Goal: Task Accomplishment & Management: Use online tool/utility

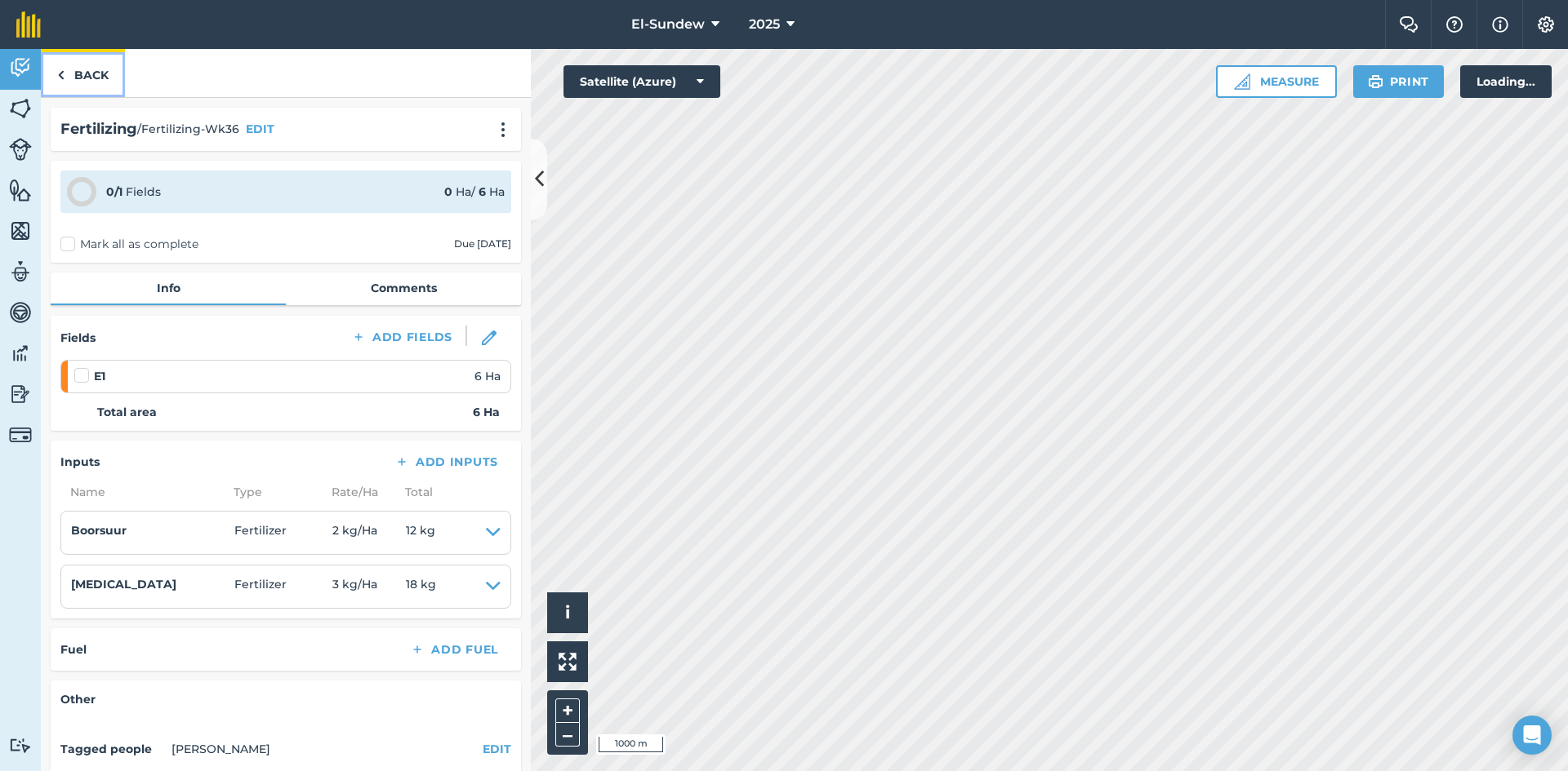
click at [104, 68] on link "Back" at bounding box center [83, 73] width 84 height 48
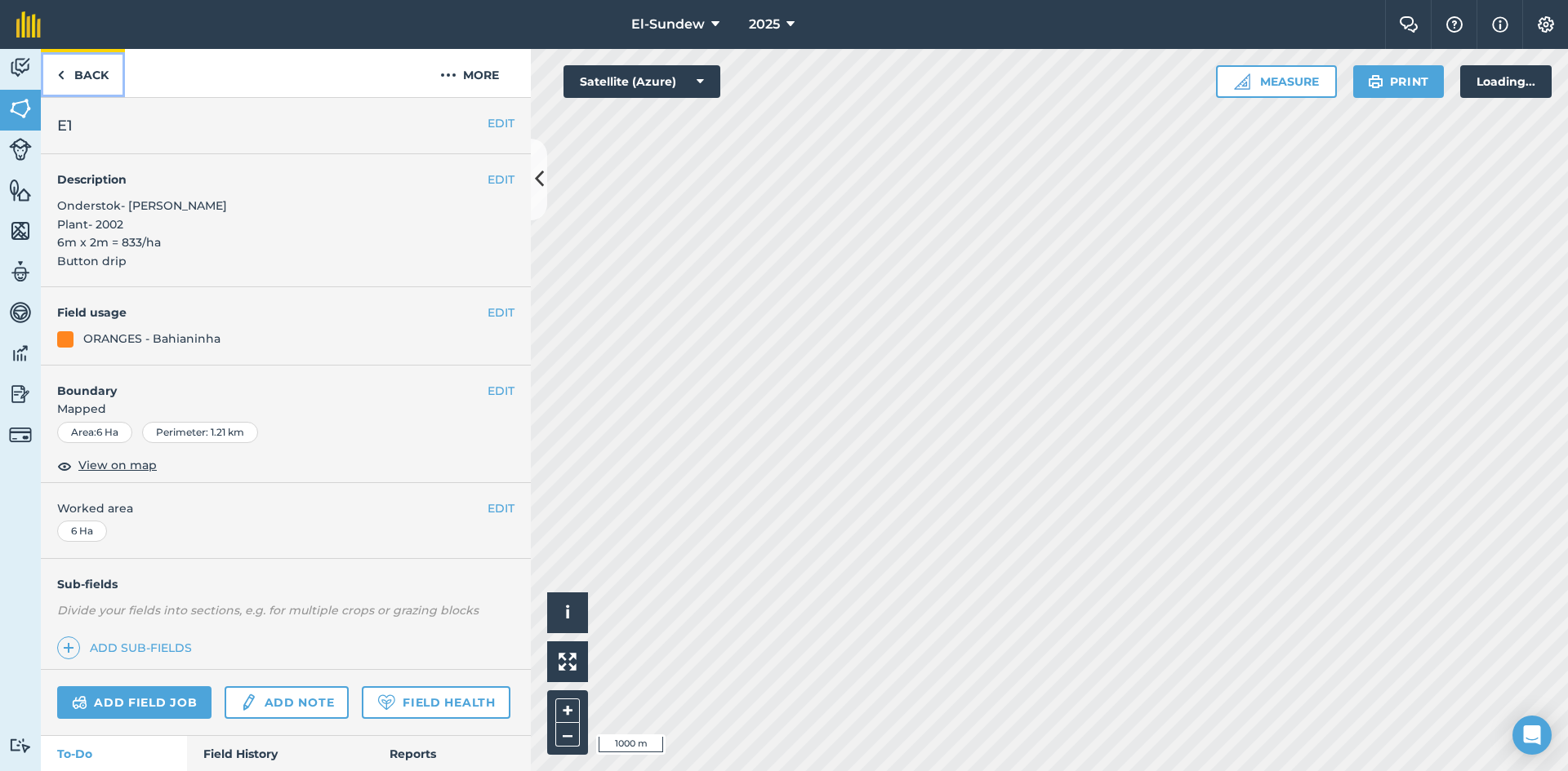
click at [98, 79] on link "Back" at bounding box center [83, 73] width 84 height 48
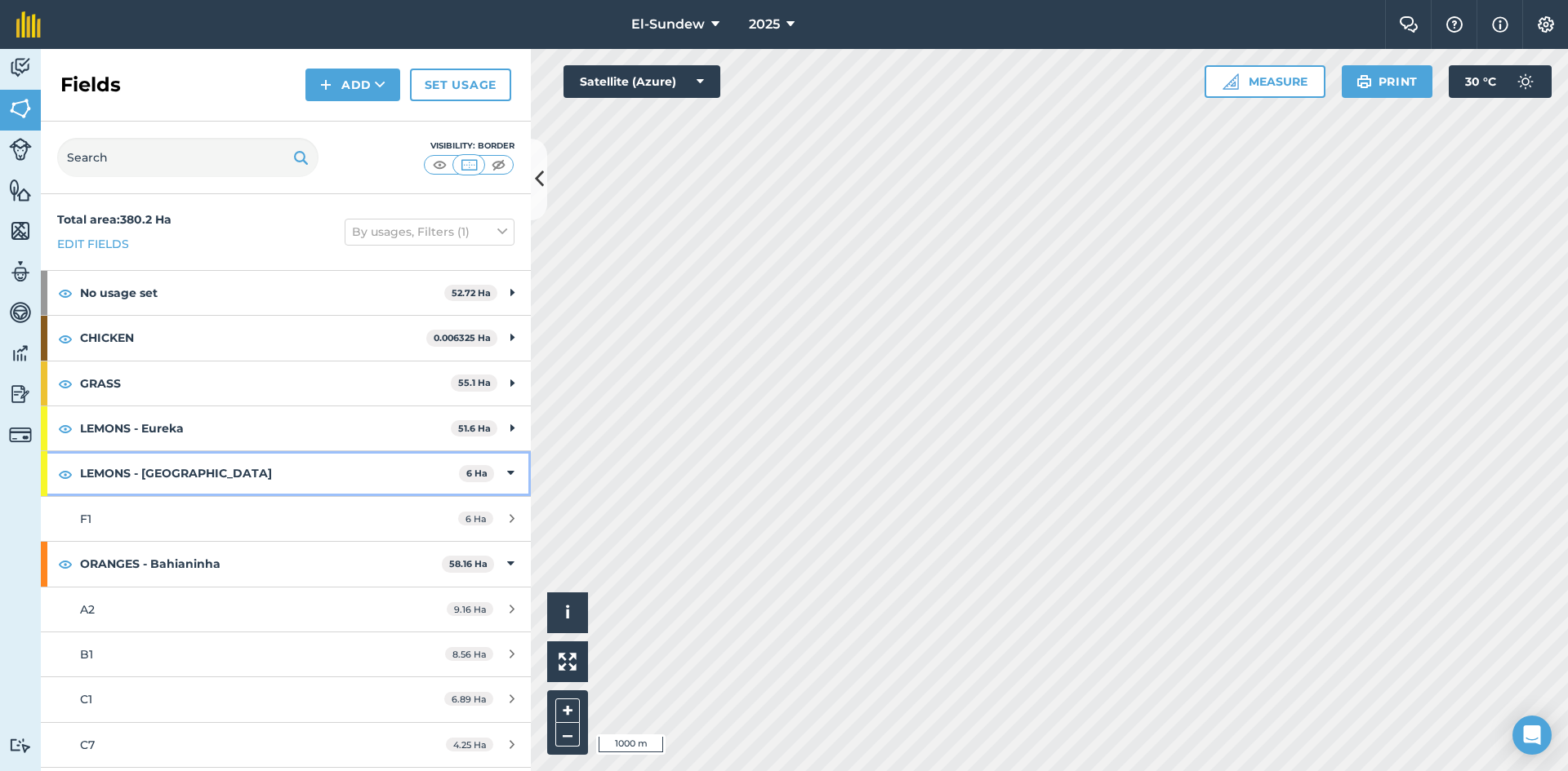
click at [237, 460] on strong "LEMONS - [GEOGRAPHIC_DATA]" at bounding box center [270, 473] width 379 height 44
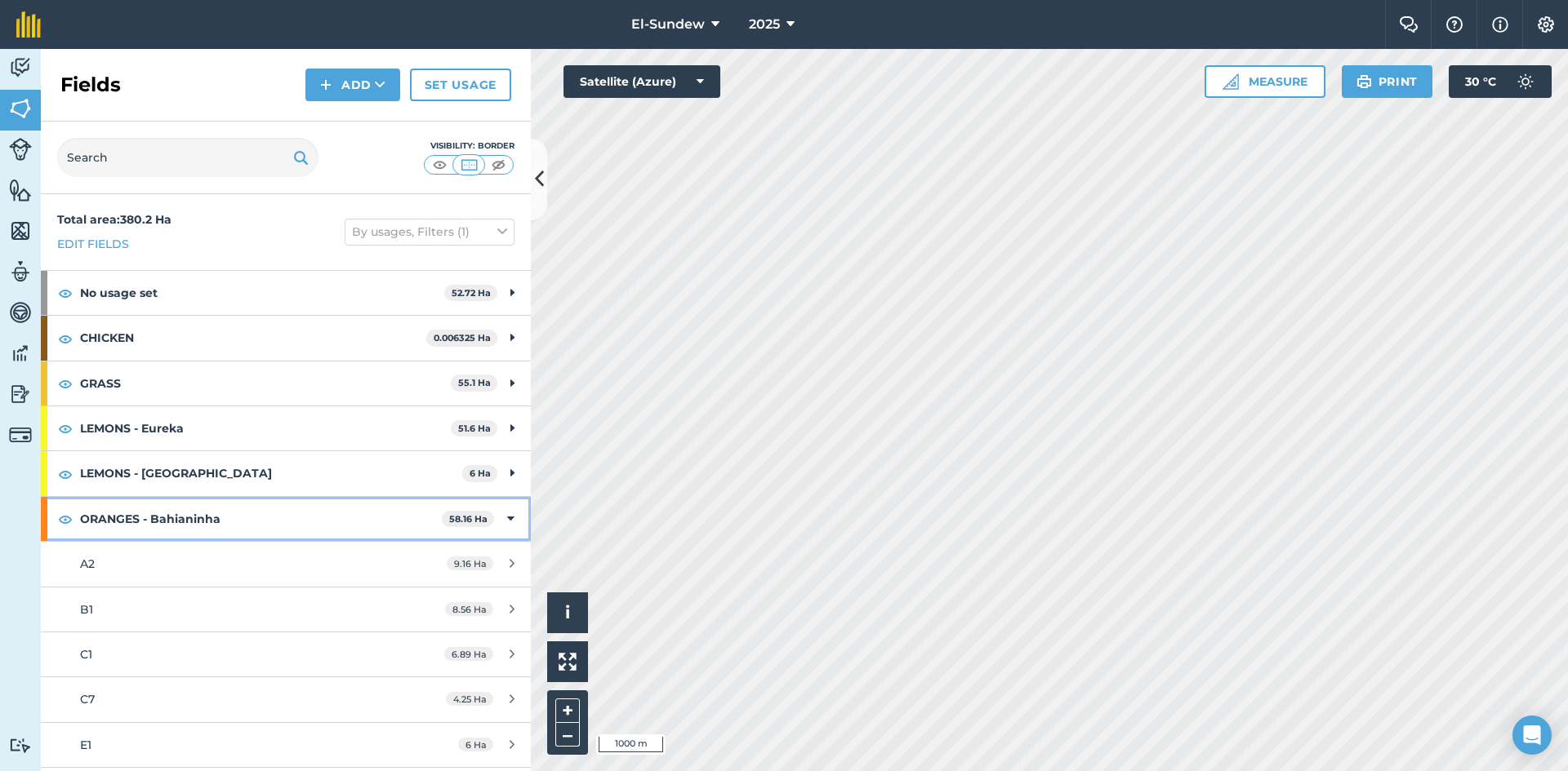
click at [238, 509] on strong "ORANGES - Bahianinha" at bounding box center [261, 519] width 362 height 44
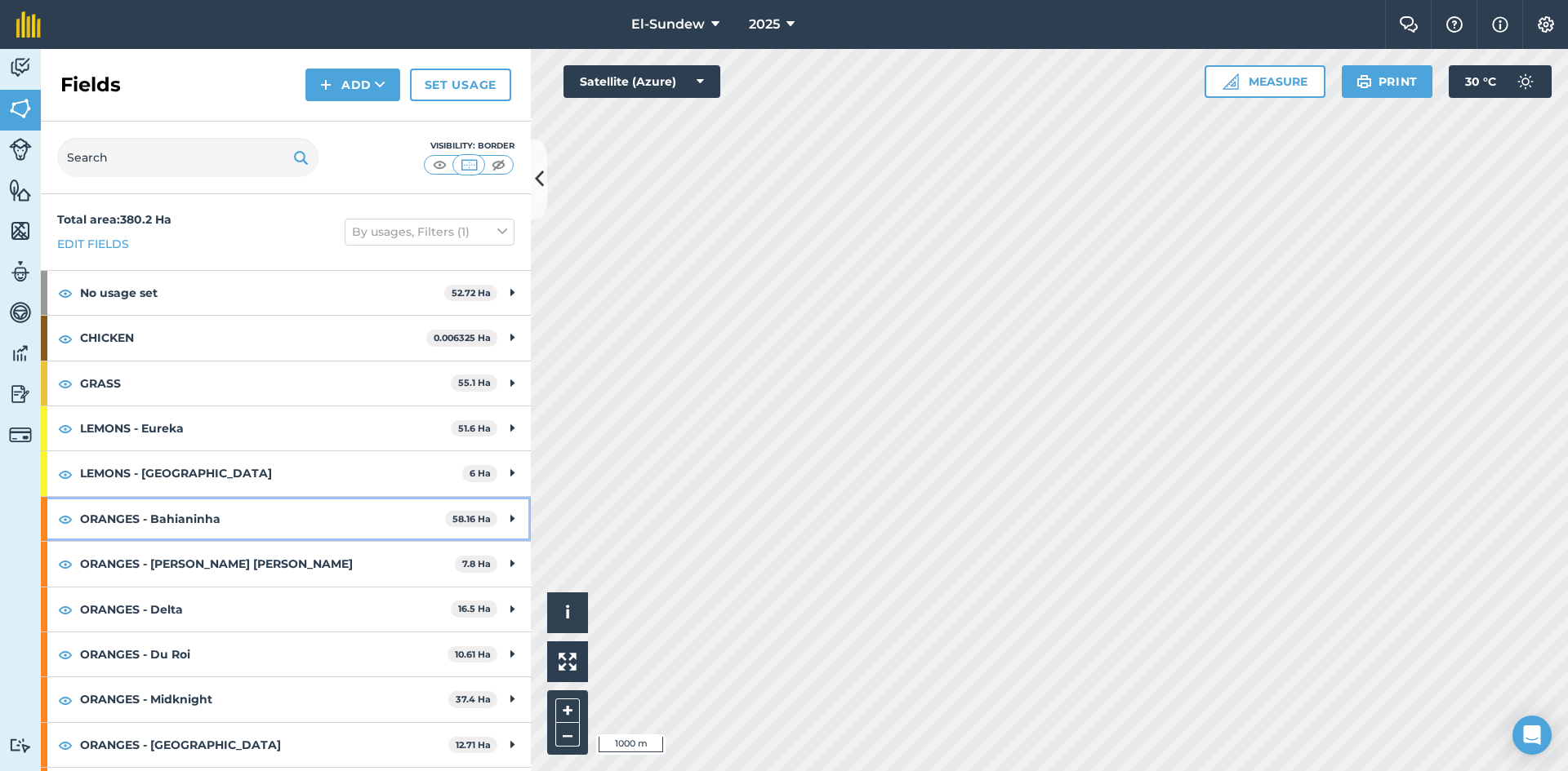
scroll to position [272, 0]
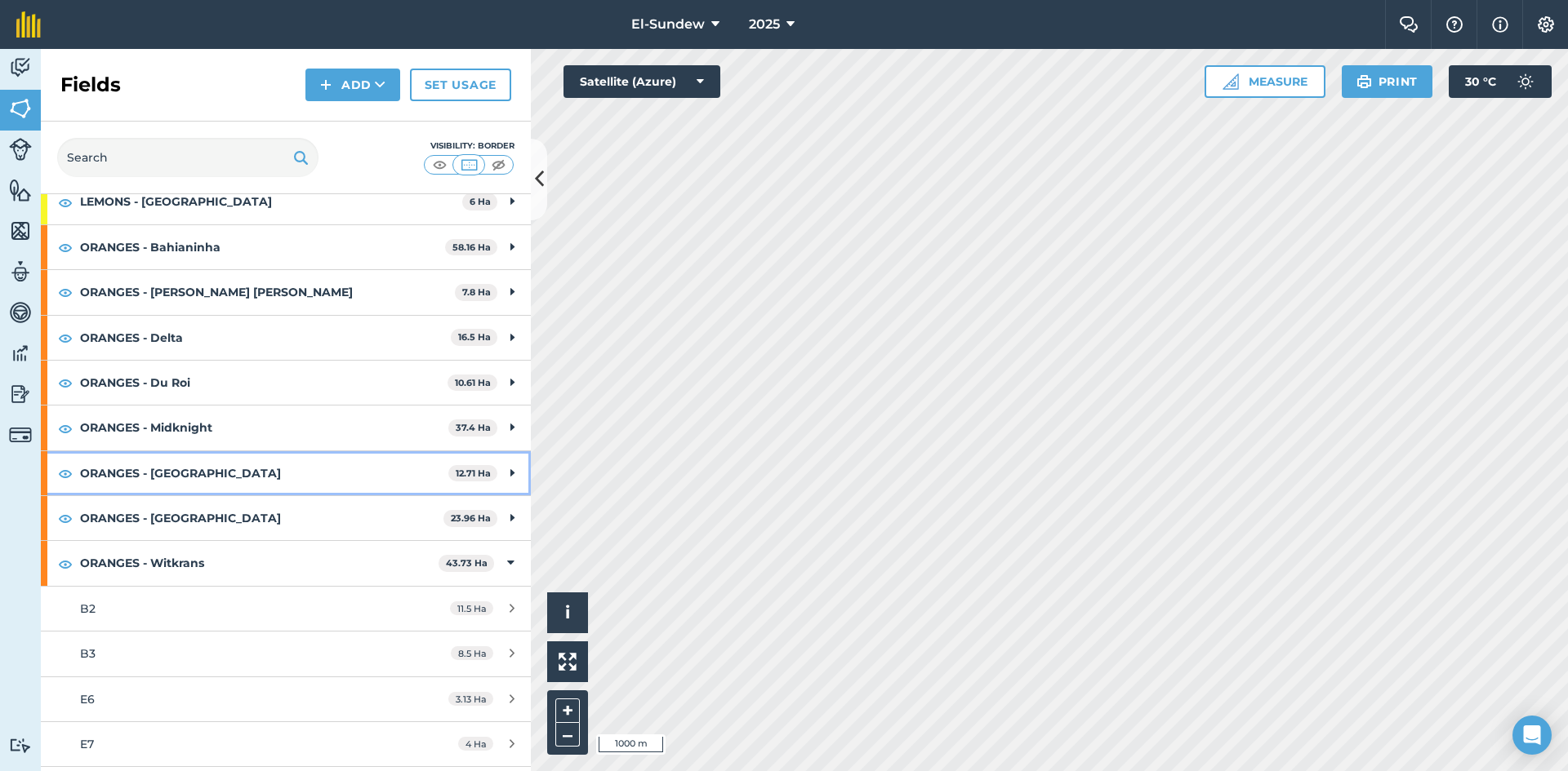
click at [260, 470] on strong "ORANGES - [GEOGRAPHIC_DATA]" at bounding box center [264, 473] width 368 height 44
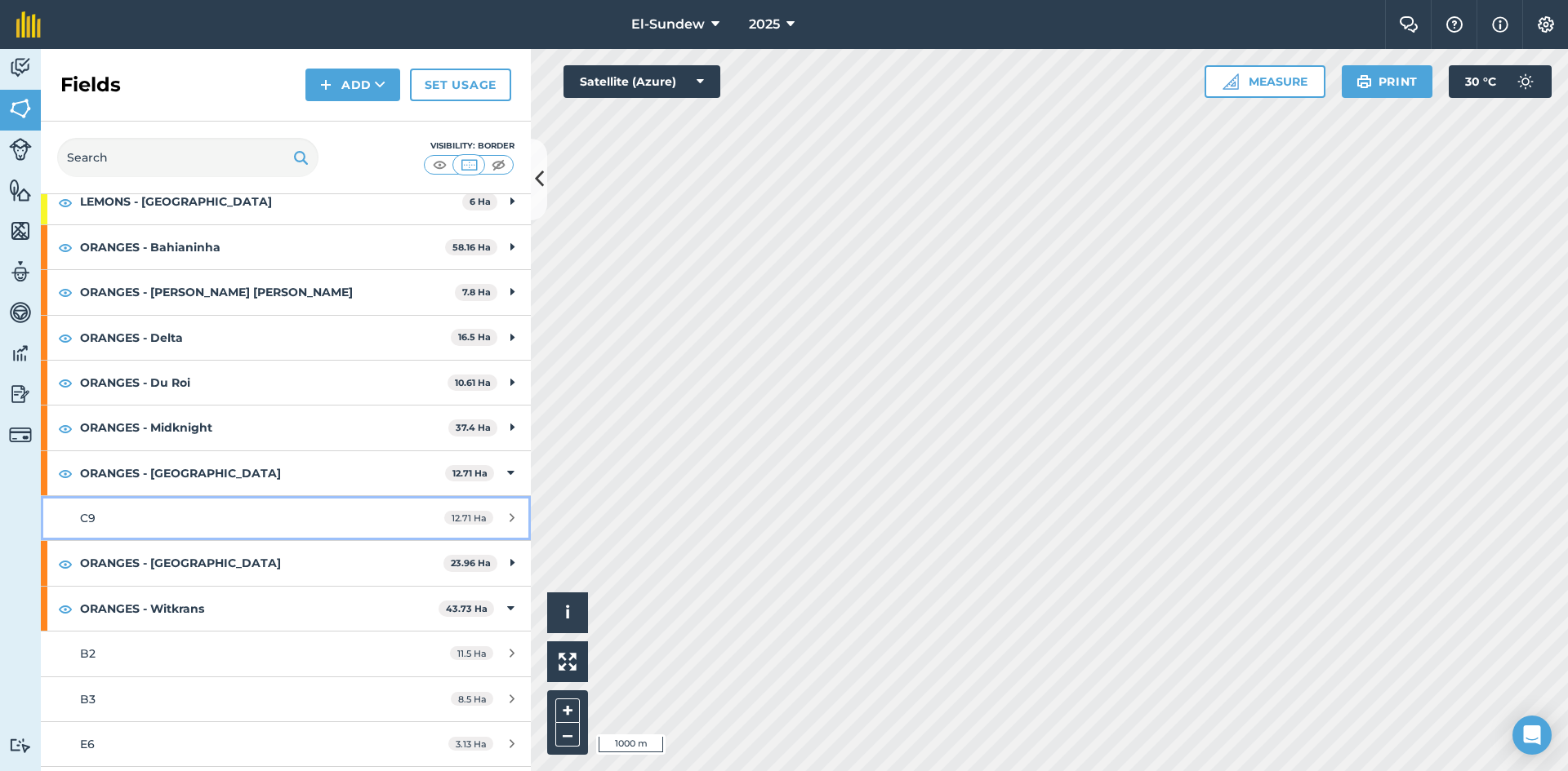
click at [234, 520] on div "C9" at bounding box center [234, 519] width 307 height 18
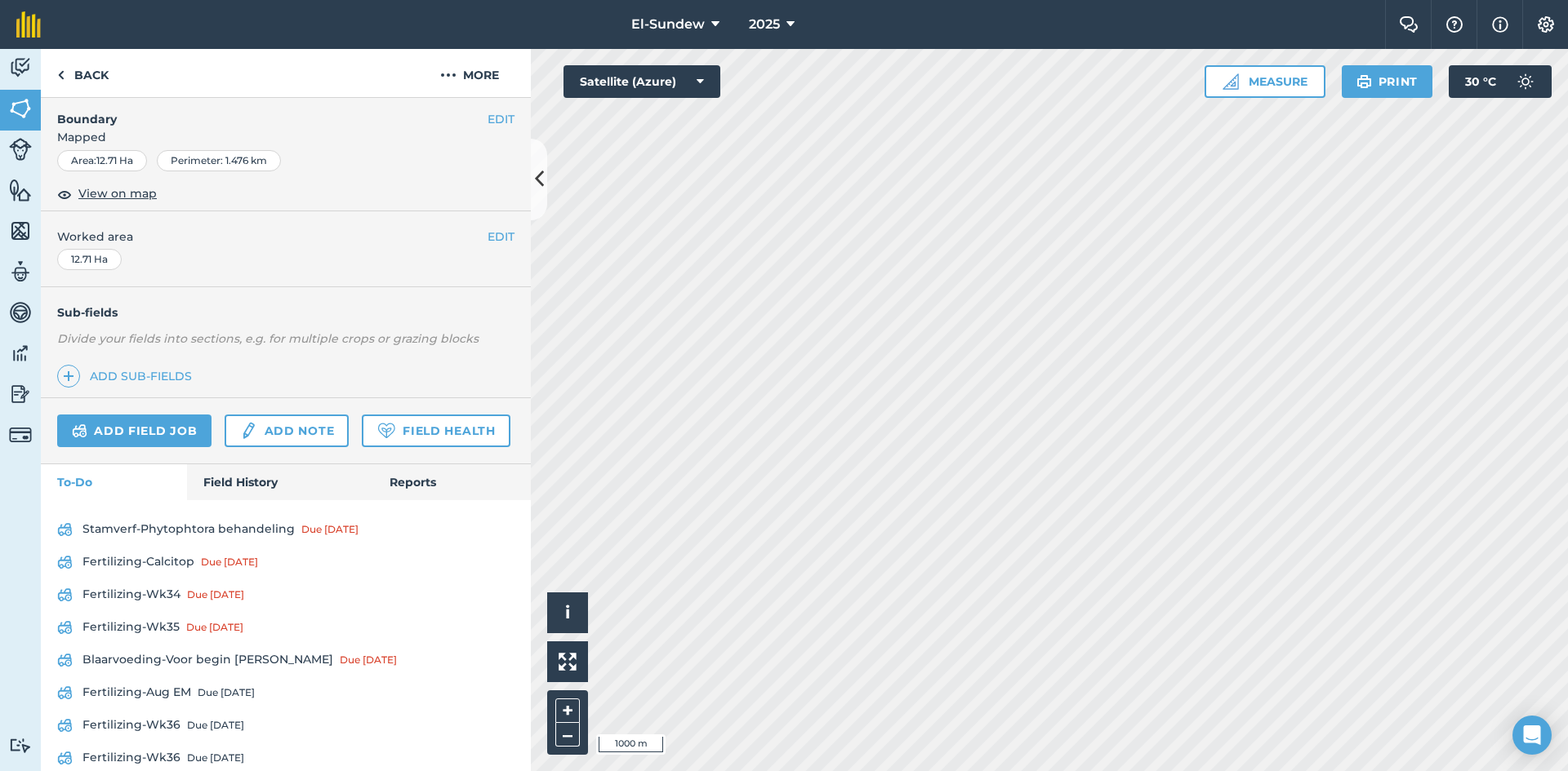
scroll to position [544, 0]
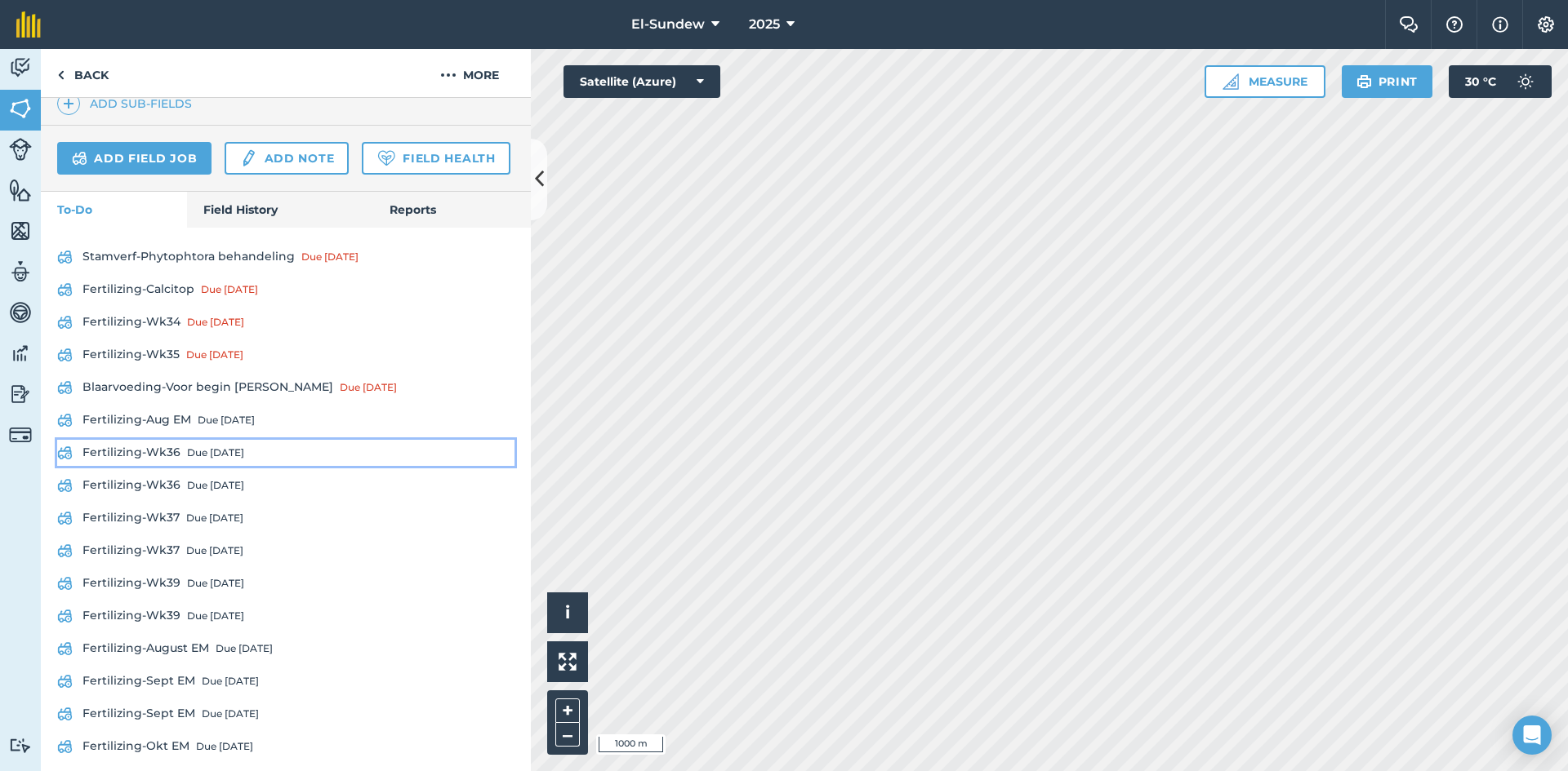
click at [170, 466] on link "Fertilizing-Wk36 Due [DATE]" at bounding box center [286, 453] width 457 height 26
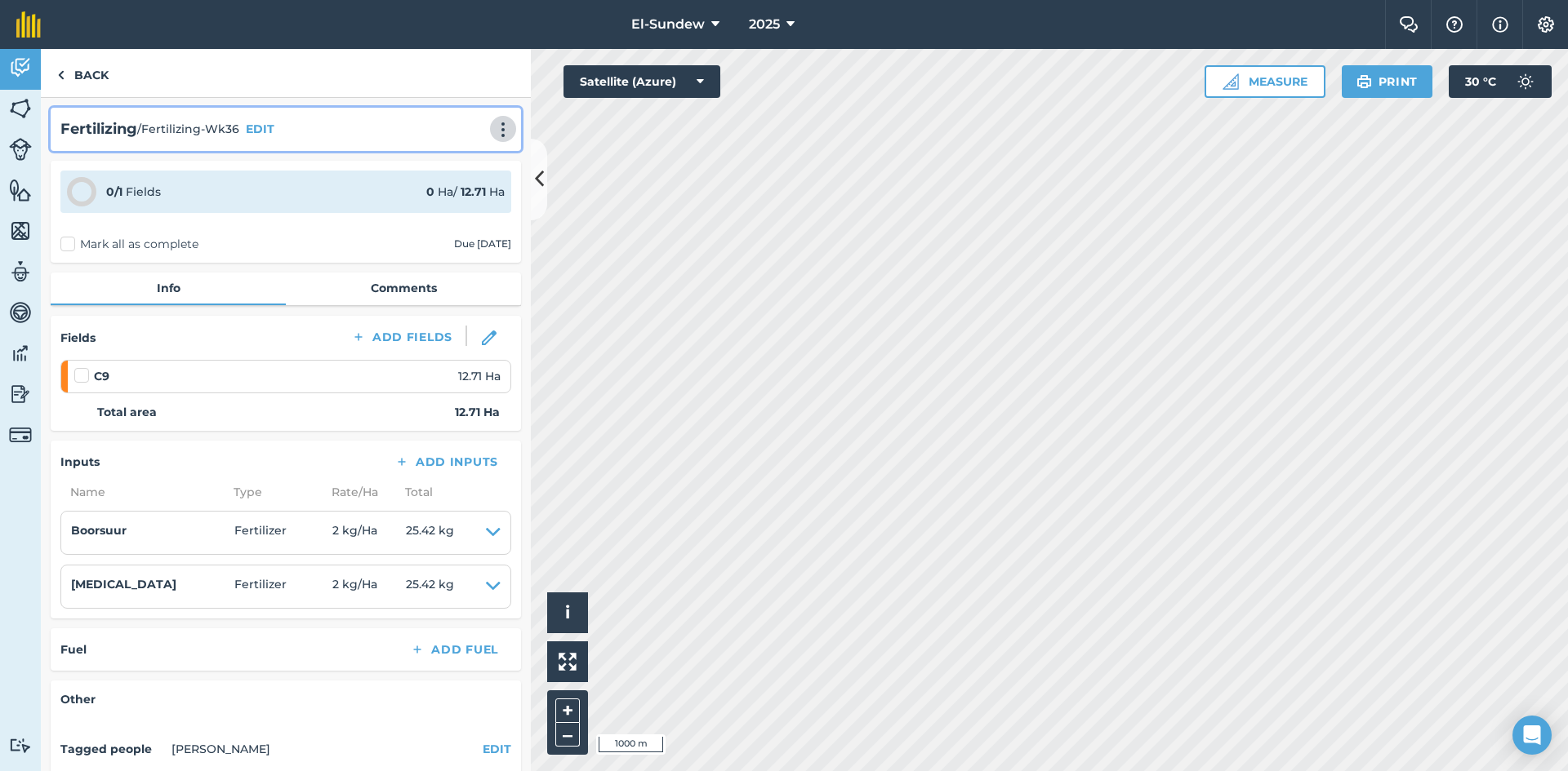
click at [494, 130] on img at bounding box center [503, 130] width 19 height 16
click at [471, 168] on link "Print" at bounding box center [469, 165] width 104 height 33
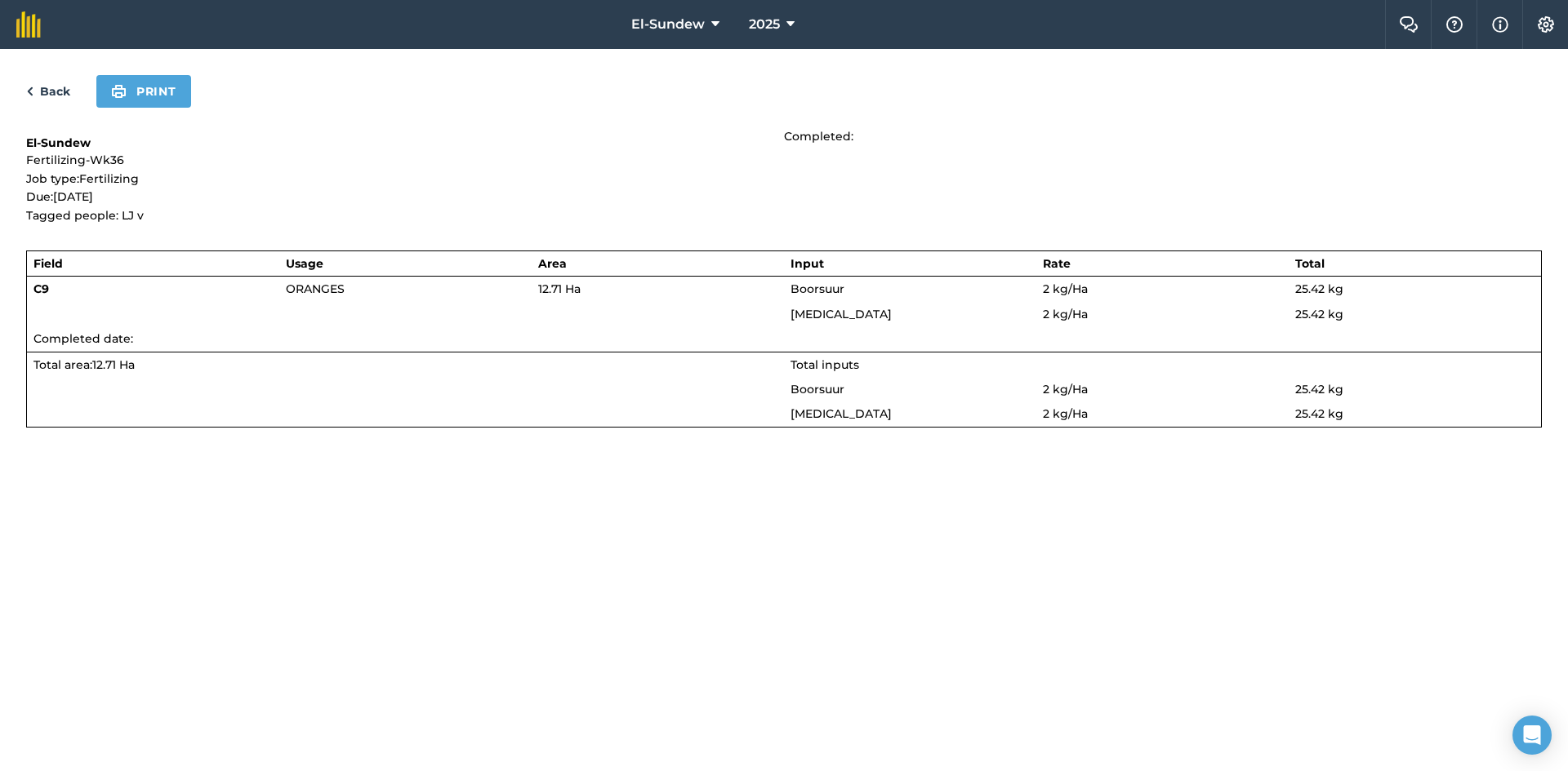
click at [164, 111] on div "Back Print El-Sundew Fertilizing-Wk36 Job type: Fertilizing Due: [DATE] Tagged …" at bounding box center [784, 410] width 1568 height 723
click at [164, 100] on button "Print" at bounding box center [143, 91] width 95 height 33
click at [67, 95] on link "Back" at bounding box center [48, 90] width 44 height 19
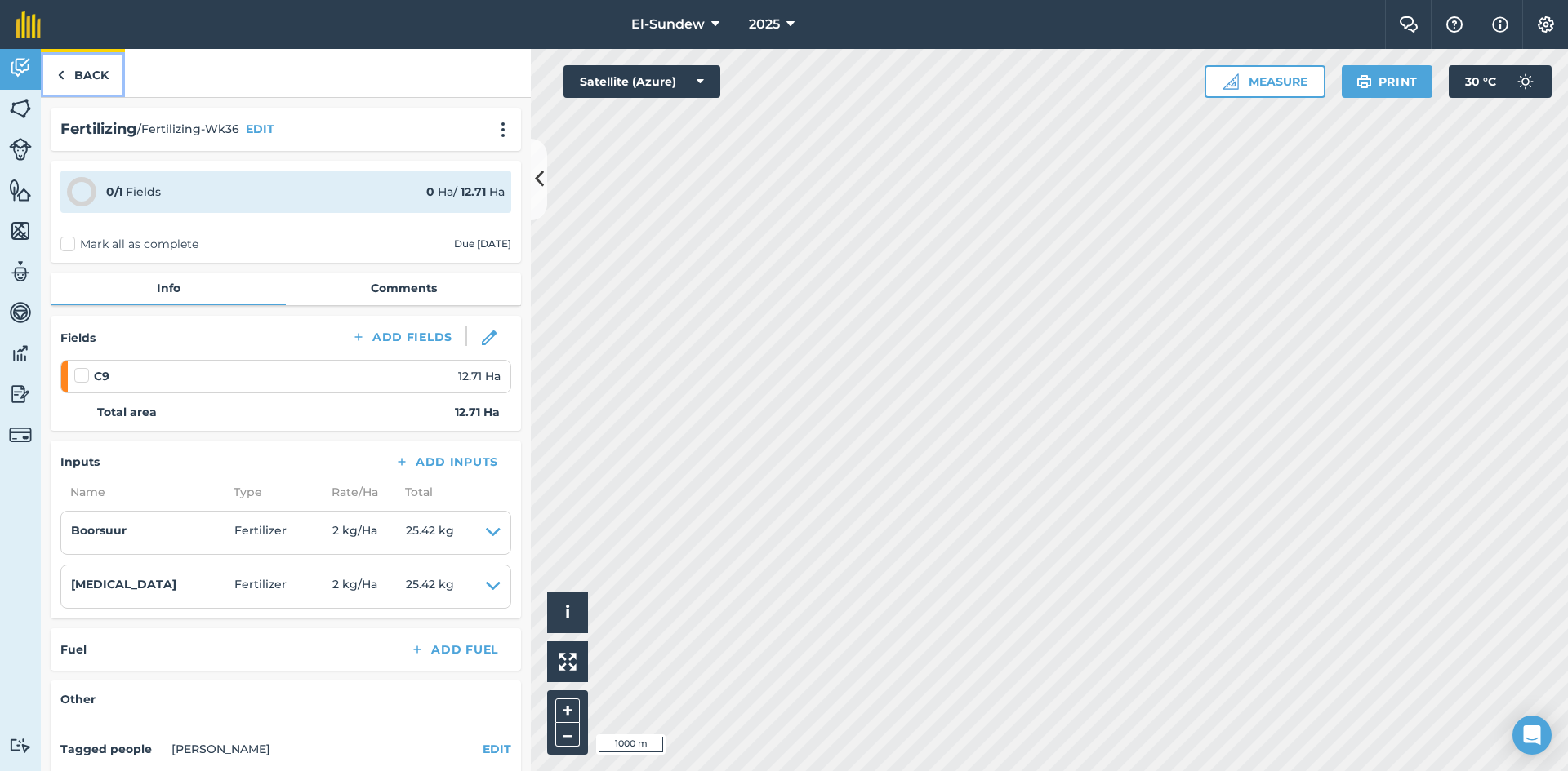
click at [87, 75] on link "Back" at bounding box center [83, 73] width 84 height 48
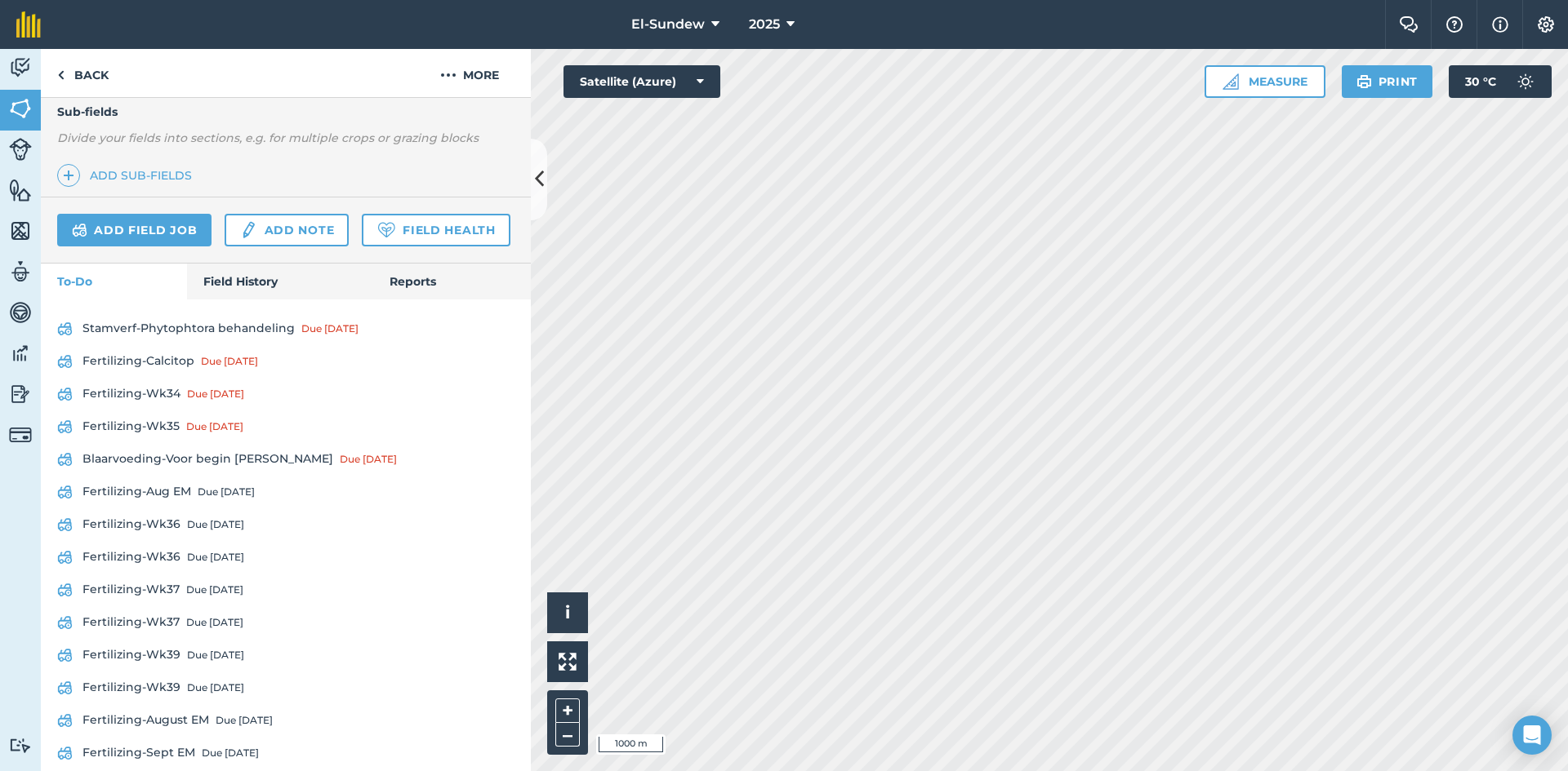
scroll to position [544, 0]
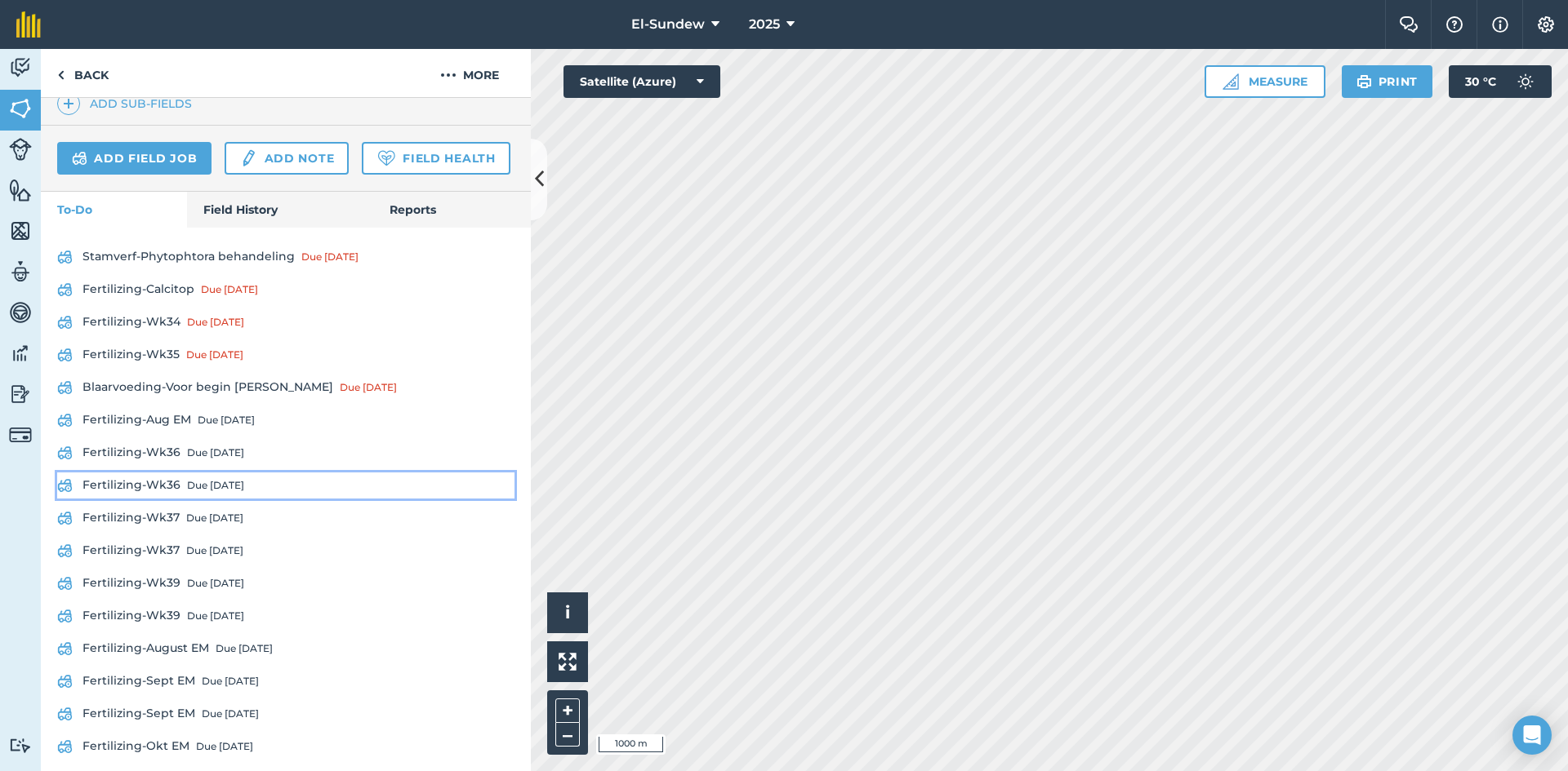
click at [193, 499] on link "Fertilizing-Wk36 Due [DATE]" at bounding box center [286, 485] width 457 height 26
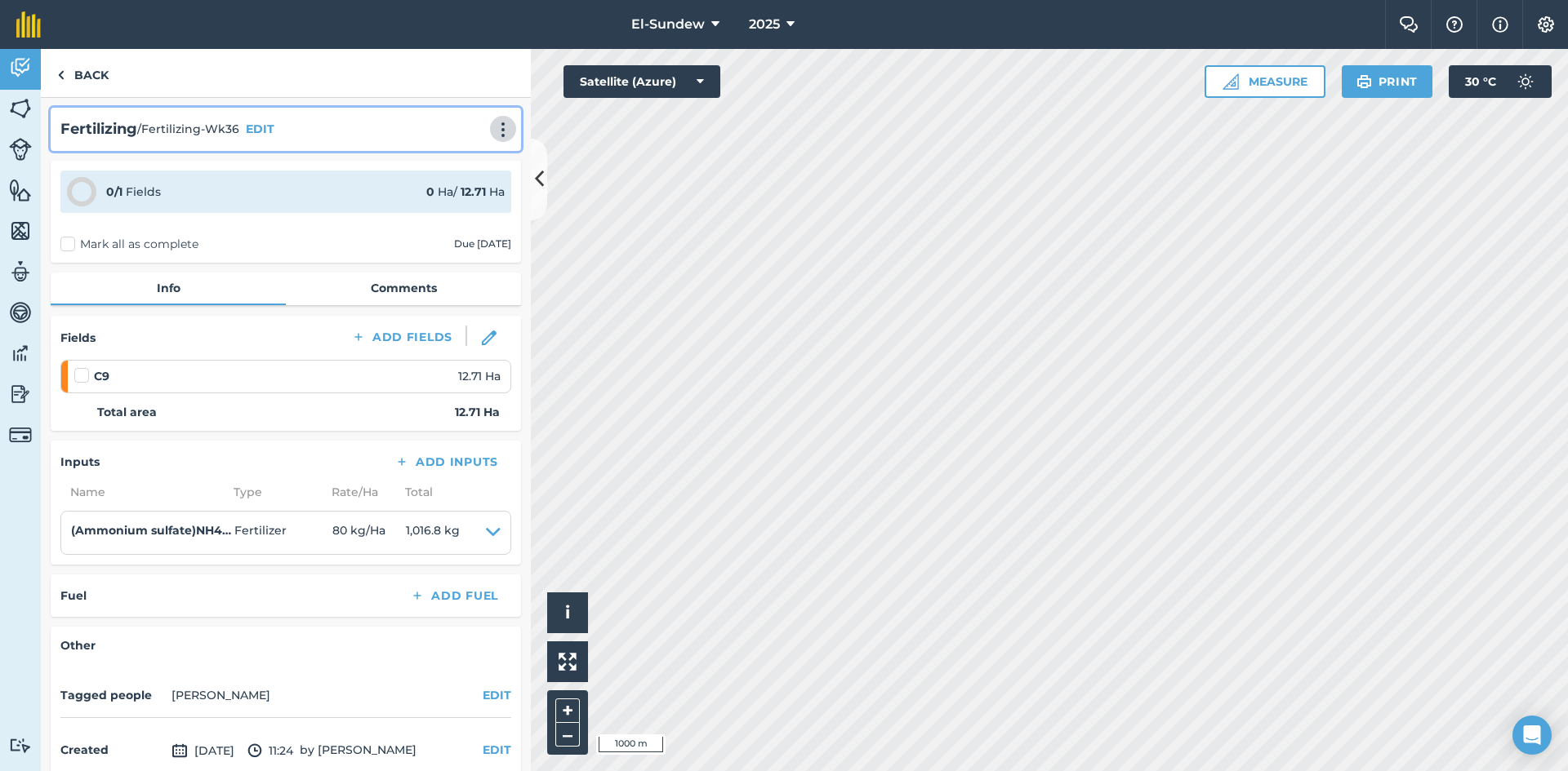
click at [494, 127] on img at bounding box center [503, 130] width 19 height 16
click at [466, 168] on link "Print" at bounding box center [469, 165] width 104 height 33
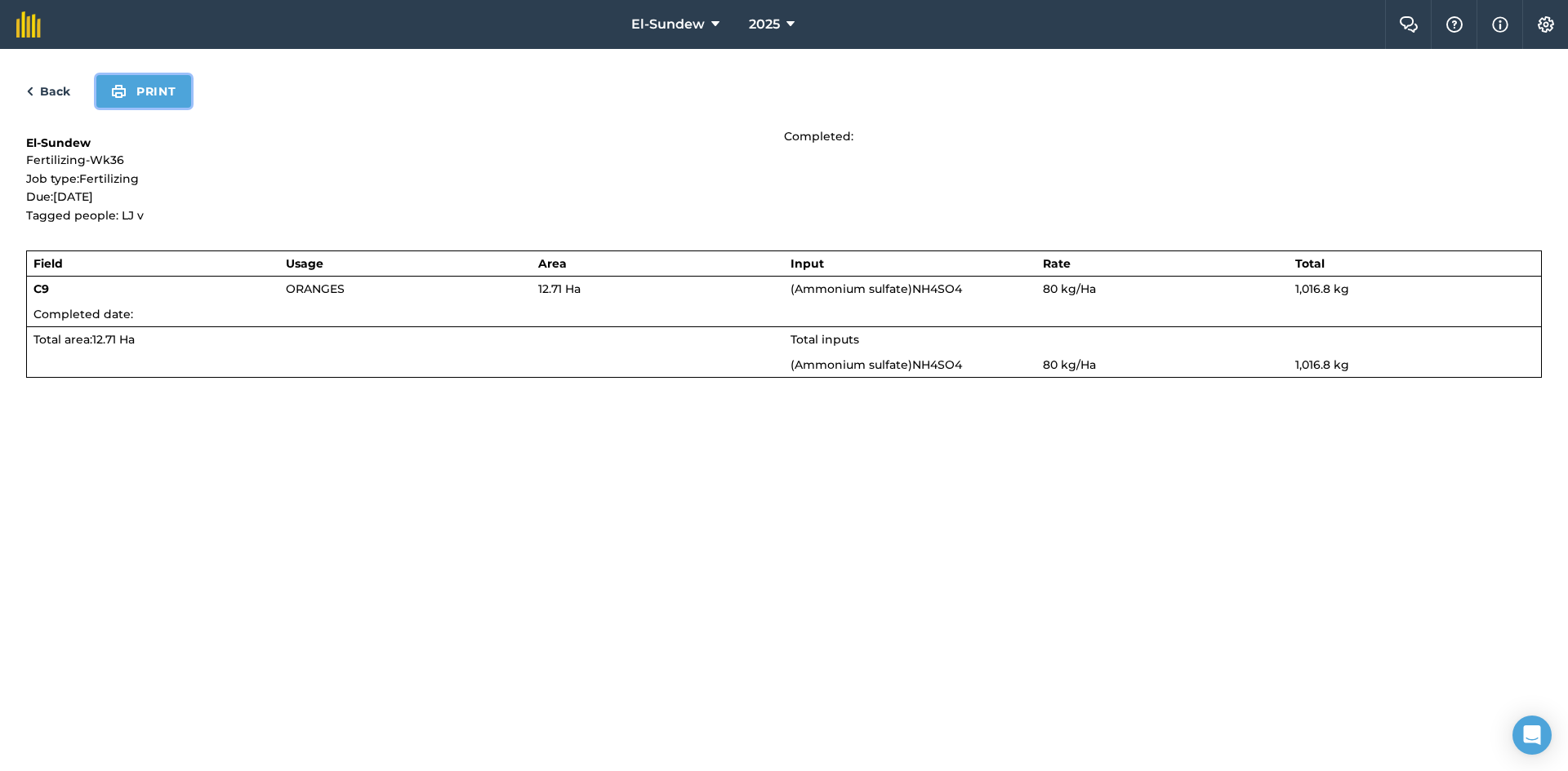
click at [165, 91] on button "Print" at bounding box center [143, 91] width 95 height 33
click at [50, 100] on link "Back" at bounding box center [48, 90] width 44 height 19
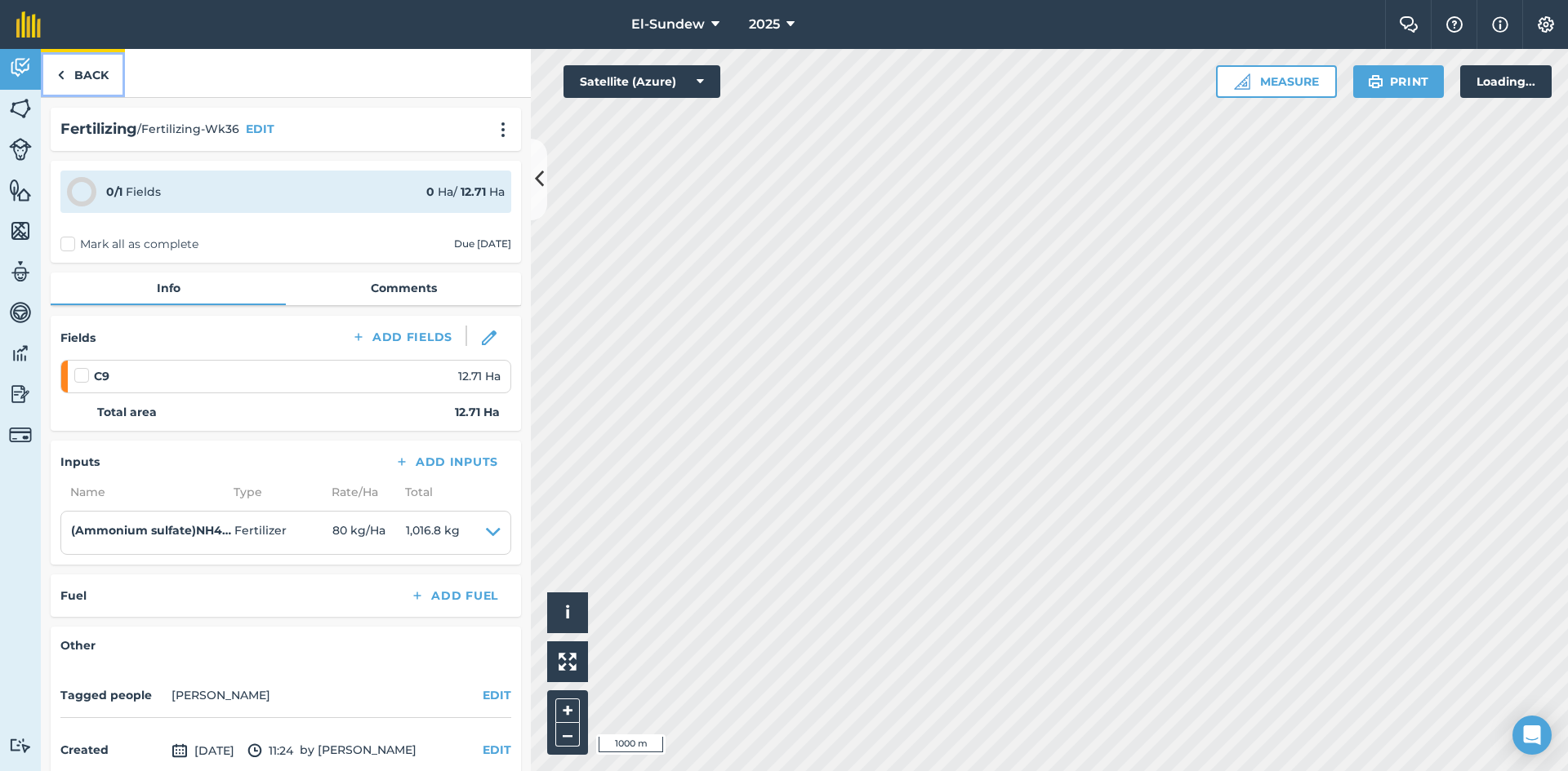
click at [66, 84] on link "Back" at bounding box center [83, 73] width 84 height 48
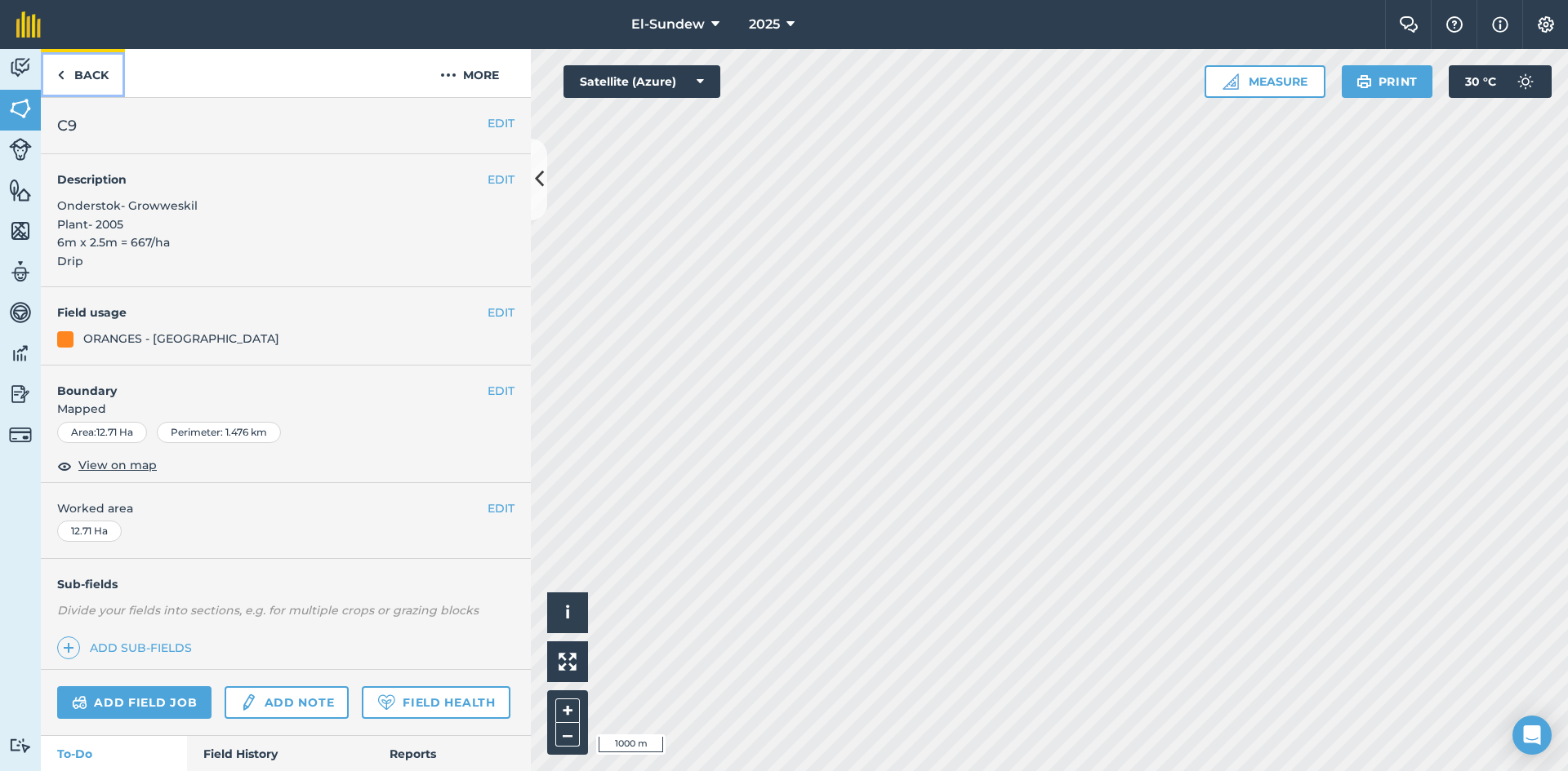
click at [81, 80] on link "Back" at bounding box center [83, 73] width 84 height 48
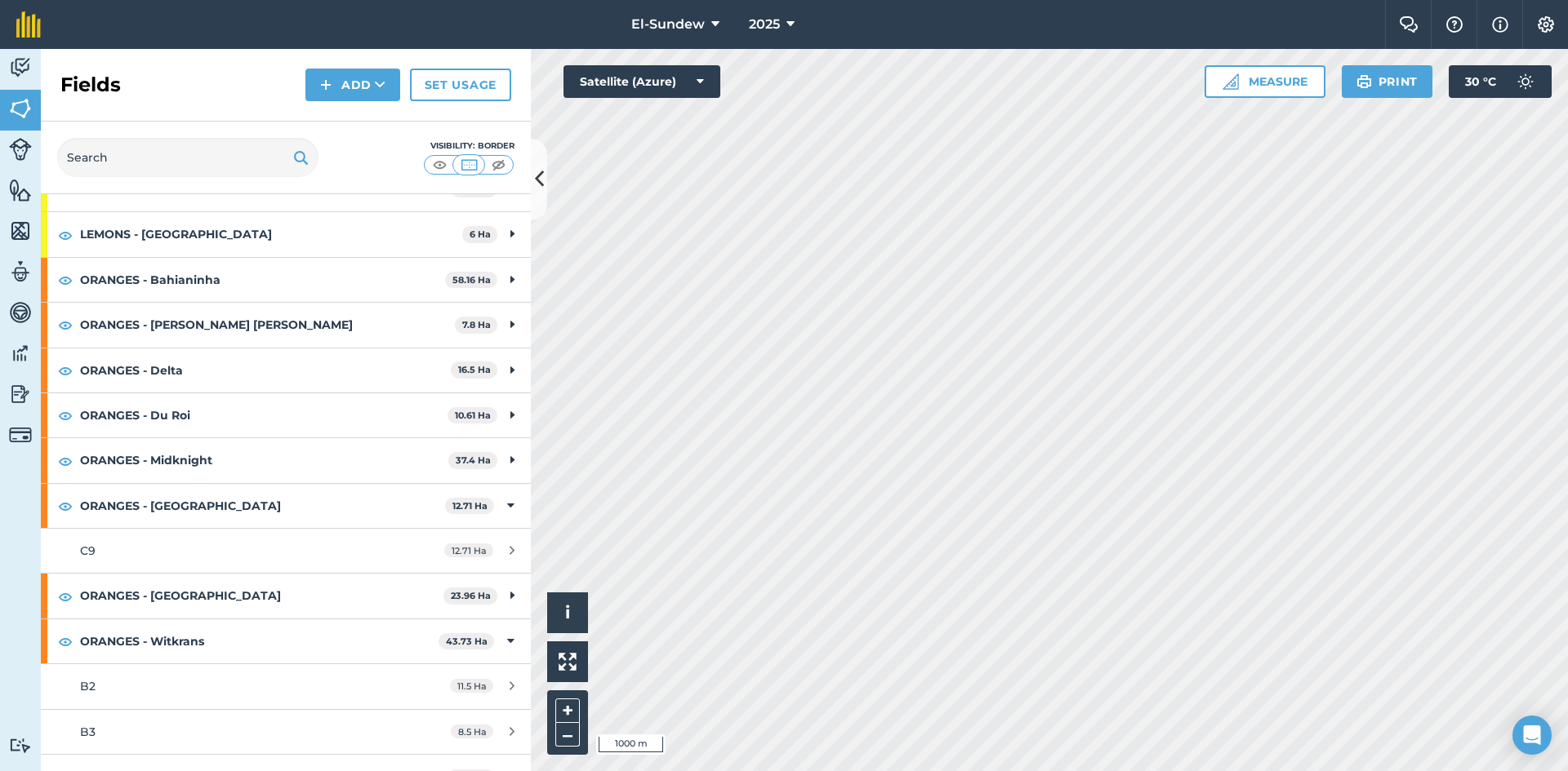
scroll to position [272, 0]
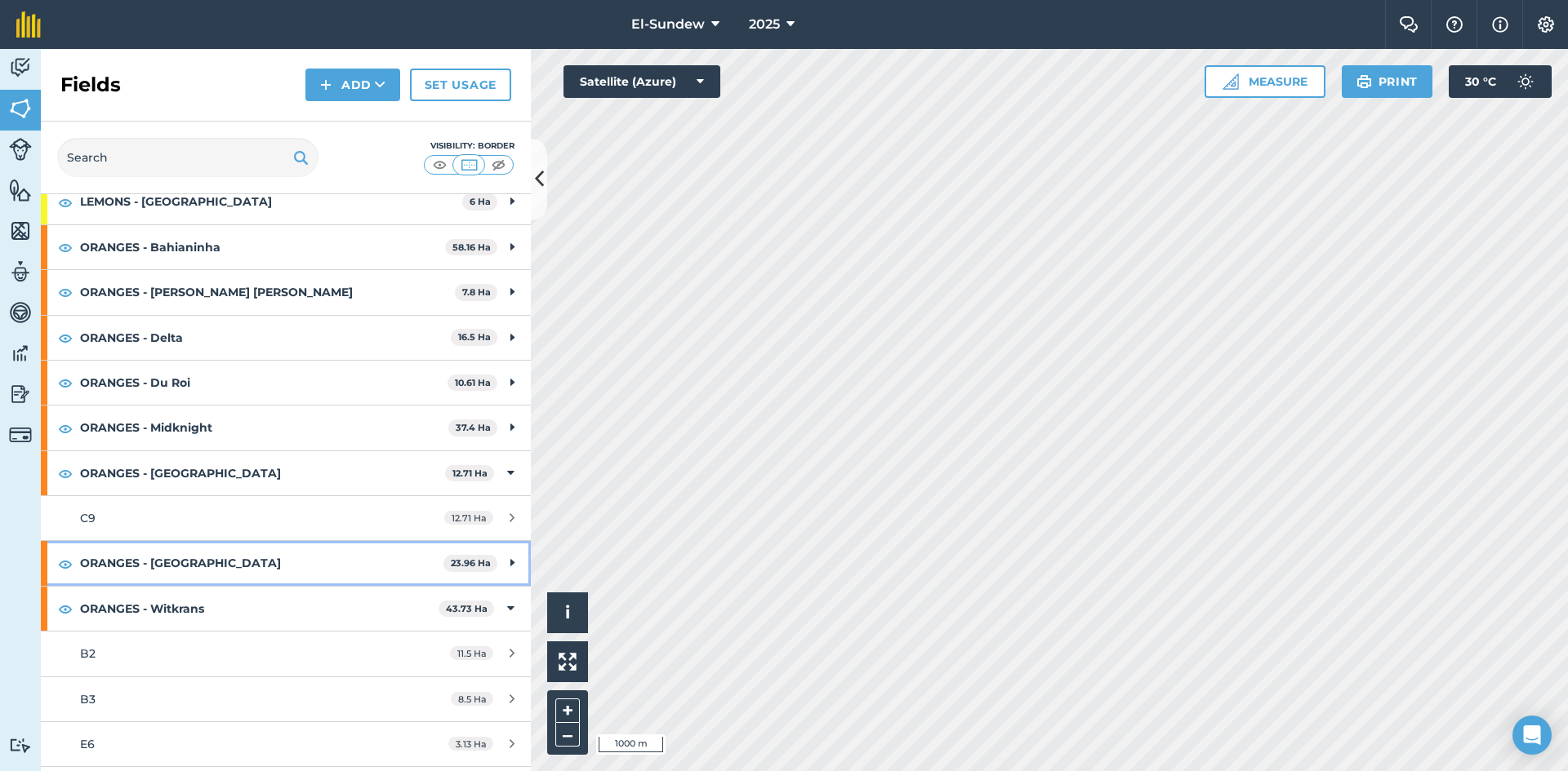
click at [252, 561] on strong "ORANGES - [GEOGRAPHIC_DATA]" at bounding box center [262, 563] width 364 height 44
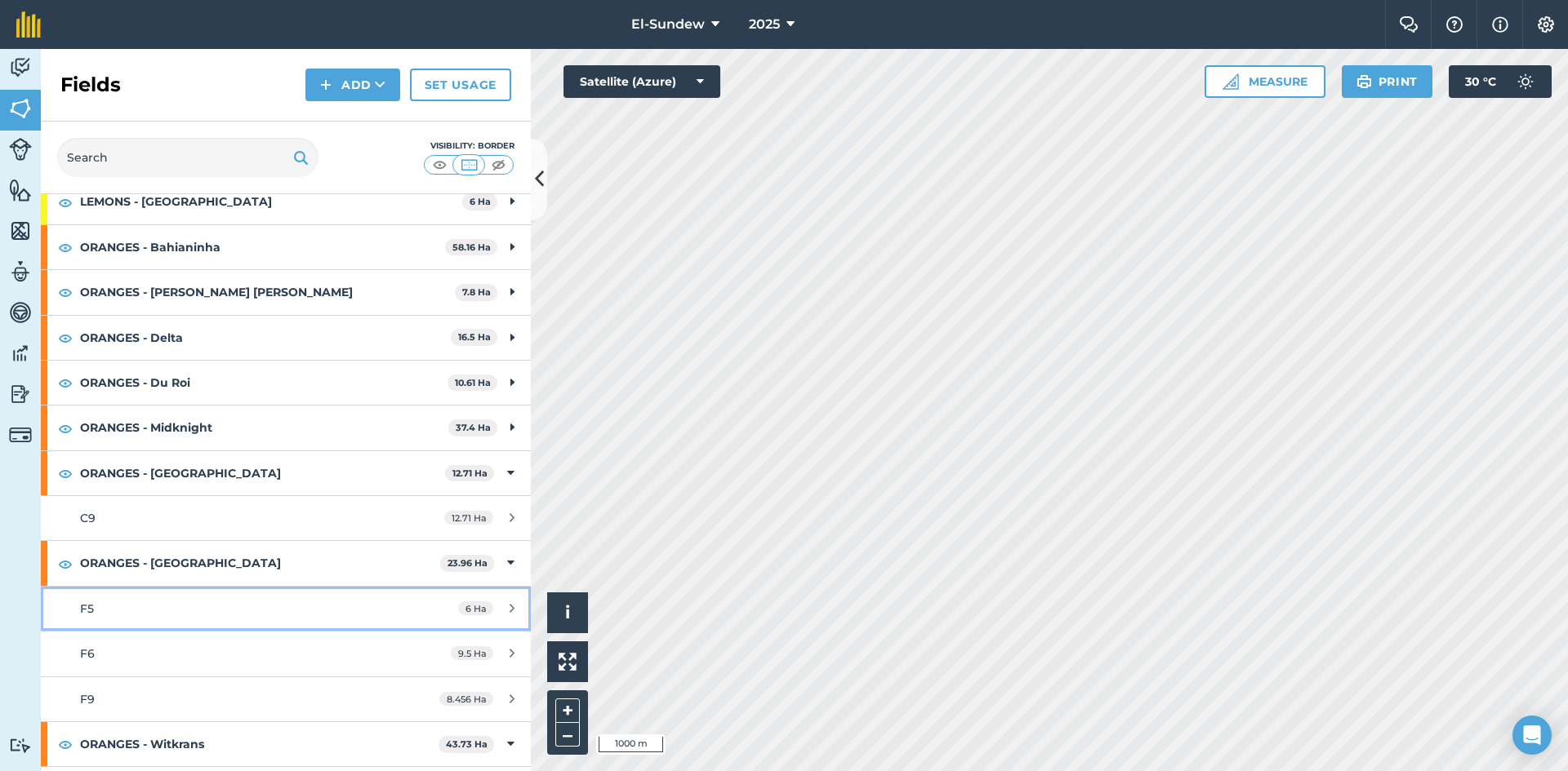
click at [225, 606] on div "F5" at bounding box center [234, 609] width 307 height 18
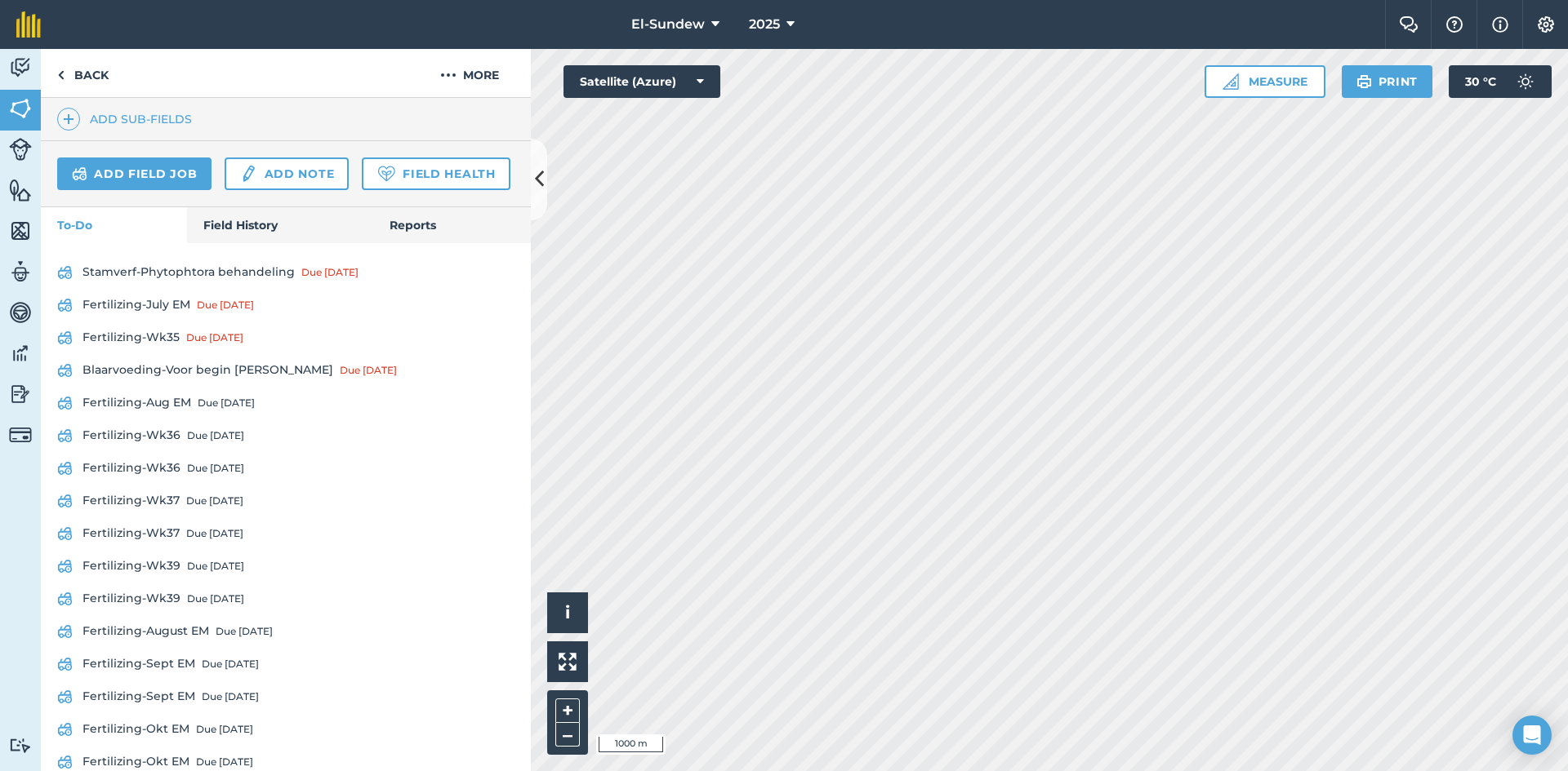
scroll to position [544, 0]
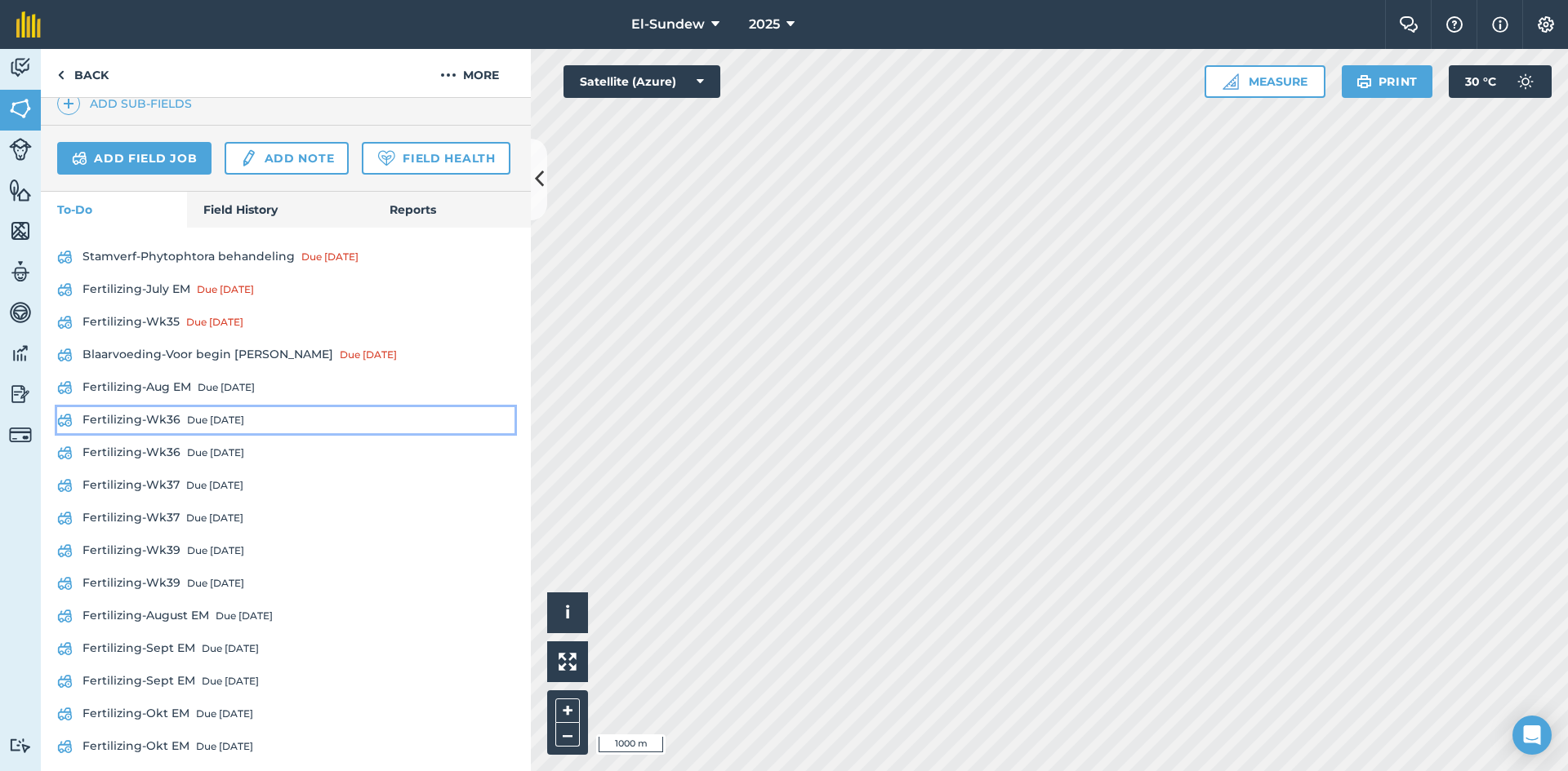
click at [183, 433] on link "Fertilizing-Wk36 Due [DATE]" at bounding box center [286, 420] width 457 height 26
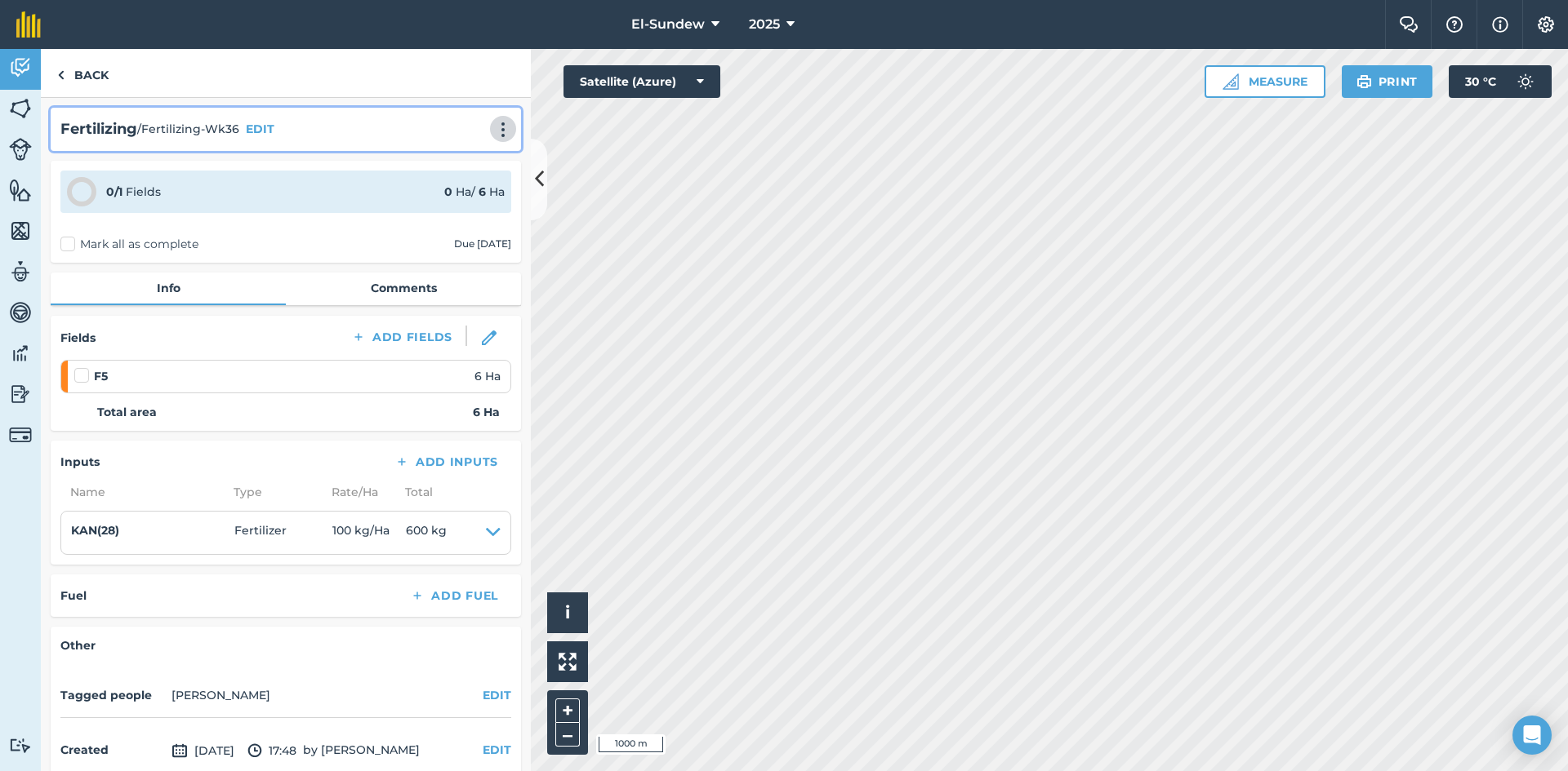
click at [493, 123] on img at bounding box center [503, 130] width 19 height 16
click at [449, 165] on link "Print" at bounding box center [469, 165] width 104 height 33
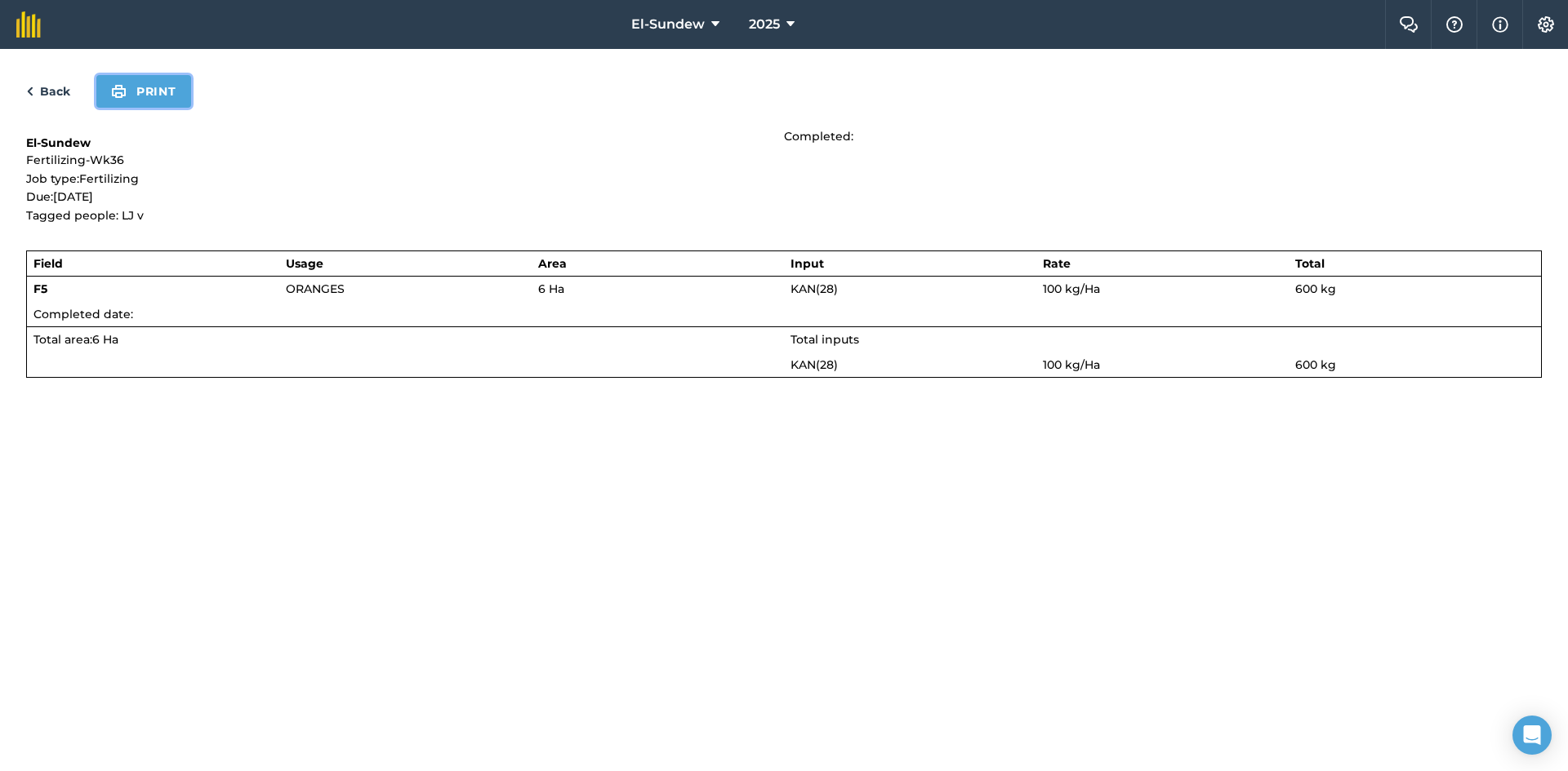
drag, startPoint x: 135, startPoint y: 79, endPoint x: 733, endPoint y: 287, distance: 633.1
click at [136, 79] on button "Print" at bounding box center [143, 91] width 95 height 33
click at [57, 92] on link "Back" at bounding box center [48, 90] width 44 height 19
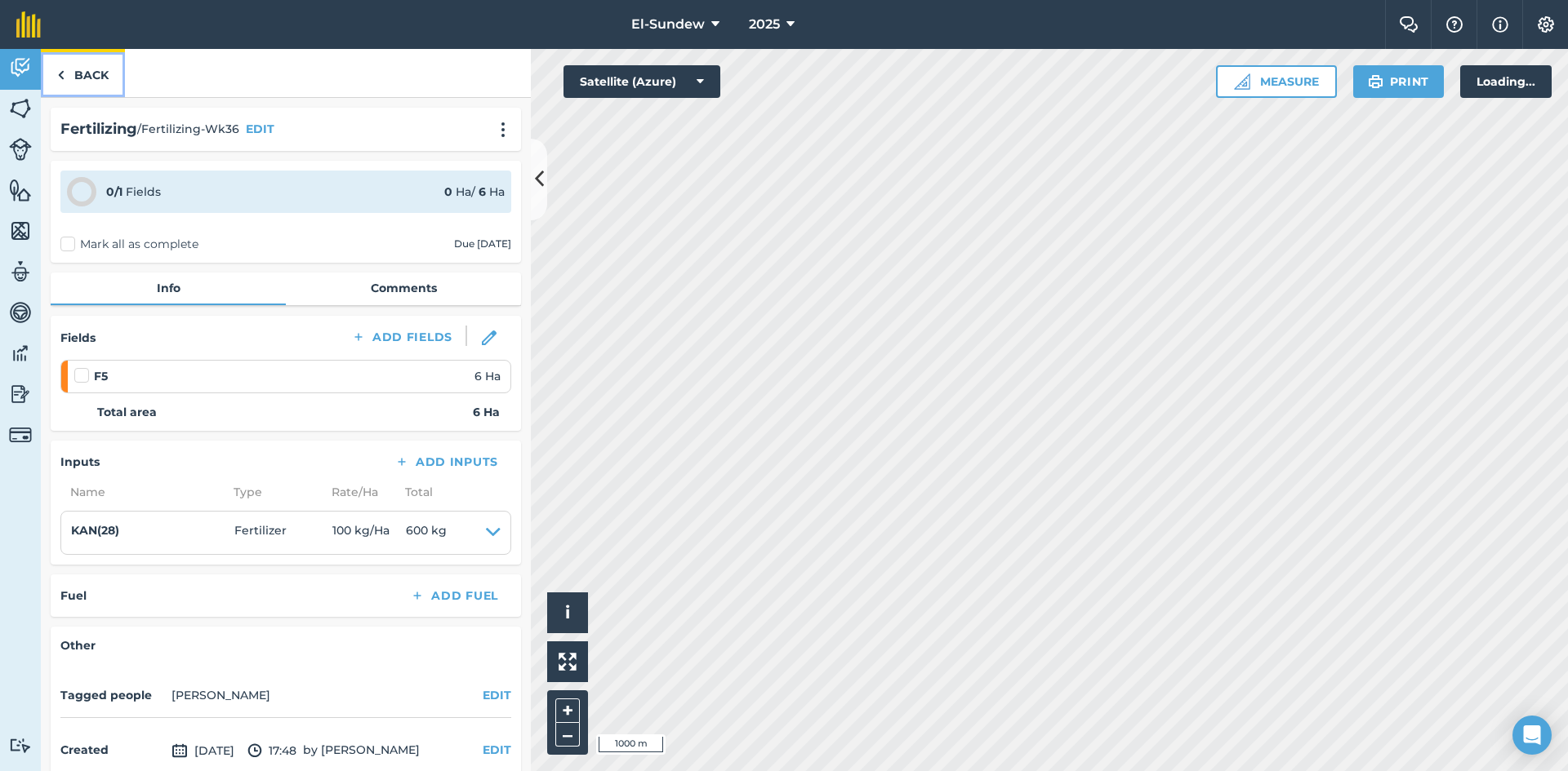
click at [90, 73] on link "Back" at bounding box center [83, 73] width 84 height 48
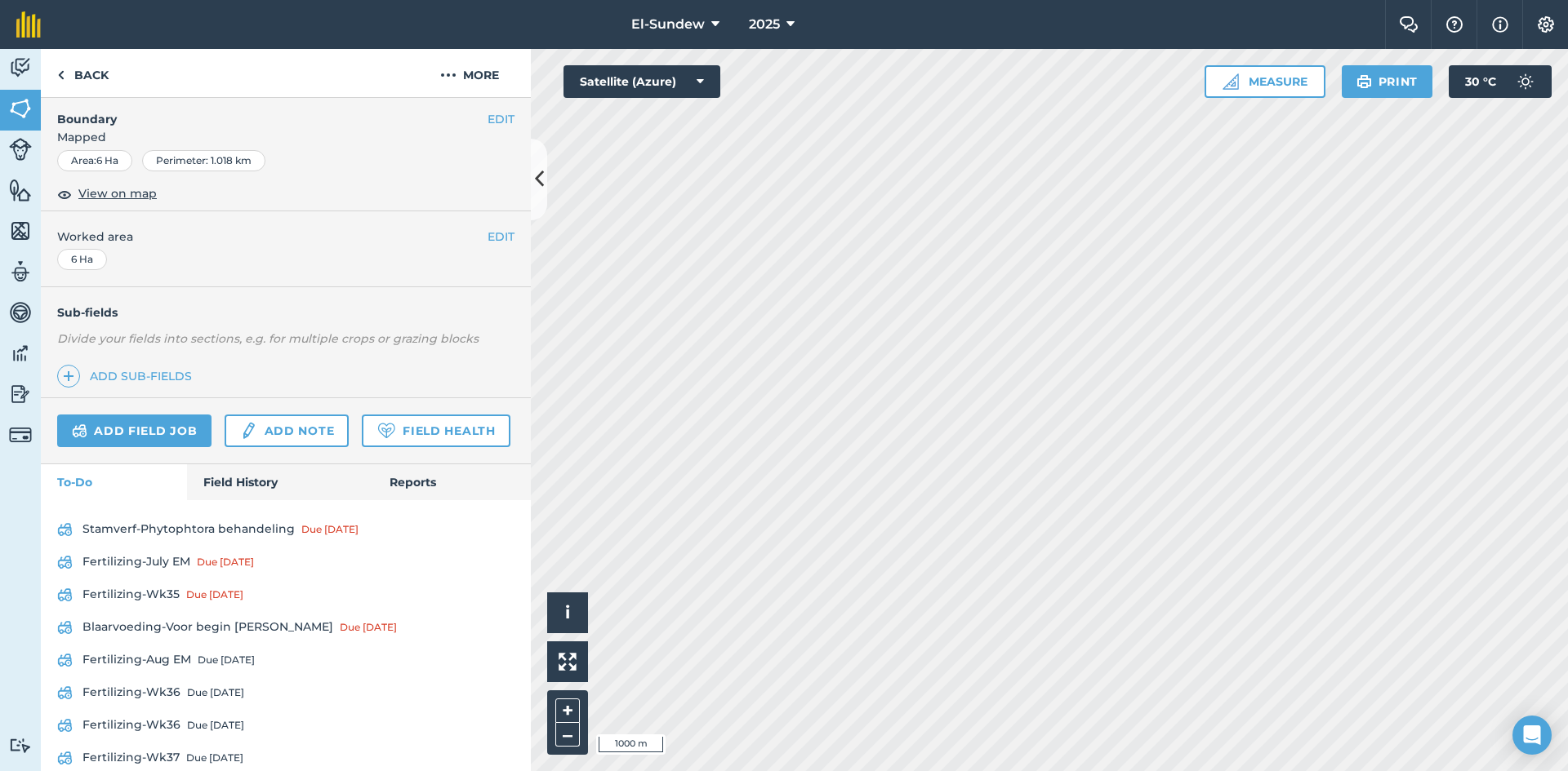
scroll to position [544, 0]
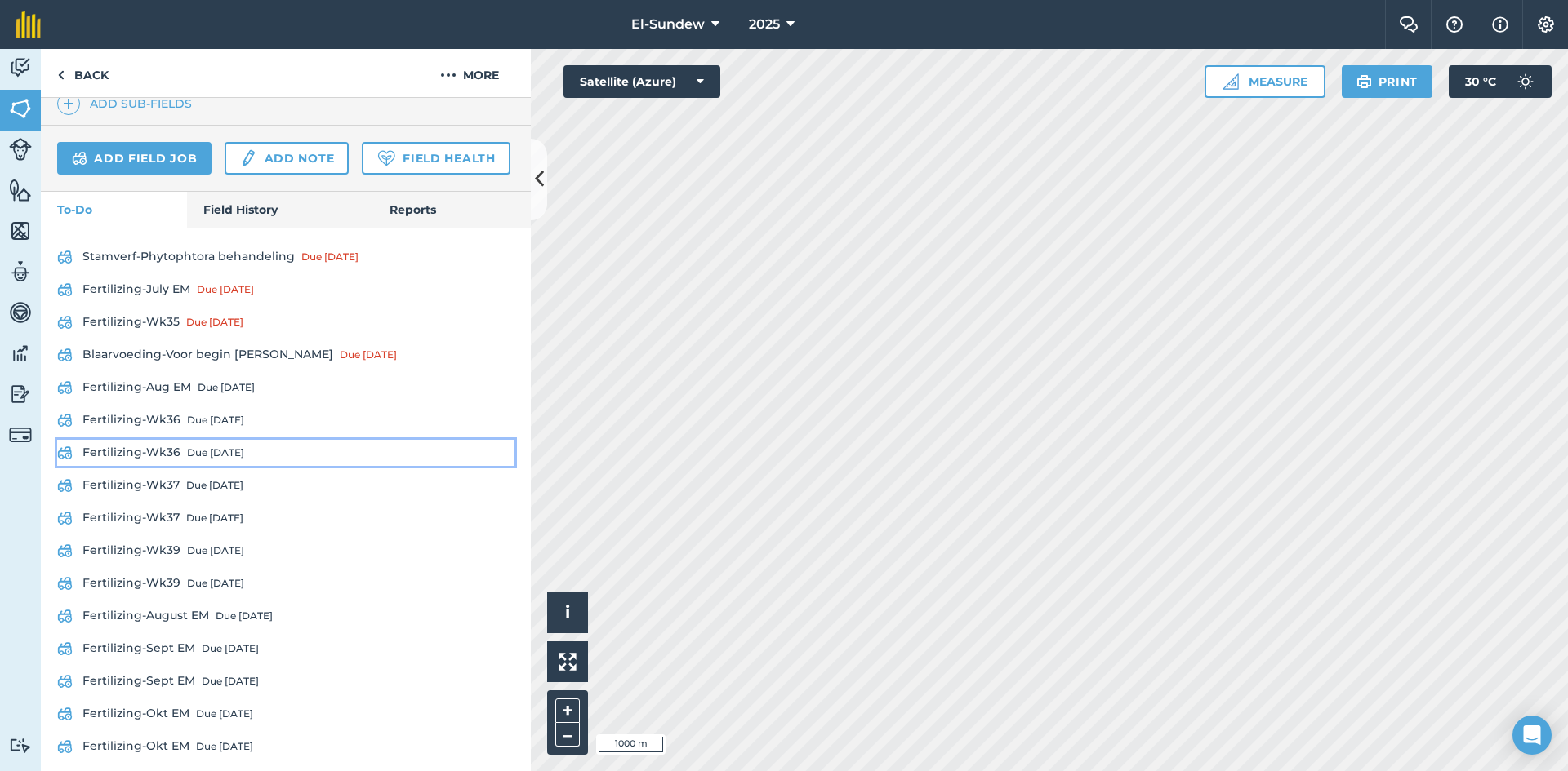
click at [197, 459] on div "Due [DATE]" at bounding box center [216, 453] width 58 height 13
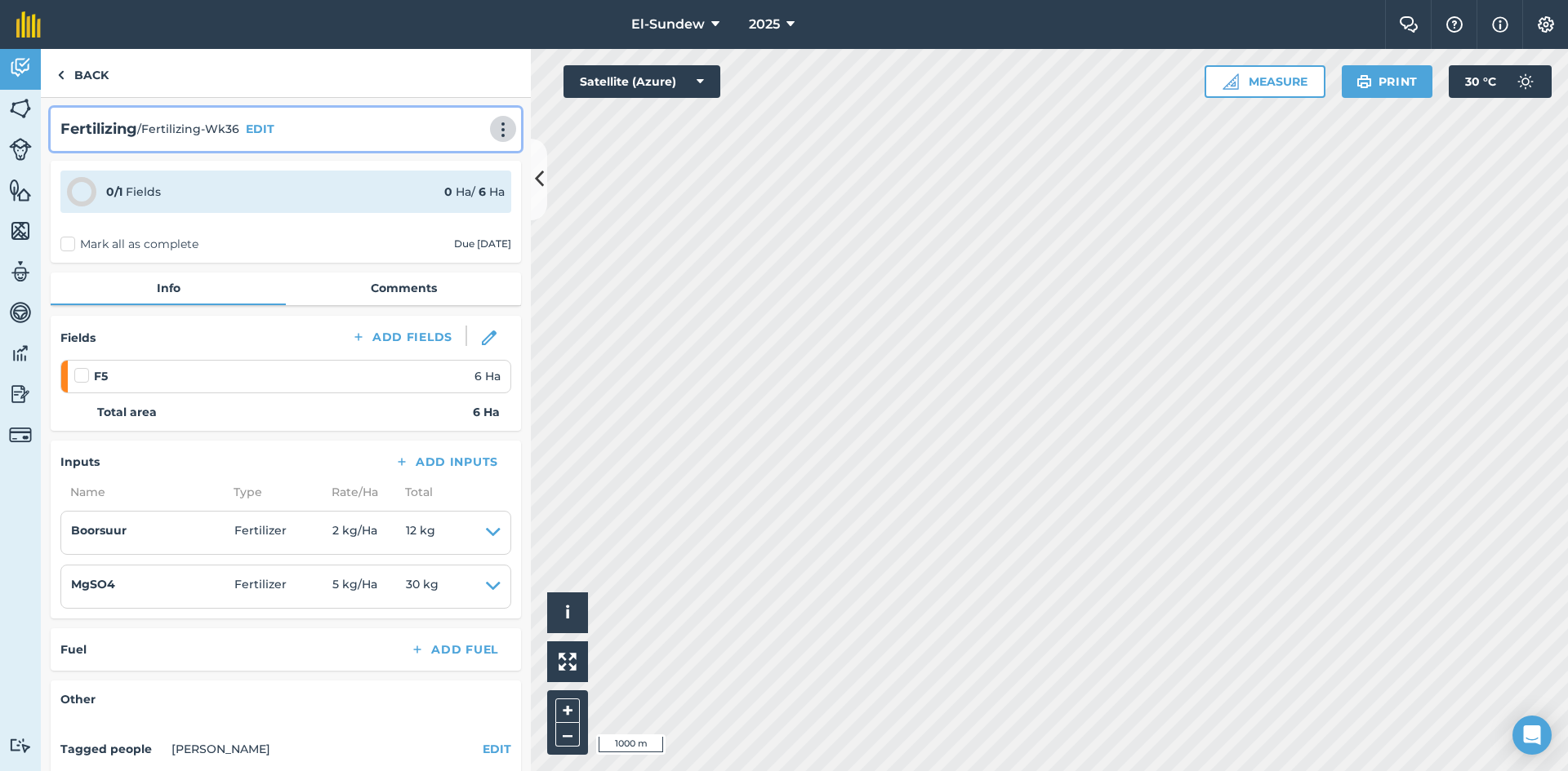
click at [493, 123] on img at bounding box center [503, 130] width 19 height 16
click at [447, 157] on link "Print" at bounding box center [469, 165] width 104 height 33
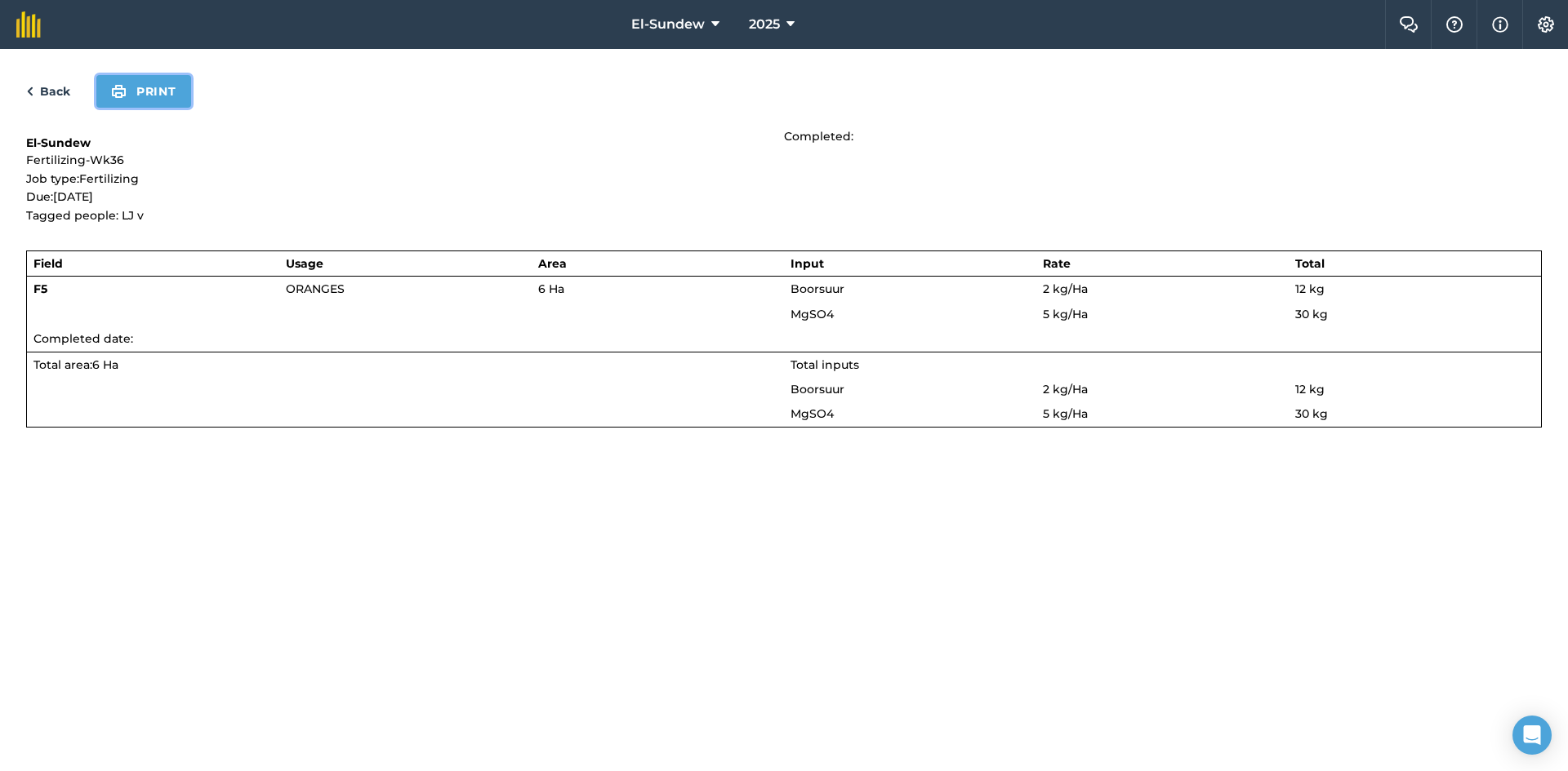
click at [159, 105] on button "Print" at bounding box center [143, 91] width 95 height 33
click at [58, 83] on link "Back" at bounding box center [48, 90] width 44 height 19
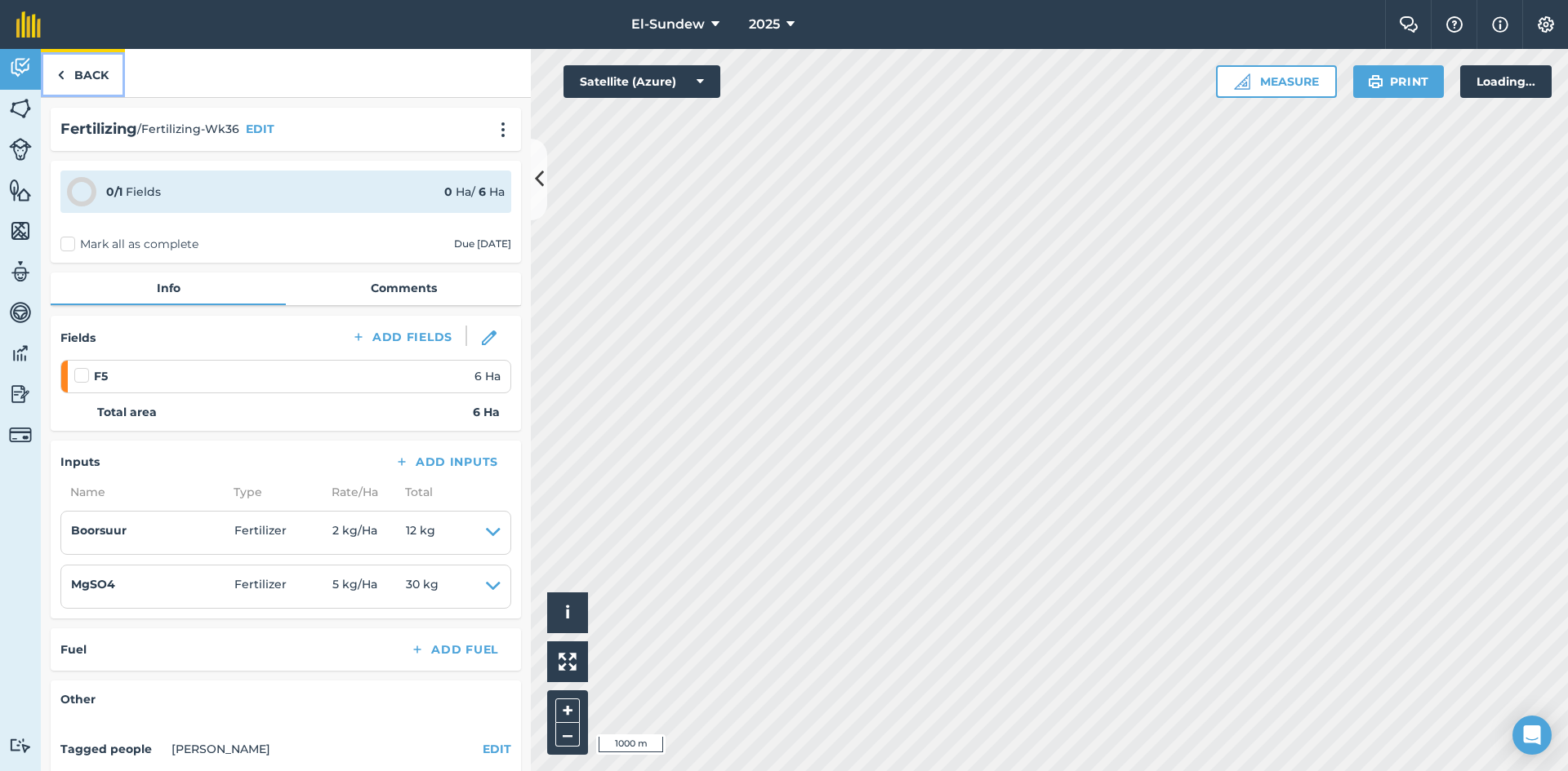
click at [94, 79] on link "Back" at bounding box center [83, 73] width 84 height 48
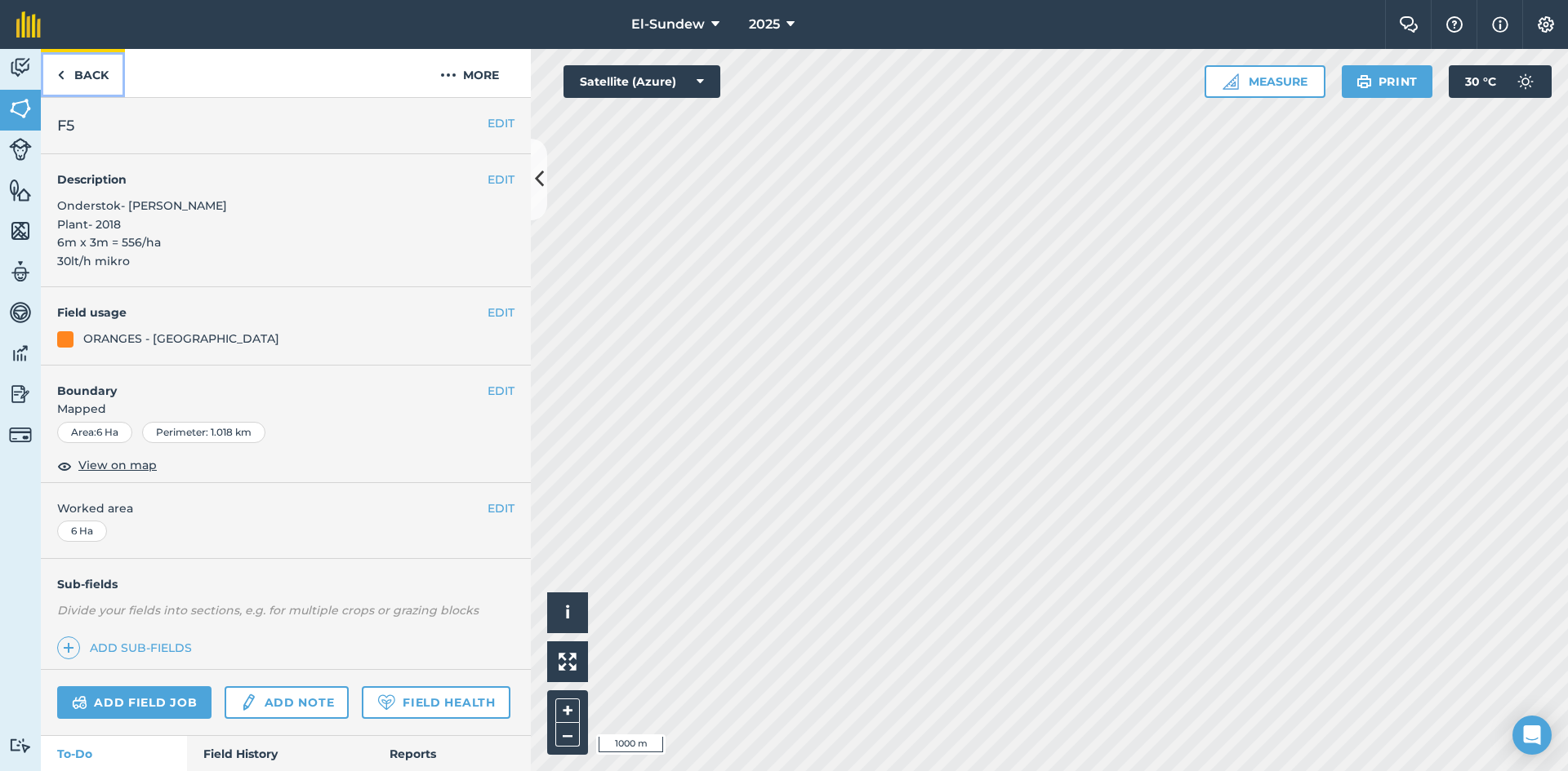
click at [83, 80] on link "Back" at bounding box center [83, 73] width 84 height 48
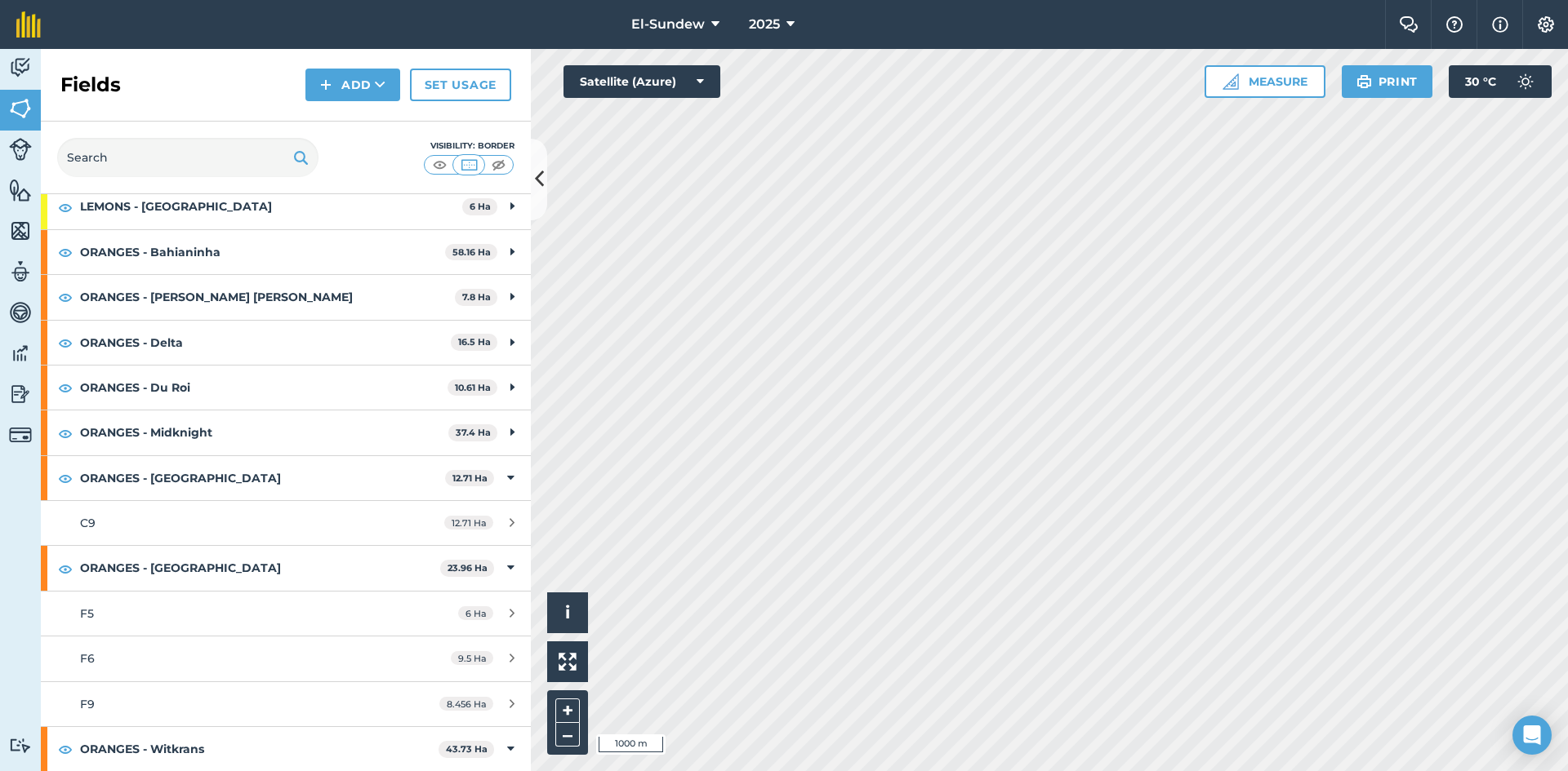
scroll to position [272, 0]
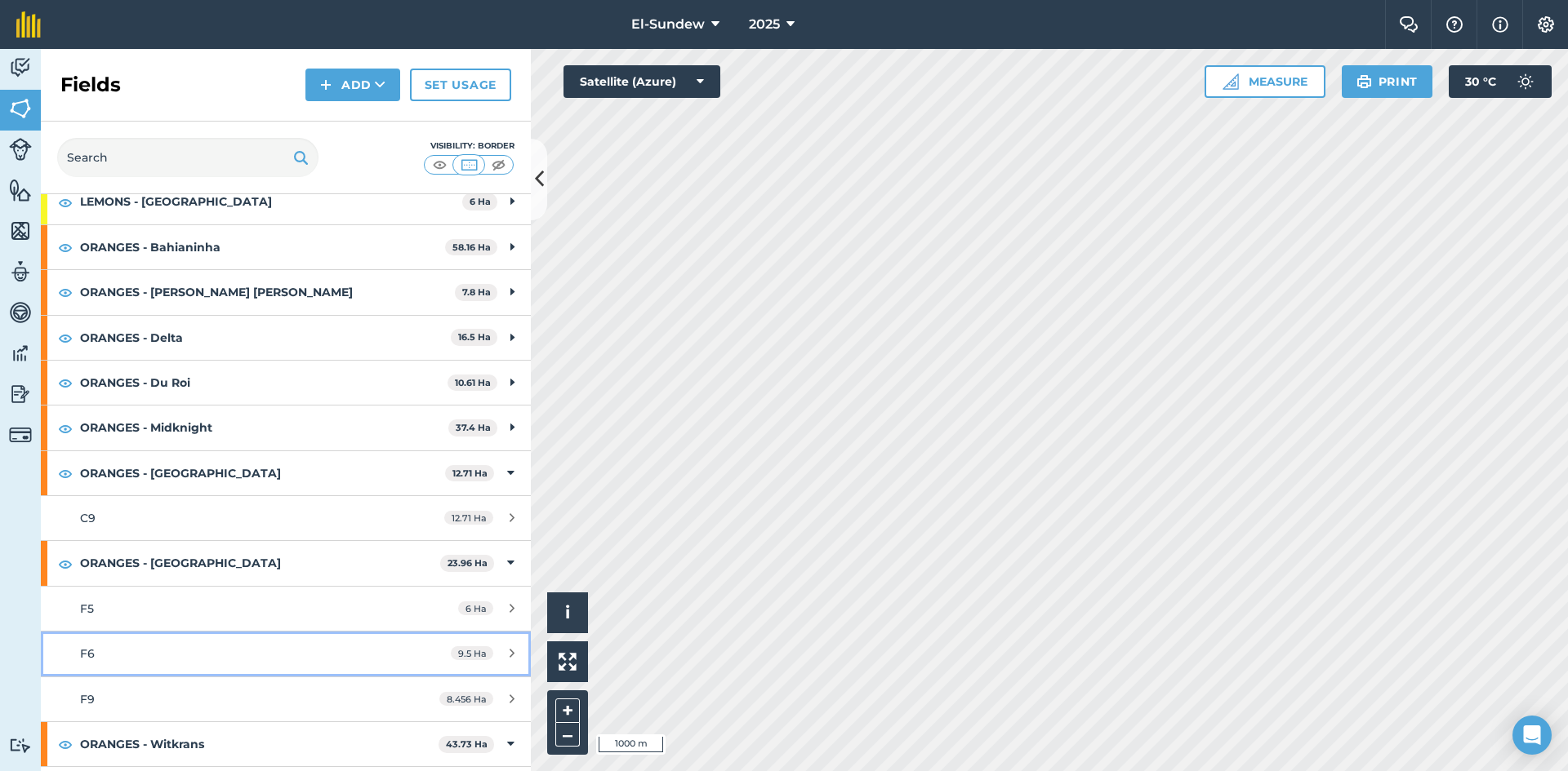
click at [204, 660] on div "F6" at bounding box center [234, 654] width 307 height 18
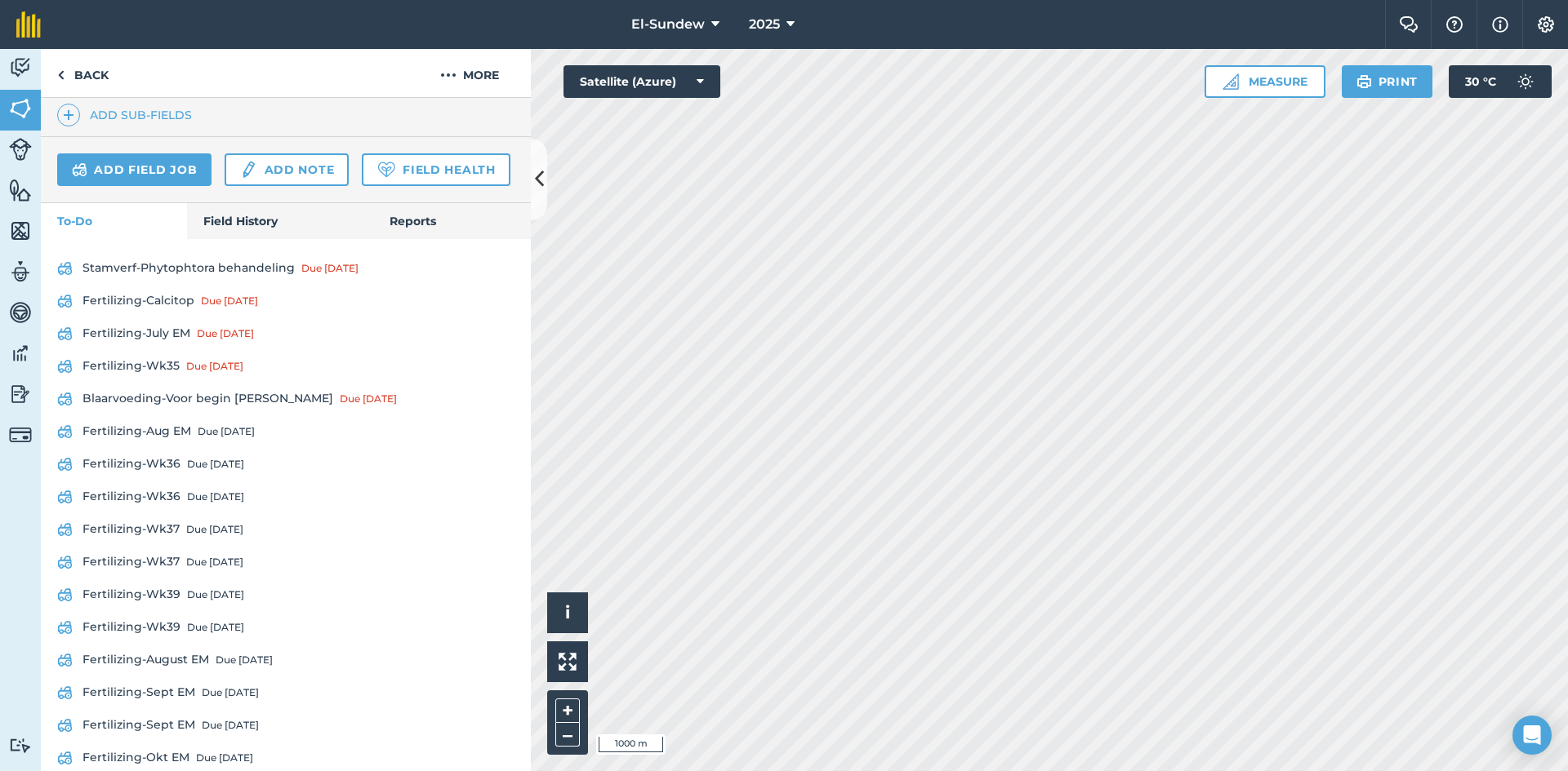
scroll to position [544, 0]
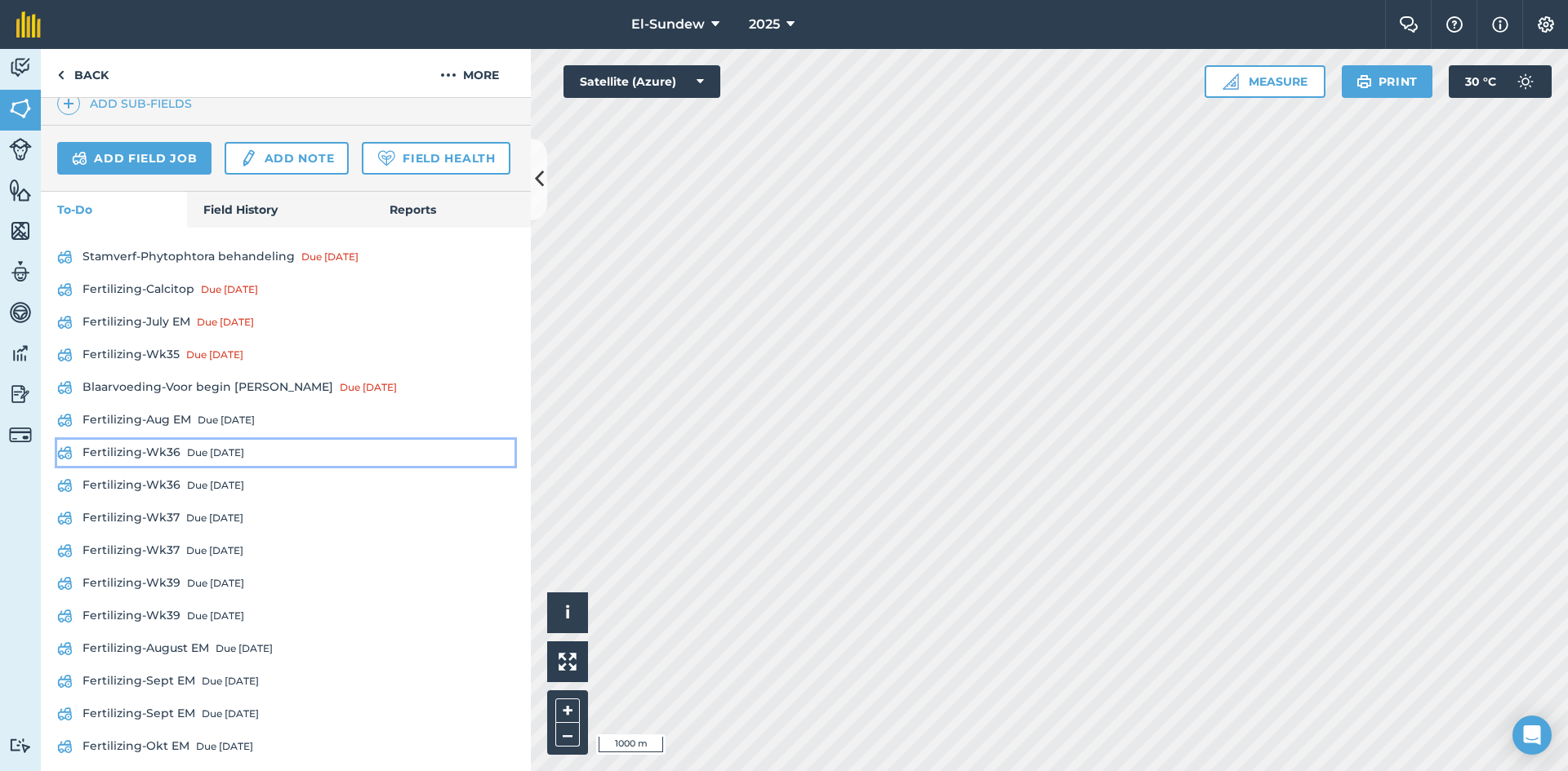
click at [169, 466] on link "Fertilizing-Wk36 Due [DATE]" at bounding box center [286, 453] width 457 height 26
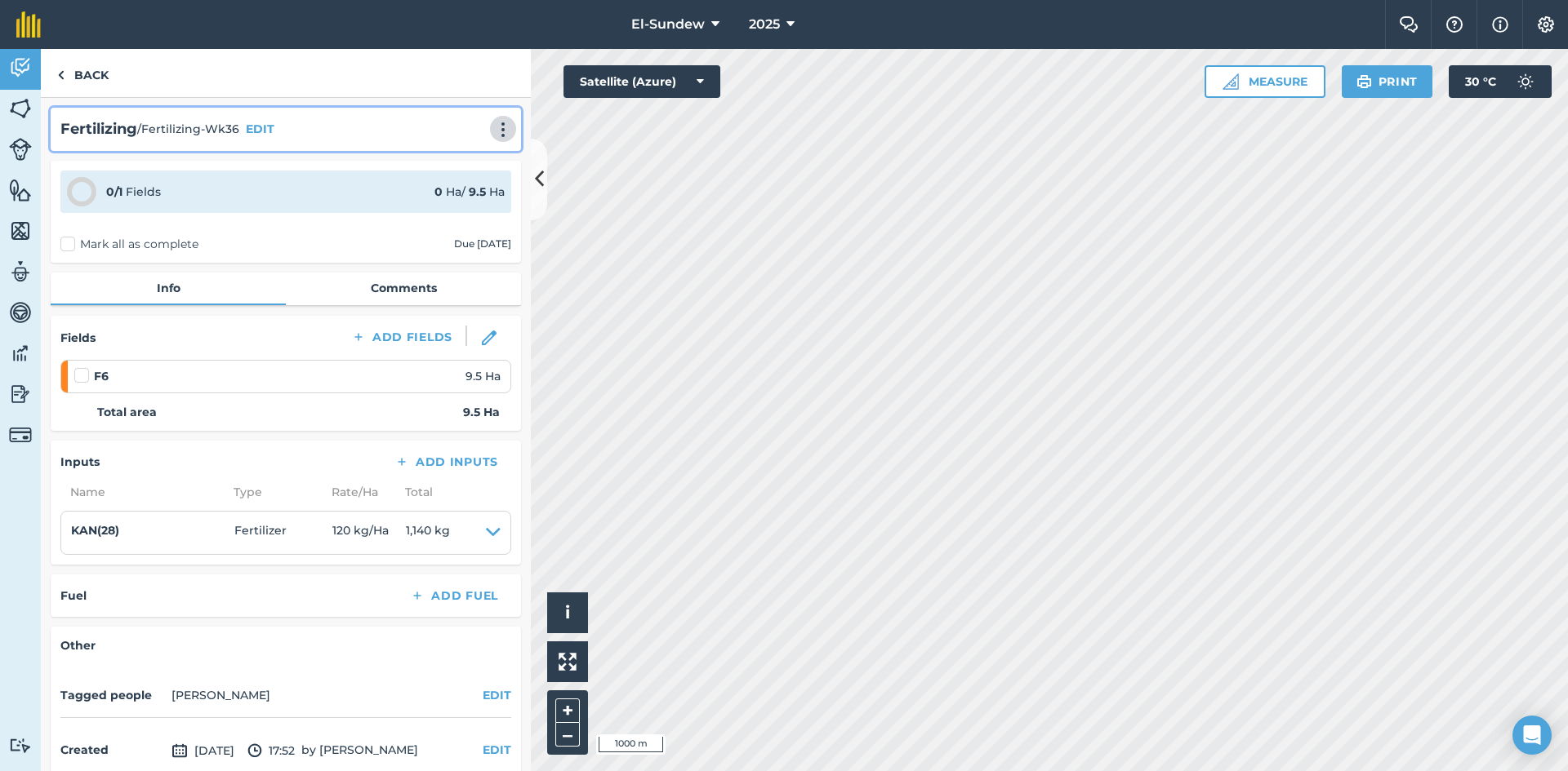
click at [495, 121] on button at bounding box center [503, 128] width 16 height 19
click at [457, 157] on link "Print" at bounding box center [469, 165] width 104 height 33
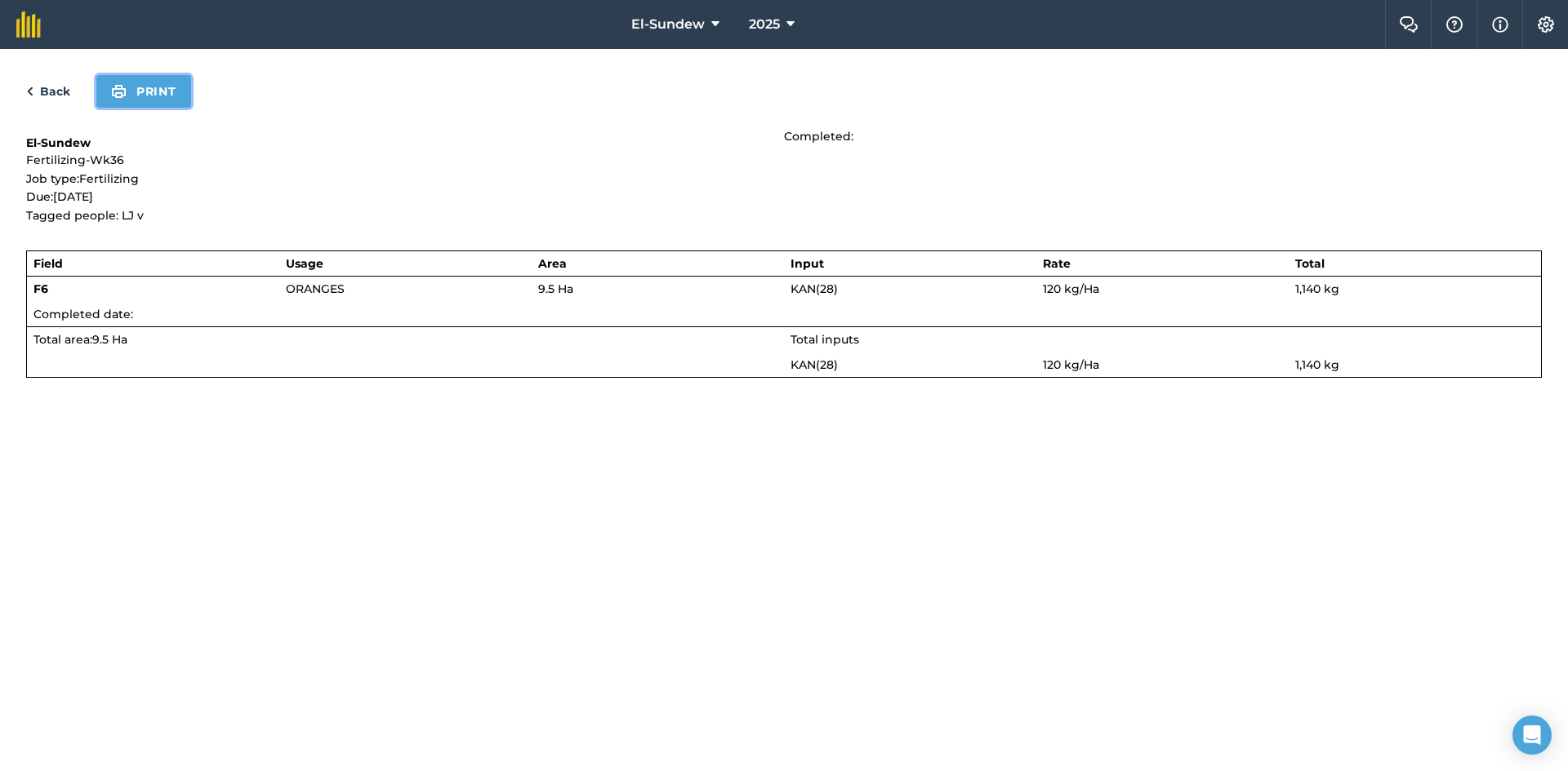
drag, startPoint x: 159, startPoint y: 79, endPoint x: 987, endPoint y: 471, distance: 916.1
click at [160, 79] on button "Print" at bounding box center [143, 91] width 95 height 33
click at [45, 90] on link "Back" at bounding box center [48, 90] width 44 height 19
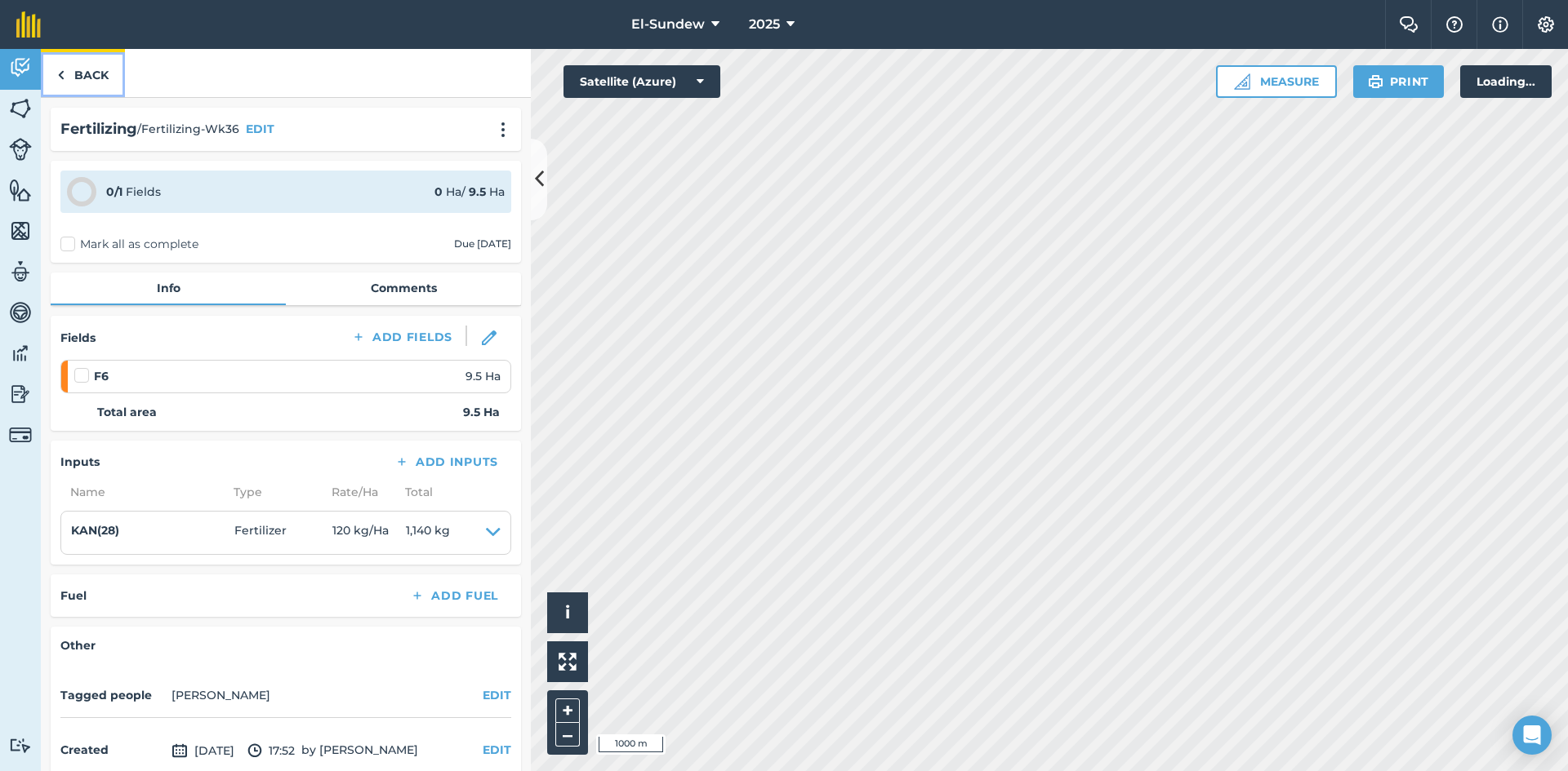
click at [81, 67] on link "Back" at bounding box center [83, 73] width 84 height 48
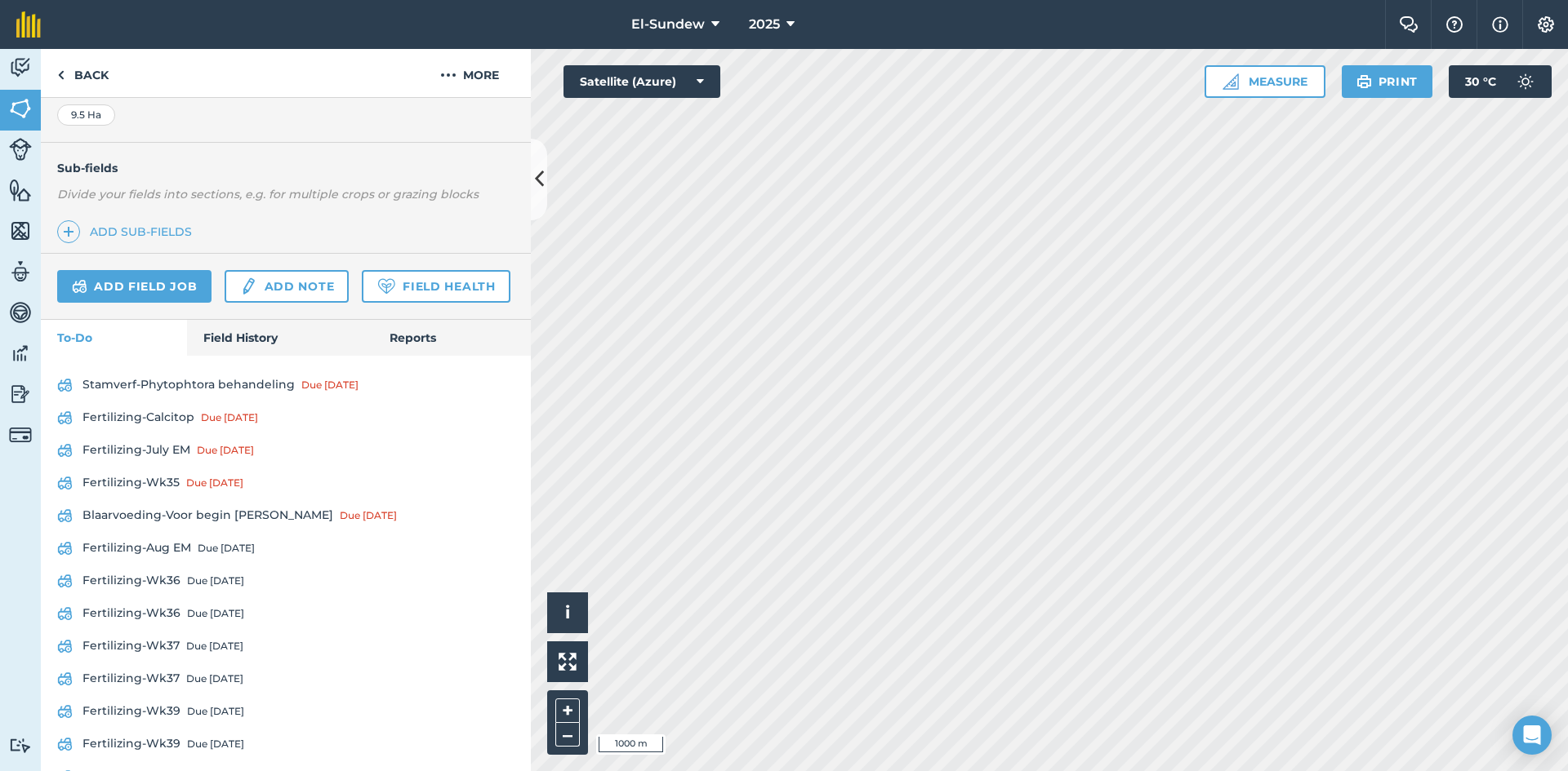
scroll to position [544, 0]
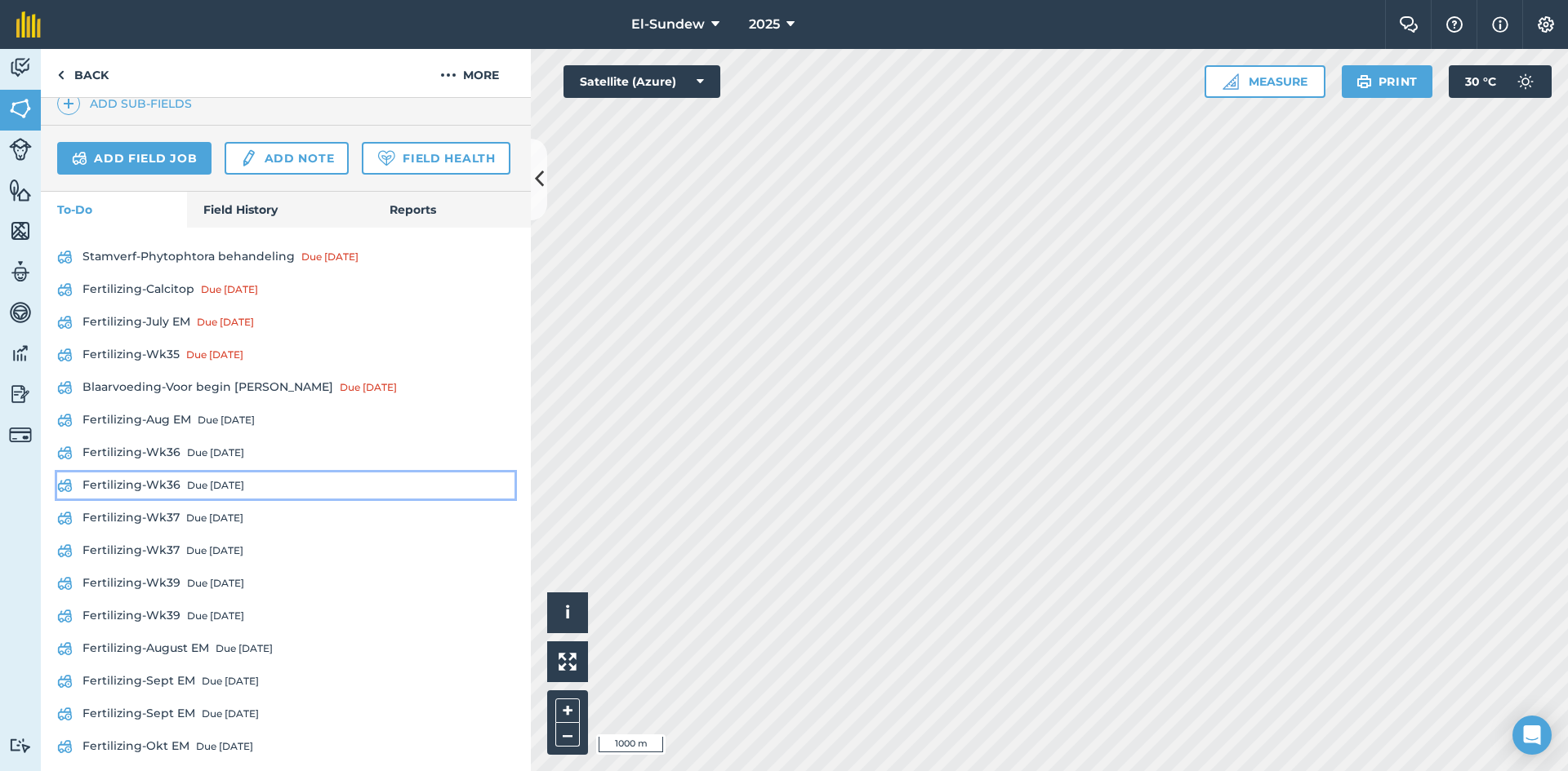
click at [196, 499] on link "Fertilizing-Wk36 Due [DATE]" at bounding box center [286, 485] width 457 height 26
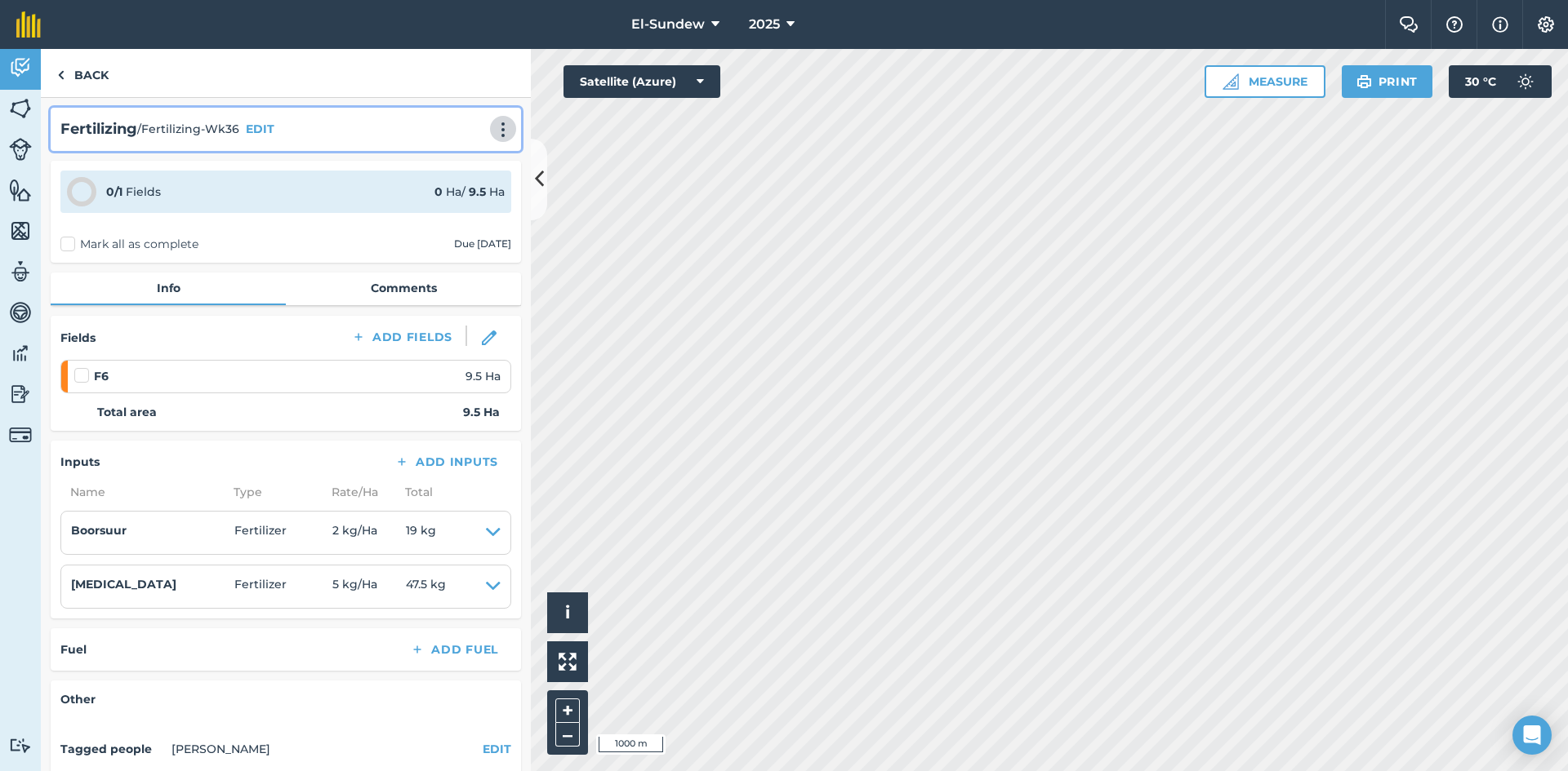
click at [497, 133] on img at bounding box center [503, 130] width 19 height 16
click at [445, 170] on link "Print" at bounding box center [469, 165] width 104 height 33
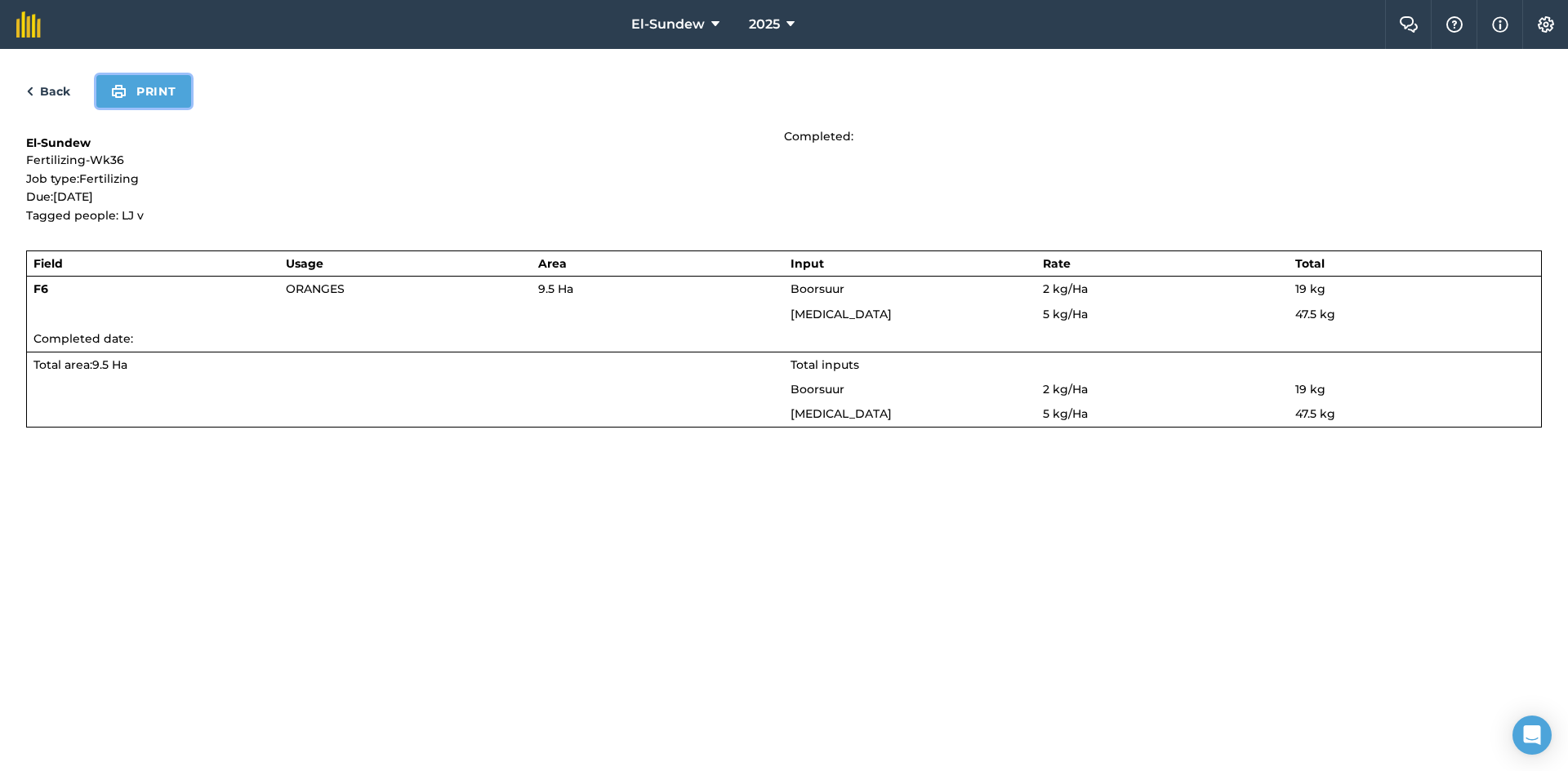
click at [143, 100] on button "Print" at bounding box center [143, 91] width 95 height 33
click at [49, 86] on link "Back" at bounding box center [48, 90] width 44 height 19
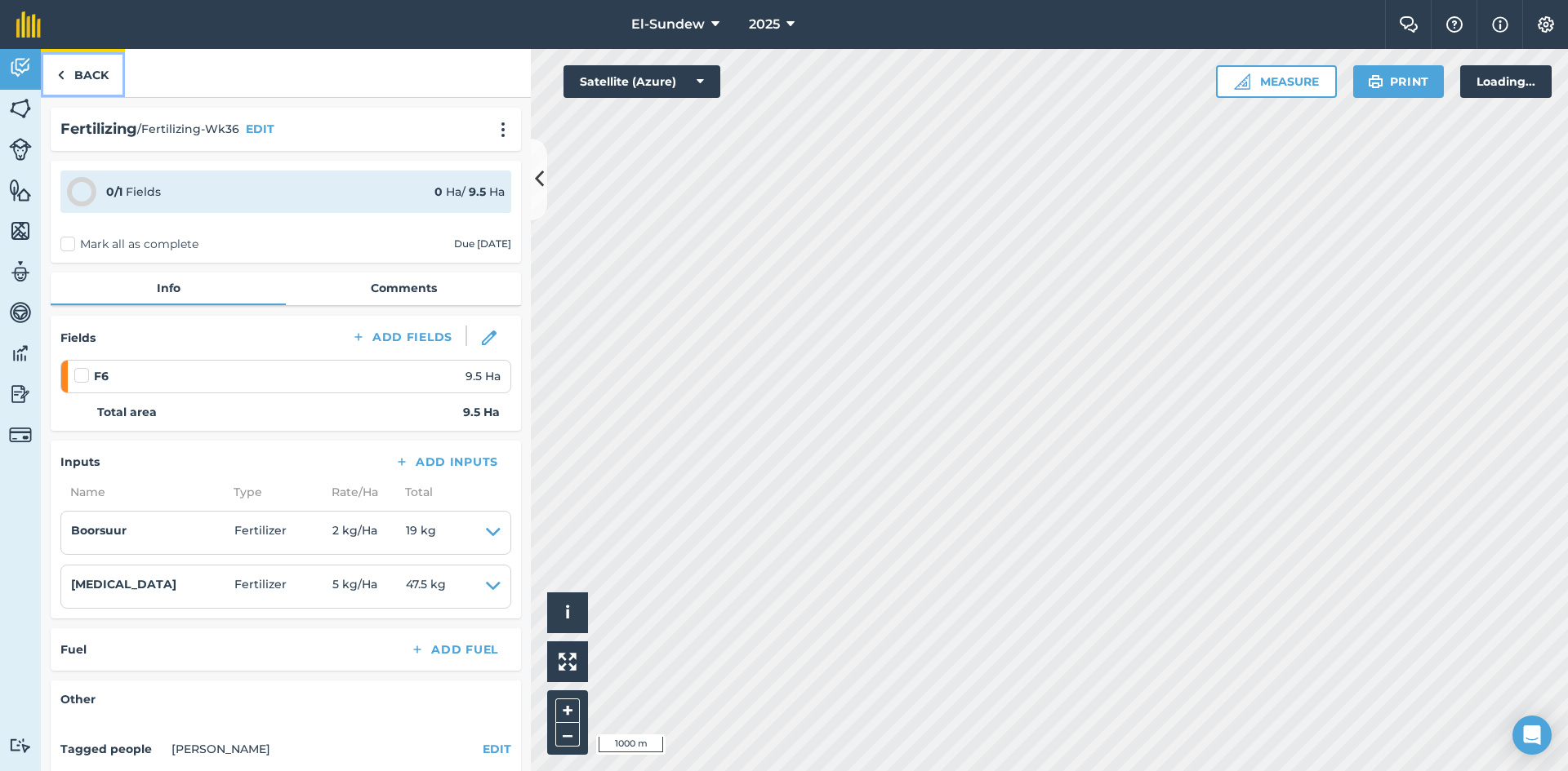
click at [89, 69] on link "Back" at bounding box center [83, 73] width 84 height 48
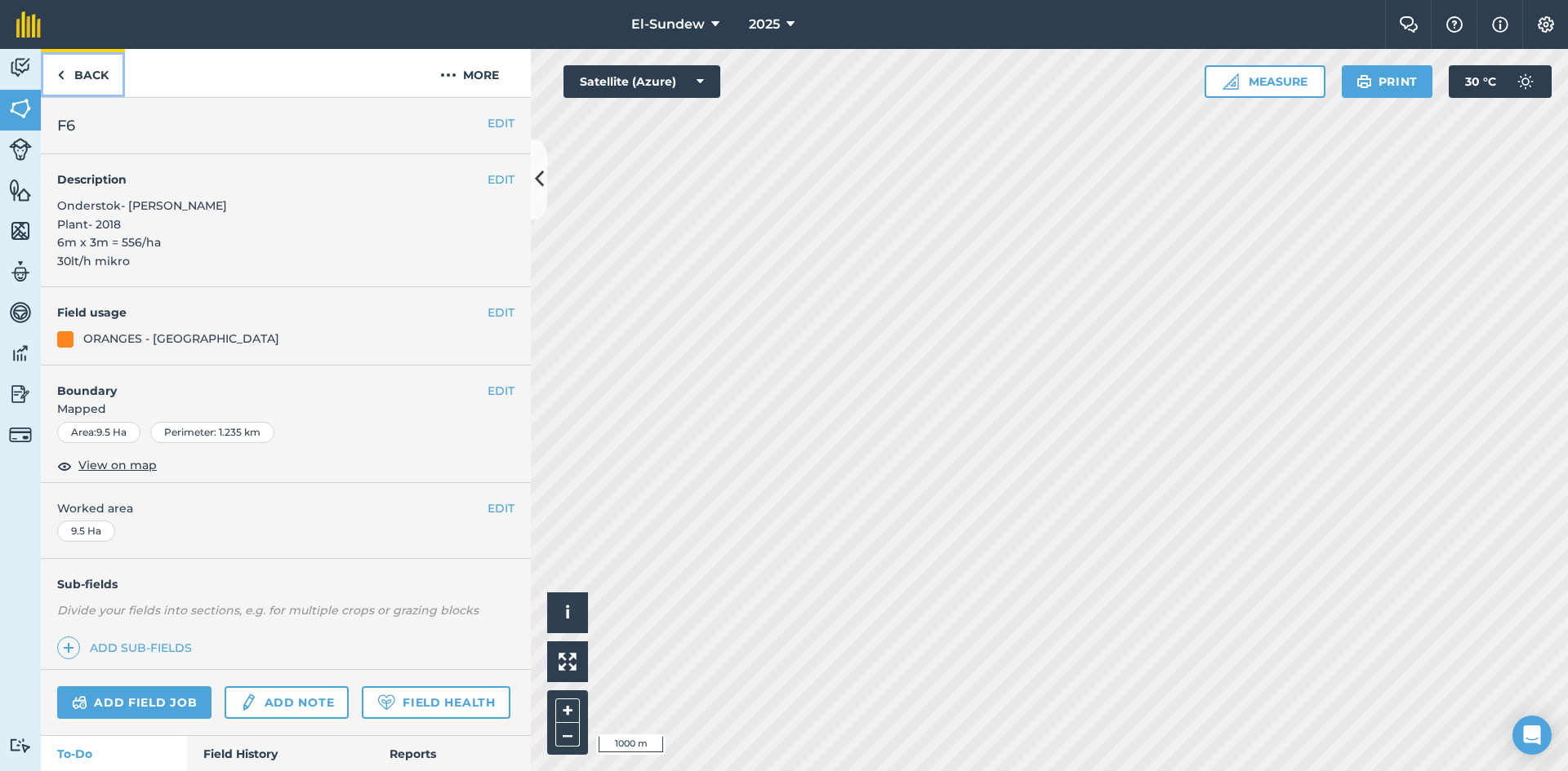
click at [95, 90] on link "Back" at bounding box center [83, 73] width 84 height 48
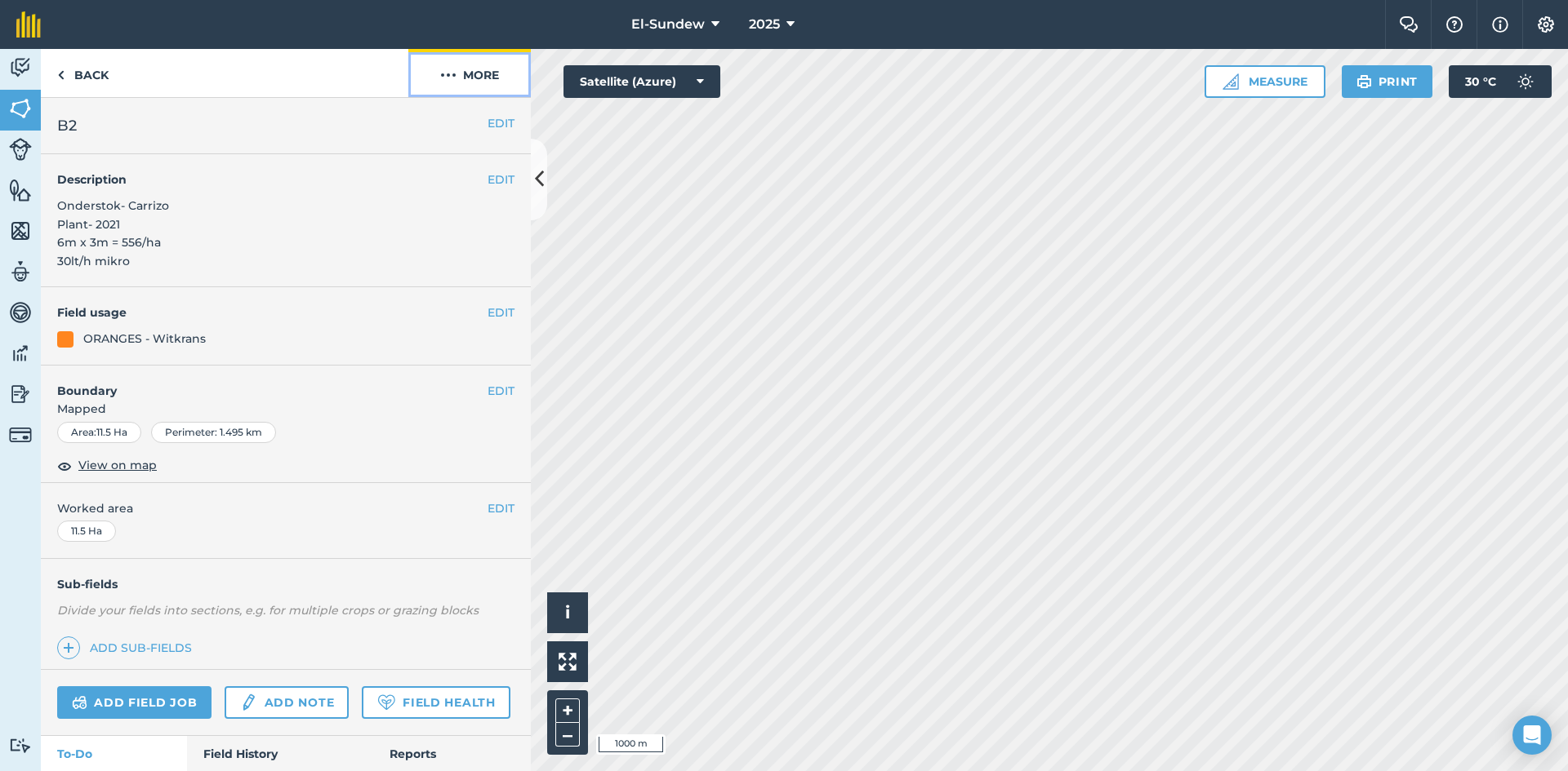
click at [449, 76] on img at bounding box center [449, 74] width 16 height 19
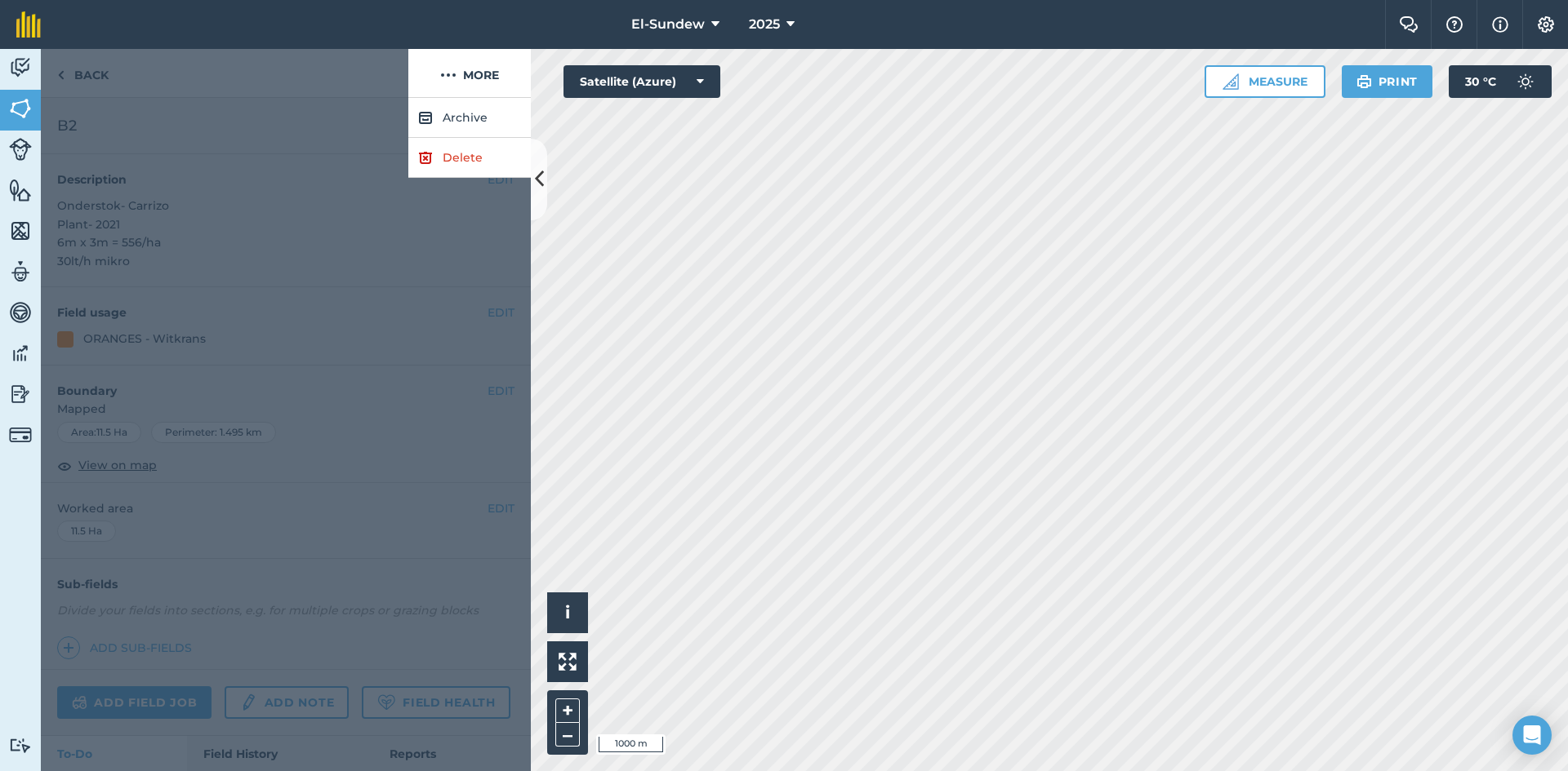
click at [299, 163] on div at bounding box center [286, 434] width 490 height 673
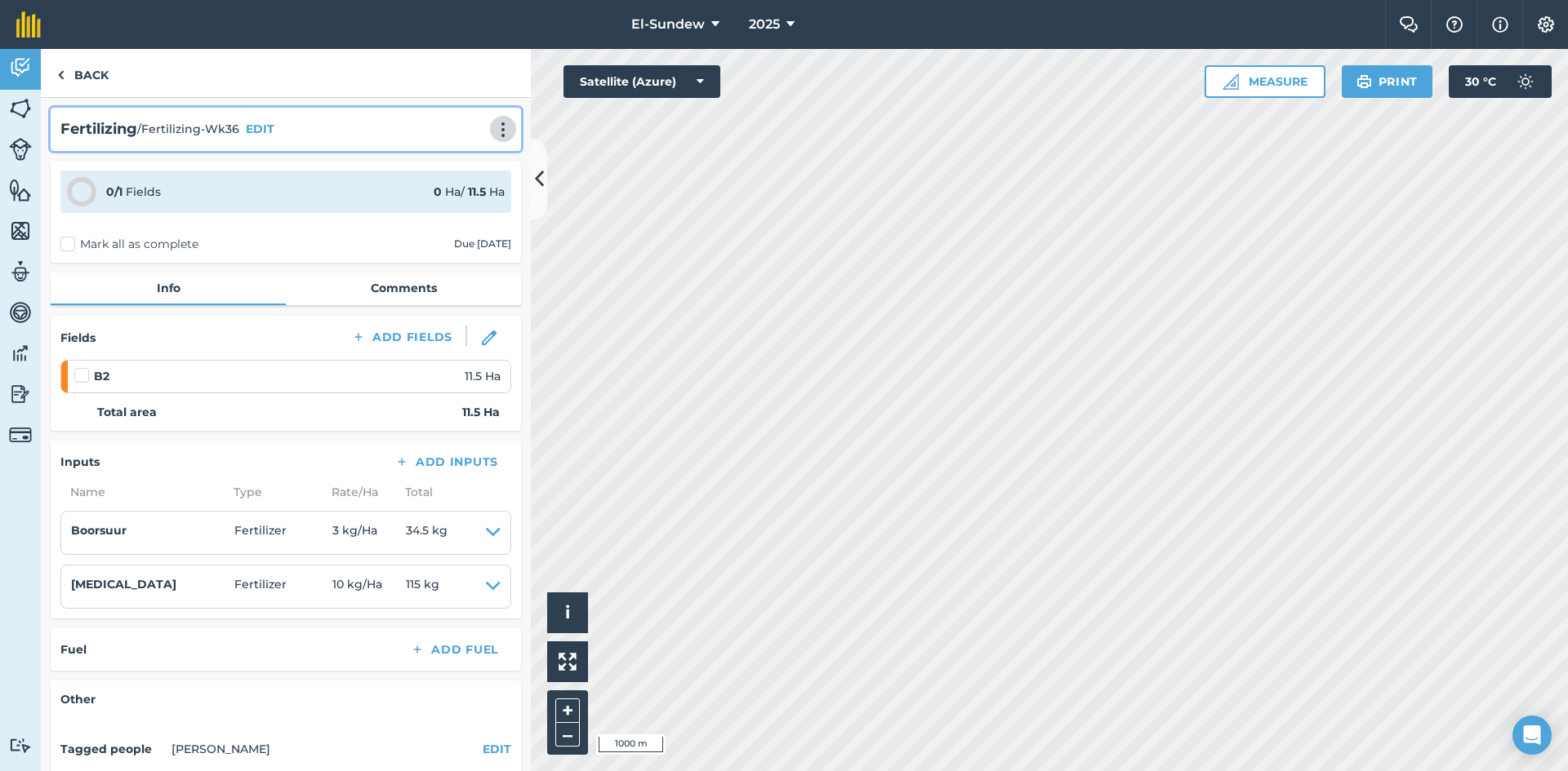
click at [493, 134] on img at bounding box center [503, 130] width 19 height 16
click at [448, 171] on link "Print" at bounding box center [469, 165] width 104 height 33
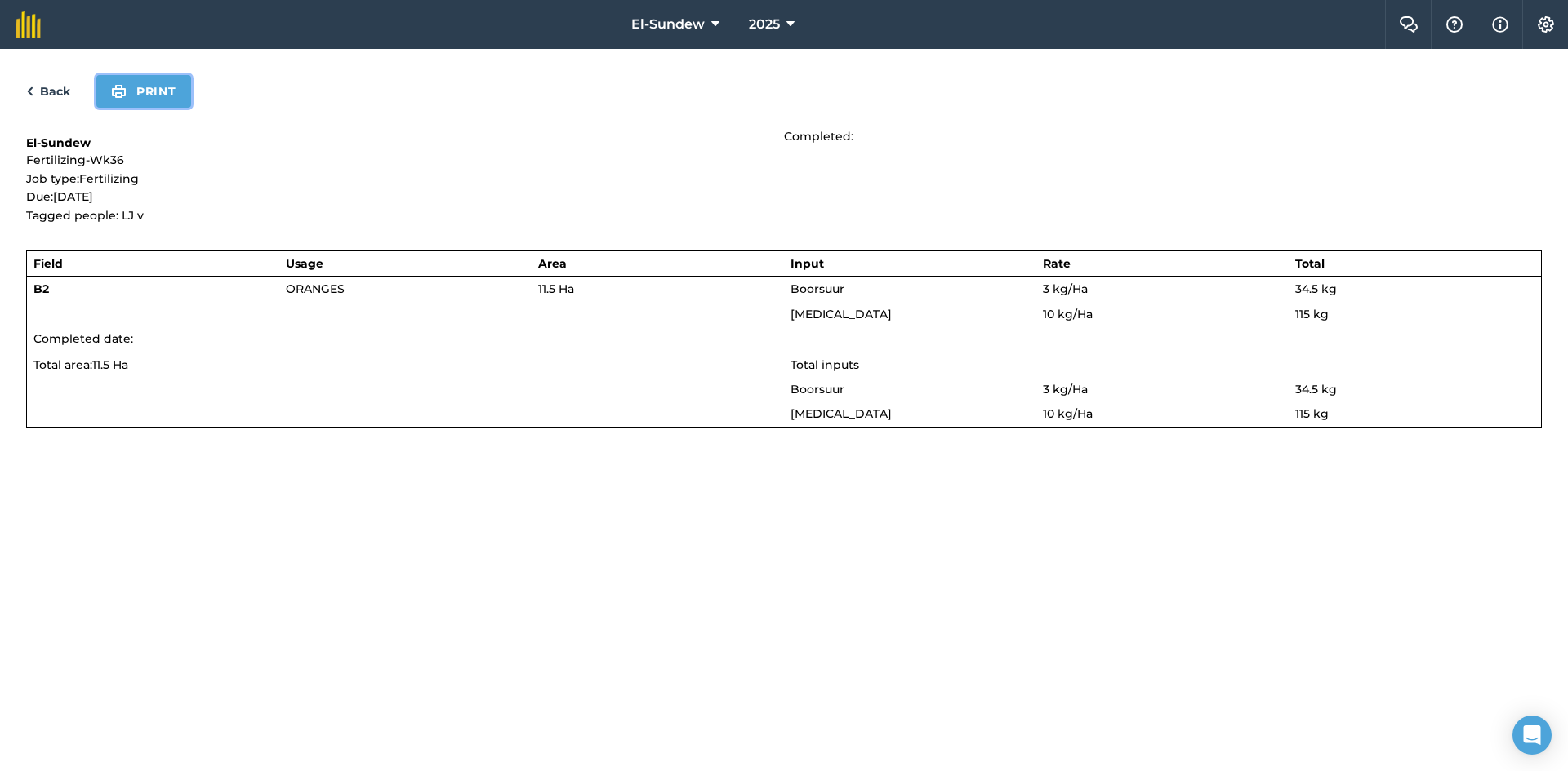
drag, startPoint x: 127, startPoint y: 95, endPoint x: 798, endPoint y: 377, distance: 727.8
click at [127, 95] on button "Print" at bounding box center [143, 91] width 95 height 33
click at [55, 89] on link "Back" at bounding box center [48, 90] width 44 height 19
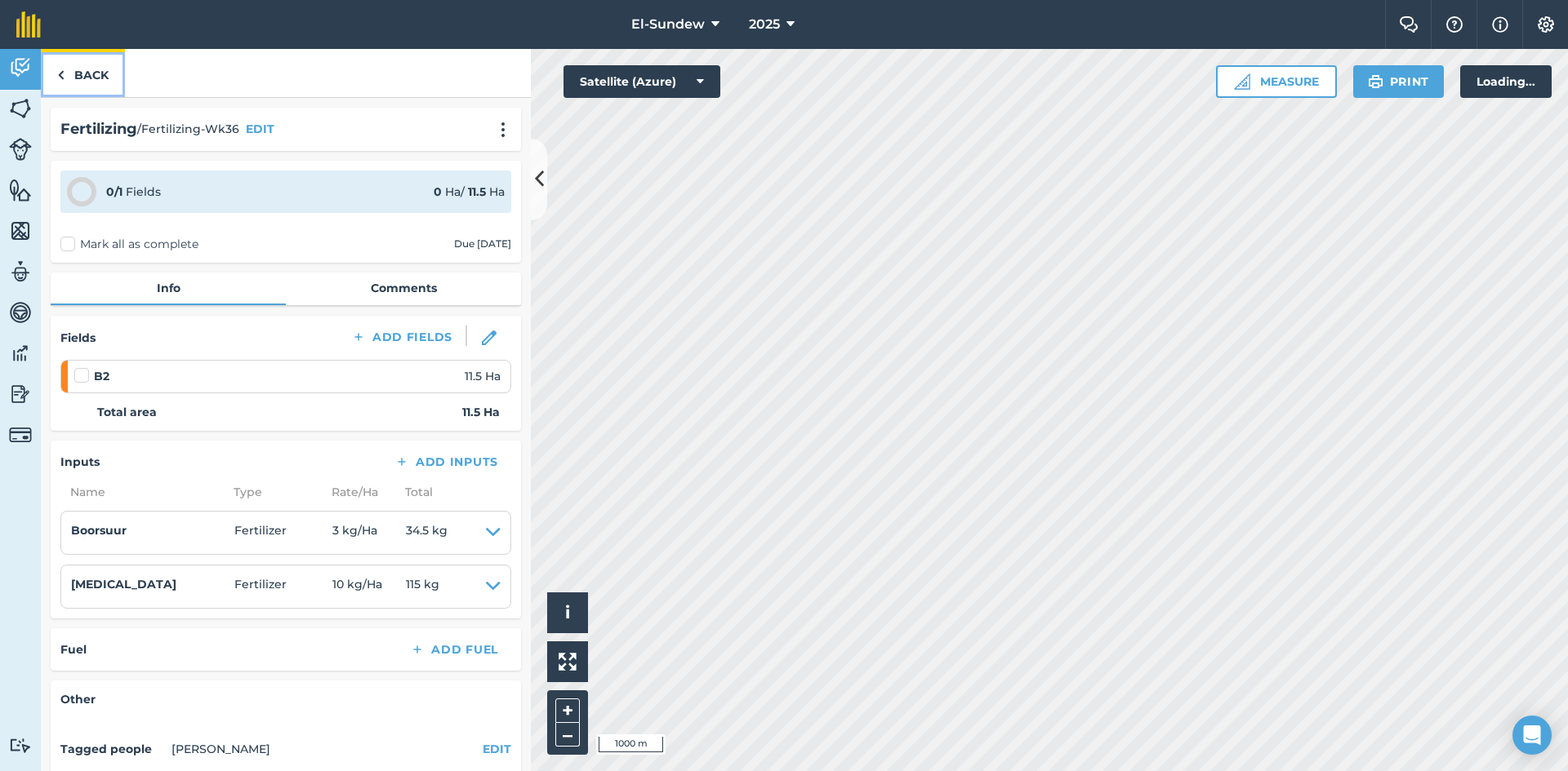
click at [79, 79] on link "Back" at bounding box center [83, 73] width 84 height 48
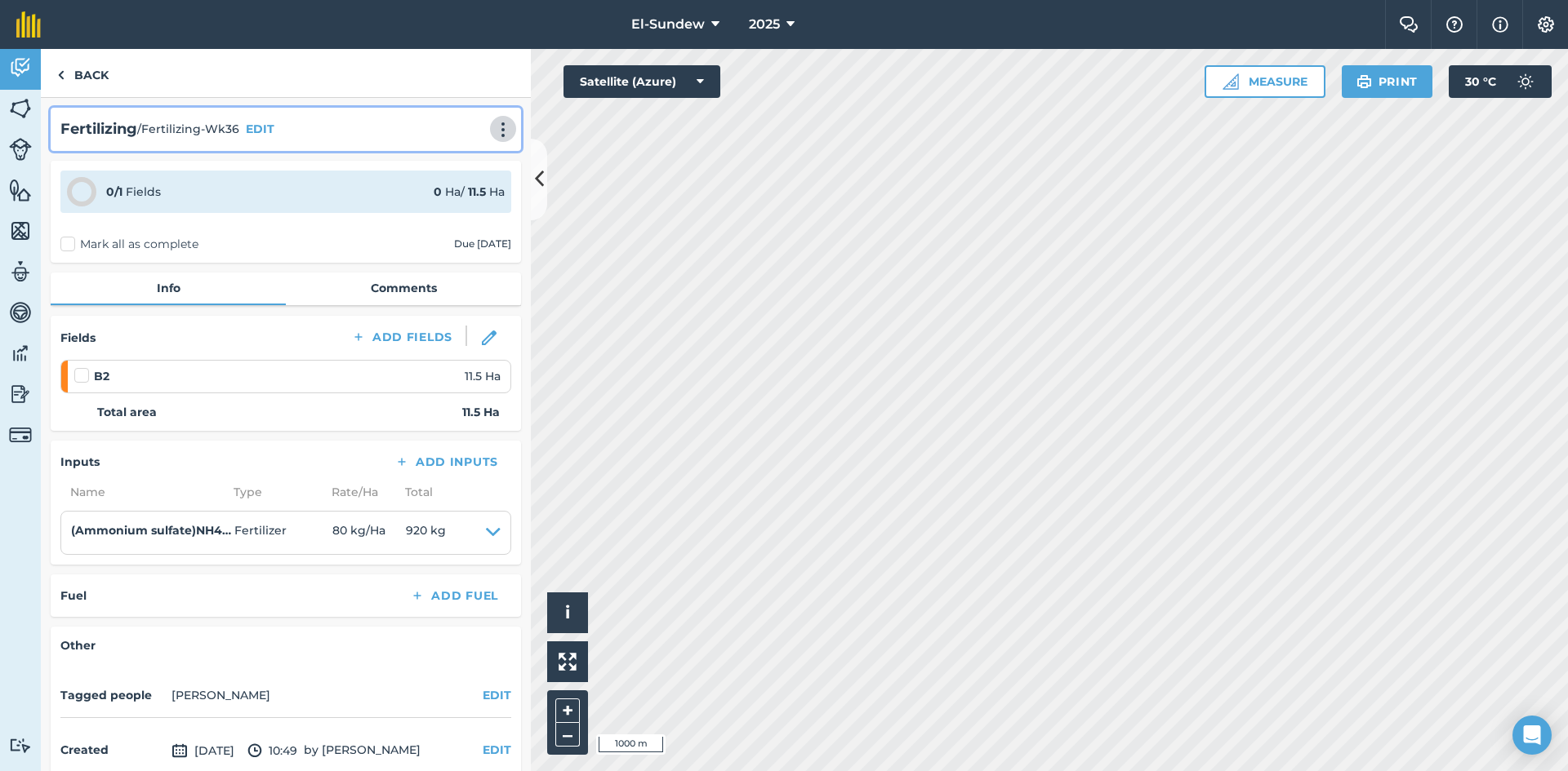
click at [495, 120] on button at bounding box center [503, 128] width 16 height 19
click at [453, 168] on link "Print" at bounding box center [469, 165] width 104 height 33
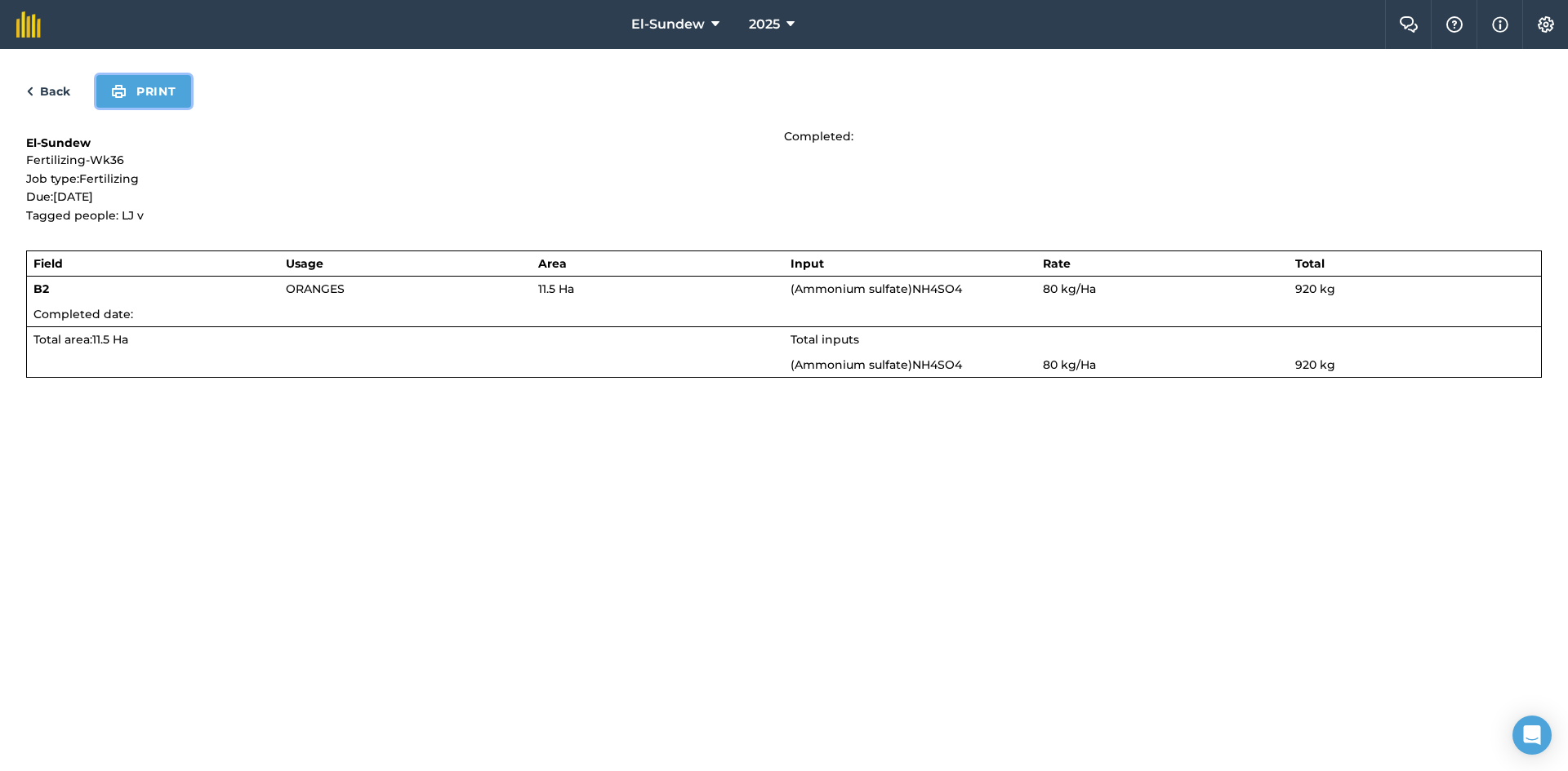
click at [145, 91] on button "Print" at bounding box center [143, 91] width 95 height 33
click at [51, 89] on link "Back" at bounding box center [48, 90] width 44 height 19
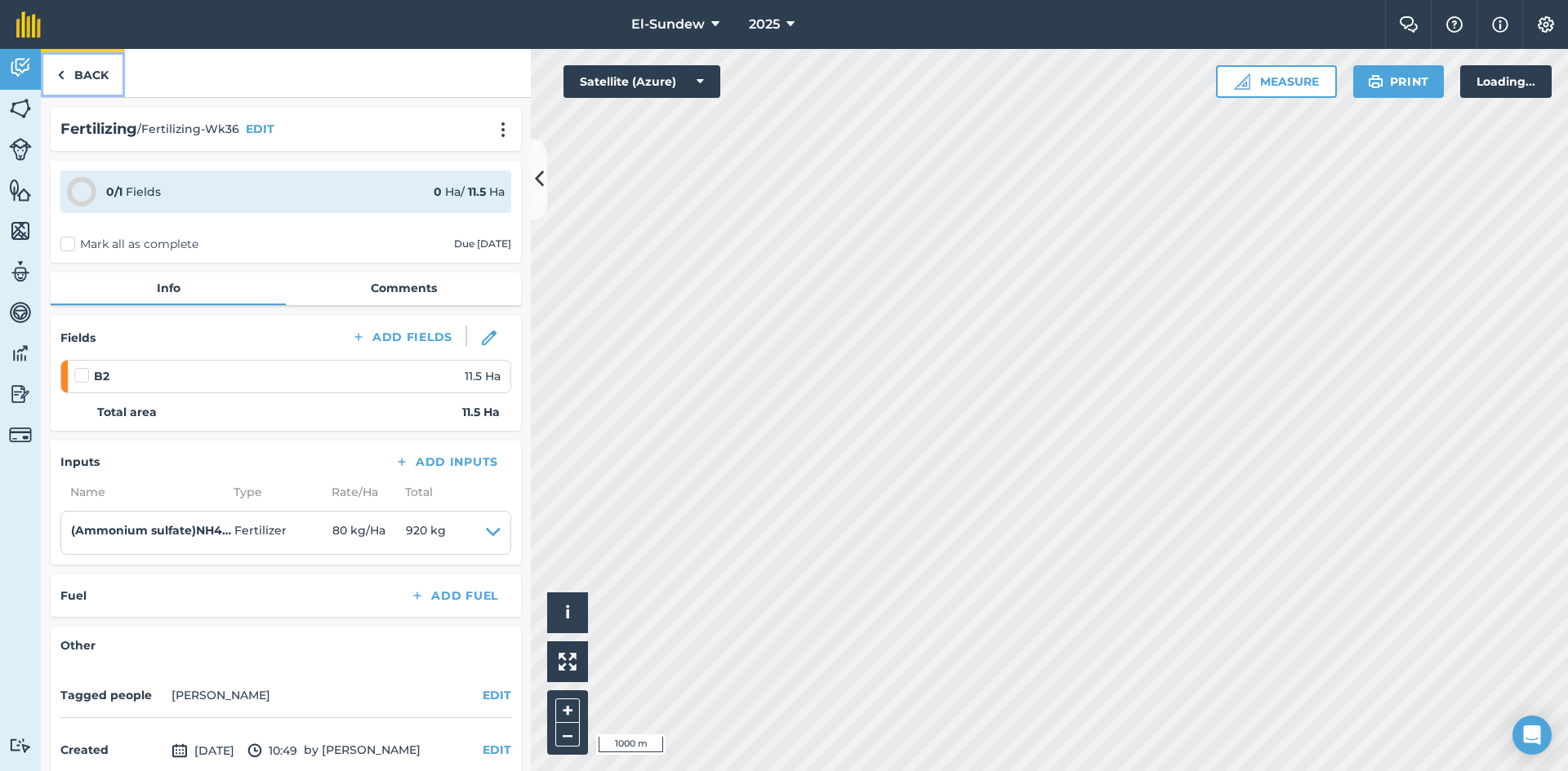
click at [81, 68] on link "Back" at bounding box center [83, 73] width 84 height 48
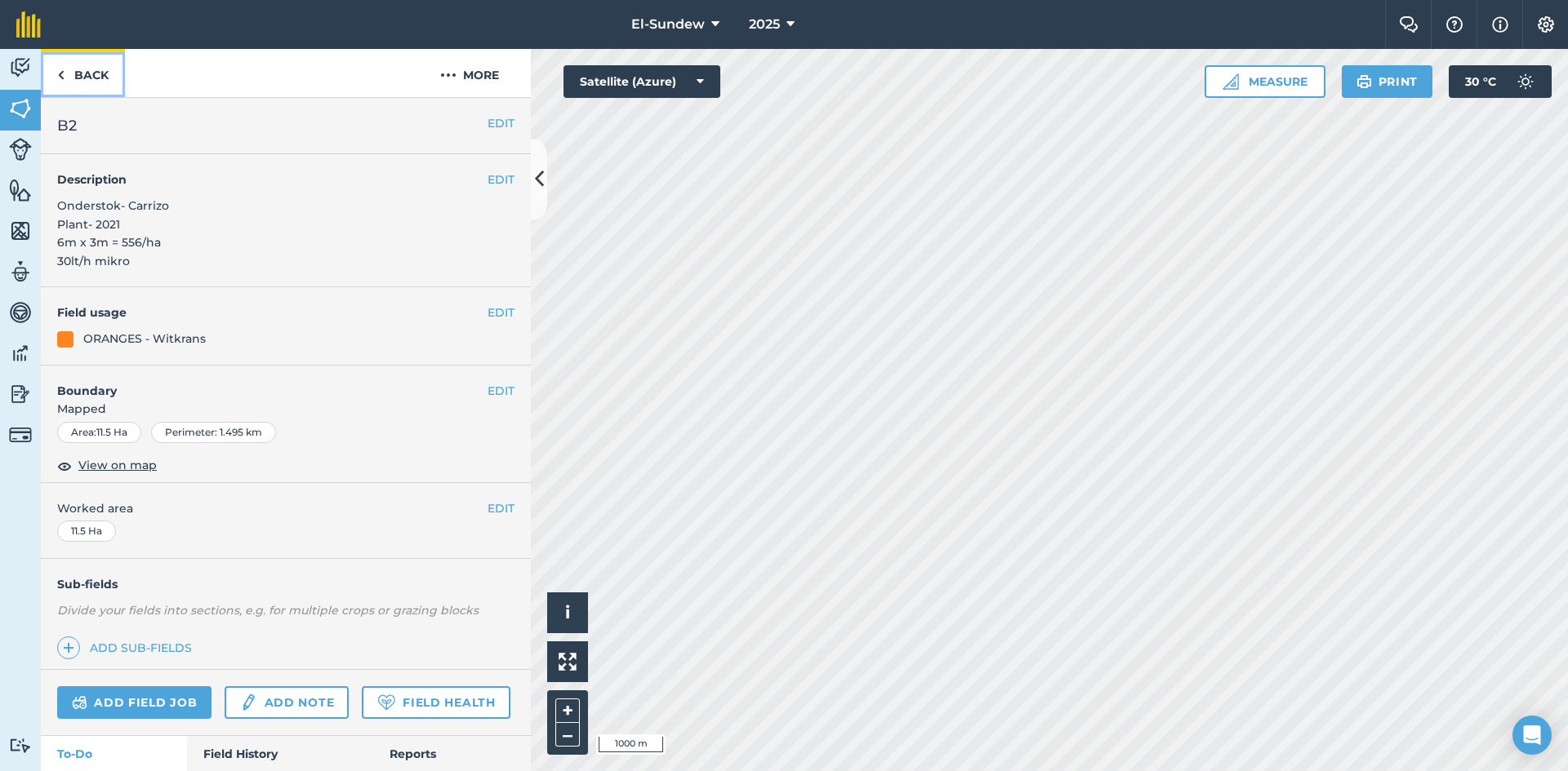
click at [94, 68] on link "Back" at bounding box center [83, 73] width 84 height 48
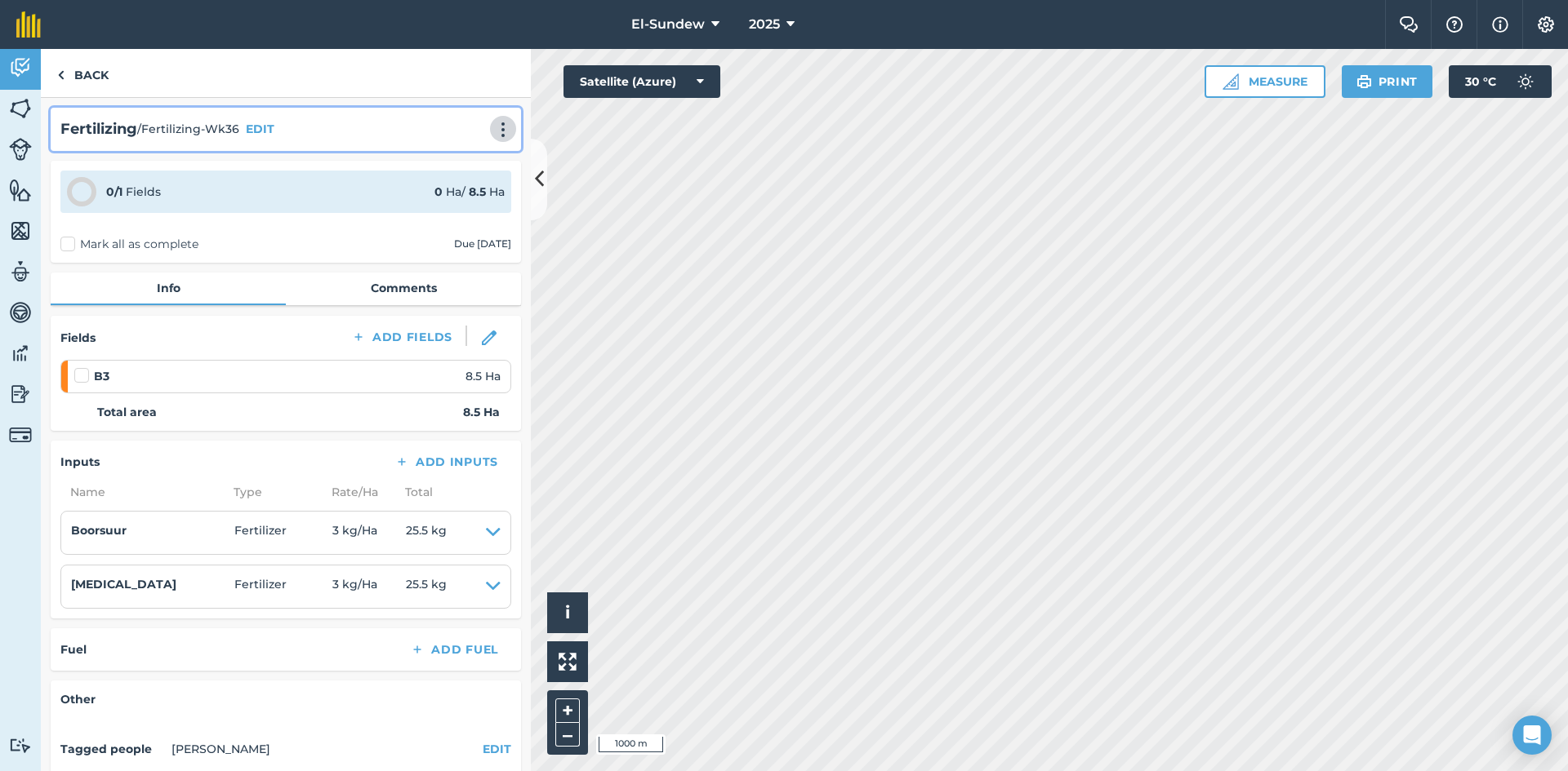
click at [493, 134] on img at bounding box center [503, 130] width 19 height 16
click at [449, 164] on link "Print" at bounding box center [469, 165] width 104 height 33
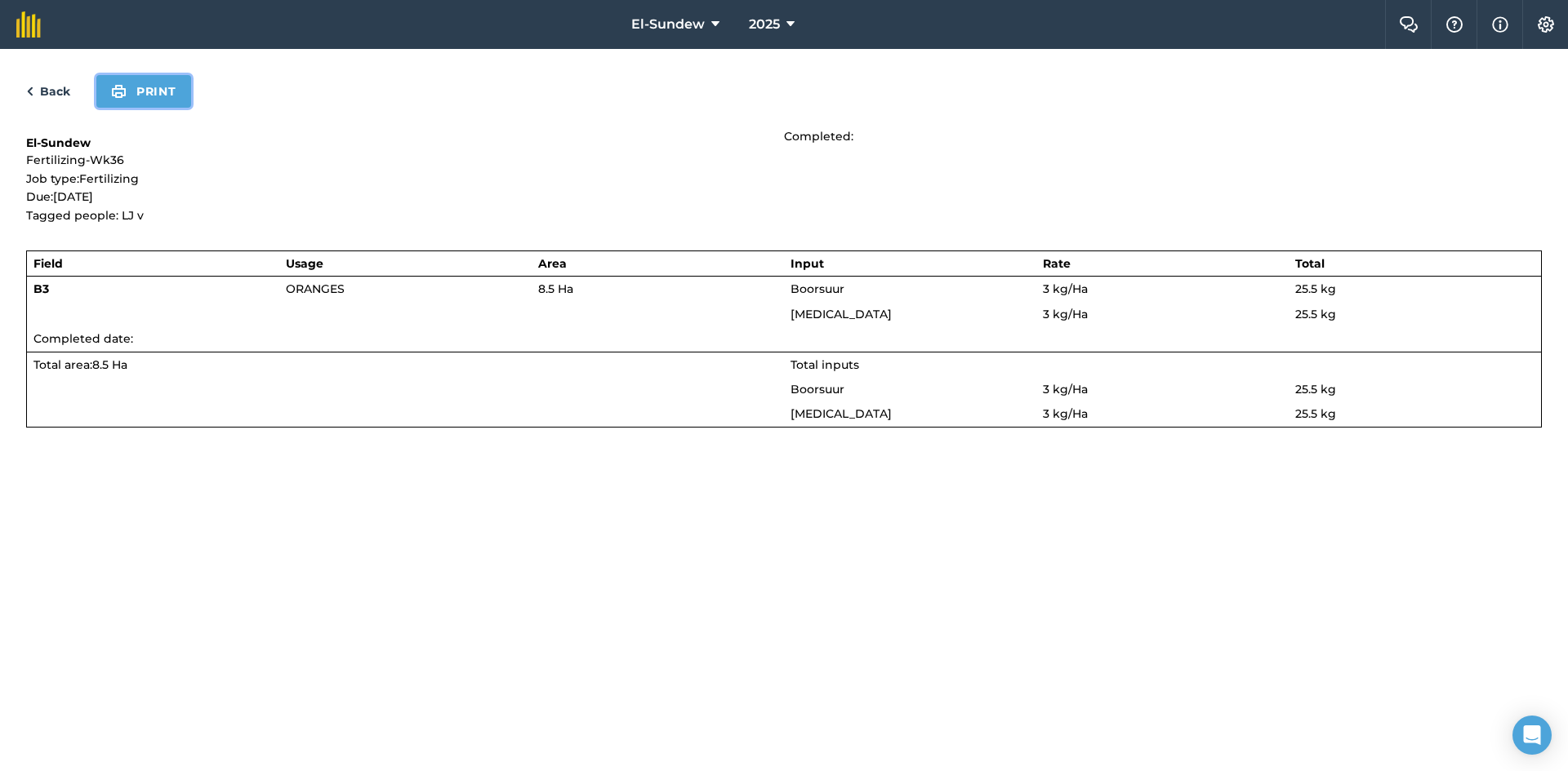
click at [150, 90] on button "Print" at bounding box center [143, 91] width 95 height 33
click at [38, 90] on link "Back" at bounding box center [48, 90] width 44 height 19
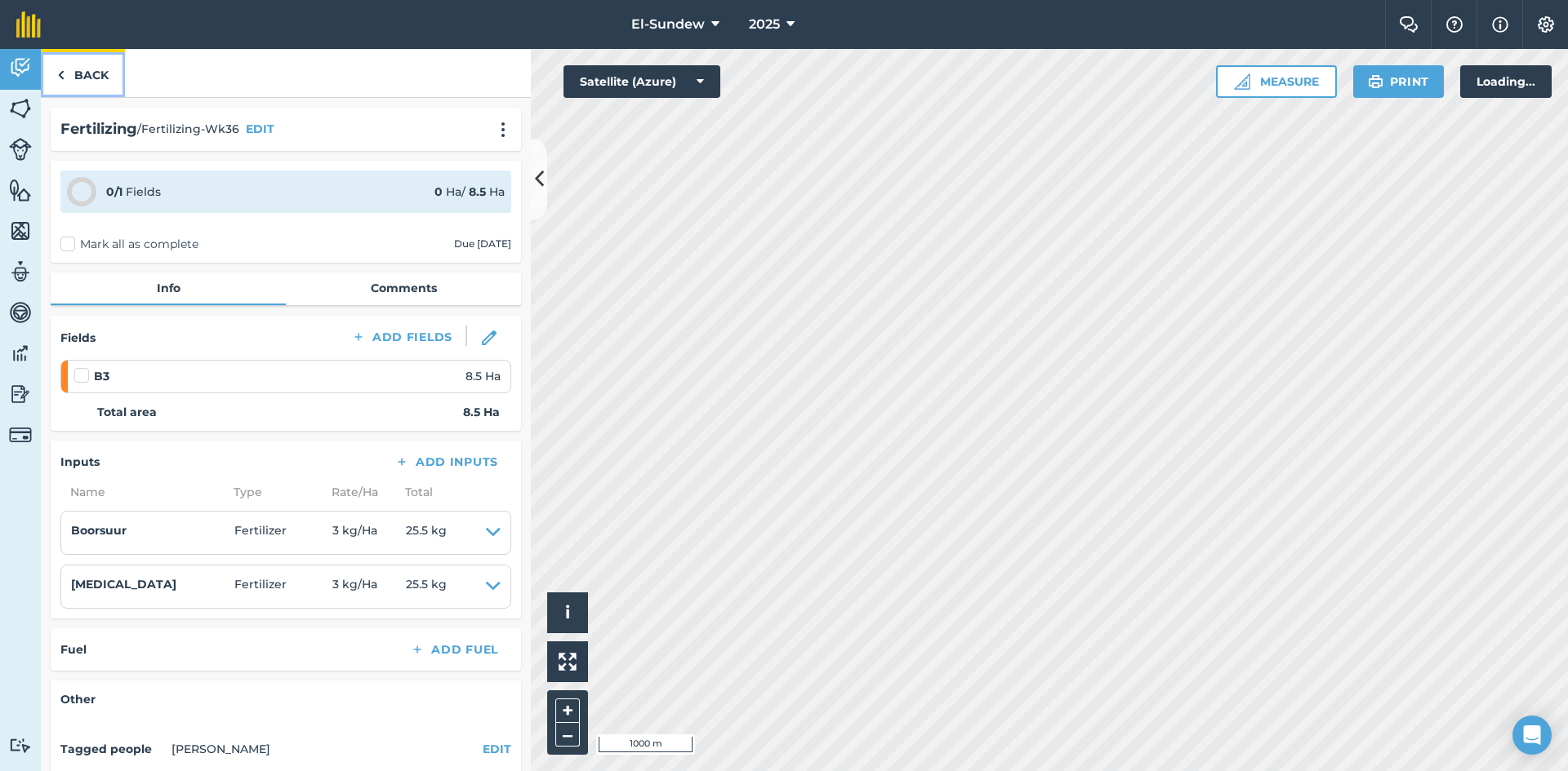
click at [96, 79] on link "Back" at bounding box center [83, 73] width 84 height 48
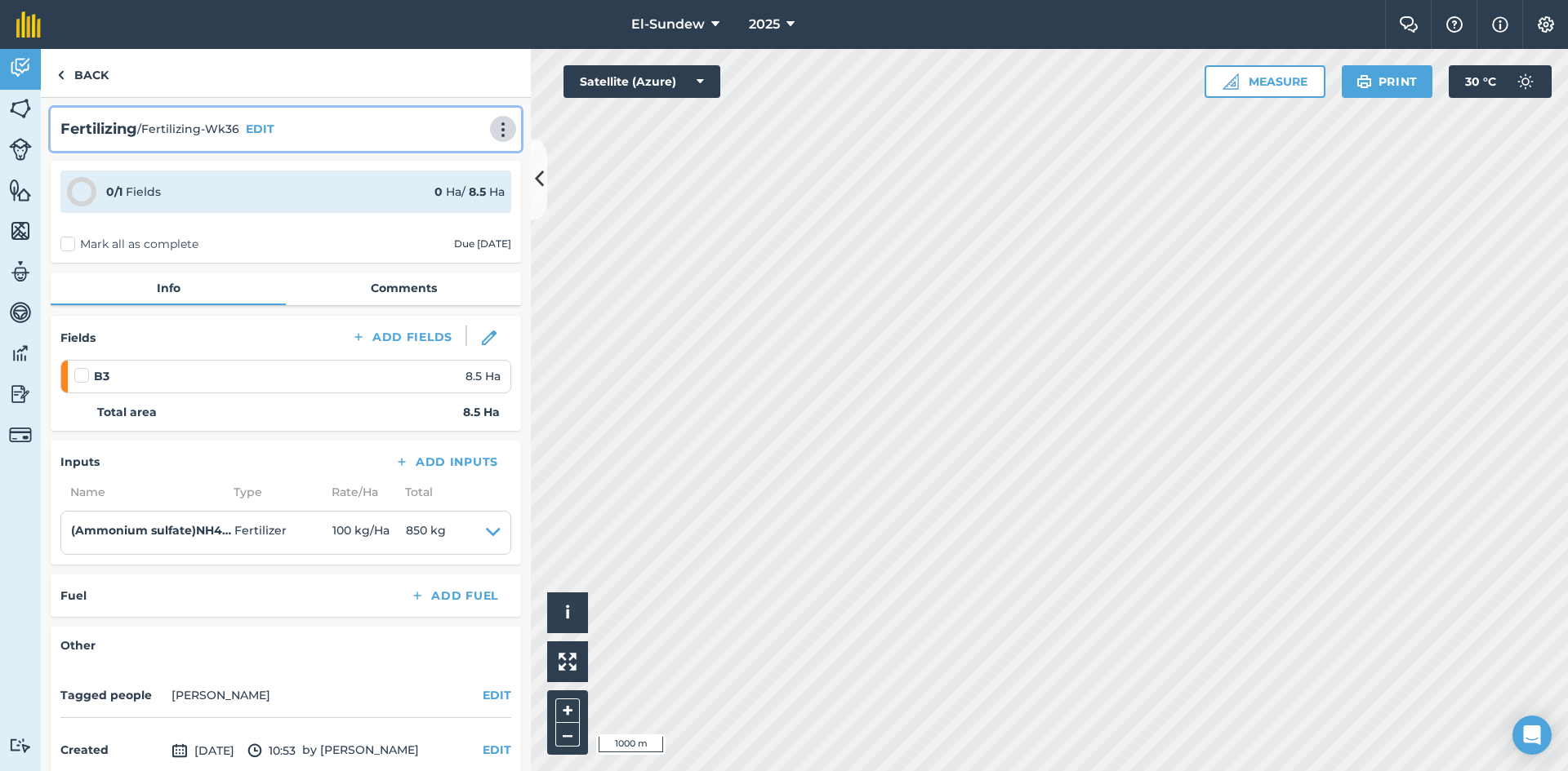
click at [493, 128] on img at bounding box center [503, 130] width 19 height 16
click at [457, 165] on link "Print" at bounding box center [469, 165] width 104 height 33
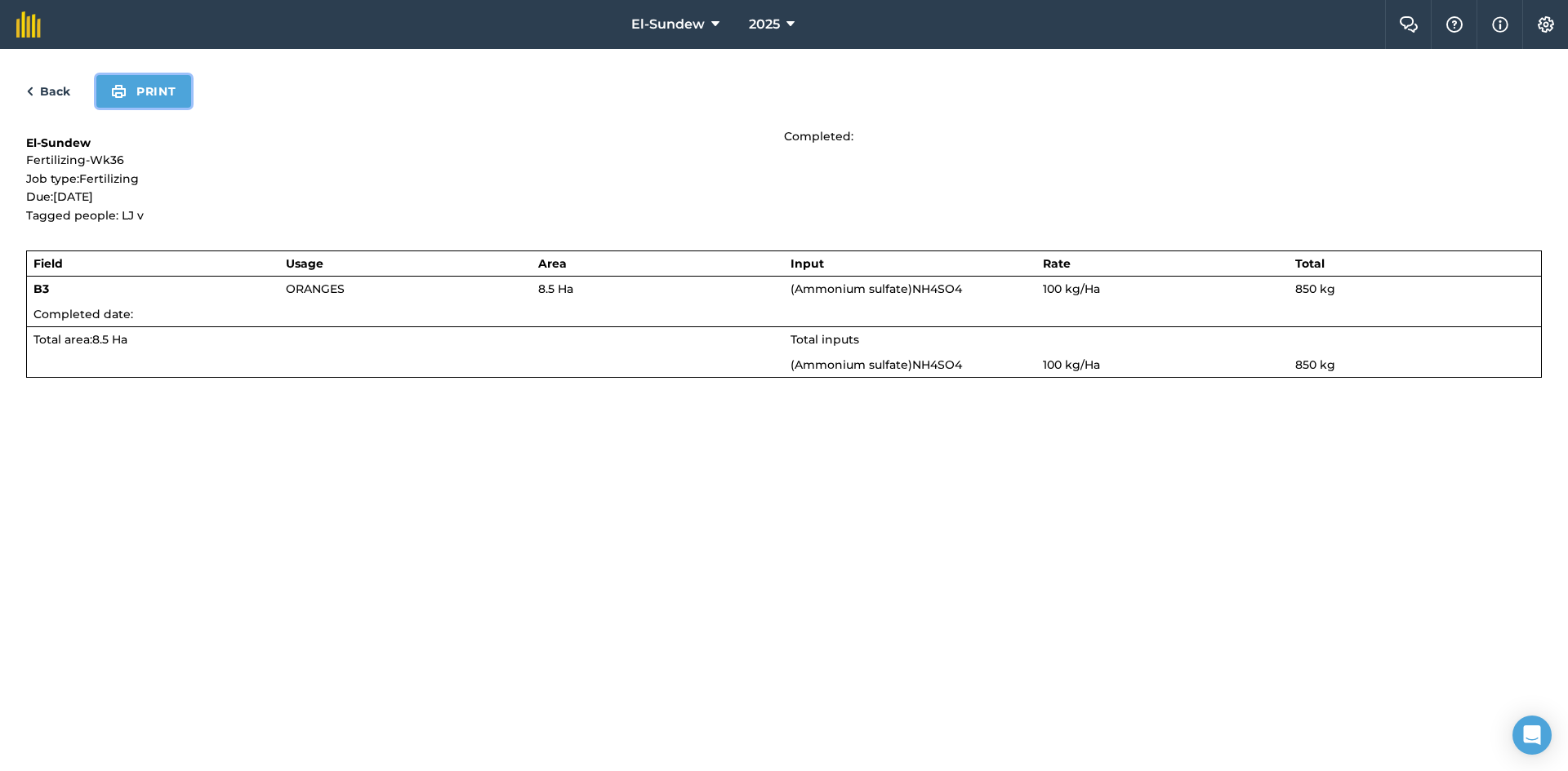
click at [155, 96] on button "Print" at bounding box center [143, 91] width 95 height 33
click at [55, 91] on link "Back" at bounding box center [48, 90] width 44 height 19
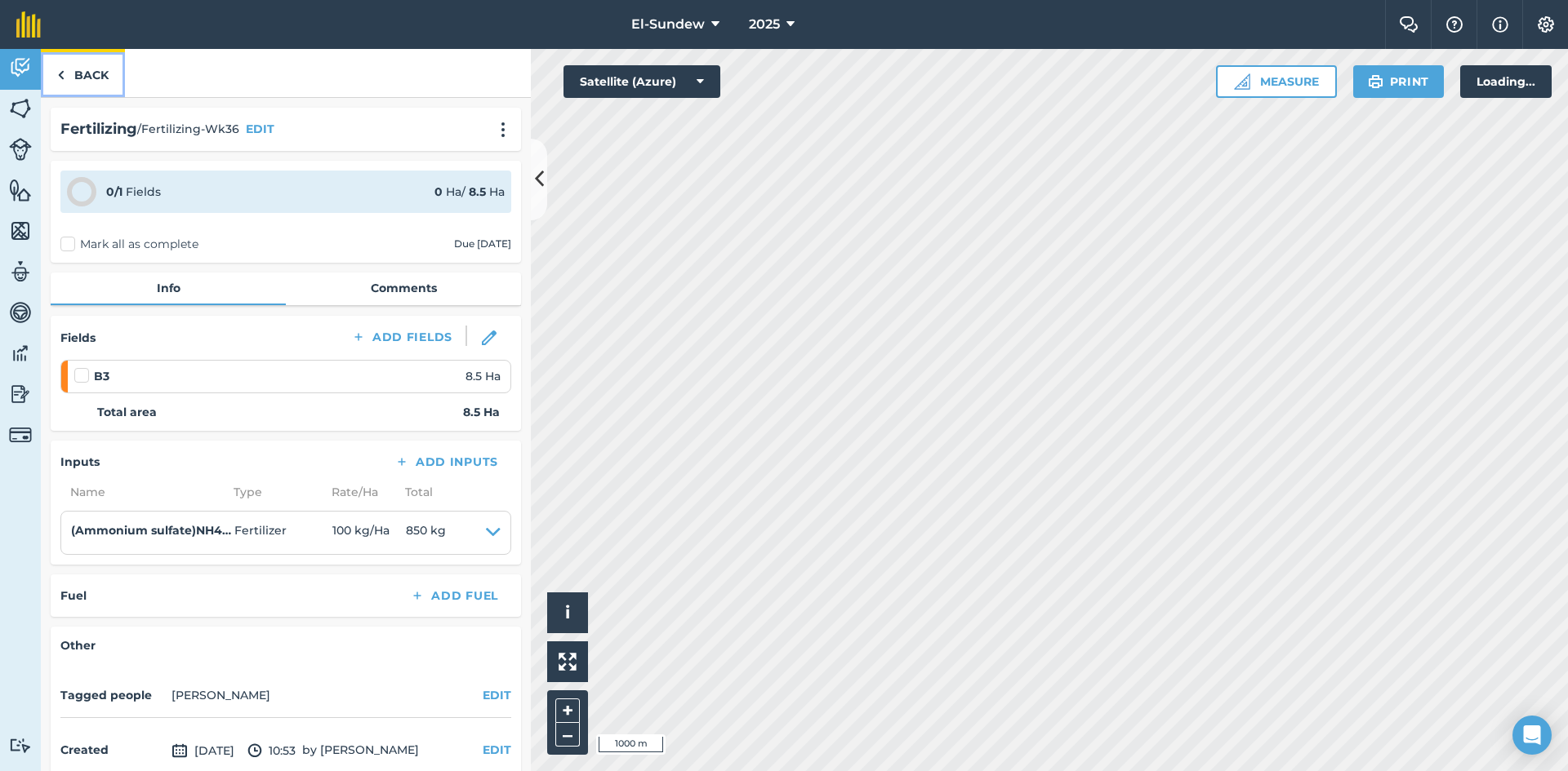
click at [79, 76] on link "Back" at bounding box center [83, 73] width 84 height 48
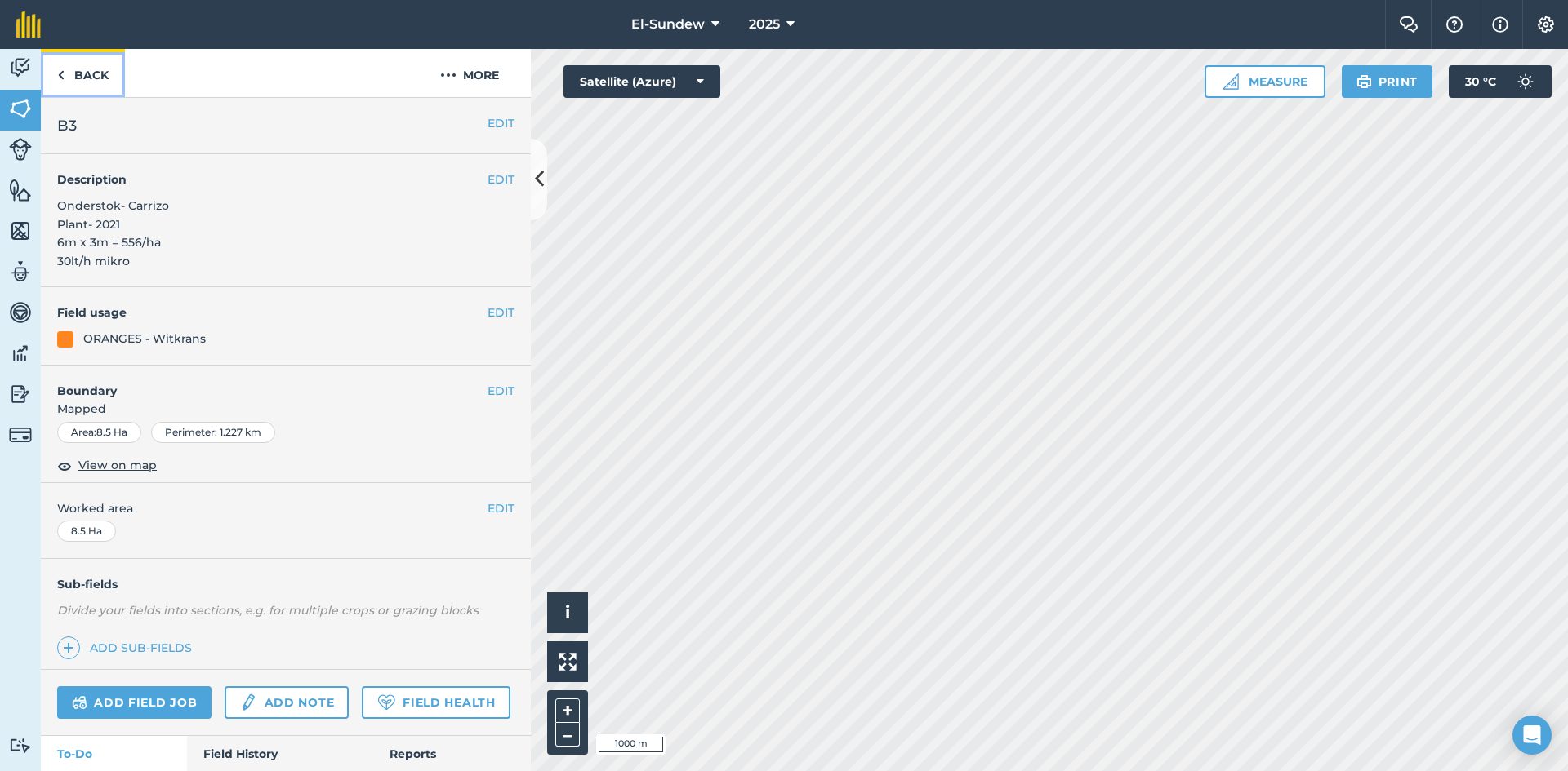
click at [82, 73] on link "Back" at bounding box center [83, 73] width 84 height 48
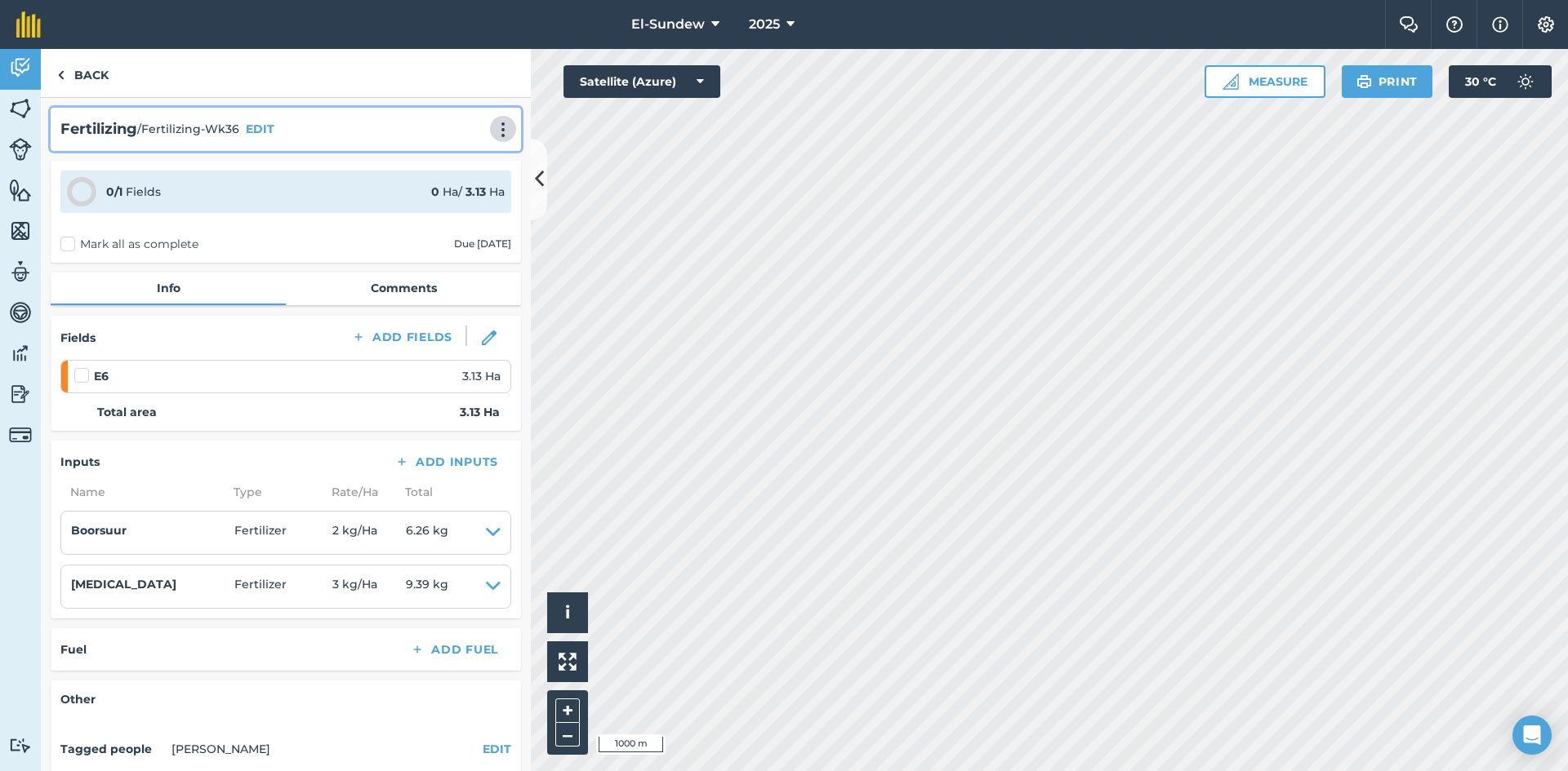
click at [493, 123] on img at bounding box center [503, 130] width 19 height 16
click at [446, 163] on link "Print" at bounding box center [469, 165] width 104 height 33
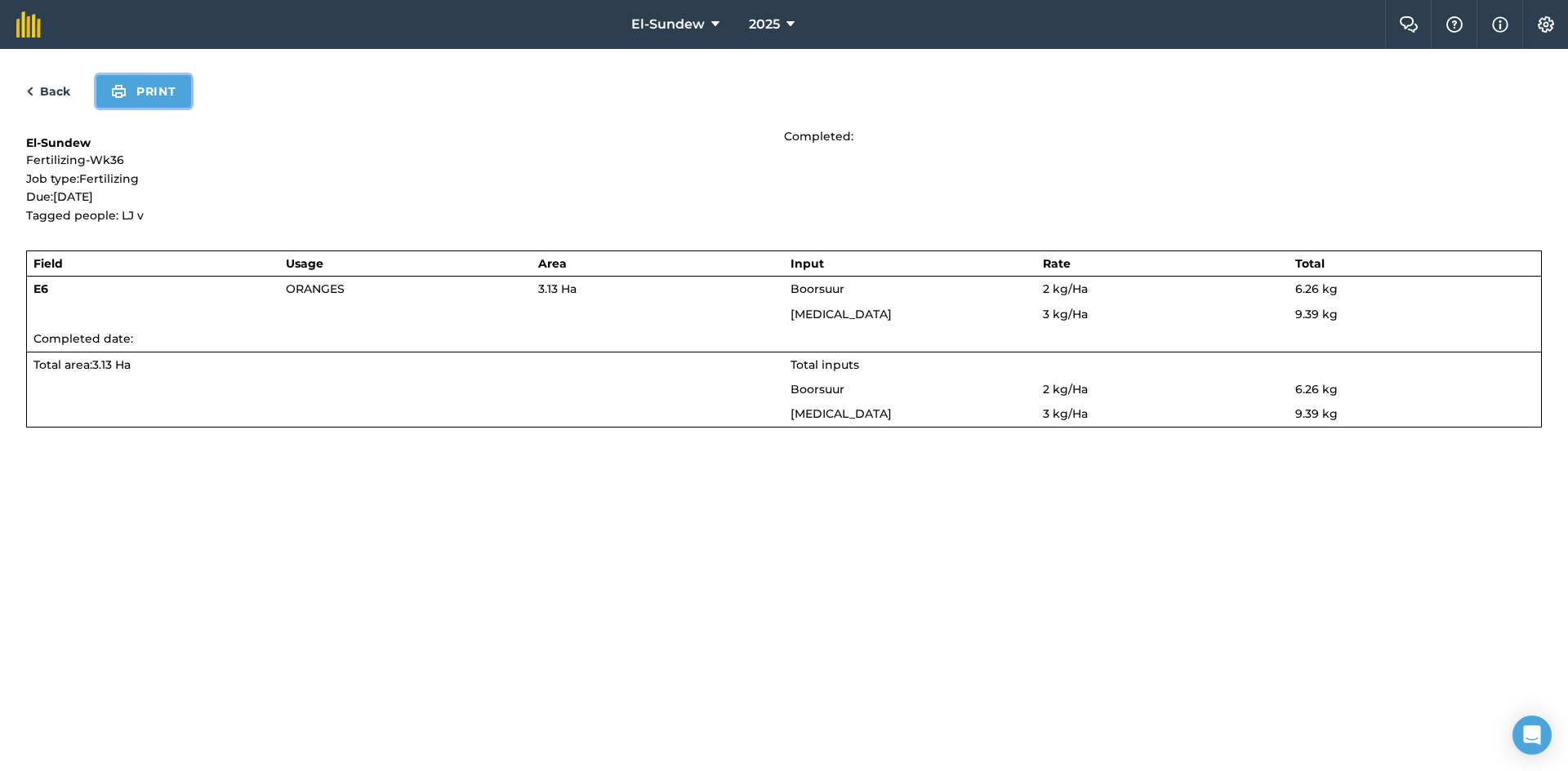
click at [158, 92] on button "Print" at bounding box center [143, 91] width 95 height 33
click at [64, 86] on link "Back" at bounding box center [48, 90] width 44 height 19
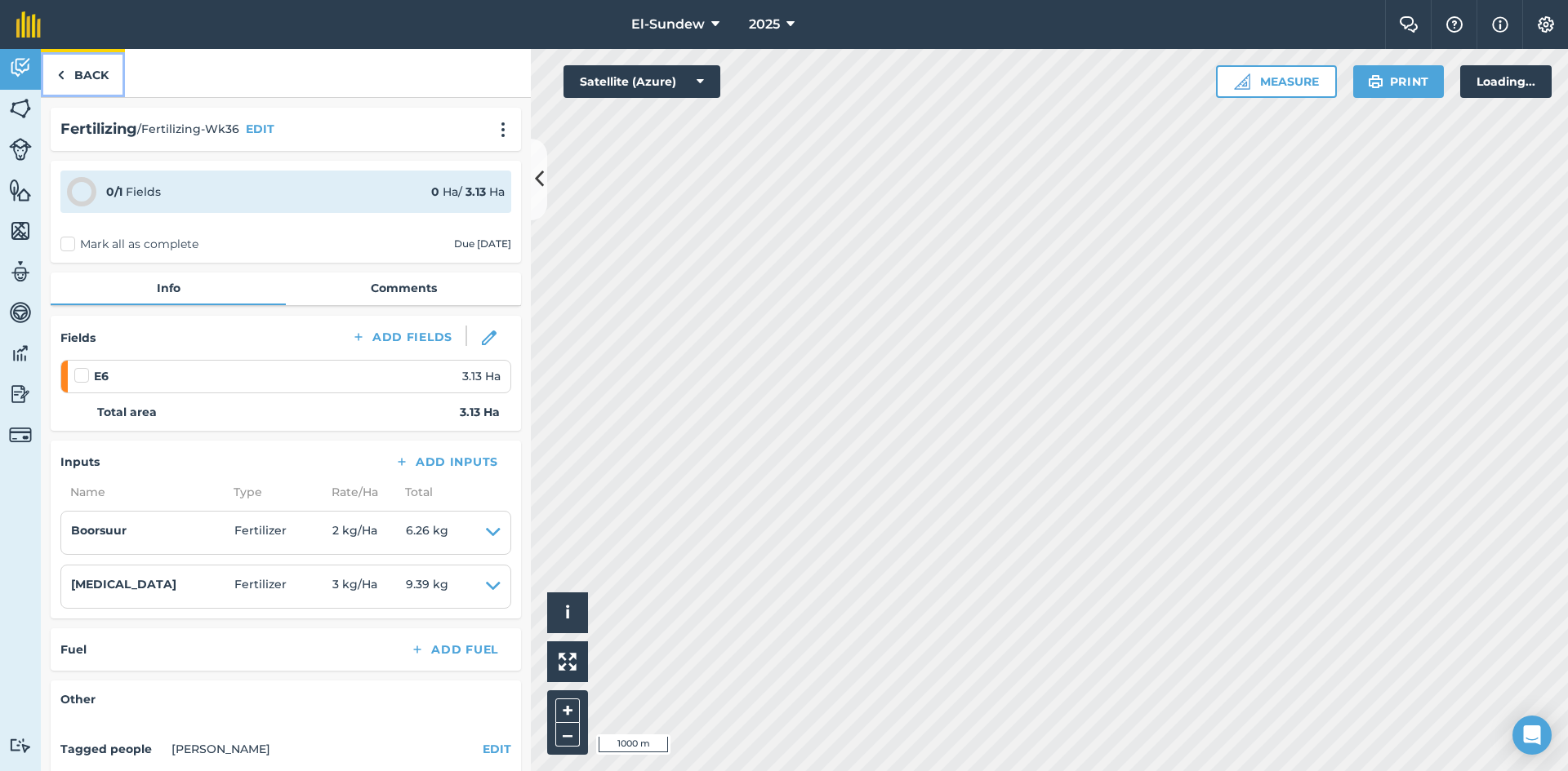
click at [86, 73] on link "Back" at bounding box center [83, 73] width 84 height 48
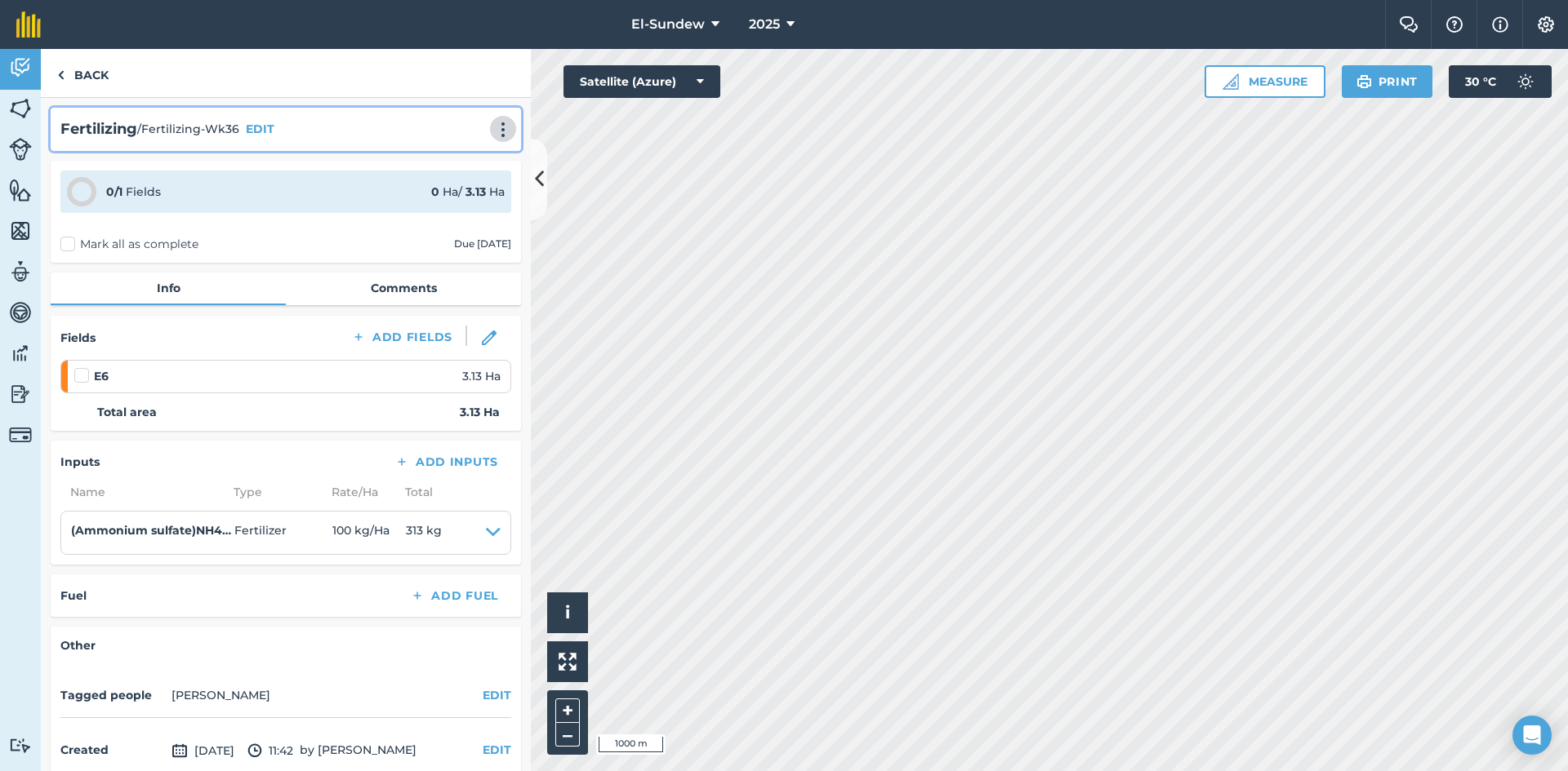
click at [495, 133] on img at bounding box center [503, 130] width 19 height 16
click at [452, 165] on link "Print" at bounding box center [469, 165] width 104 height 33
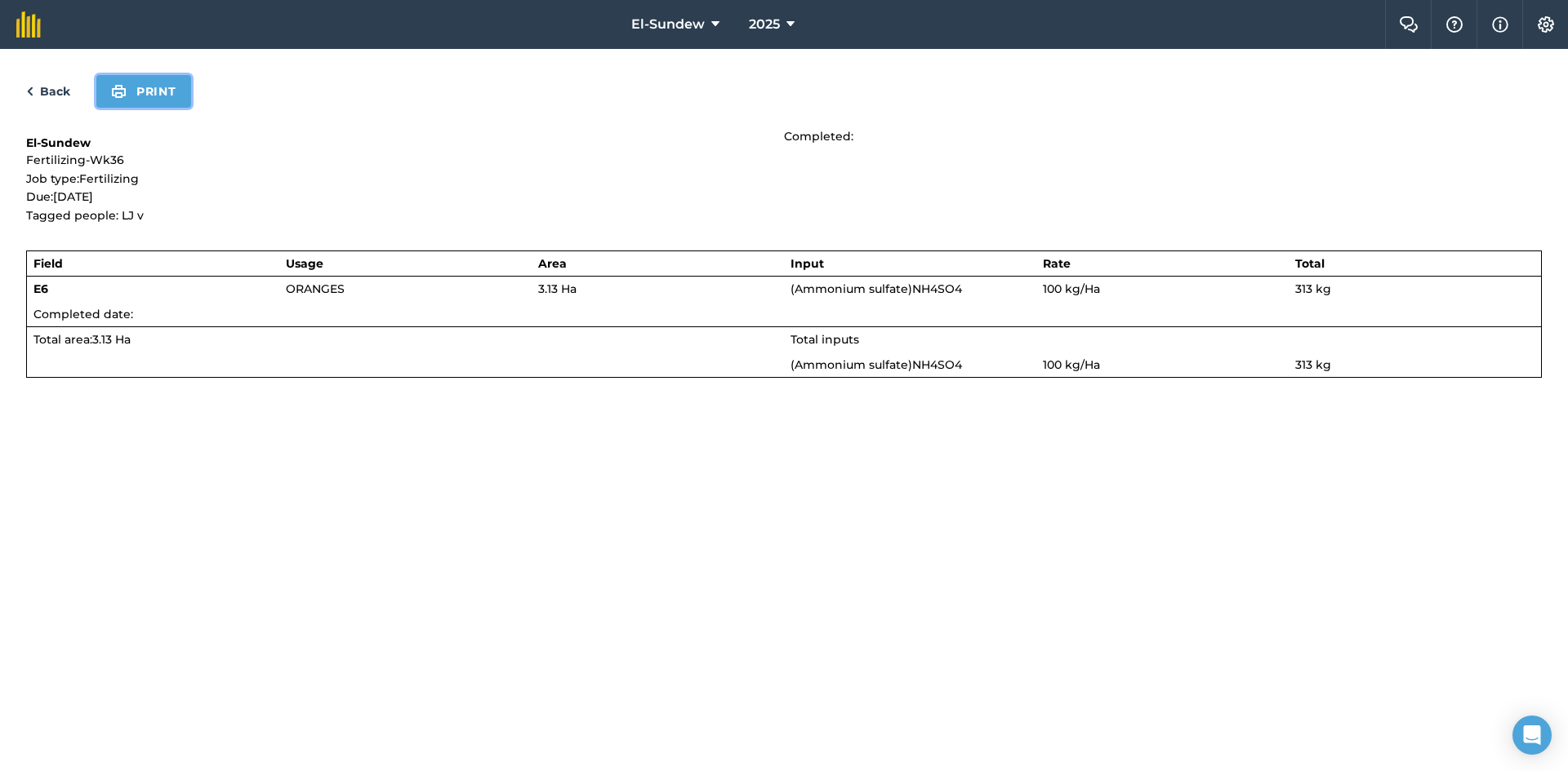
click at [170, 96] on button "Print" at bounding box center [143, 91] width 95 height 33
click at [61, 80] on div "Back Print" at bounding box center [784, 91] width 1515 height 33
click at [61, 85] on link "Back" at bounding box center [48, 90] width 44 height 19
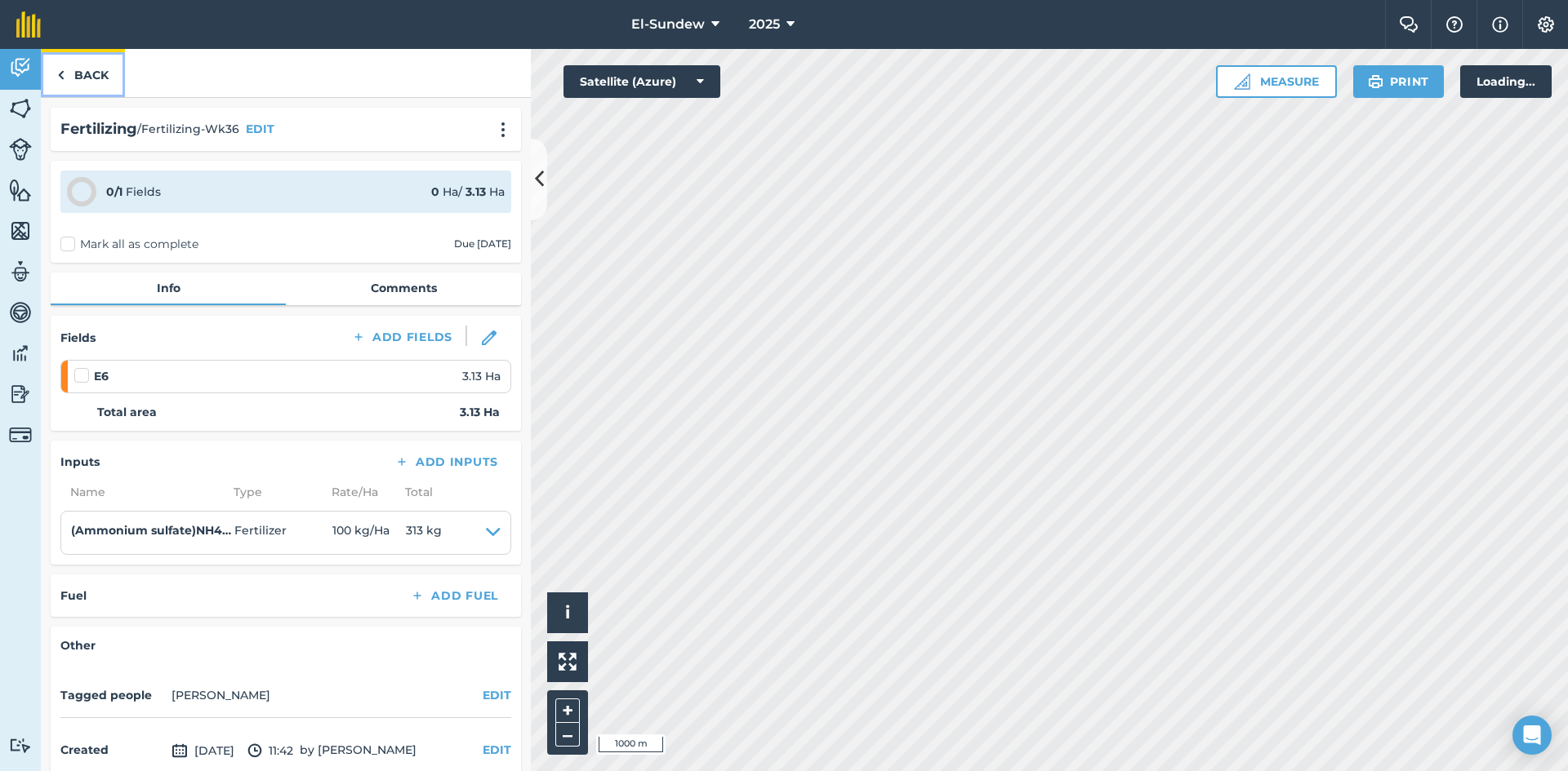
click at [82, 74] on link "Back" at bounding box center [83, 73] width 84 height 48
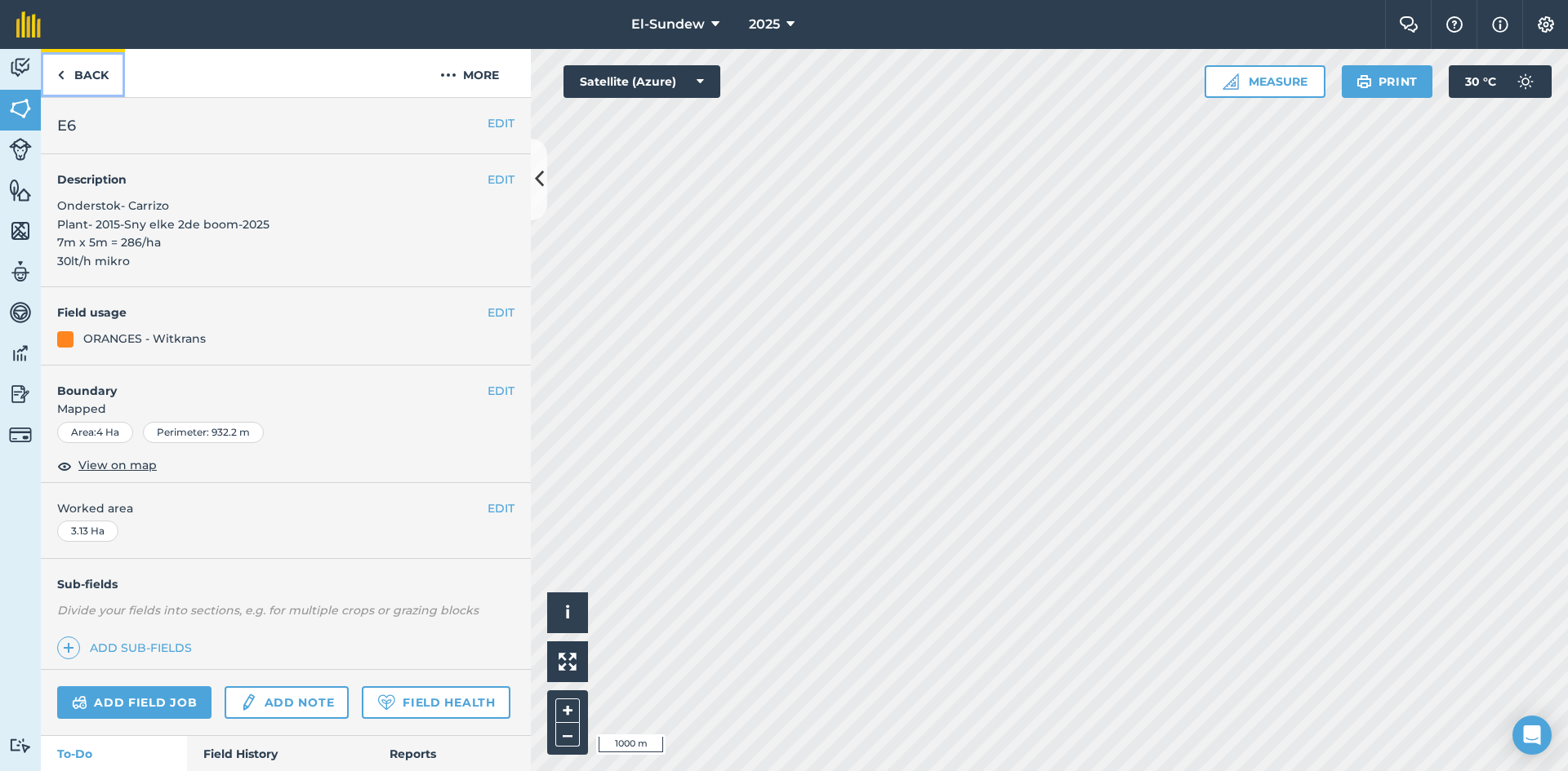
click at [82, 74] on link "Back" at bounding box center [83, 73] width 84 height 48
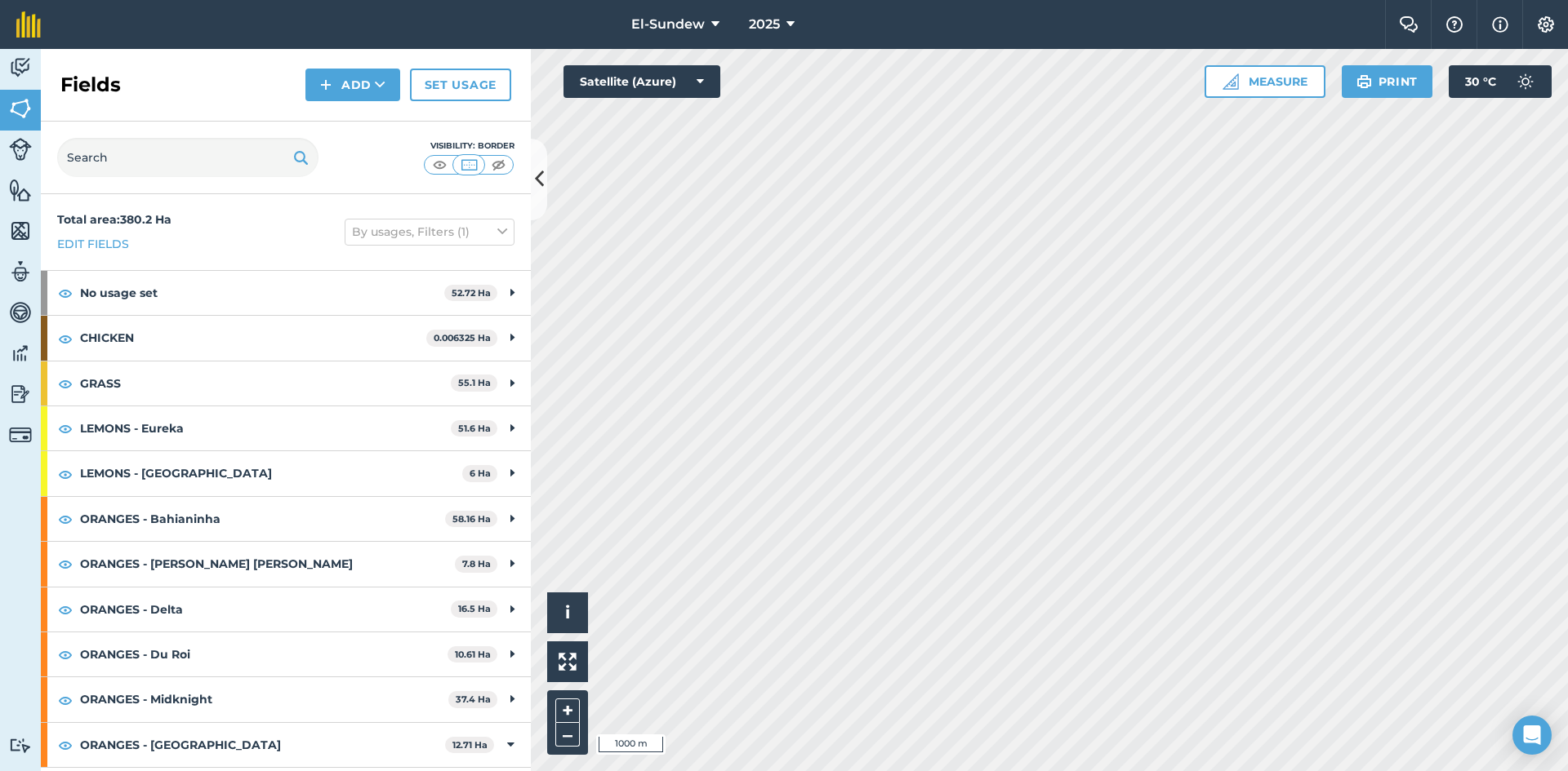
click at [275, 723] on strong "ORANGES - [GEOGRAPHIC_DATA]" at bounding box center [262, 745] width 365 height 44
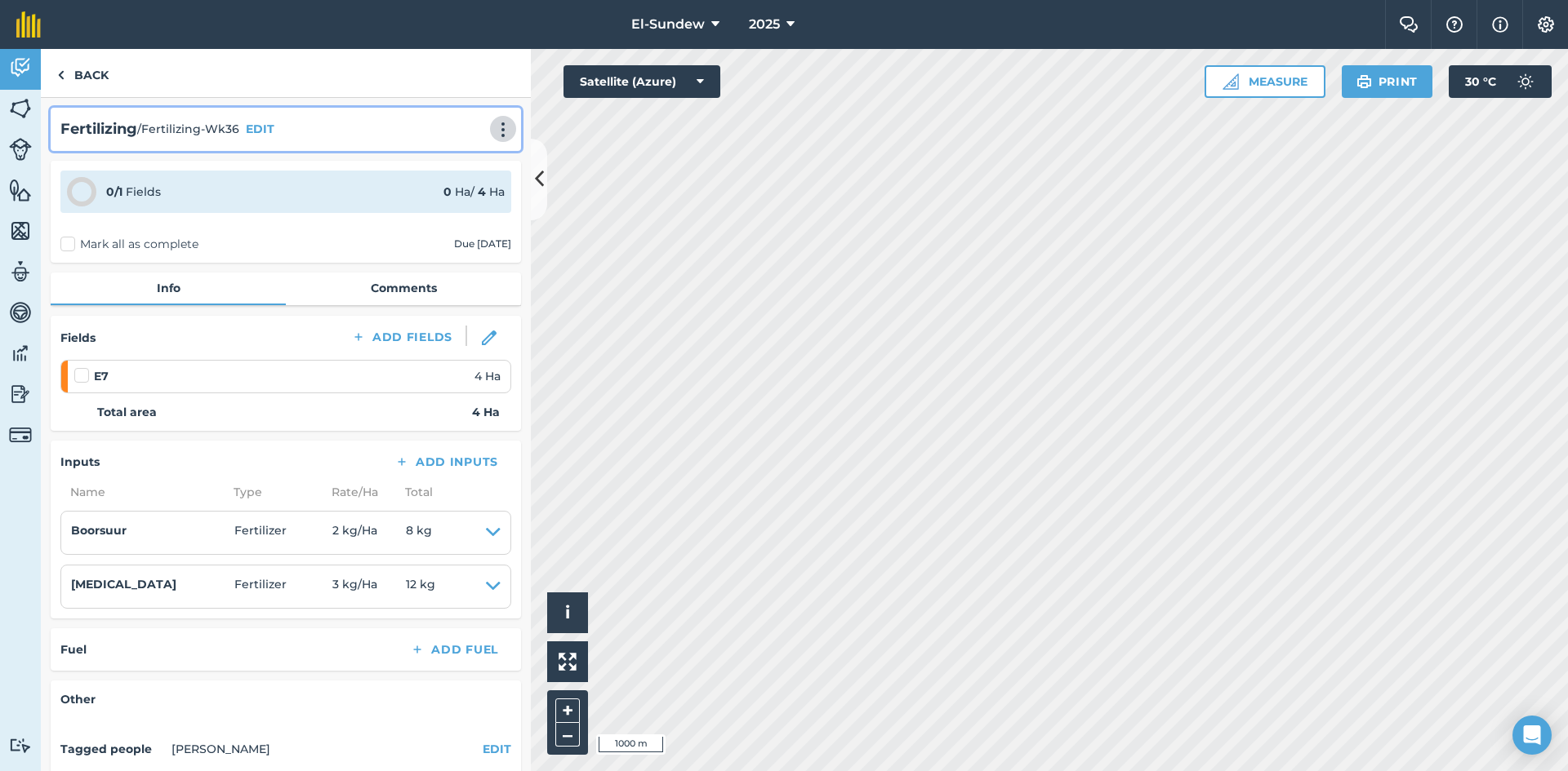
click at [493, 125] on img at bounding box center [503, 130] width 19 height 16
click at [441, 157] on link "Print" at bounding box center [469, 165] width 104 height 33
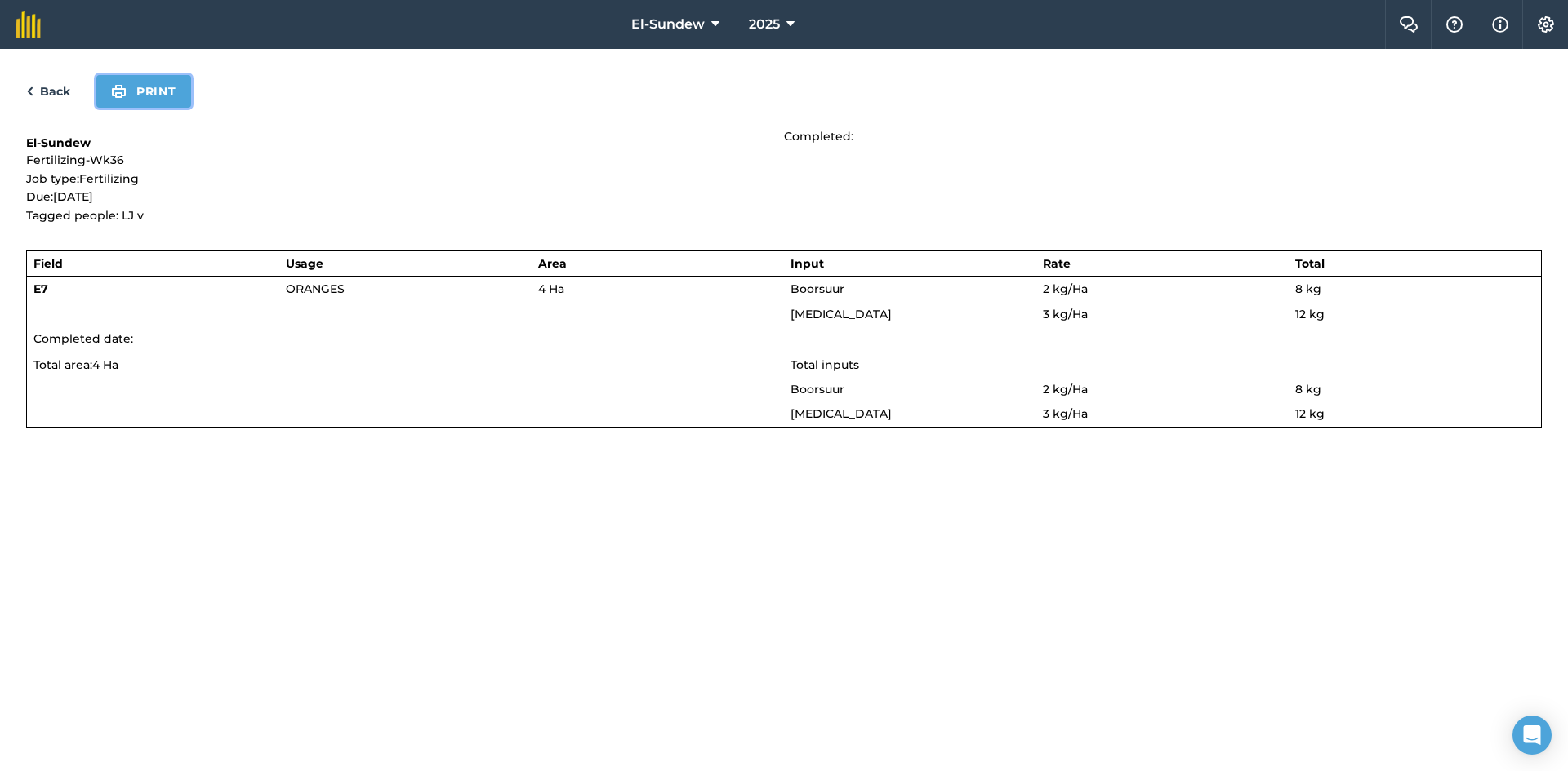
click at [157, 98] on button "Print" at bounding box center [143, 91] width 95 height 33
click at [50, 97] on link "Back" at bounding box center [48, 90] width 44 height 19
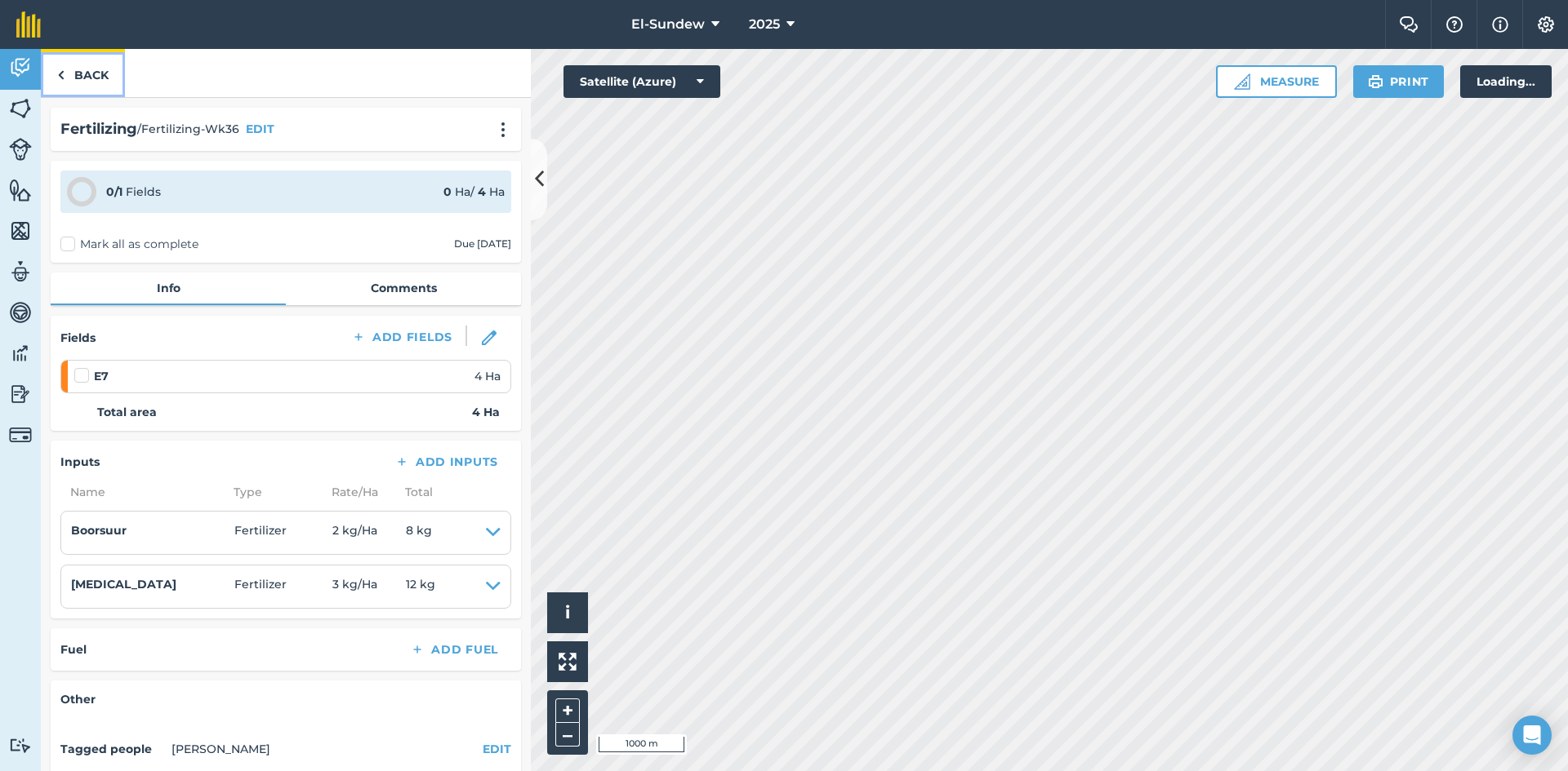
click at [82, 82] on link "Back" at bounding box center [83, 73] width 84 height 48
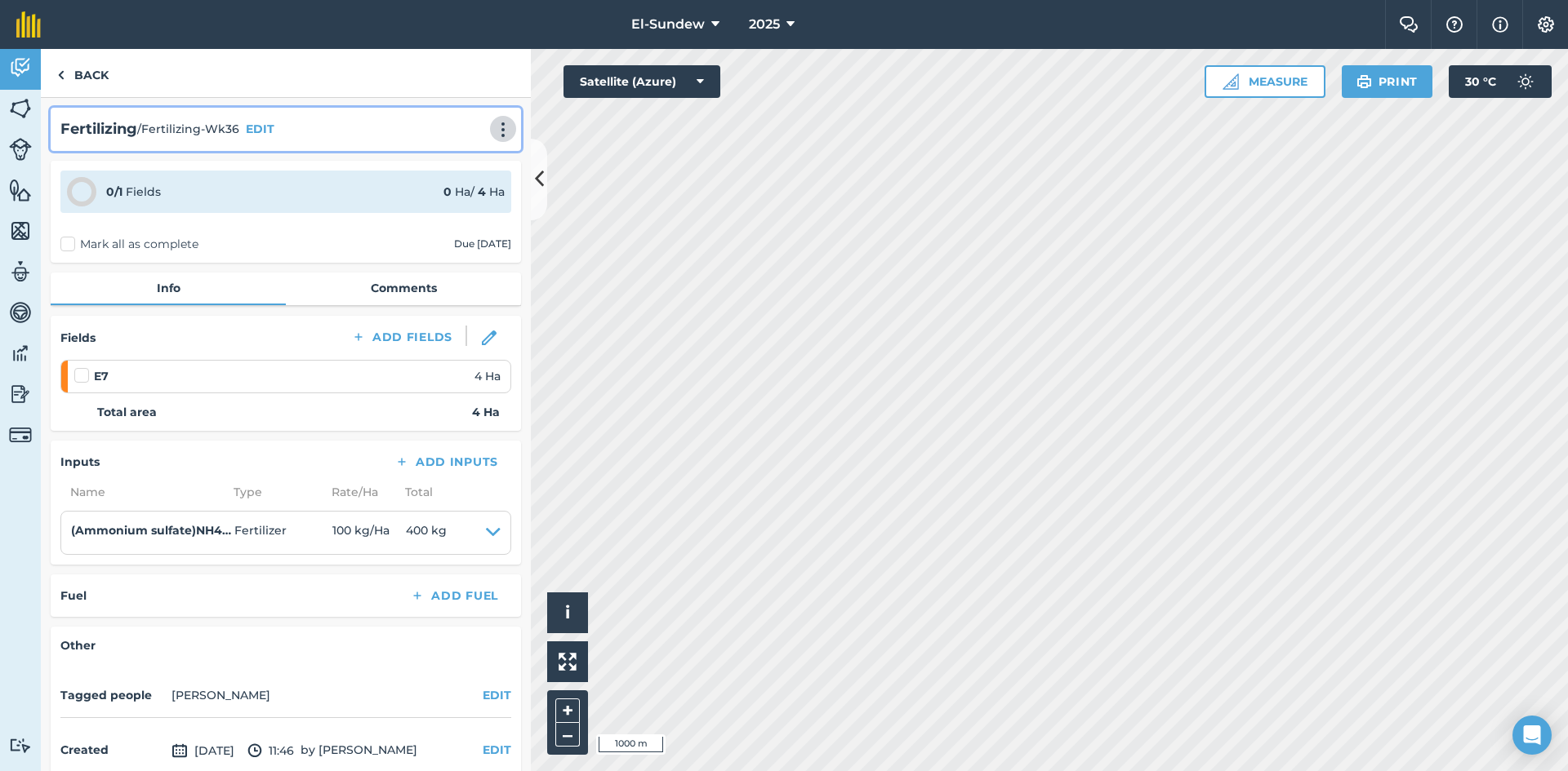
click at [493, 134] on img at bounding box center [503, 130] width 19 height 16
click at [457, 161] on link "Print" at bounding box center [469, 165] width 104 height 33
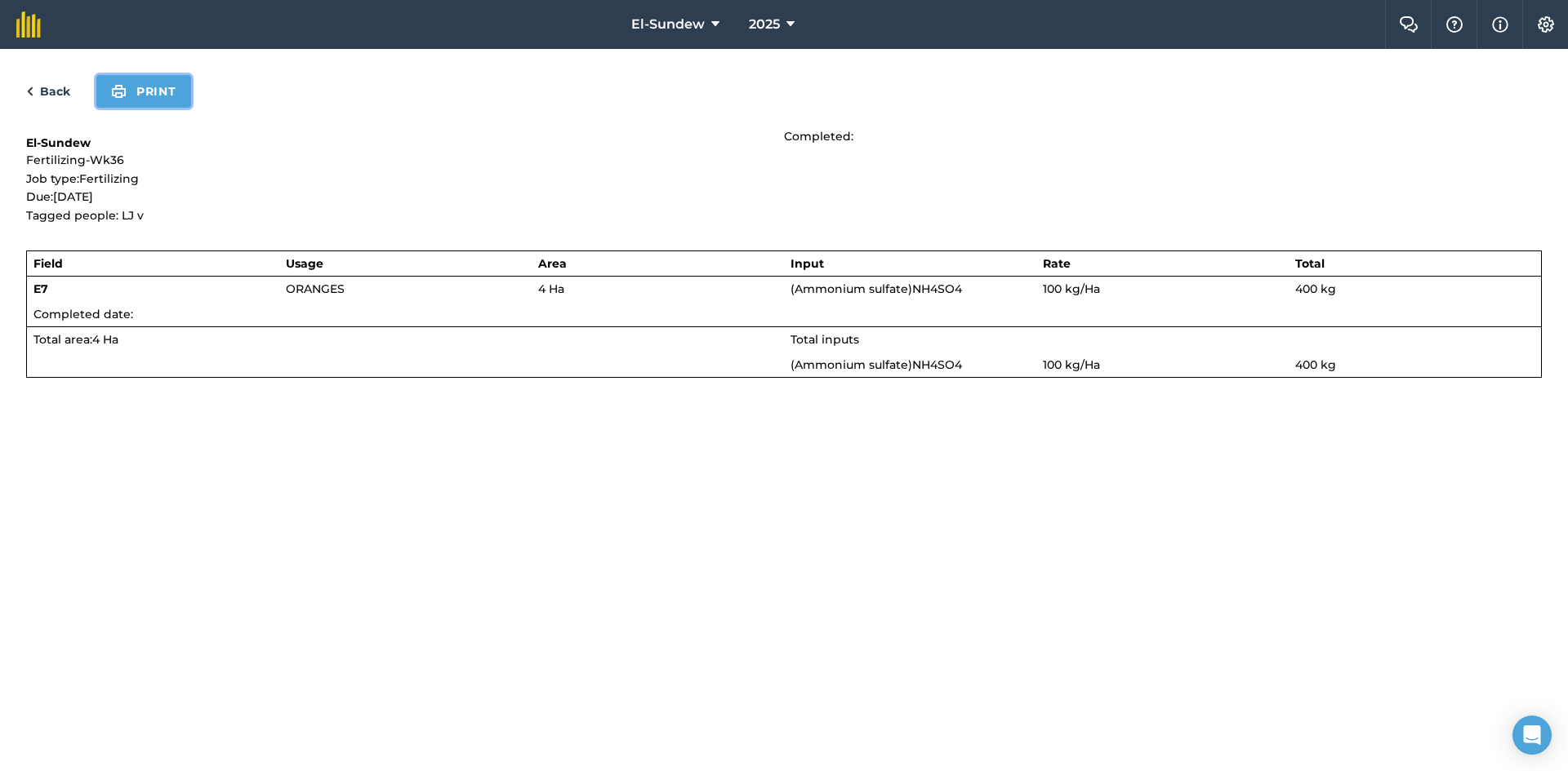
click at [161, 90] on button "Print" at bounding box center [143, 91] width 95 height 33
click at [47, 87] on link "Back" at bounding box center [48, 90] width 44 height 19
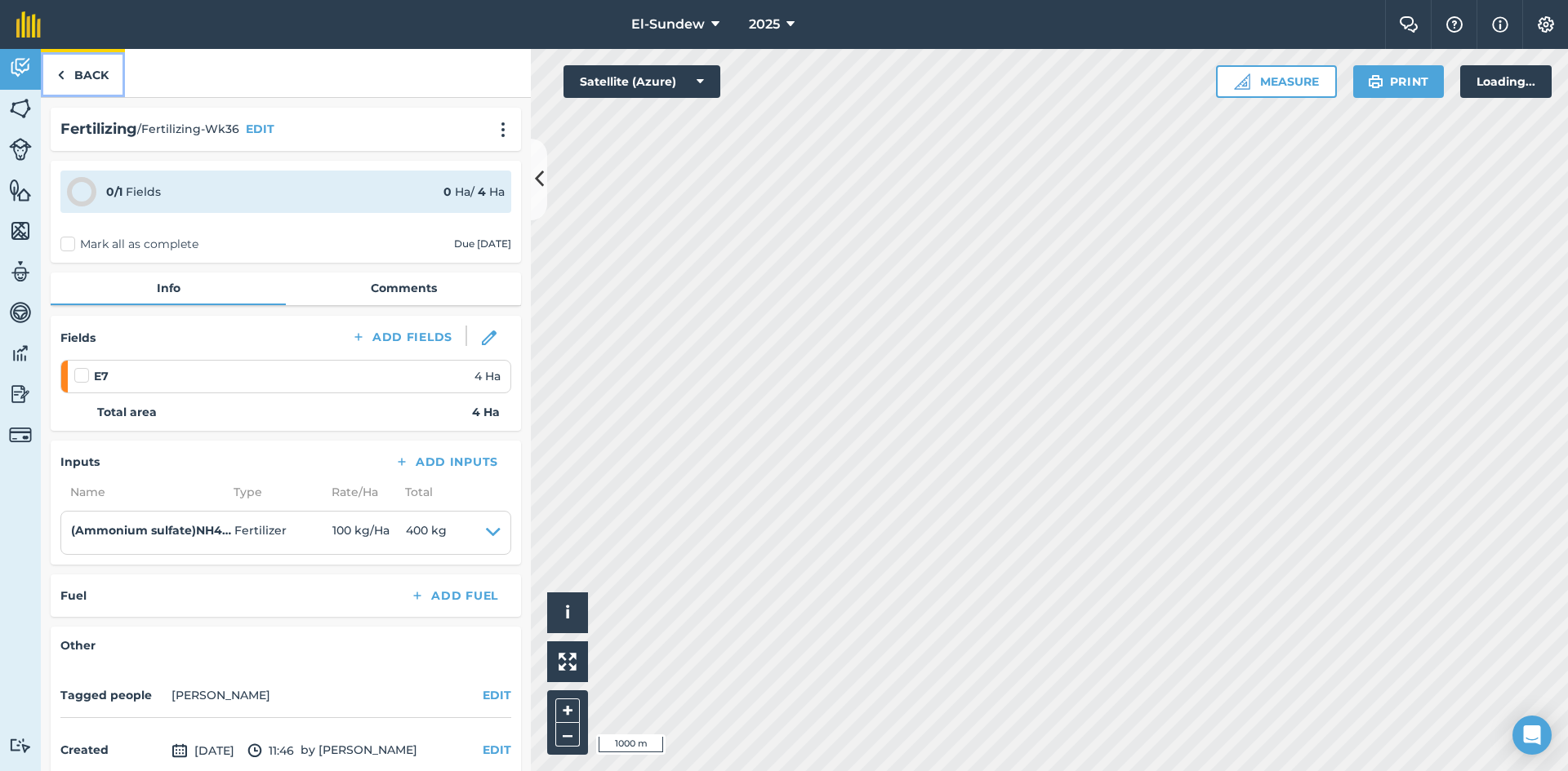
click at [76, 81] on link "Back" at bounding box center [83, 73] width 84 height 48
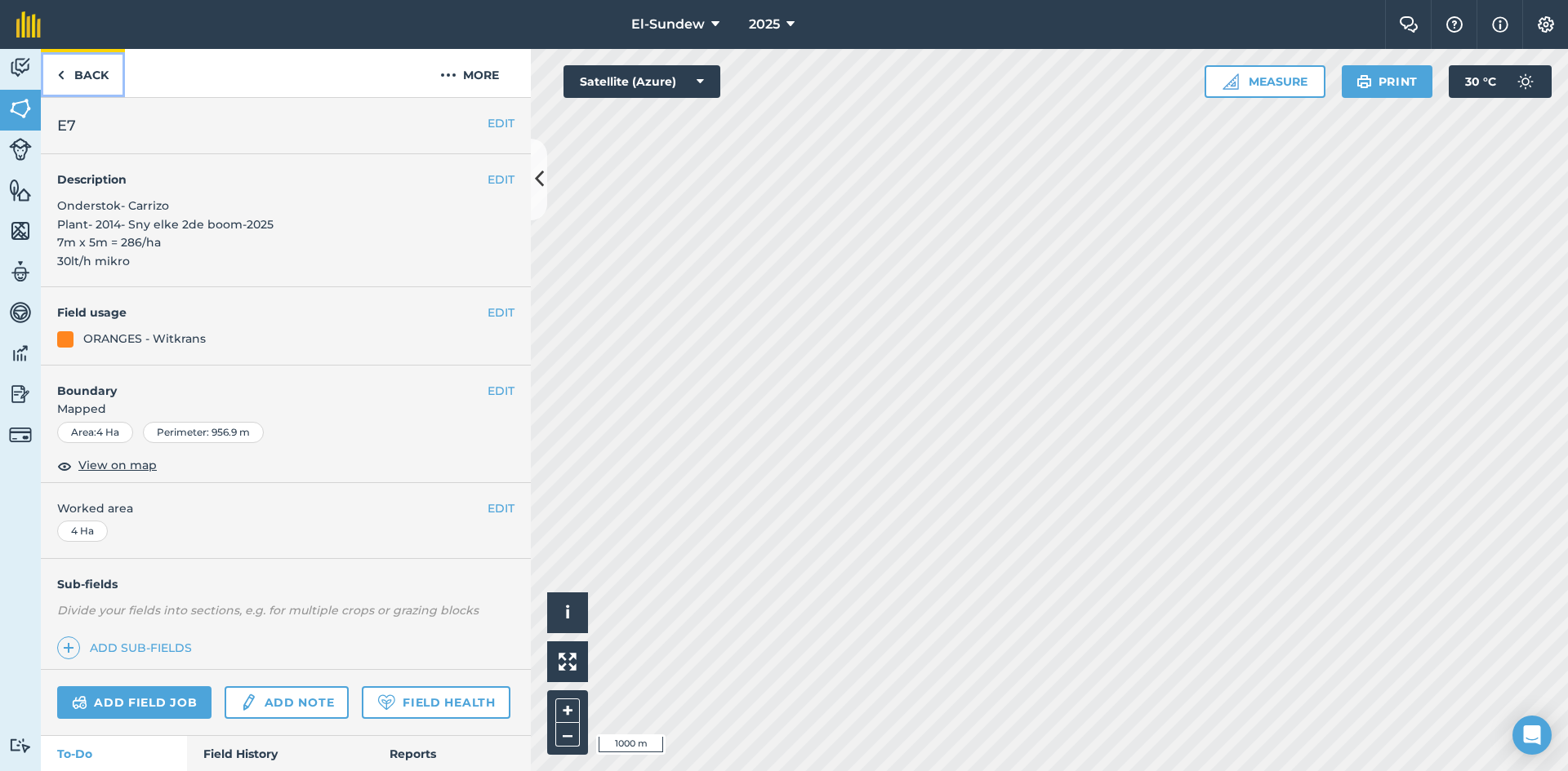
click at [104, 82] on link "Back" at bounding box center [83, 73] width 84 height 48
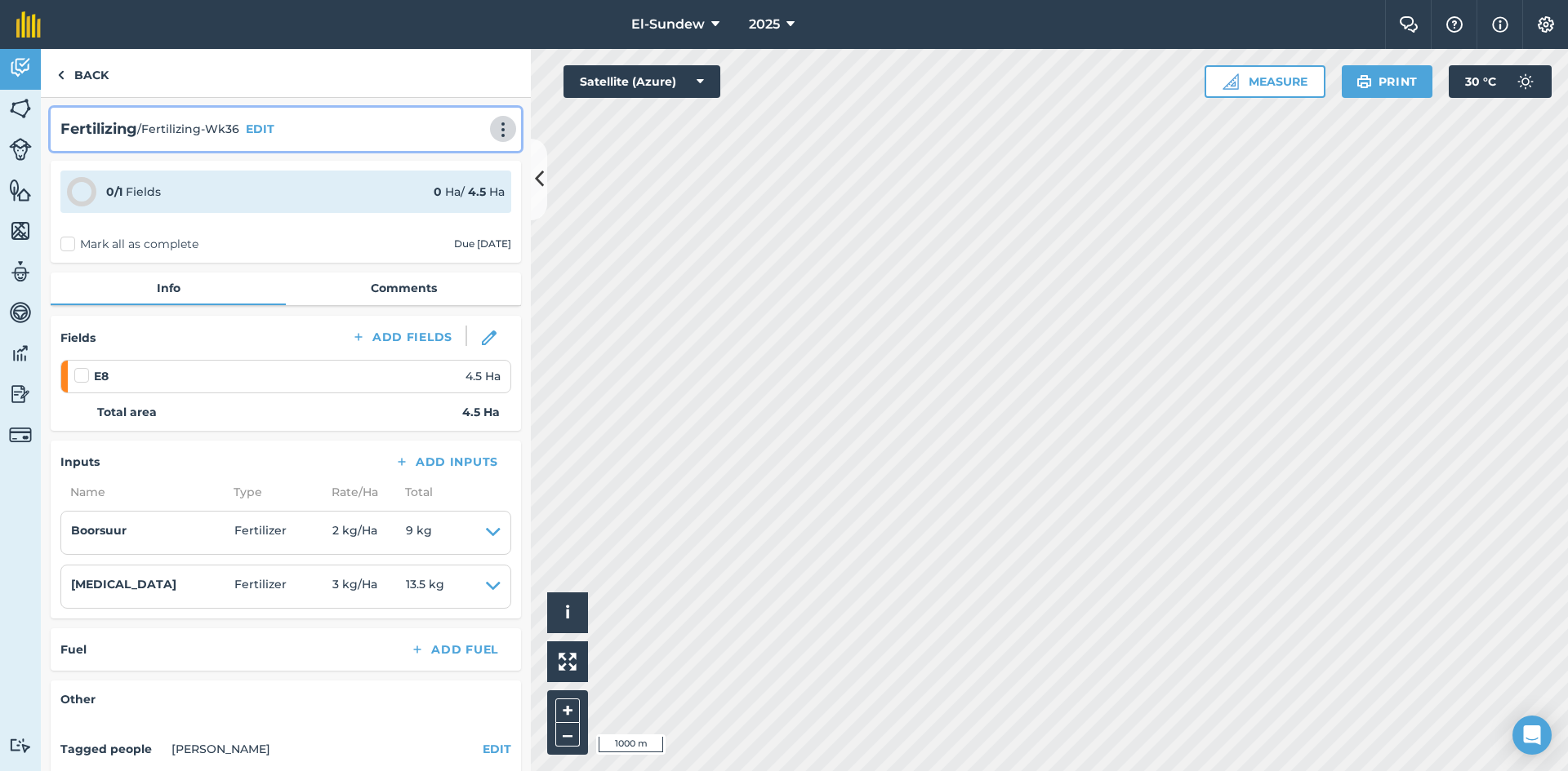
click at [493, 130] on img at bounding box center [503, 130] width 19 height 16
click at [462, 161] on link "Print" at bounding box center [469, 165] width 104 height 33
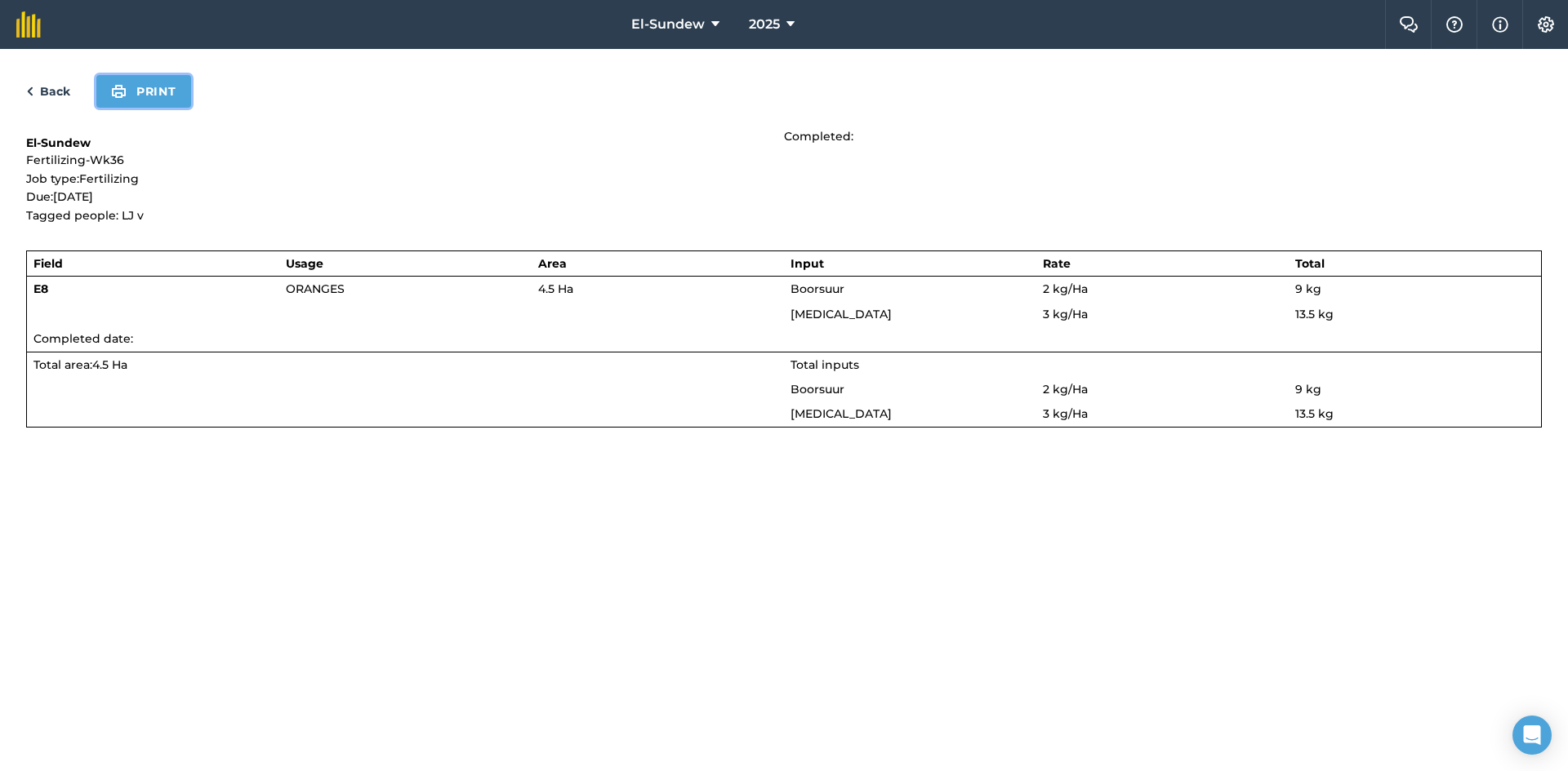
click at [132, 103] on button "Print" at bounding box center [143, 91] width 95 height 33
click at [63, 97] on link "Back" at bounding box center [48, 90] width 44 height 19
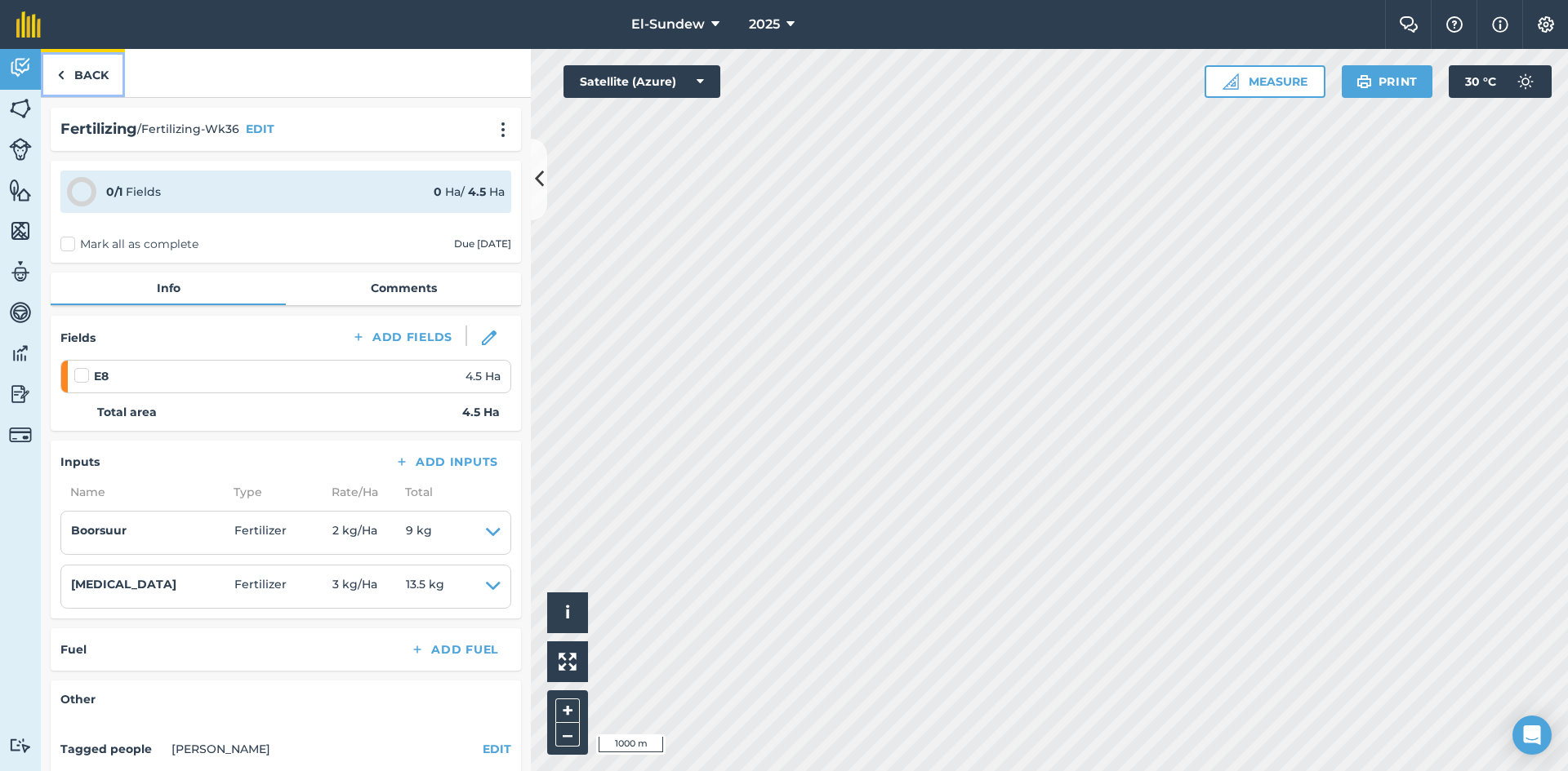
click at [87, 58] on link "Back" at bounding box center [83, 73] width 84 height 48
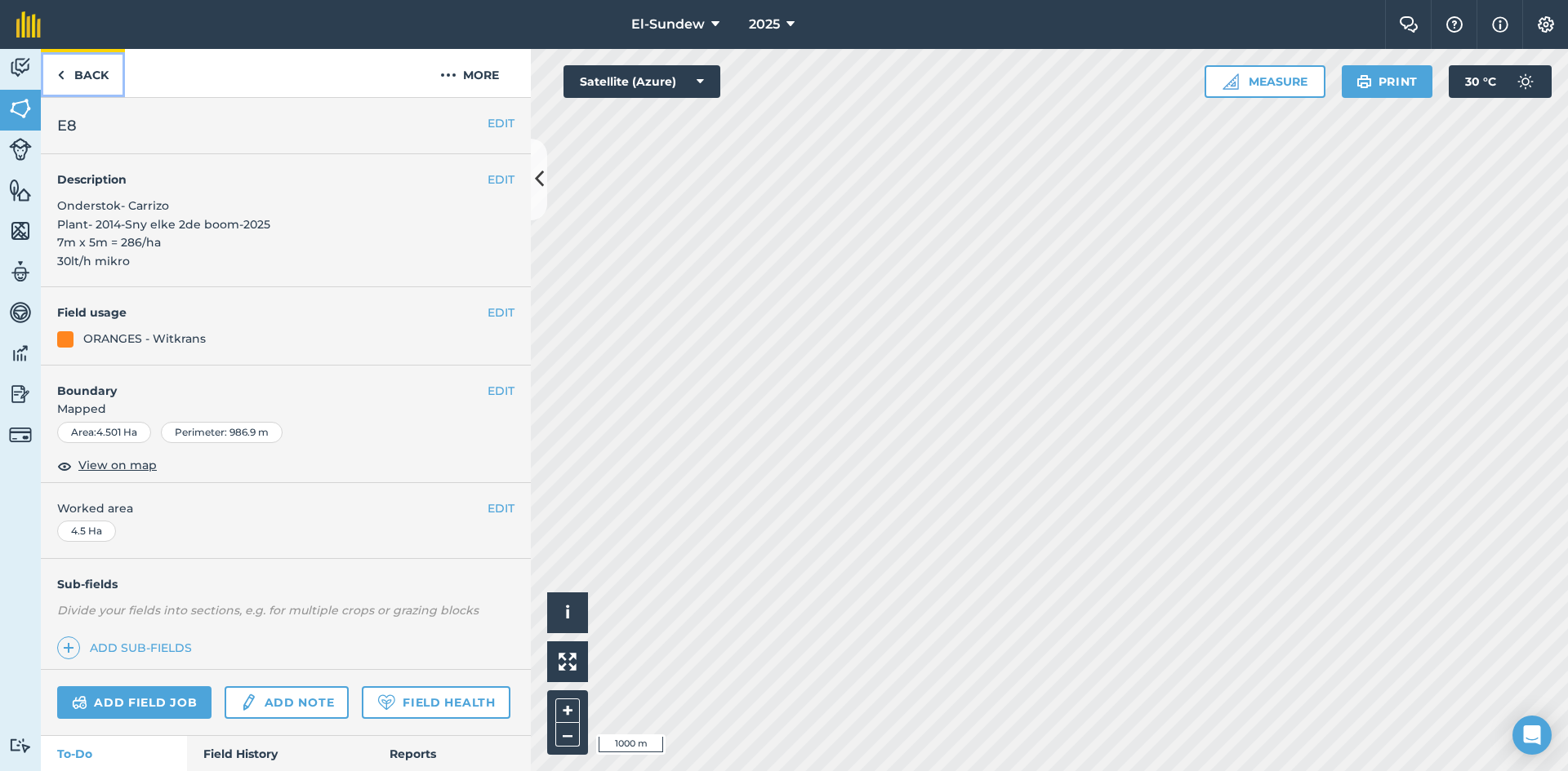
click at [93, 69] on link "Back" at bounding box center [83, 73] width 84 height 48
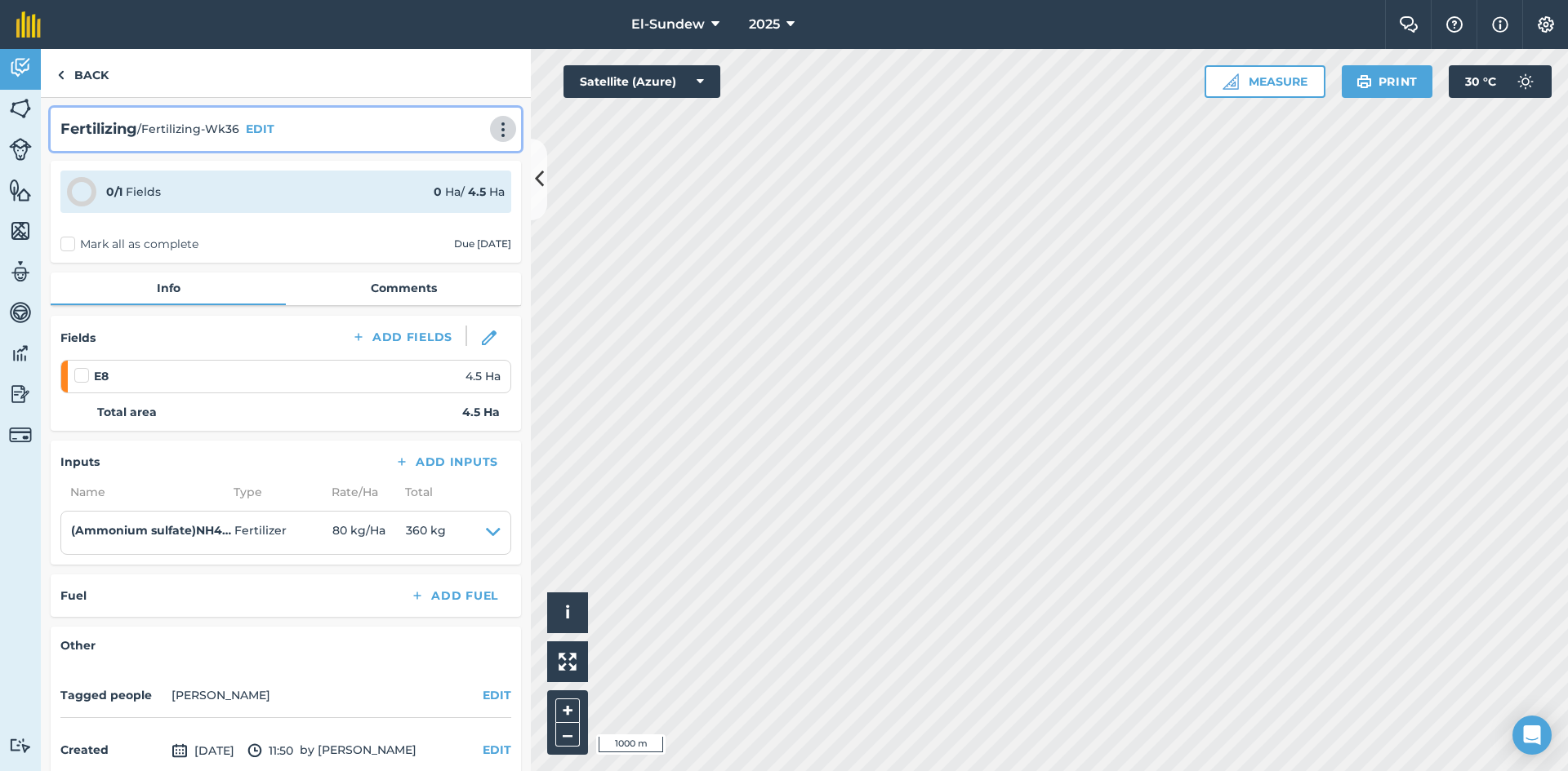
click at [495, 131] on button at bounding box center [503, 128] width 16 height 19
click at [446, 163] on link "Print" at bounding box center [469, 165] width 104 height 33
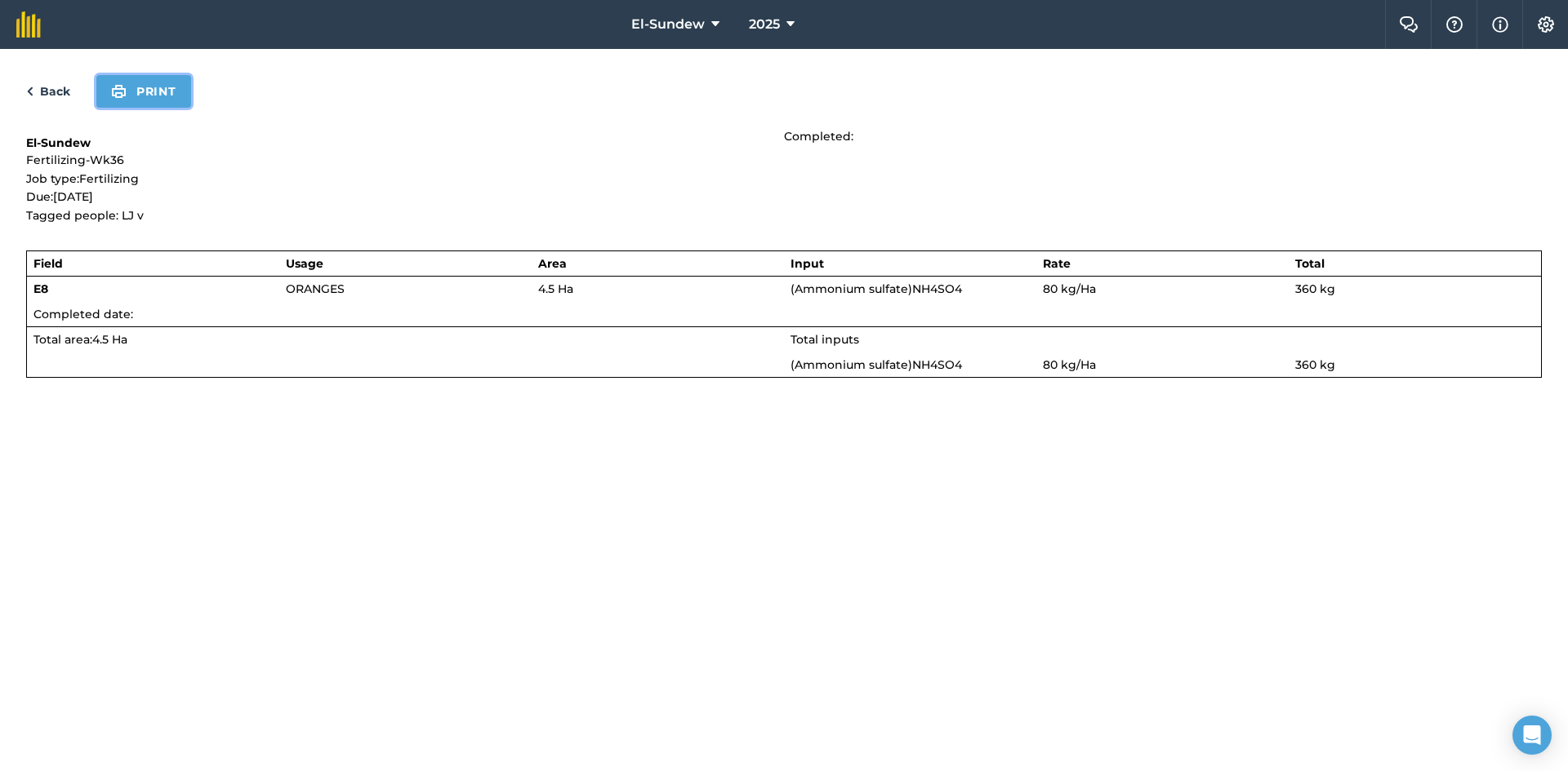
click at [124, 97] on img at bounding box center [119, 90] width 16 height 19
click at [58, 93] on link "Back" at bounding box center [48, 90] width 44 height 19
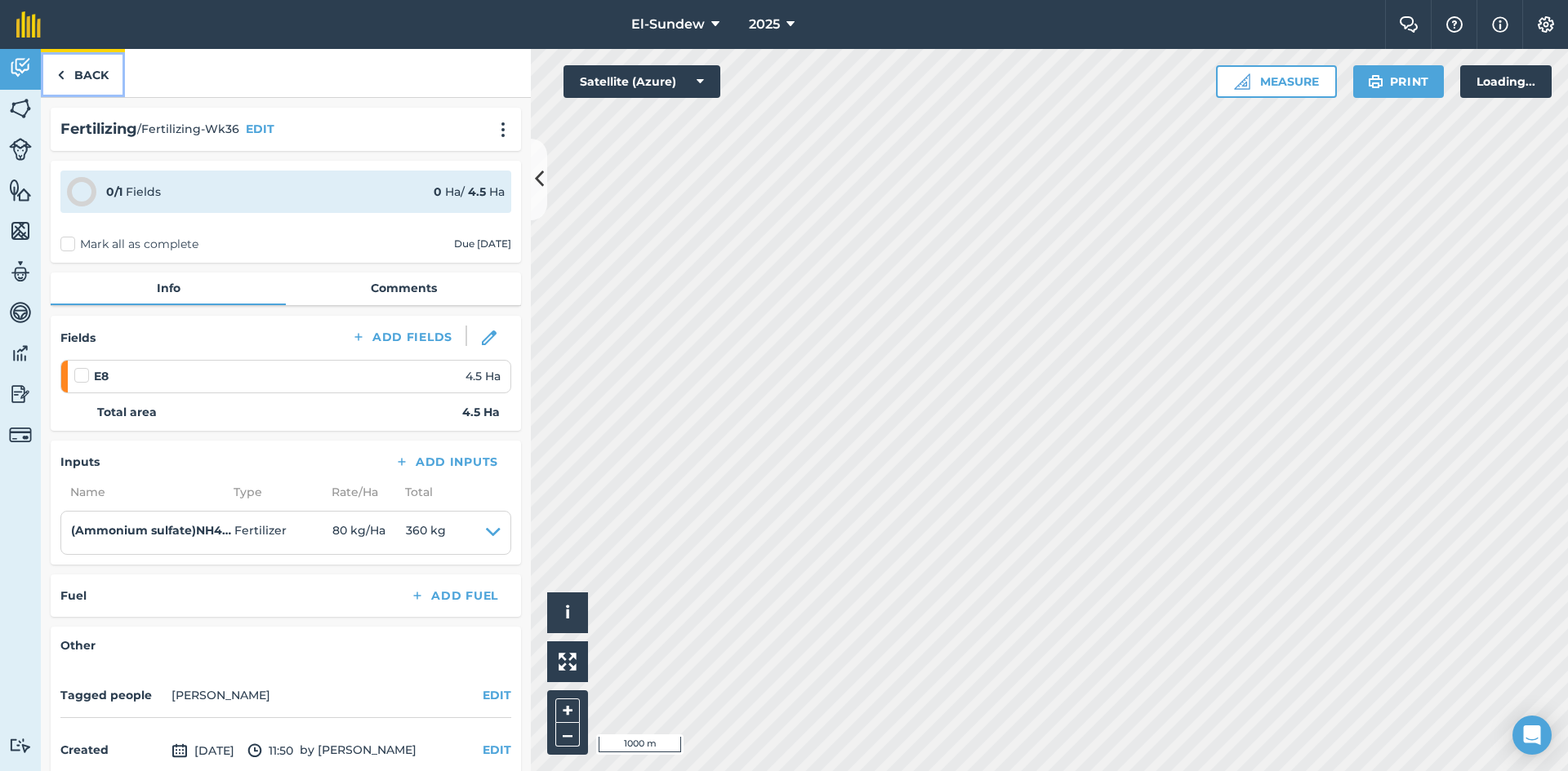
click at [92, 65] on link "Back" at bounding box center [83, 73] width 84 height 48
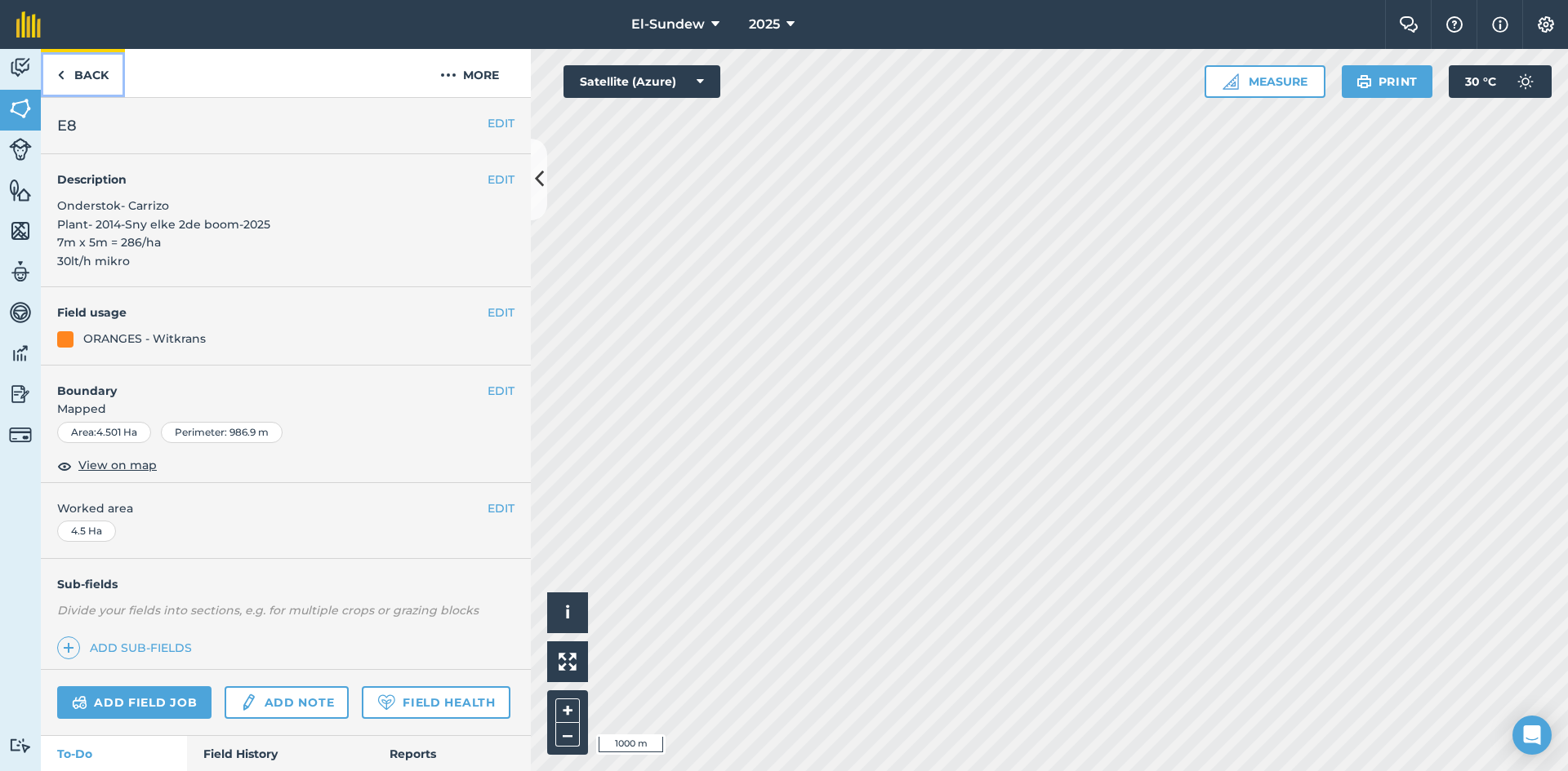
click at [82, 74] on link "Back" at bounding box center [83, 73] width 84 height 48
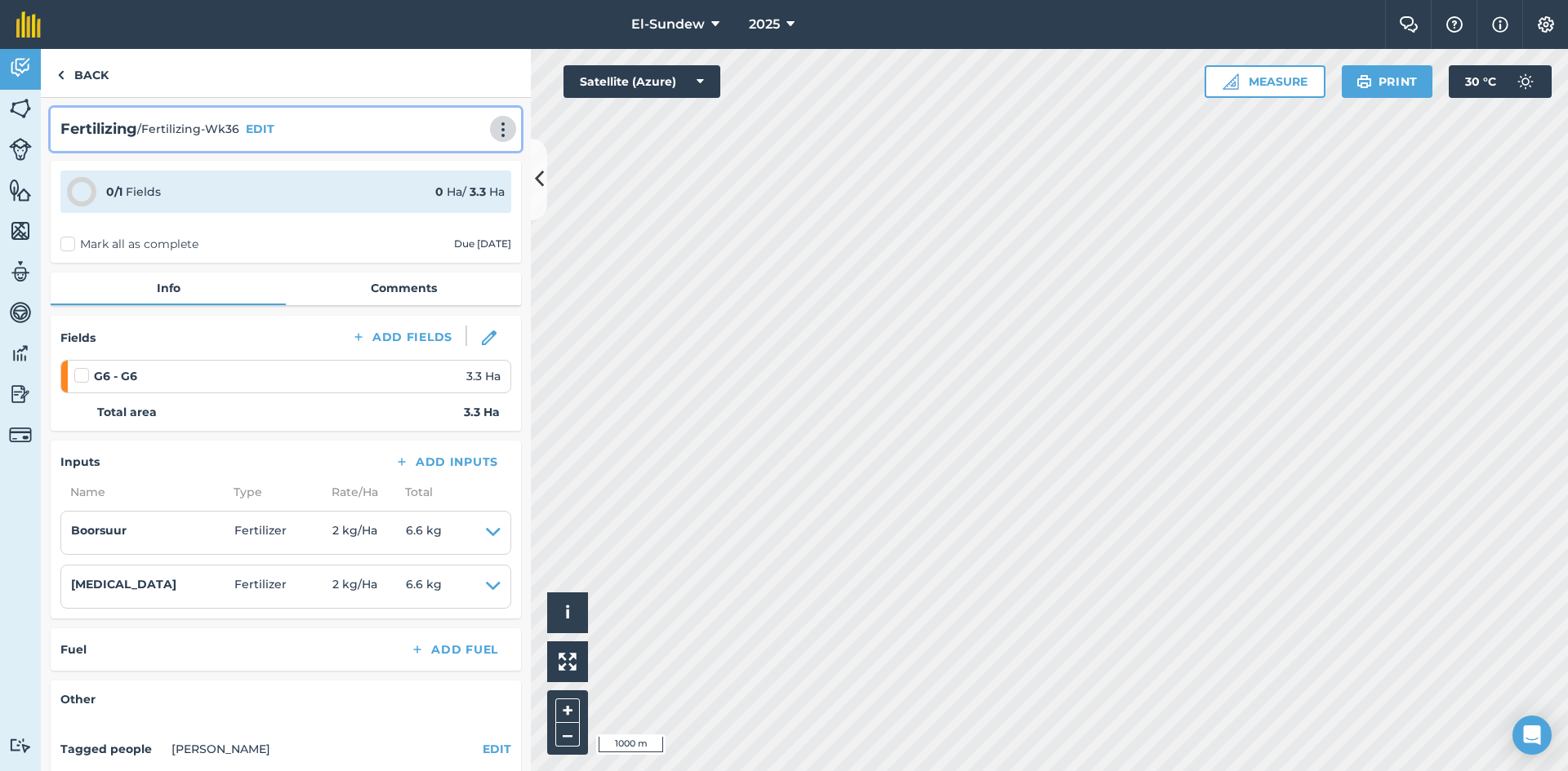
click at [493, 130] on img at bounding box center [503, 130] width 19 height 16
click at [459, 158] on link "Print" at bounding box center [469, 165] width 104 height 33
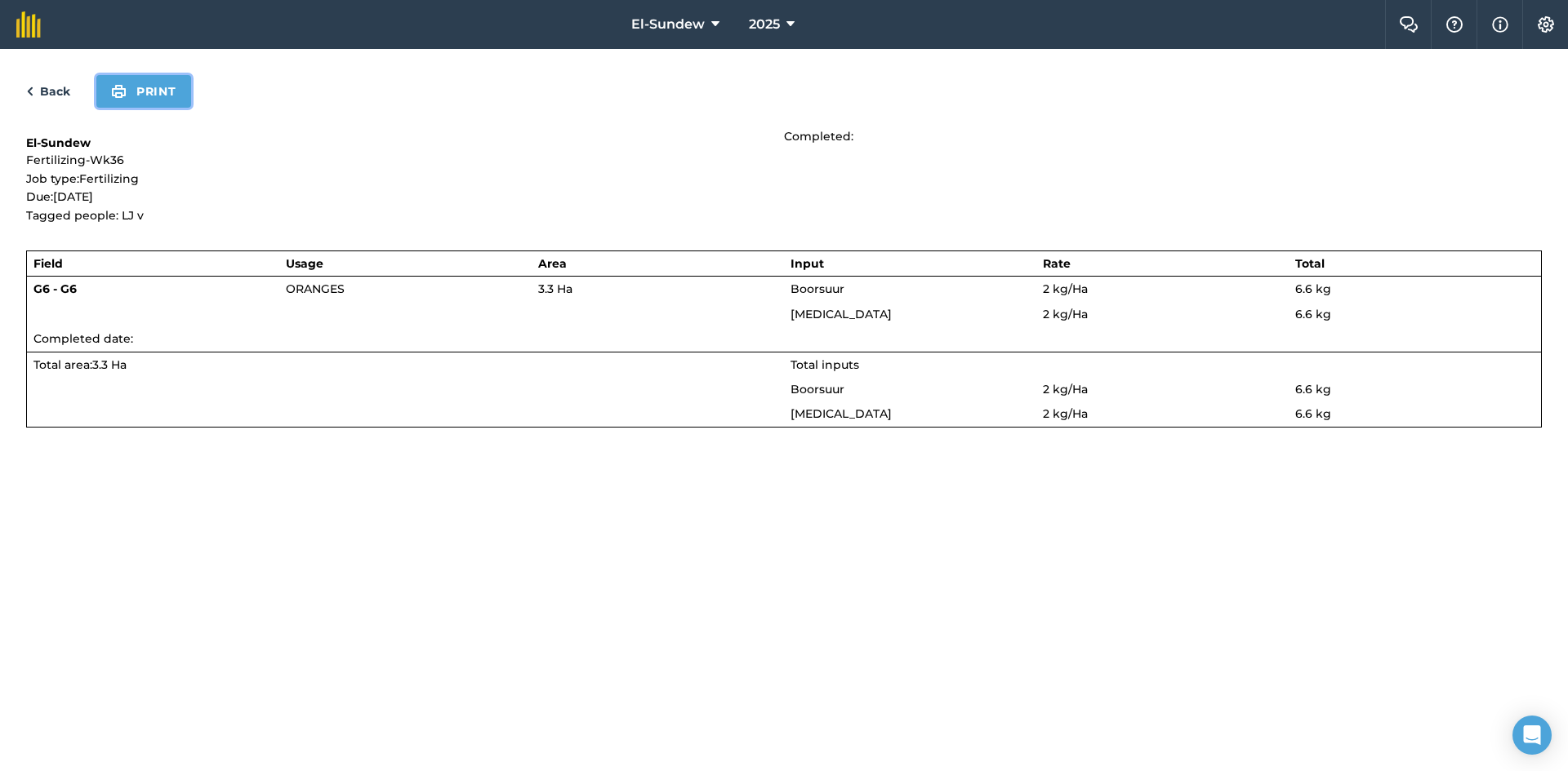
click at [167, 87] on button "Print" at bounding box center [143, 91] width 95 height 33
click at [55, 79] on div "Back Print" at bounding box center [784, 91] width 1515 height 33
click at [58, 91] on link "Back" at bounding box center [48, 90] width 44 height 19
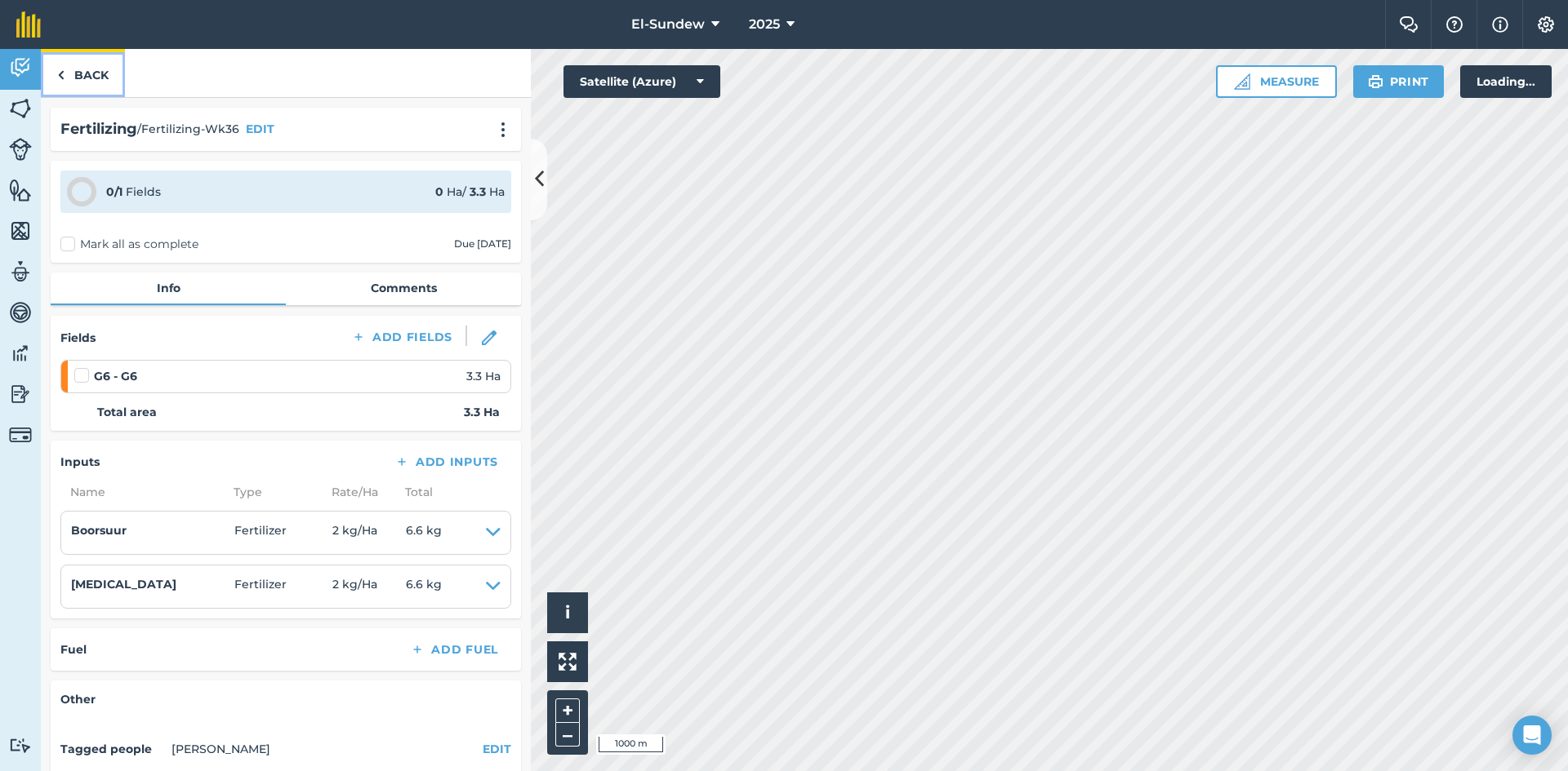
click at [80, 80] on link "Back" at bounding box center [83, 73] width 84 height 48
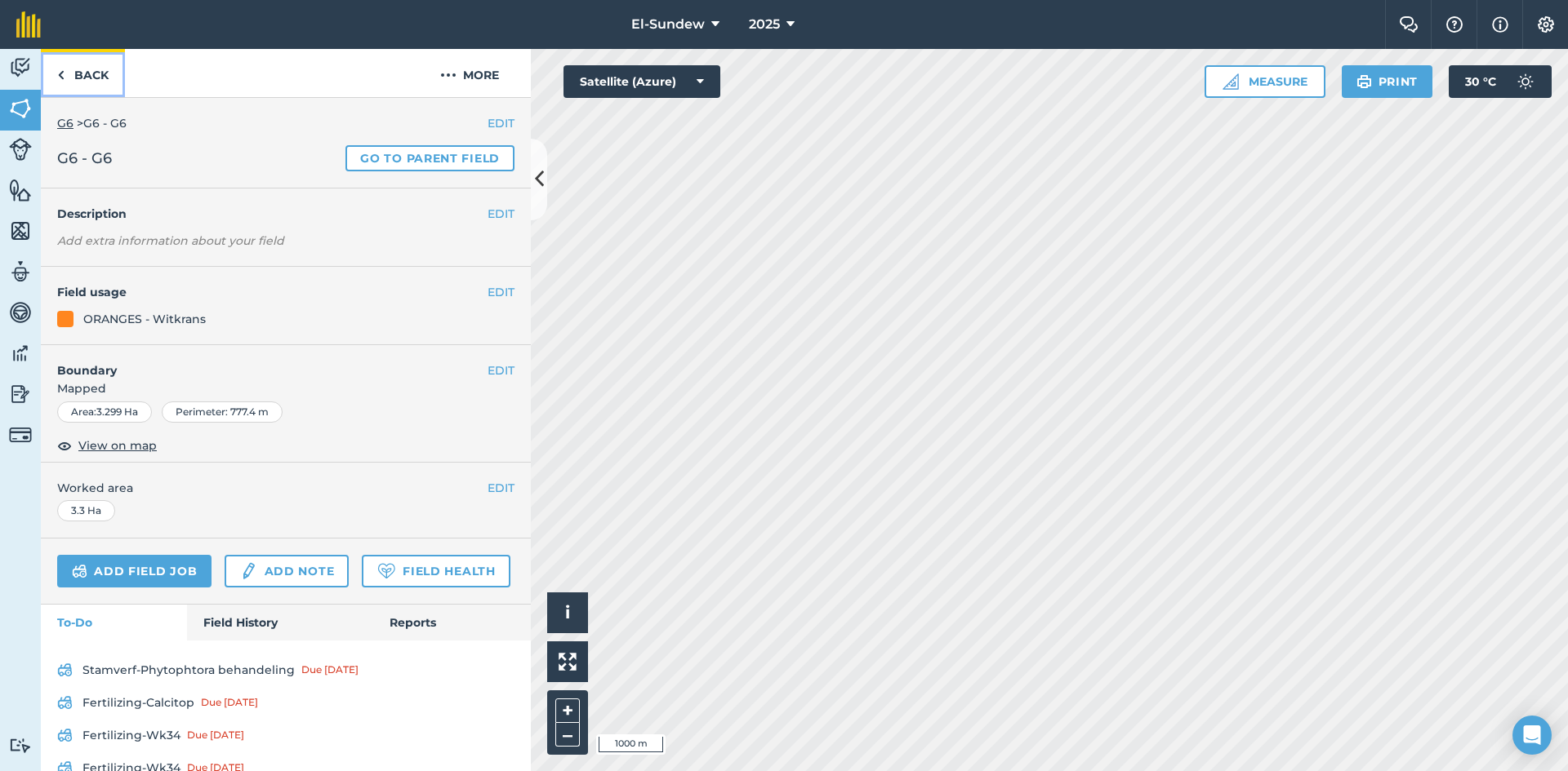
click at [87, 82] on link "Back" at bounding box center [83, 73] width 84 height 48
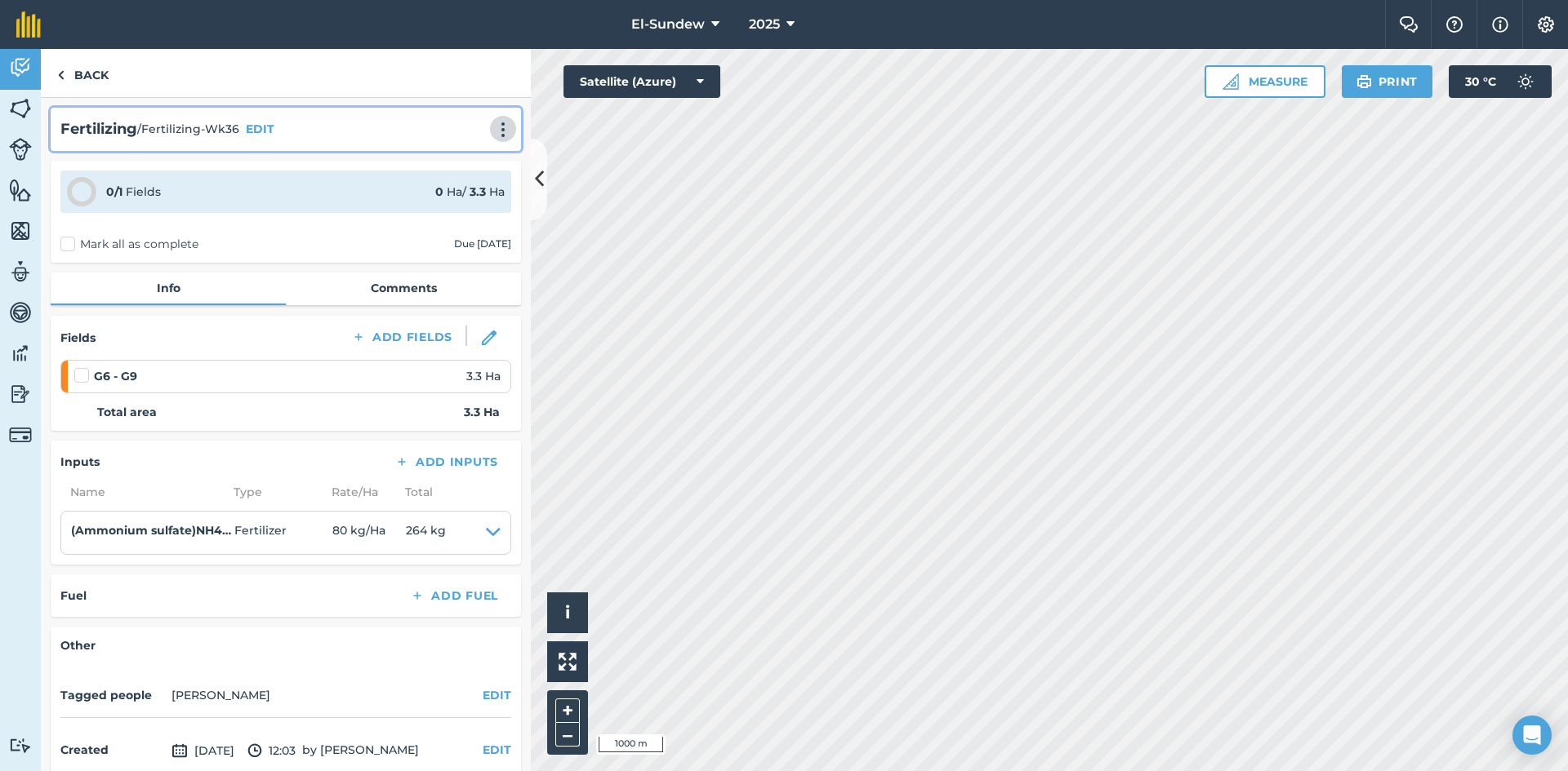
click at [496, 127] on img at bounding box center [503, 130] width 19 height 16
click at [444, 165] on link "Print" at bounding box center [469, 165] width 104 height 33
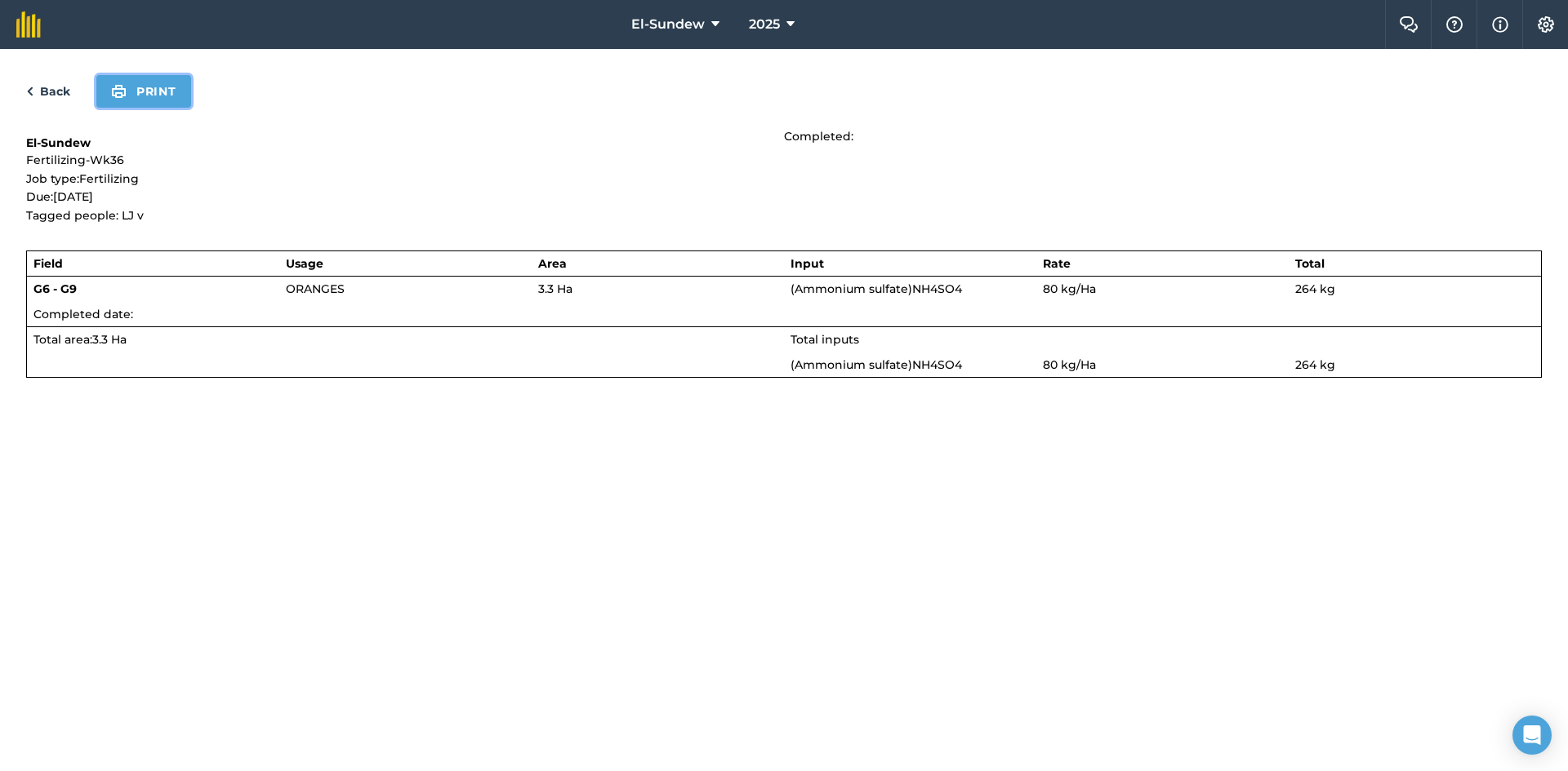
click at [140, 96] on button "Print" at bounding box center [143, 91] width 95 height 33
click at [57, 96] on link "Back" at bounding box center [48, 90] width 44 height 19
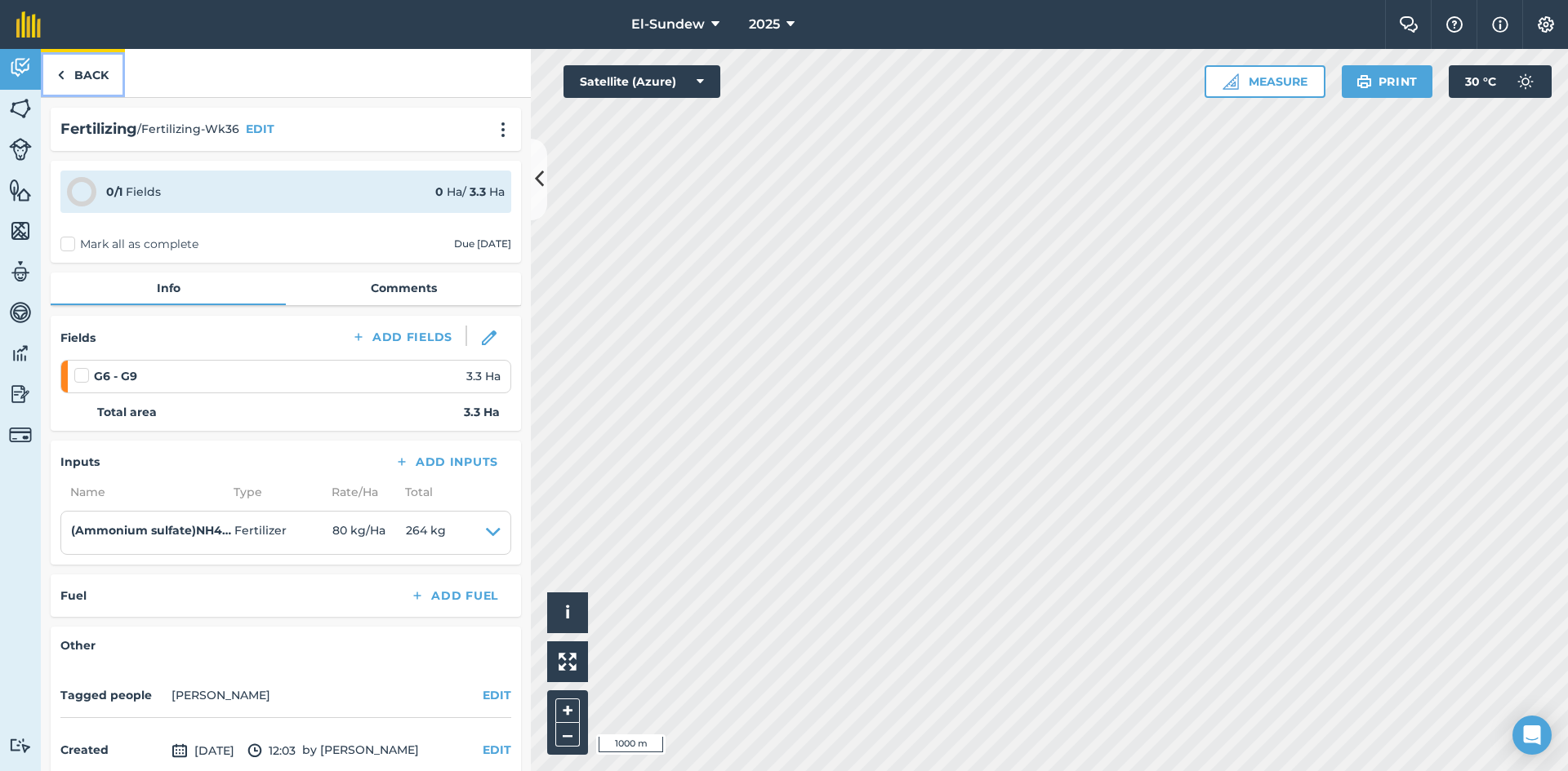
click at [82, 81] on link "Back" at bounding box center [83, 73] width 84 height 48
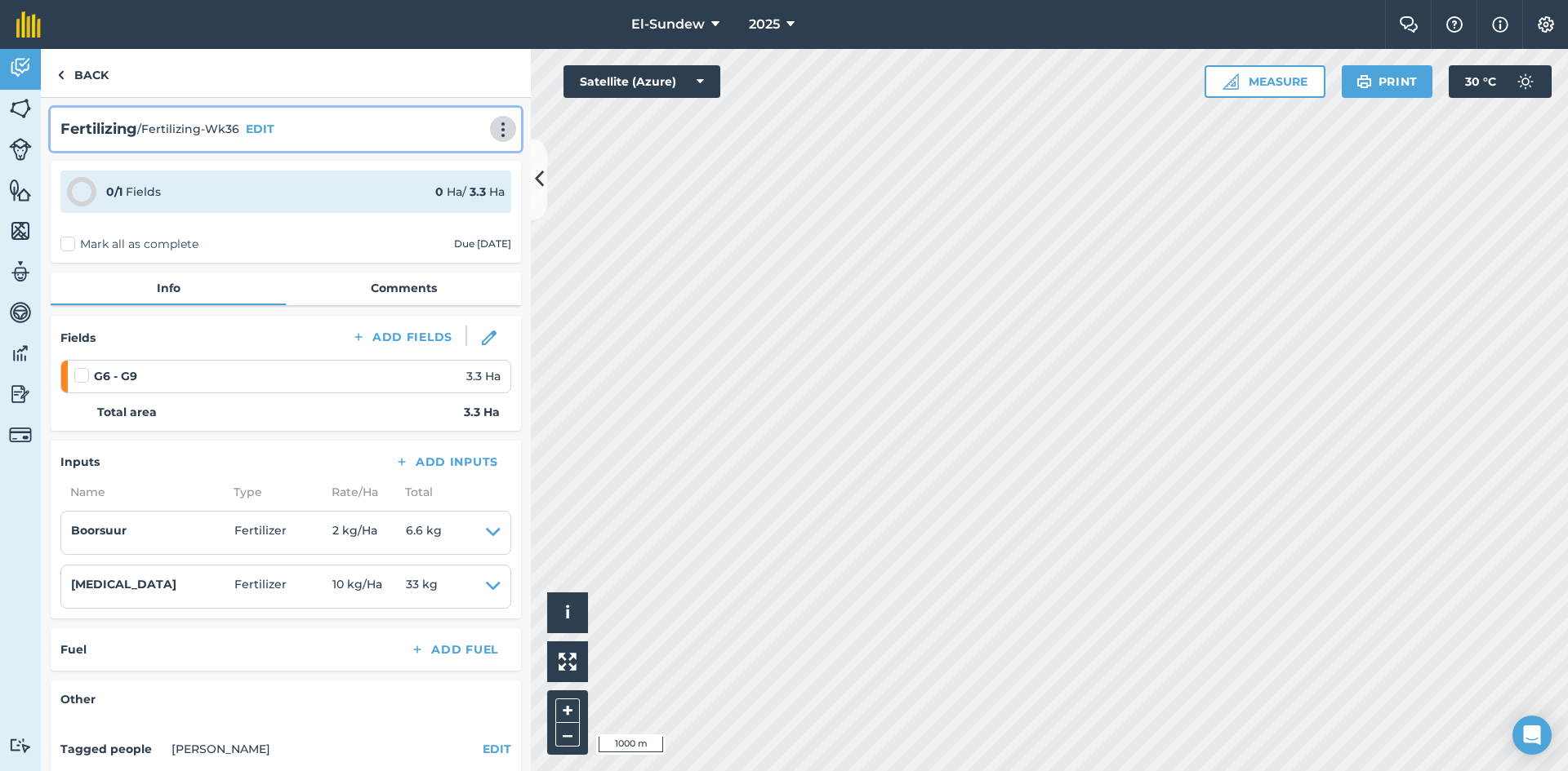
click at [493, 133] on img at bounding box center [503, 130] width 19 height 16
click at [453, 157] on link "Print" at bounding box center [469, 165] width 104 height 33
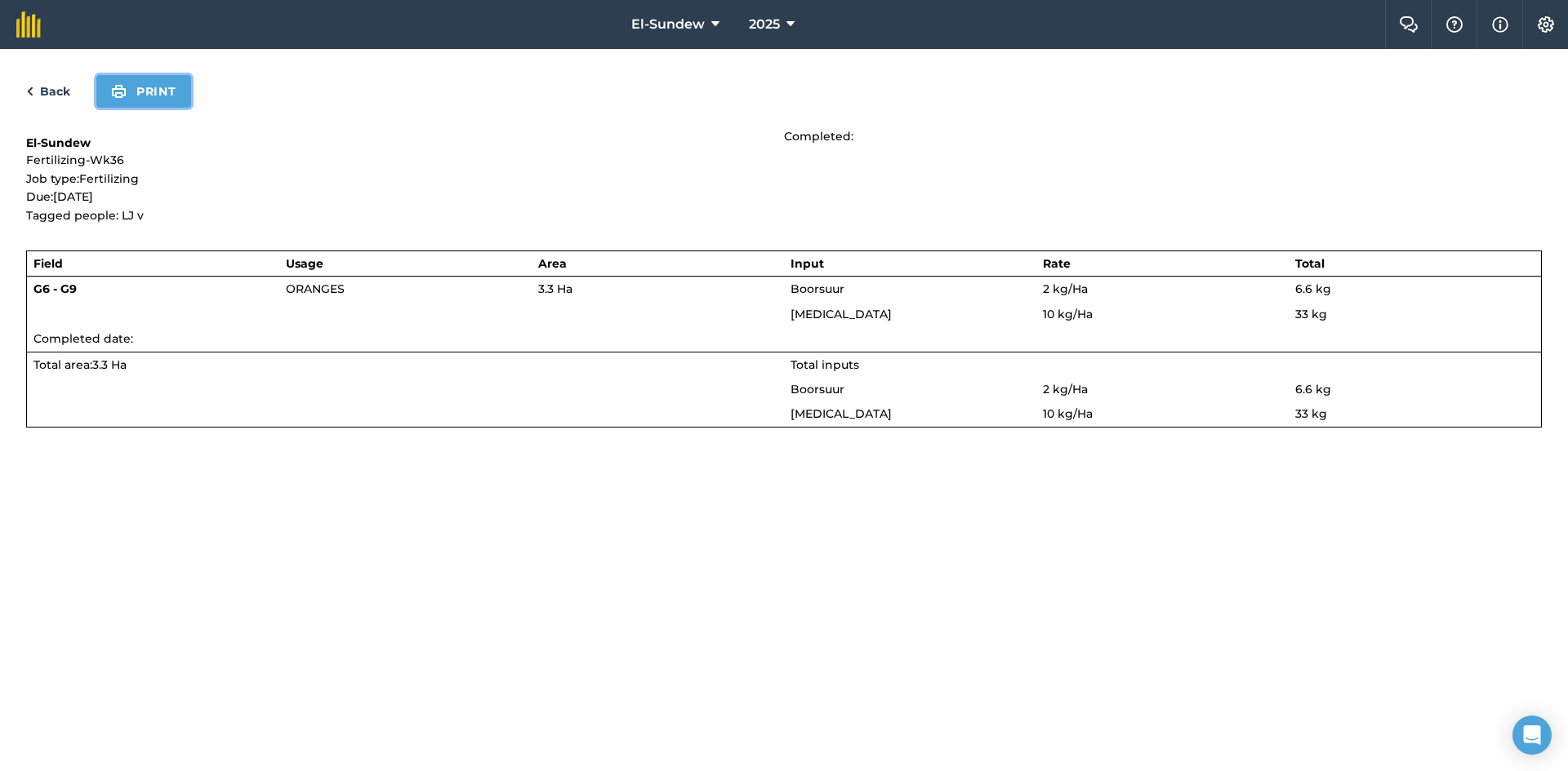
click at [145, 88] on button "Print" at bounding box center [143, 91] width 95 height 33
click at [52, 109] on div "Back Print El-Sundew Fertilizing-Wk36 Job type: Fertilizing Due: [DATE] Tagged …" at bounding box center [784, 410] width 1568 height 723
click at [65, 90] on link "Back" at bounding box center [48, 90] width 44 height 19
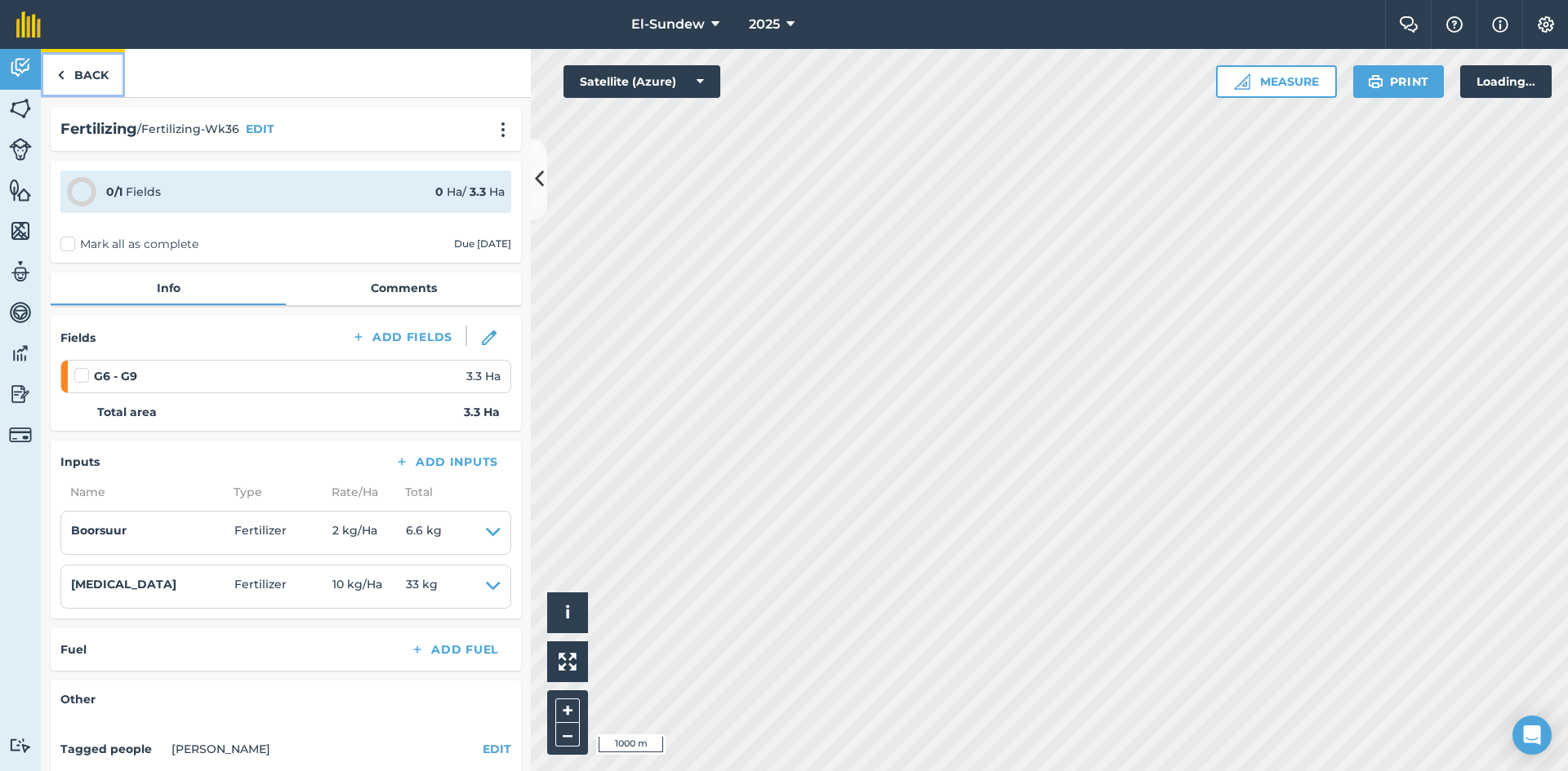
click at [77, 76] on link "Back" at bounding box center [83, 73] width 84 height 48
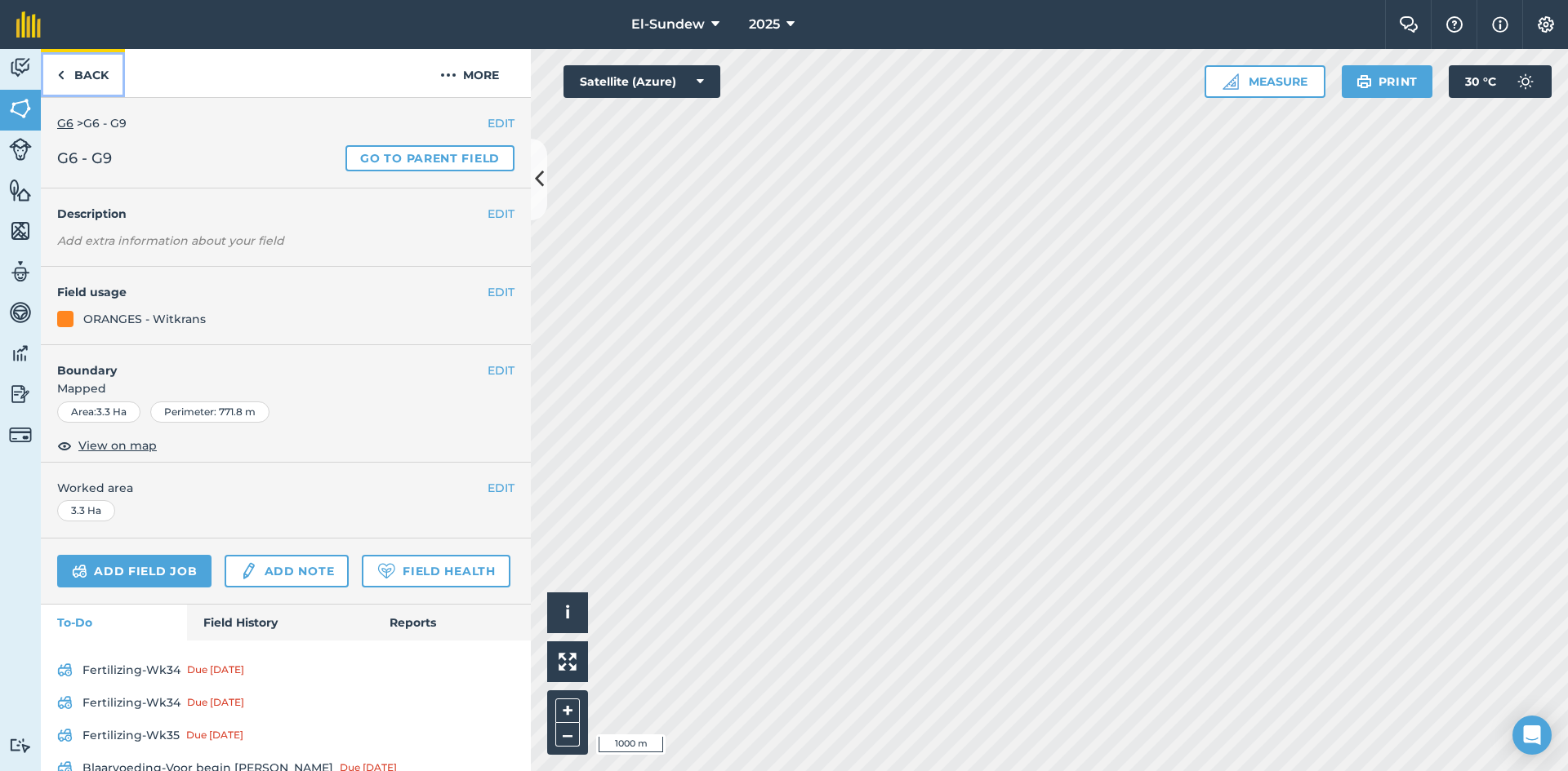
click at [77, 76] on link "Back" at bounding box center [83, 73] width 84 height 48
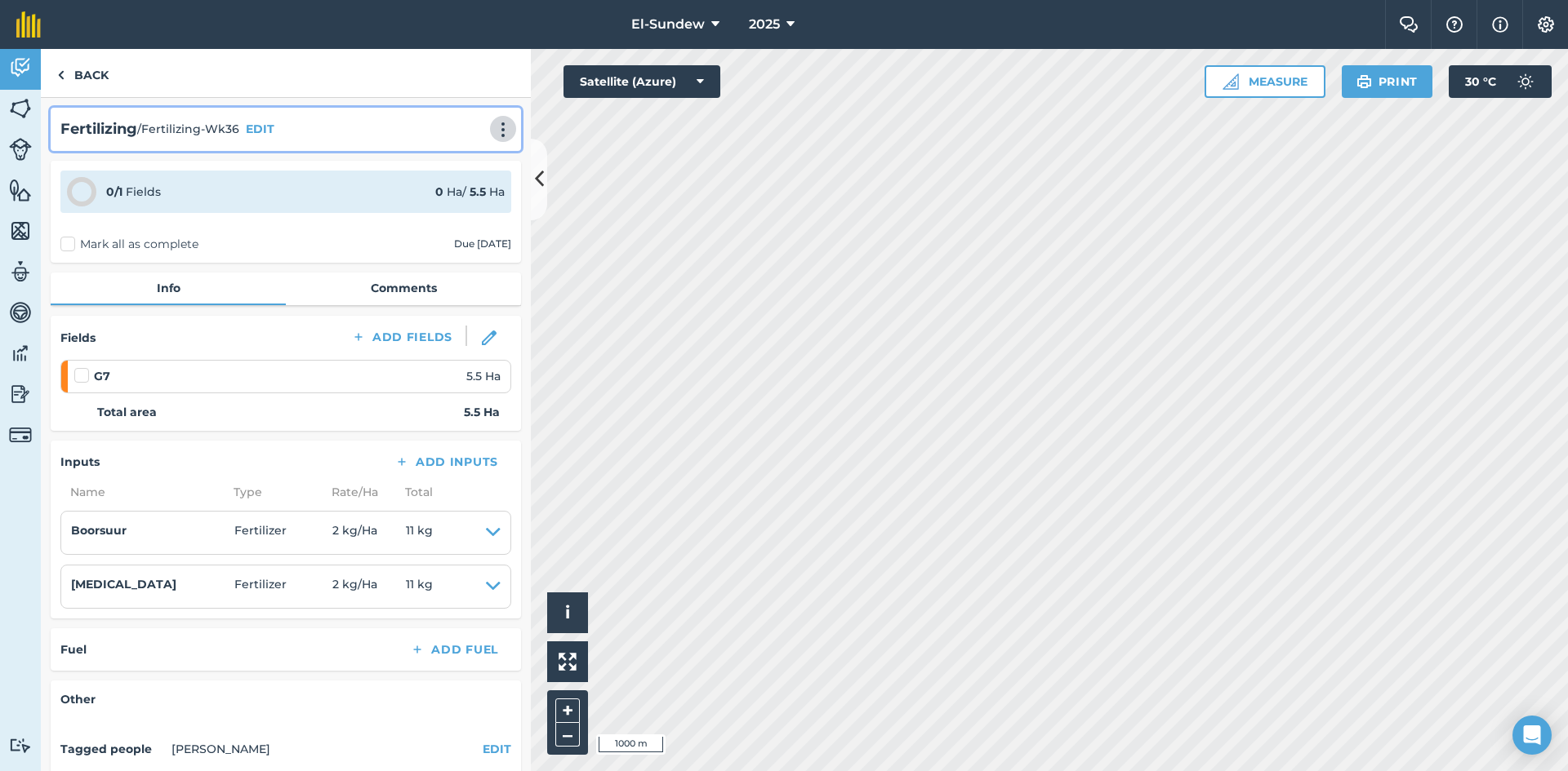
click at [493, 127] on img at bounding box center [503, 130] width 19 height 16
click at [450, 159] on link "Print" at bounding box center [469, 165] width 104 height 33
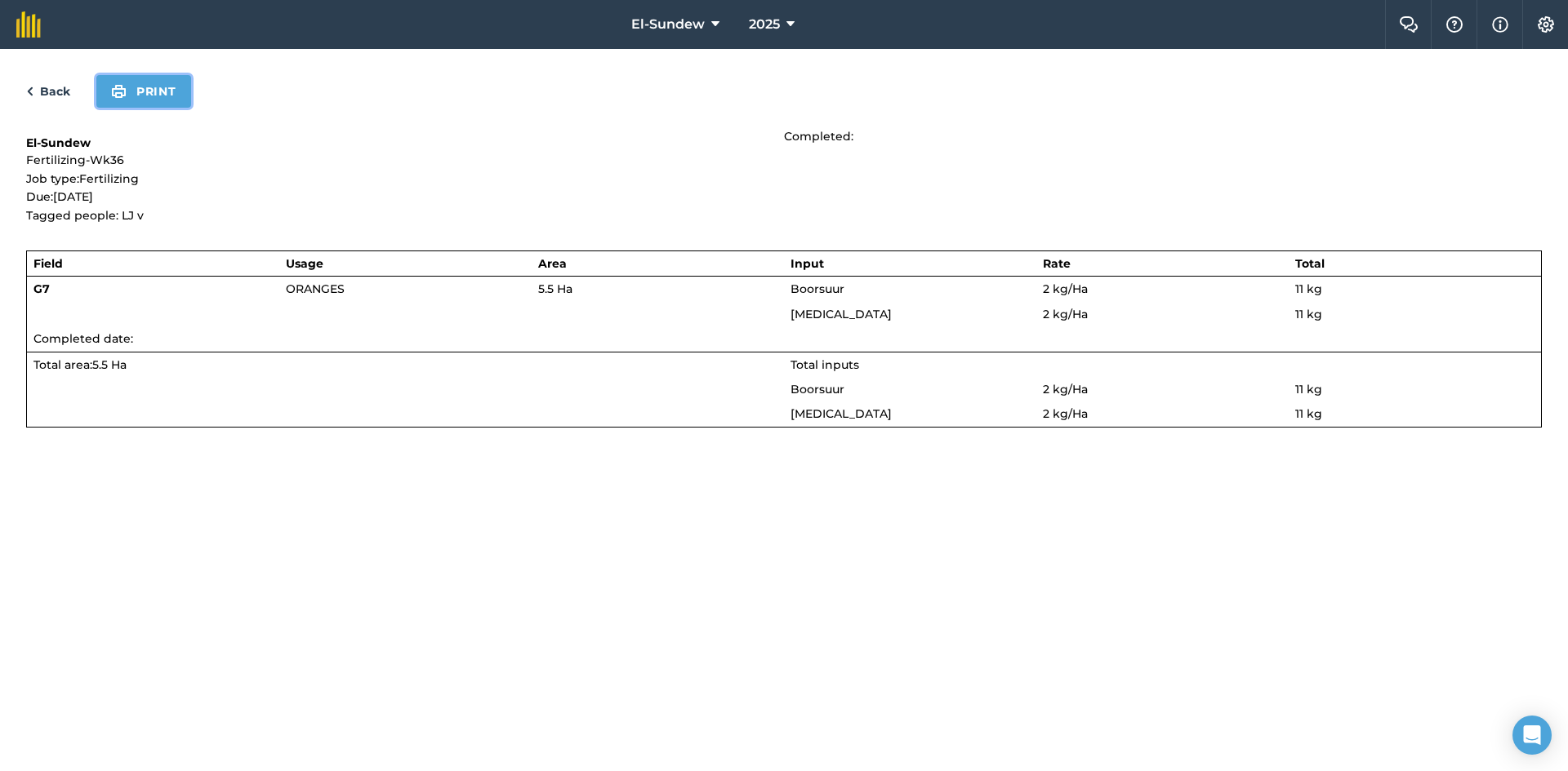
click at [142, 98] on button "Print" at bounding box center [143, 91] width 95 height 33
click at [67, 84] on link "Back" at bounding box center [48, 90] width 44 height 19
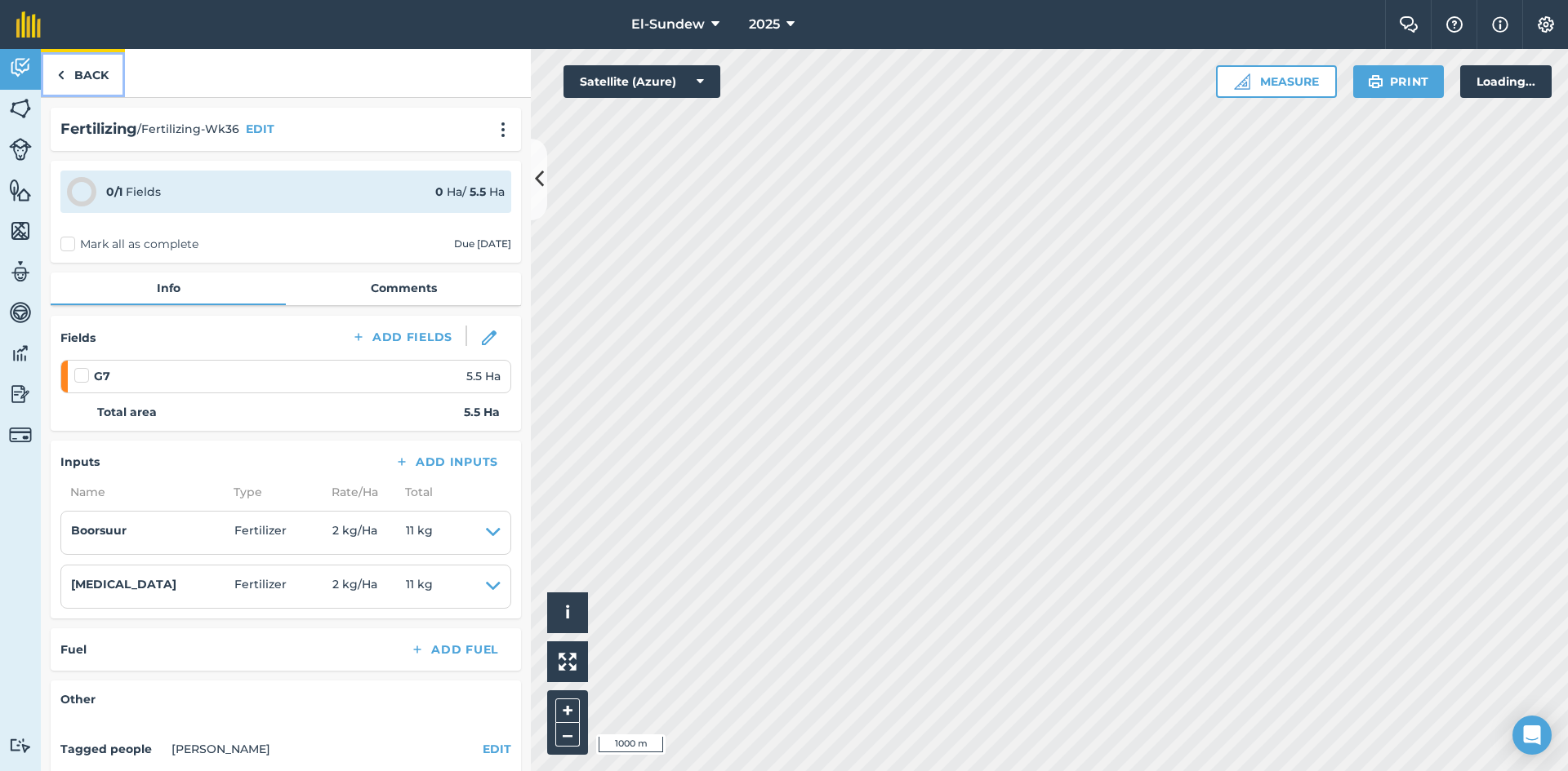
click at [86, 71] on link "Back" at bounding box center [83, 73] width 84 height 48
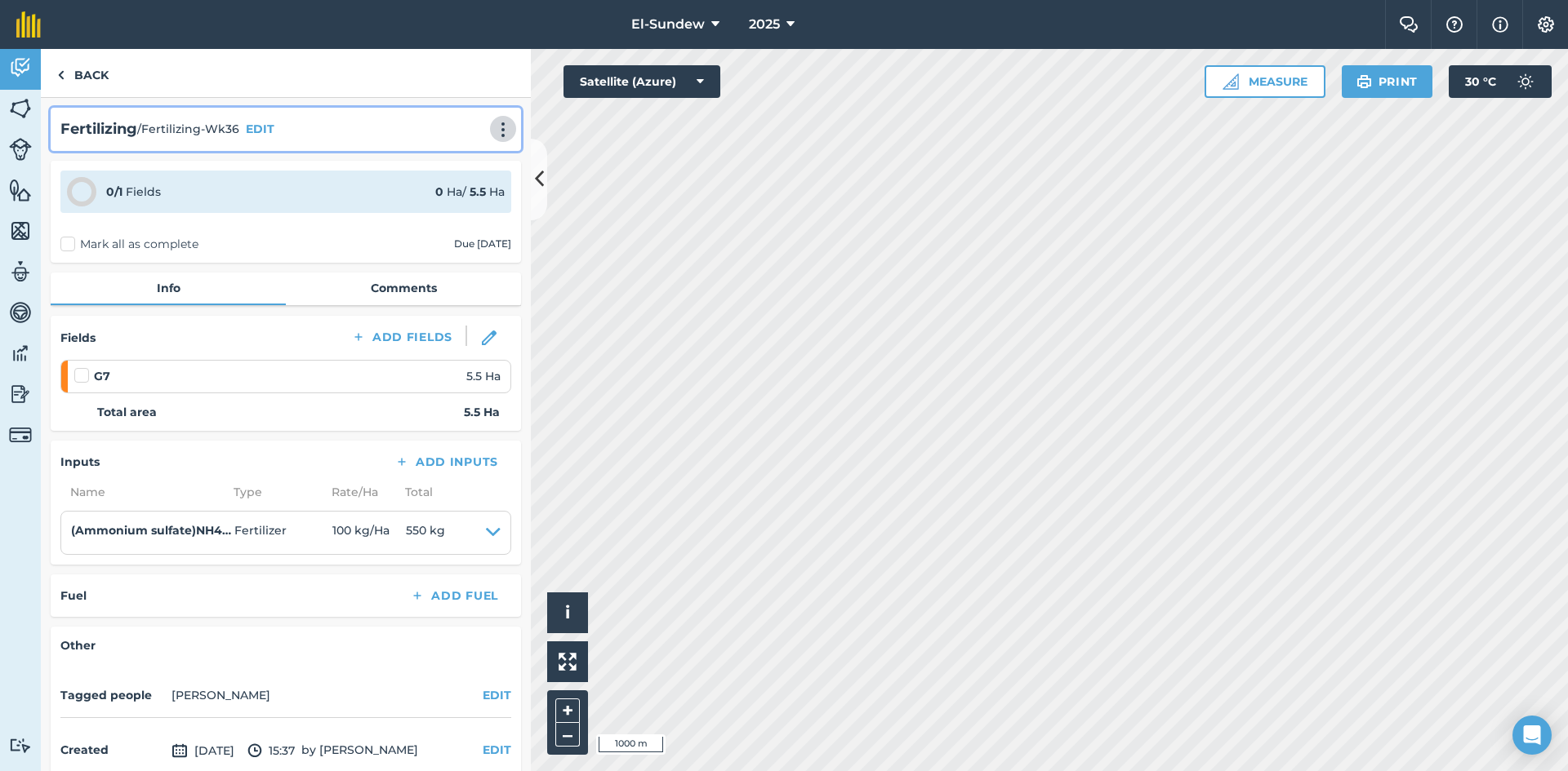
click at [493, 127] on img at bounding box center [503, 130] width 19 height 16
click at [440, 167] on link "Print" at bounding box center [469, 165] width 104 height 33
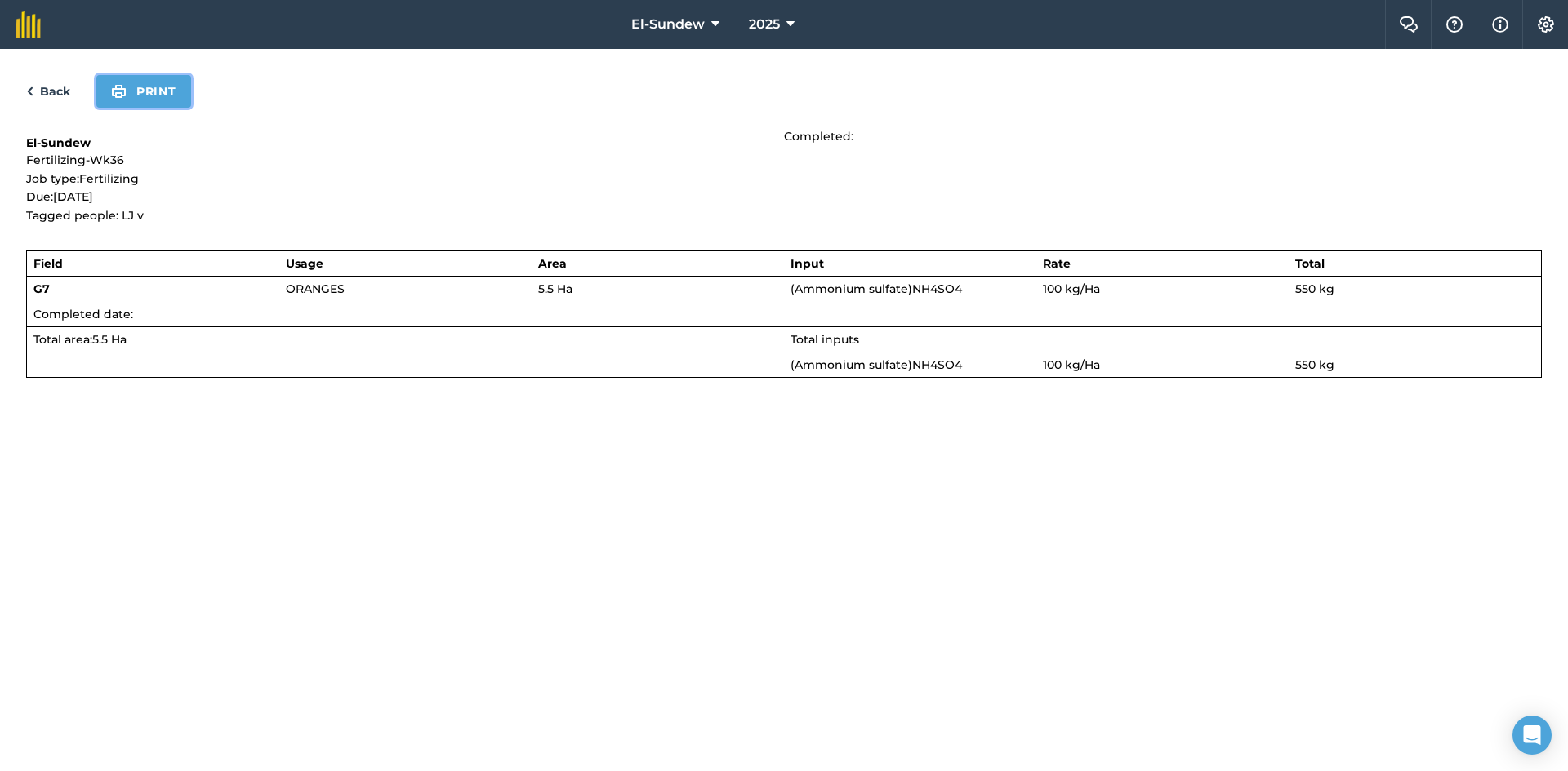
click at [160, 86] on button "Print" at bounding box center [143, 91] width 95 height 33
click at [49, 82] on link "Back" at bounding box center [48, 90] width 44 height 19
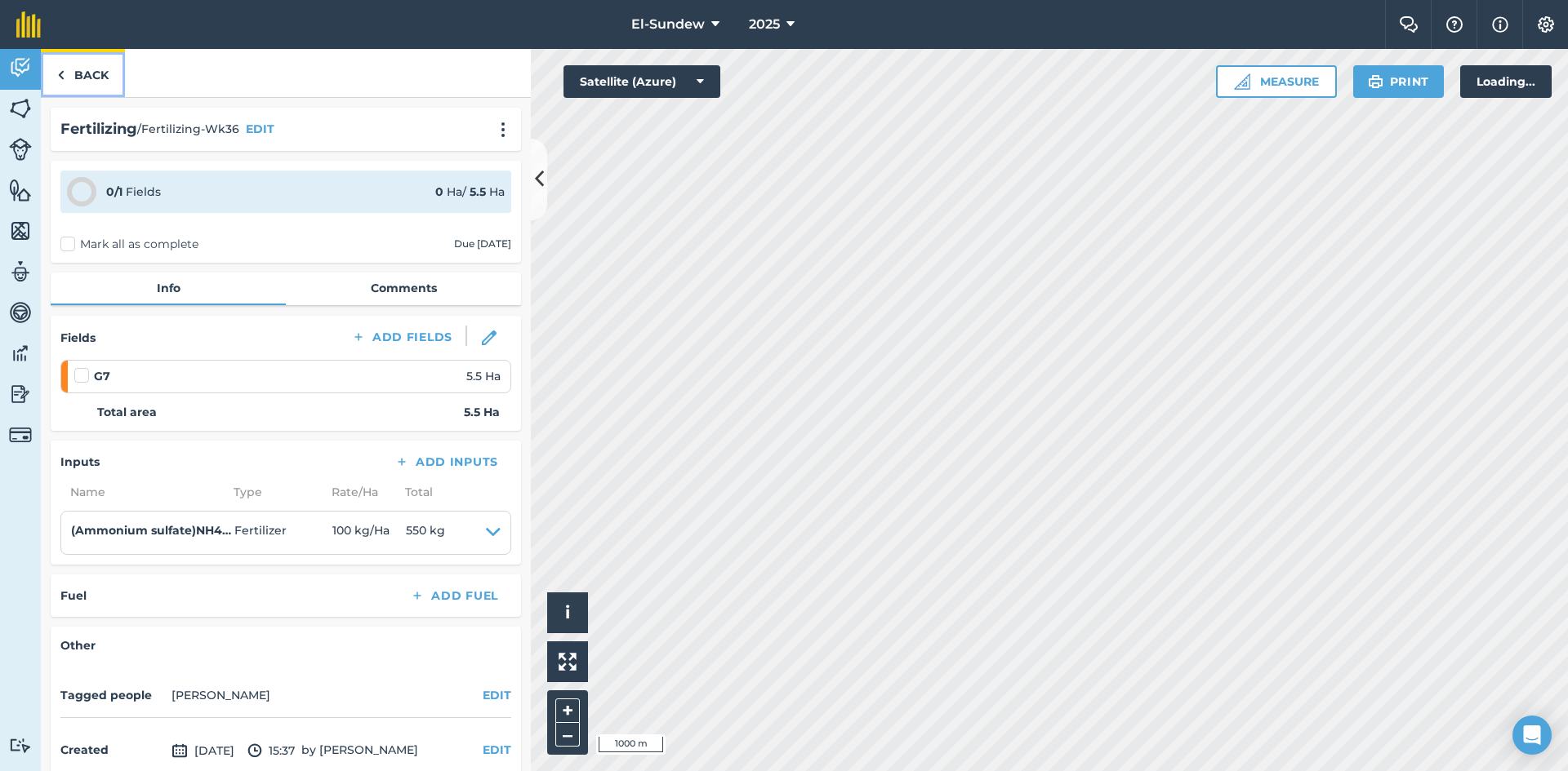
click at [91, 80] on link "Back" at bounding box center [83, 73] width 84 height 48
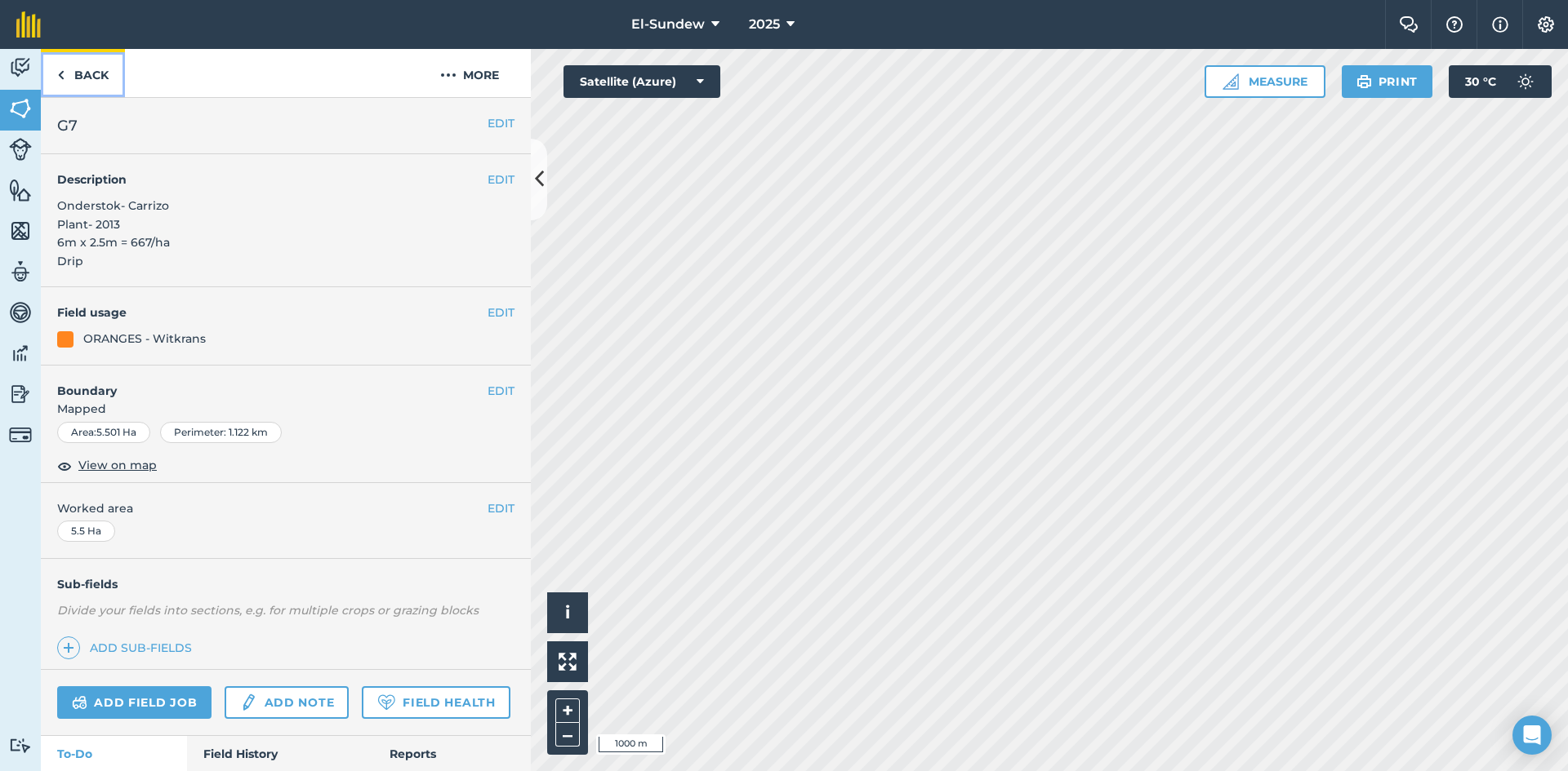
click at [96, 79] on link "Back" at bounding box center [83, 73] width 84 height 48
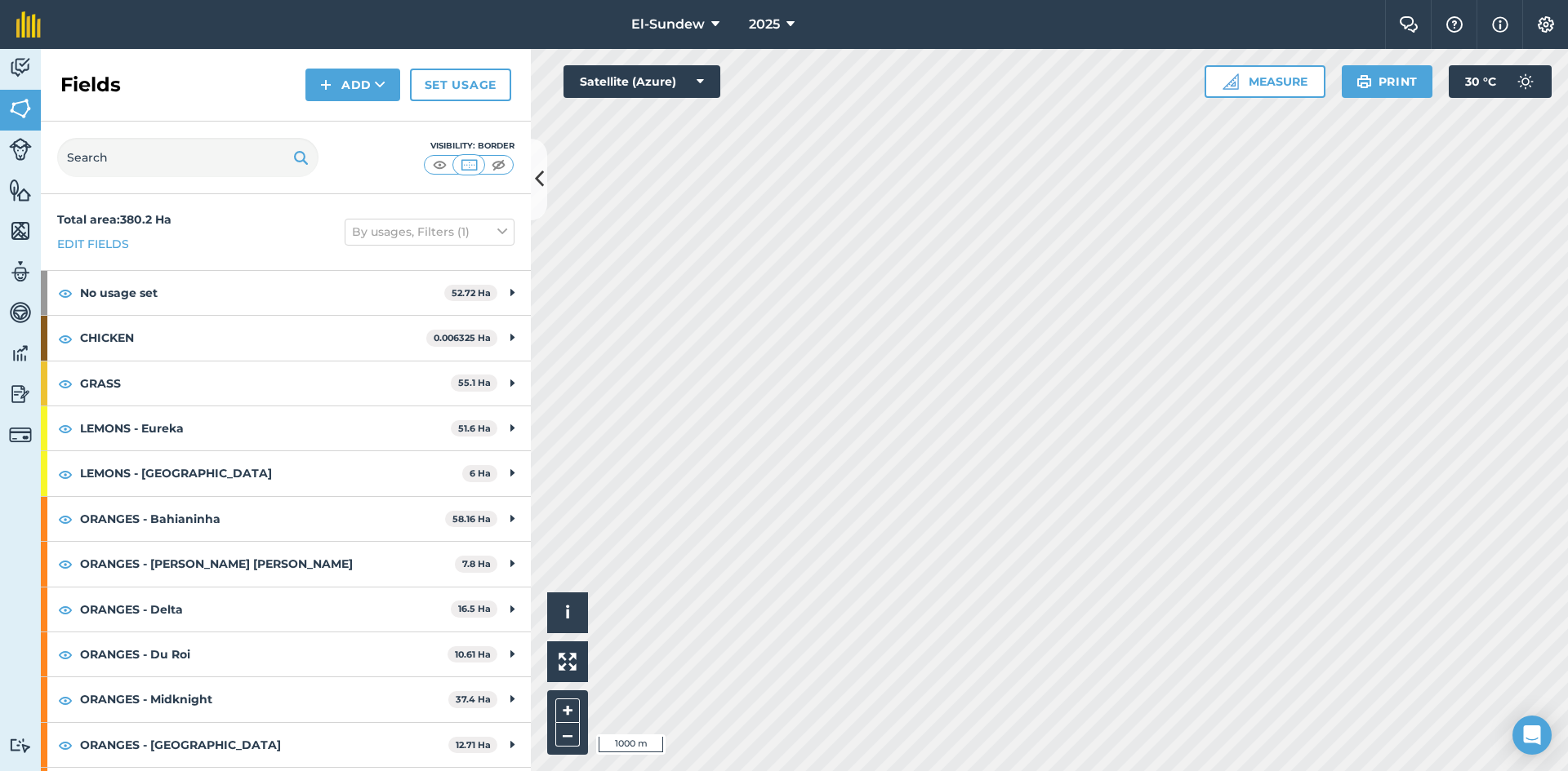
click at [217, 587] on strong "ORANGES - Delta" at bounding box center [266, 609] width 371 height 44
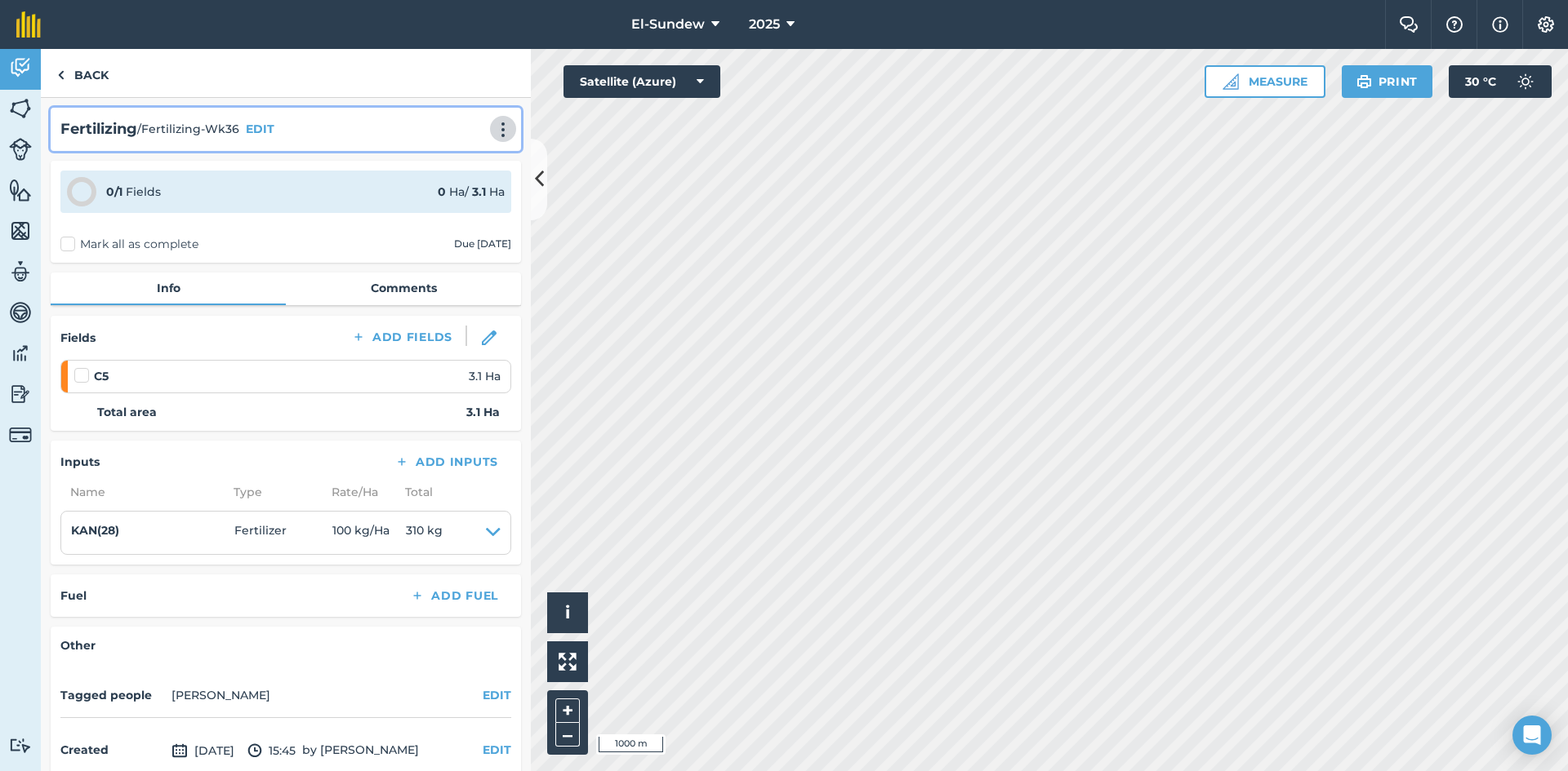
click at [493, 124] on img at bounding box center [503, 130] width 19 height 16
click at [468, 165] on link "Print" at bounding box center [469, 165] width 104 height 33
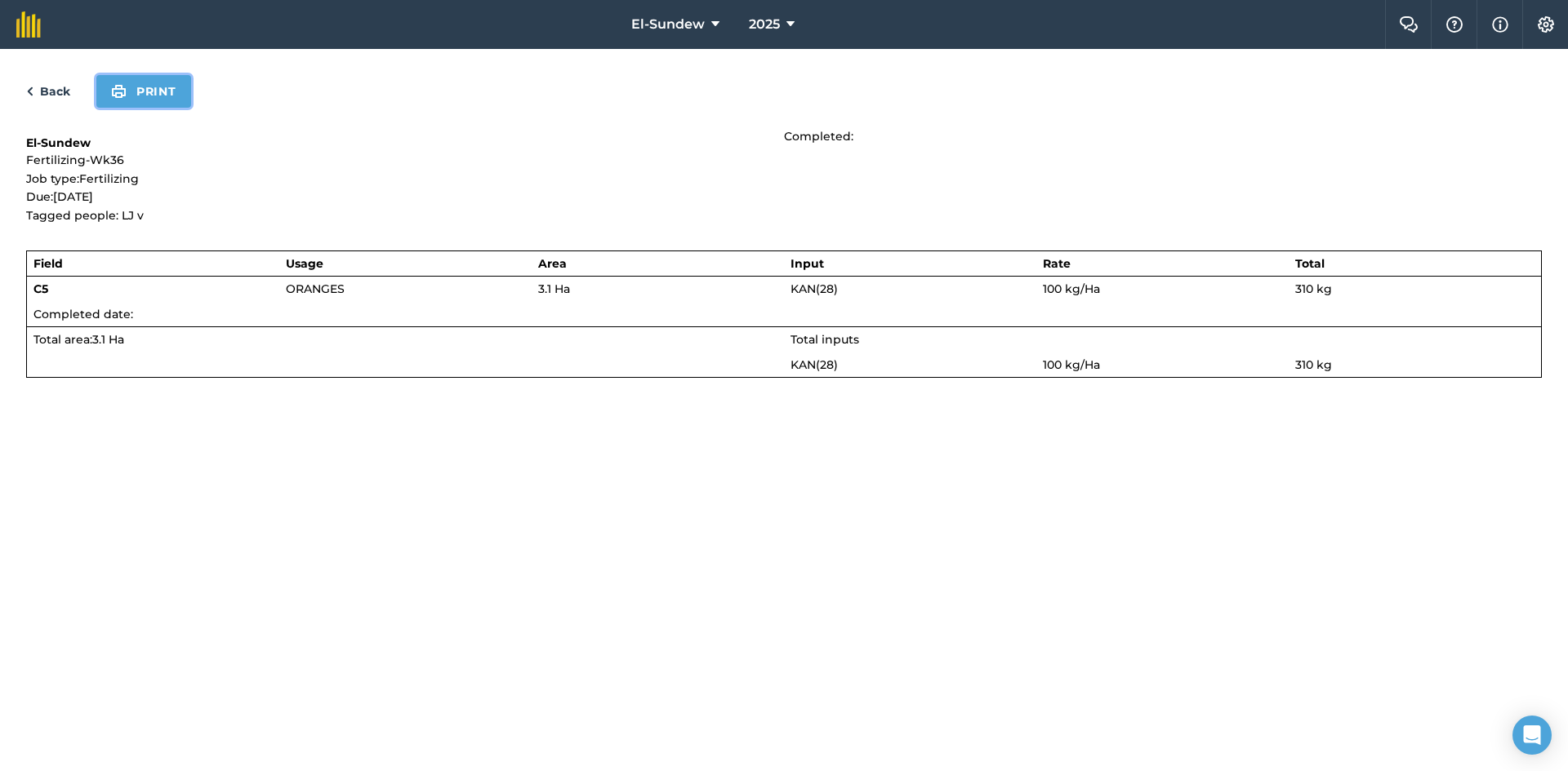
click at [150, 84] on button "Print" at bounding box center [143, 91] width 95 height 33
click at [38, 100] on link "Back" at bounding box center [48, 90] width 44 height 19
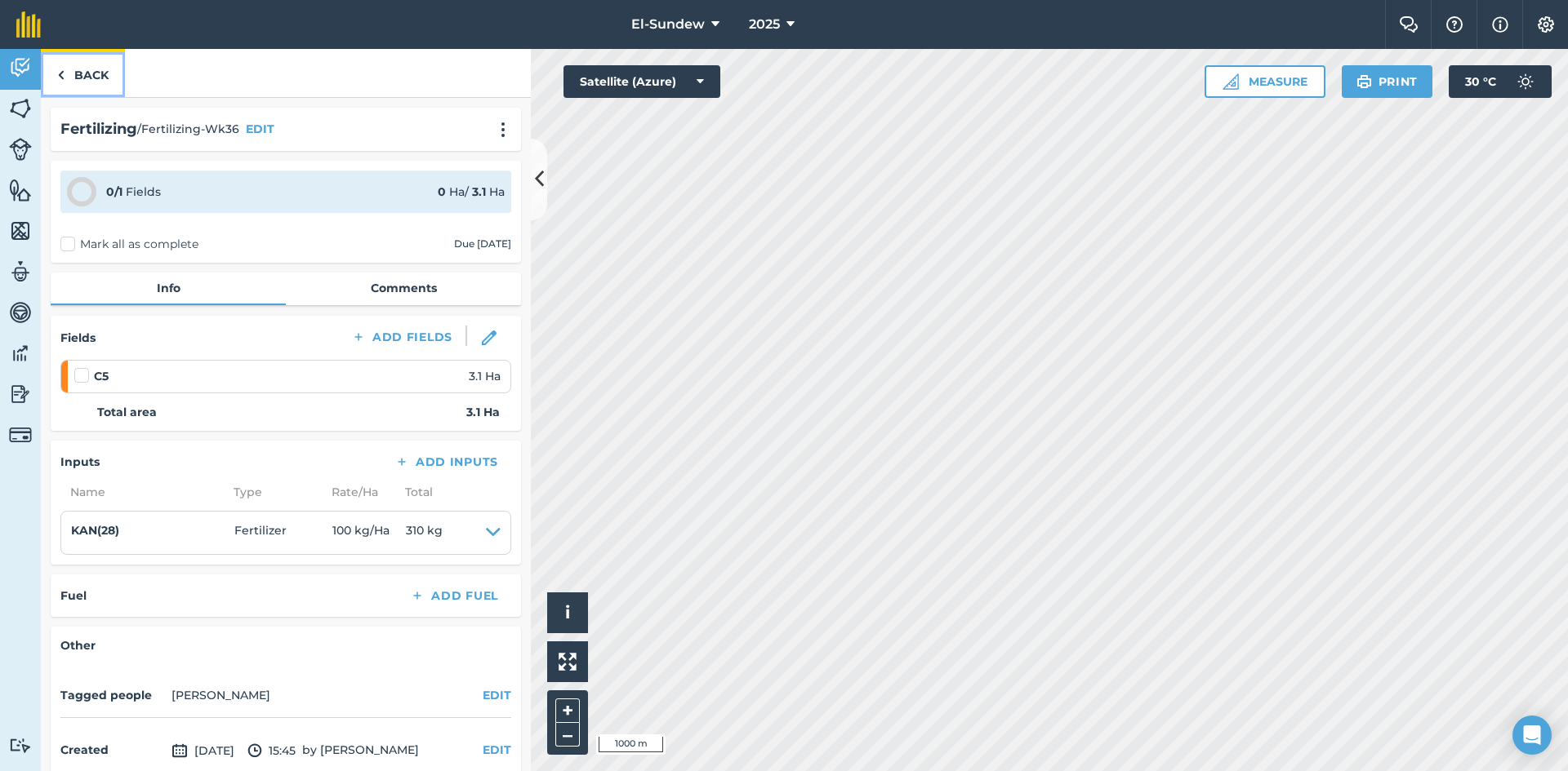
click at [86, 81] on link "Back" at bounding box center [83, 73] width 84 height 48
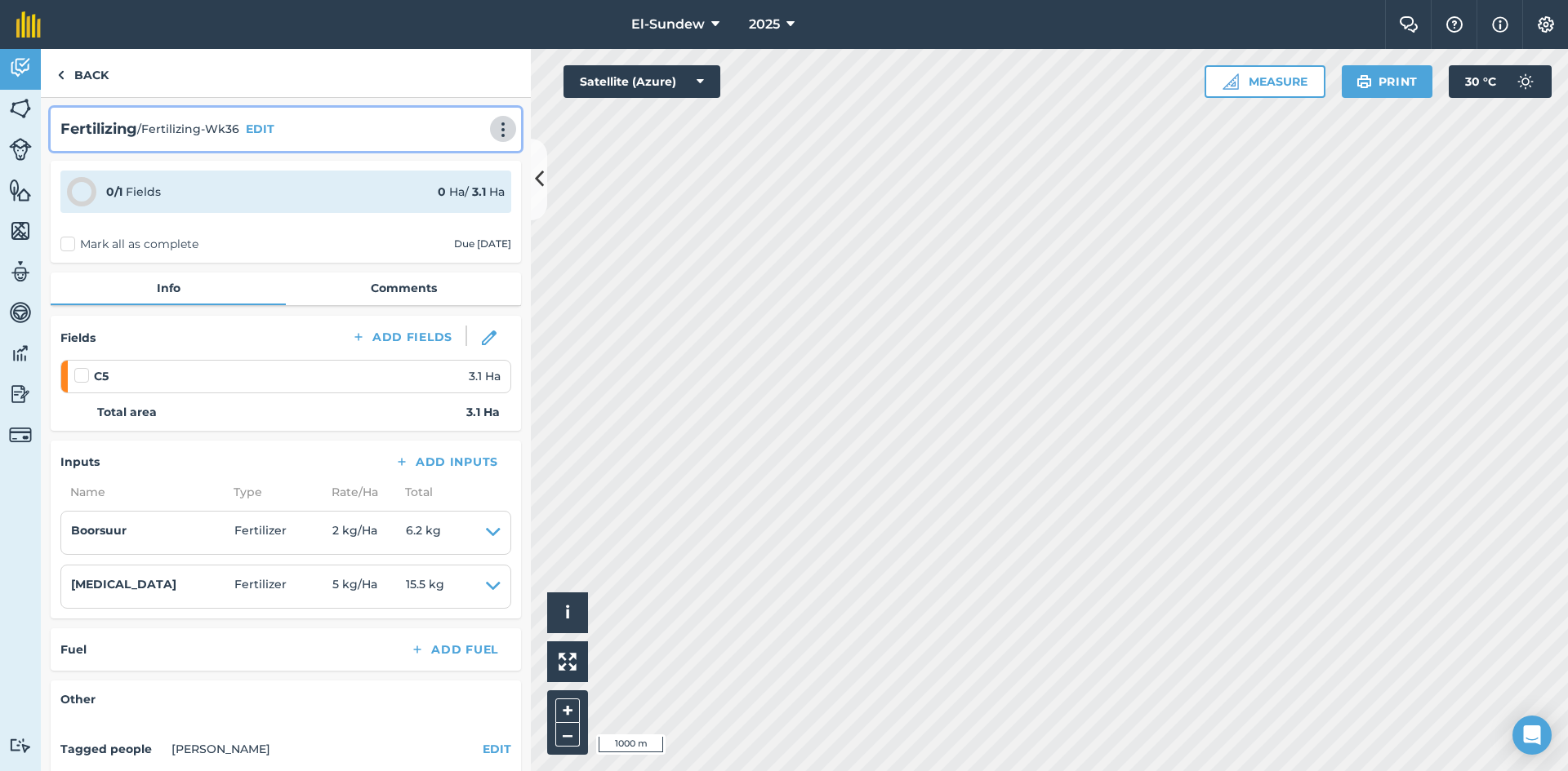
click at [493, 128] on img at bounding box center [503, 130] width 19 height 16
click at [448, 164] on link "Print" at bounding box center [469, 165] width 104 height 33
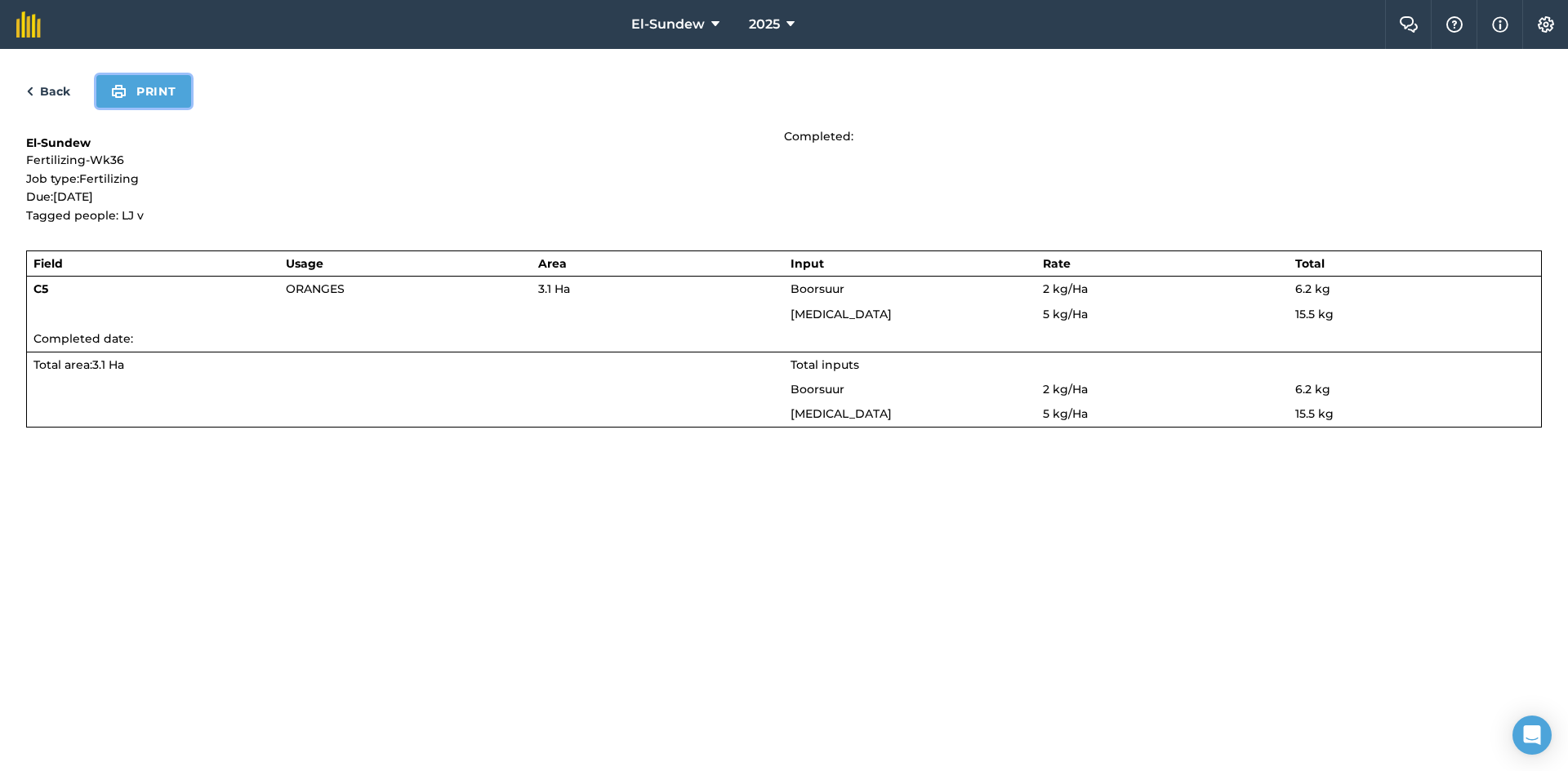
click at [135, 87] on button "Print" at bounding box center [143, 91] width 95 height 33
click at [50, 92] on link "Back" at bounding box center [48, 90] width 44 height 19
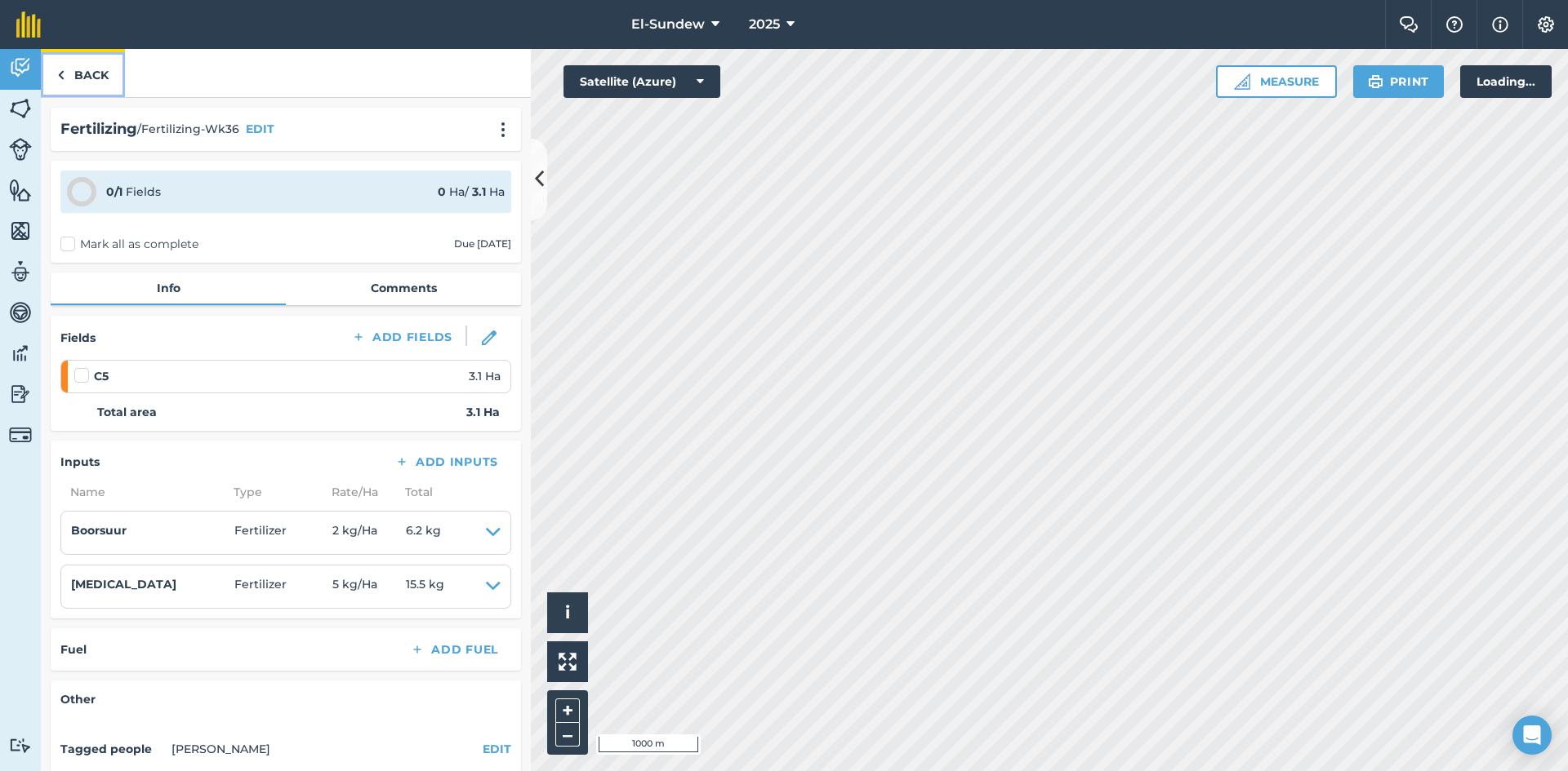
click at [83, 71] on link "Back" at bounding box center [83, 73] width 84 height 48
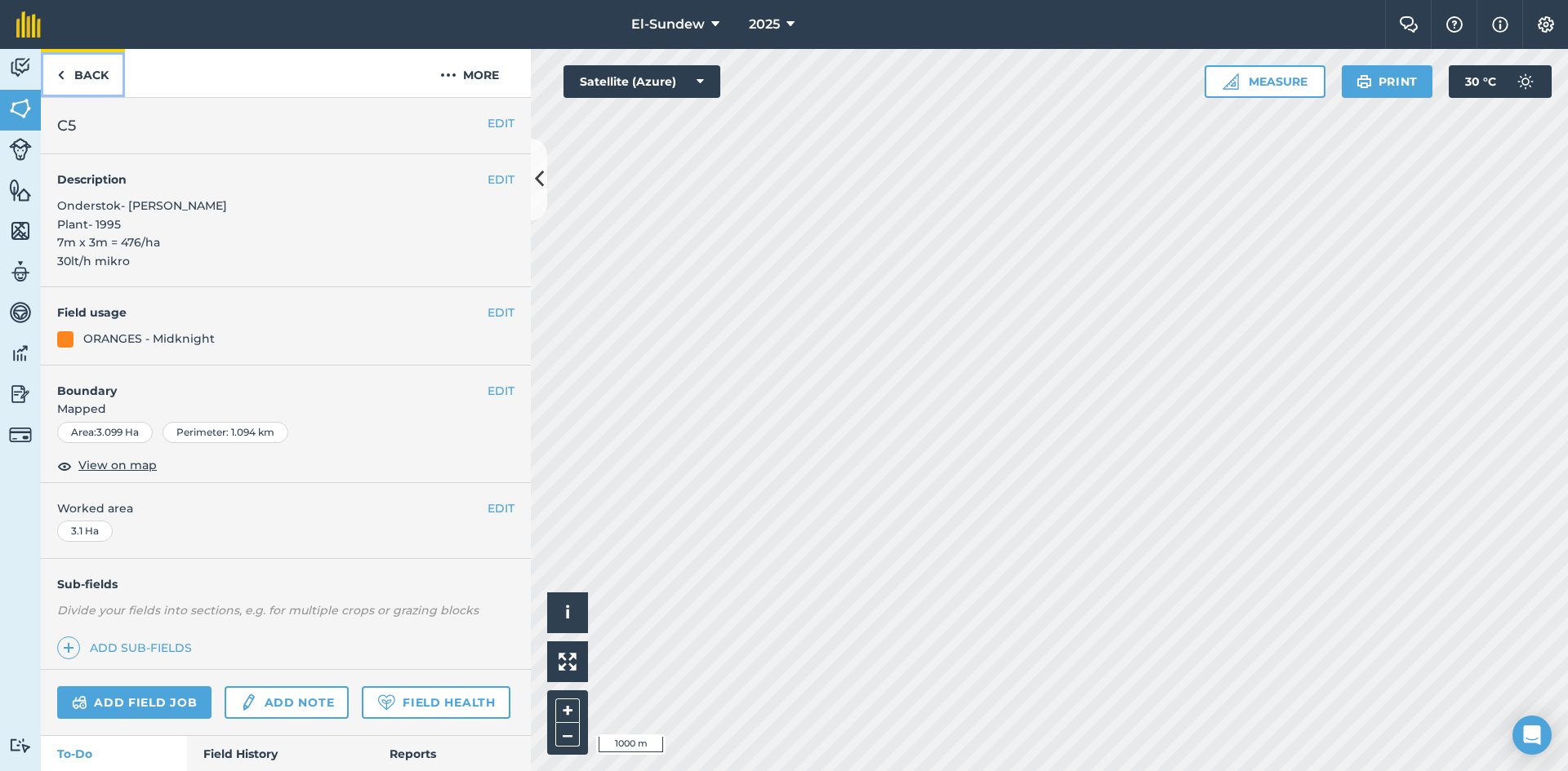
click at [98, 68] on link "Back" at bounding box center [83, 73] width 84 height 48
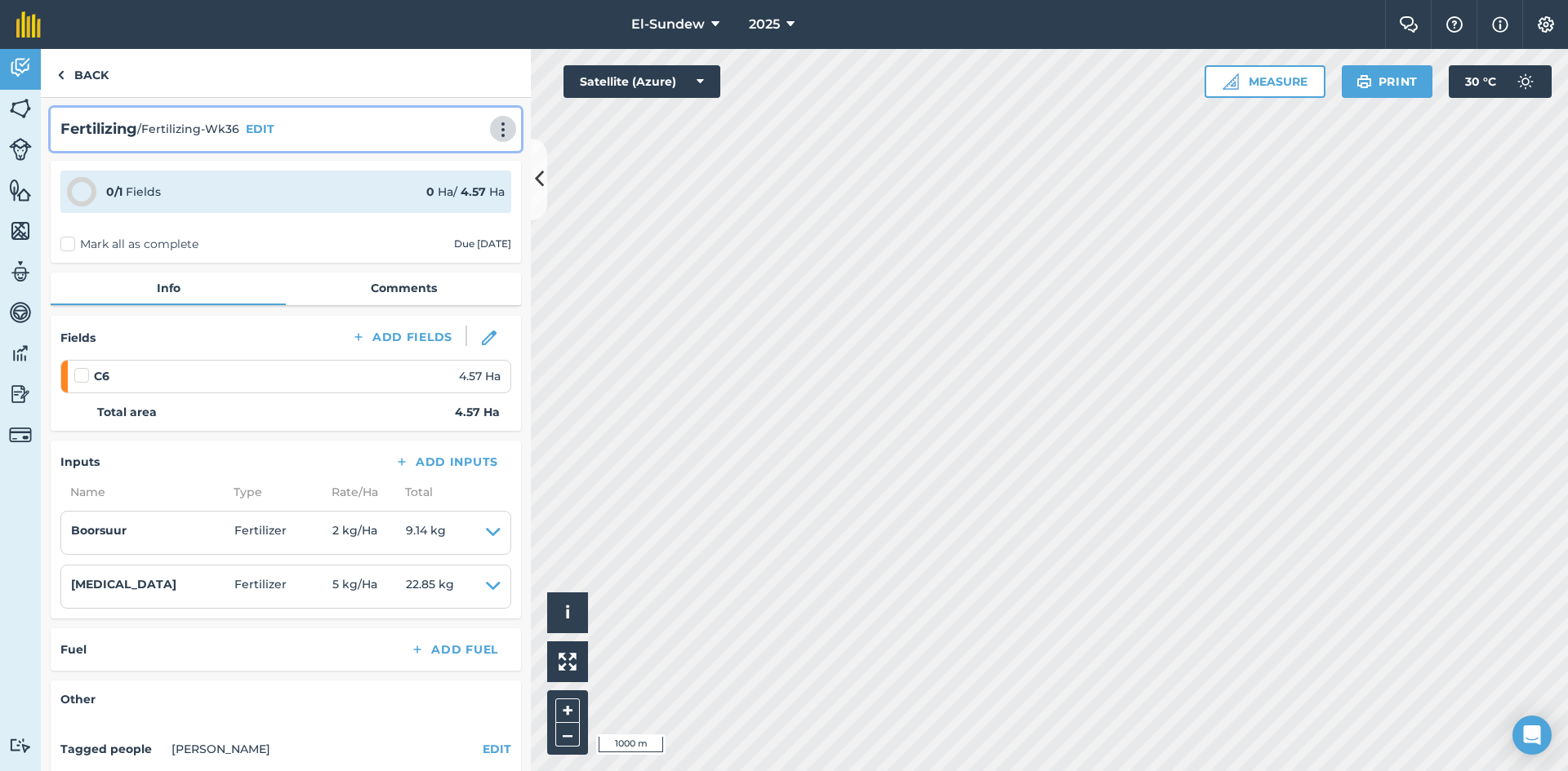
click at [495, 122] on img at bounding box center [503, 130] width 19 height 16
click at [436, 165] on link "Print" at bounding box center [469, 165] width 104 height 33
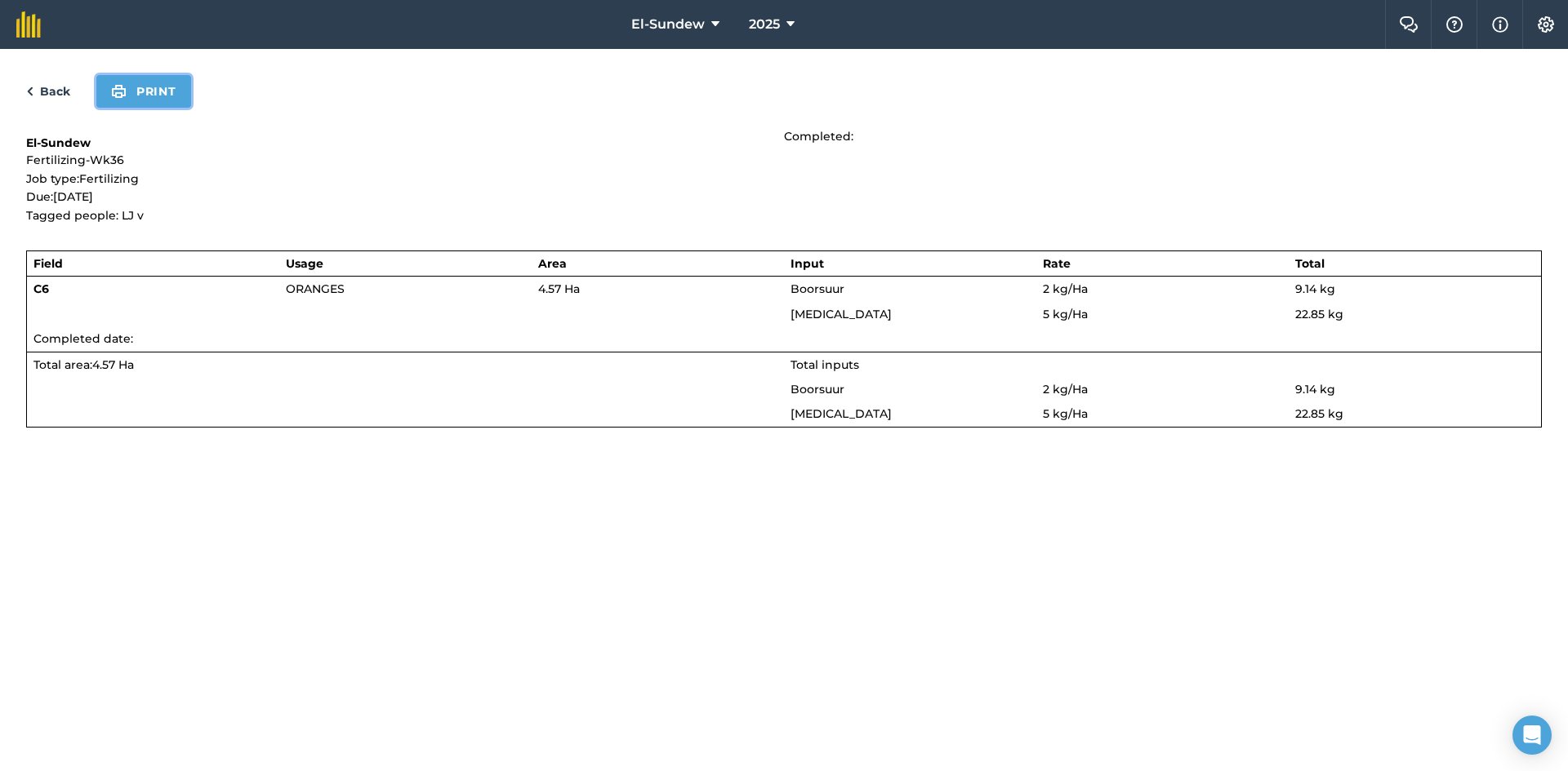
click at [157, 90] on button "Print" at bounding box center [143, 91] width 95 height 33
click at [58, 90] on link "Back" at bounding box center [48, 90] width 44 height 19
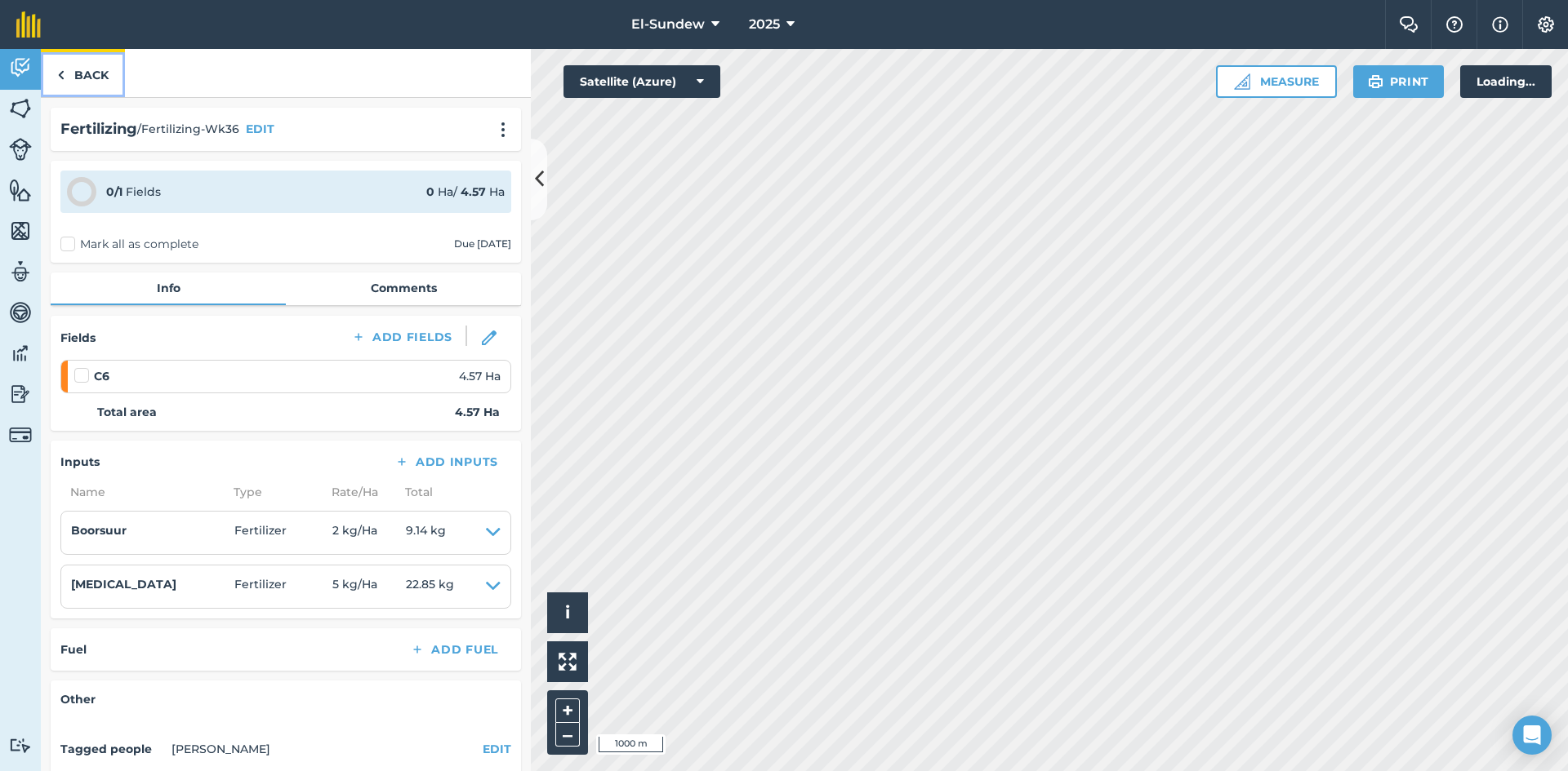
click at [76, 79] on link "Back" at bounding box center [83, 73] width 84 height 48
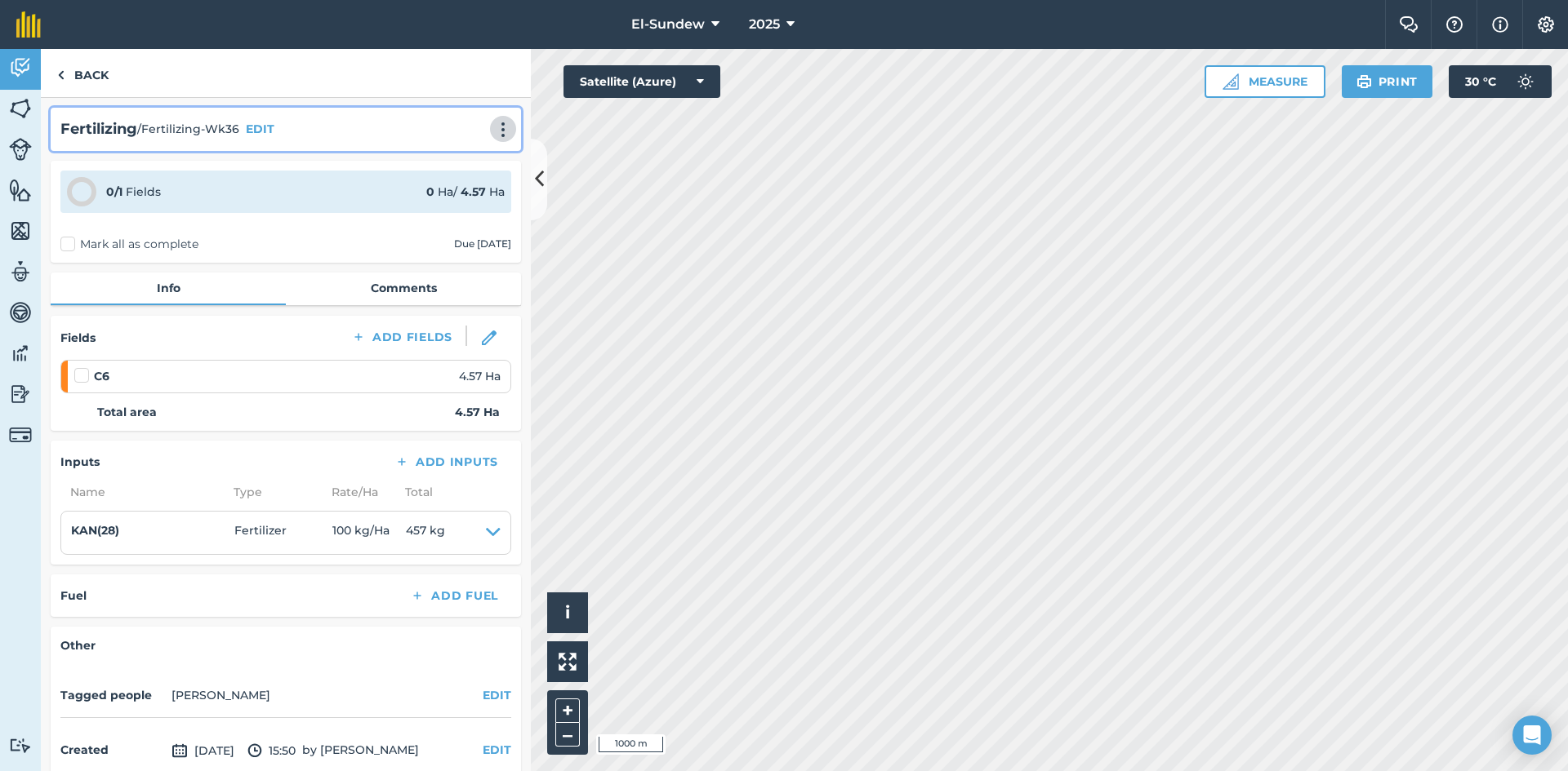
click at [497, 124] on img at bounding box center [503, 130] width 19 height 16
click at [445, 168] on link "Print" at bounding box center [469, 165] width 104 height 33
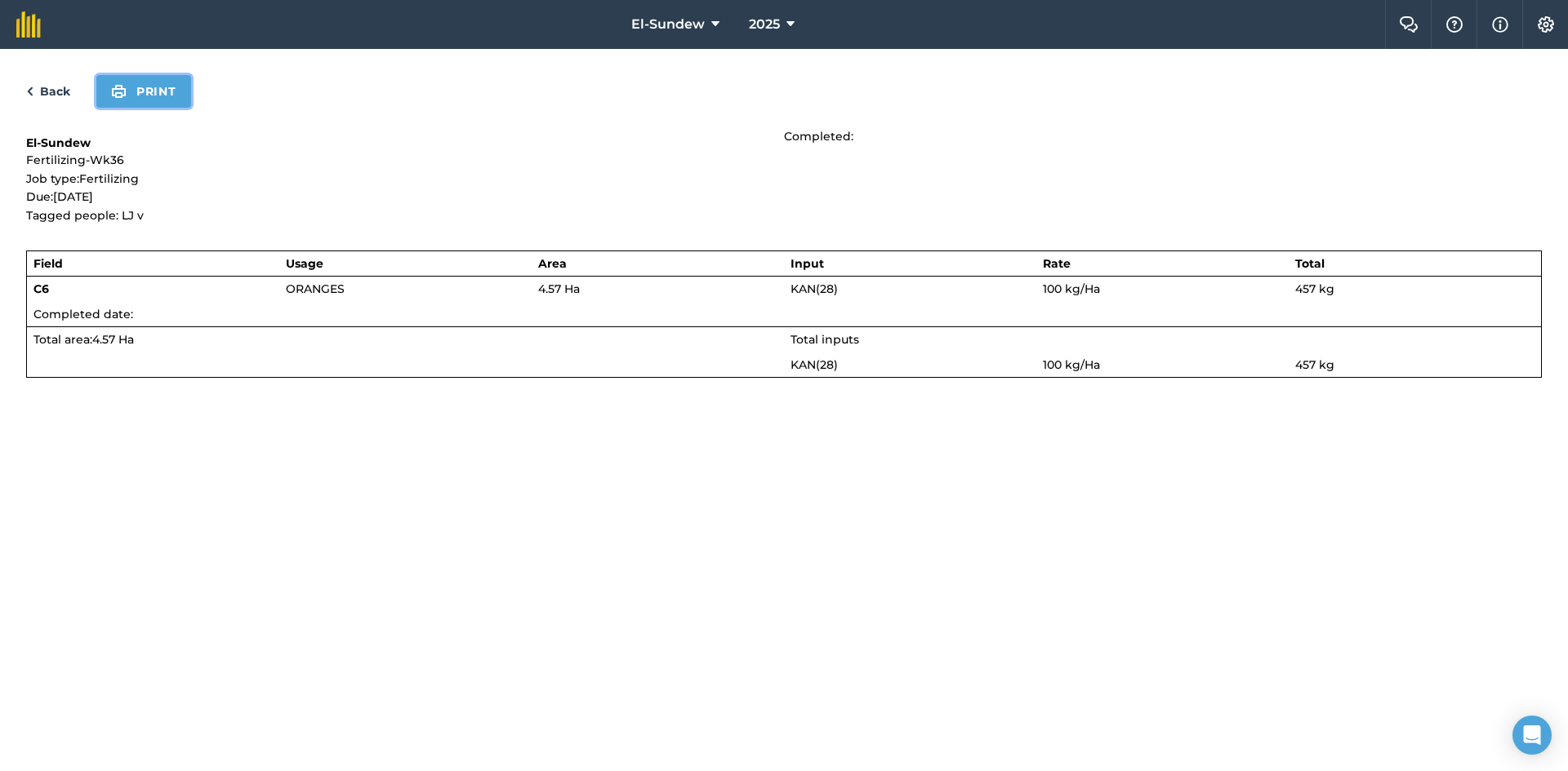
click at [159, 87] on button "Print" at bounding box center [143, 91] width 95 height 33
click at [52, 86] on link "Back" at bounding box center [48, 90] width 44 height 19
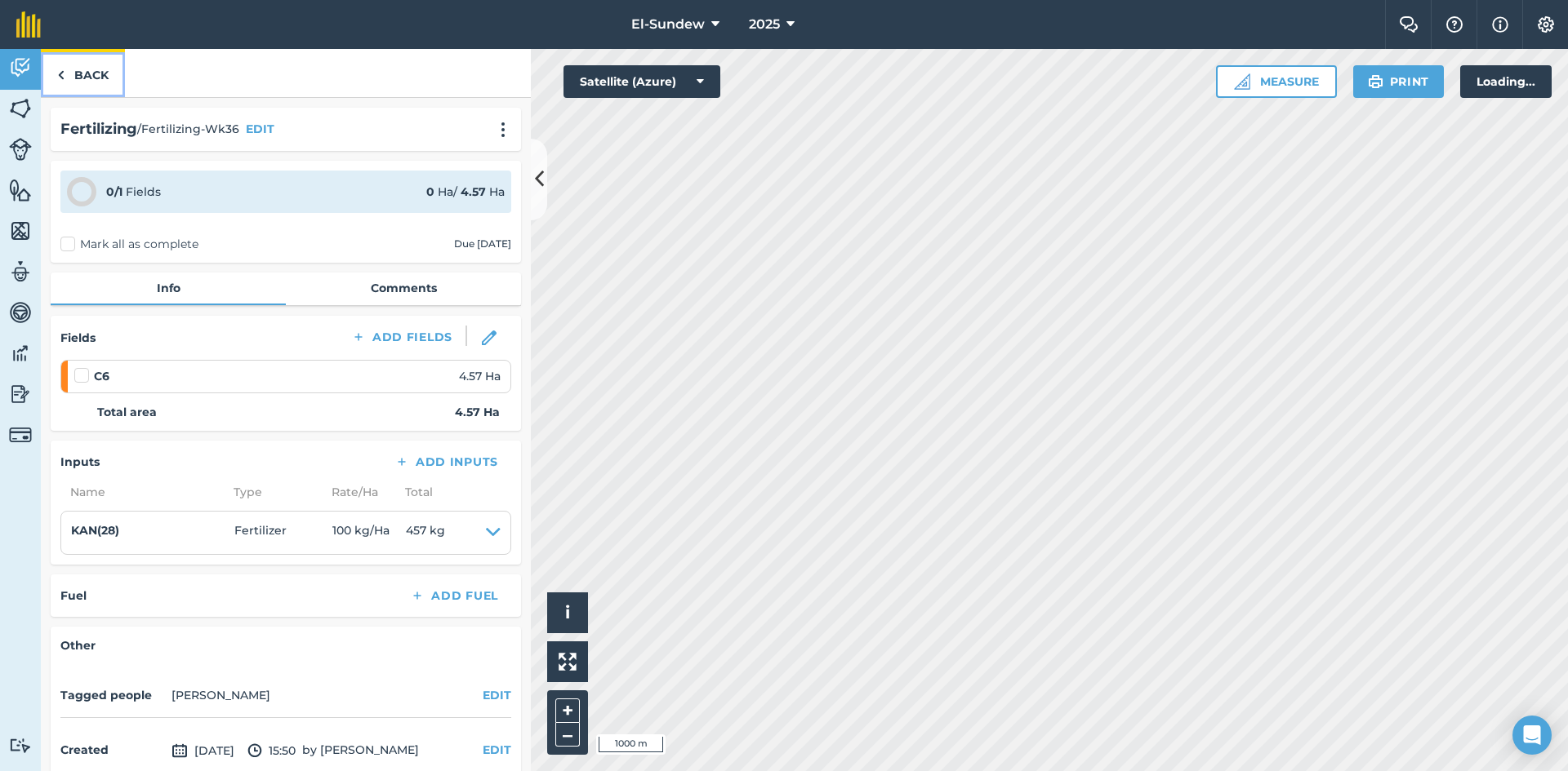
click at [74, 73] on link "Back" at bounding box center [83, 73] width 84 height 48
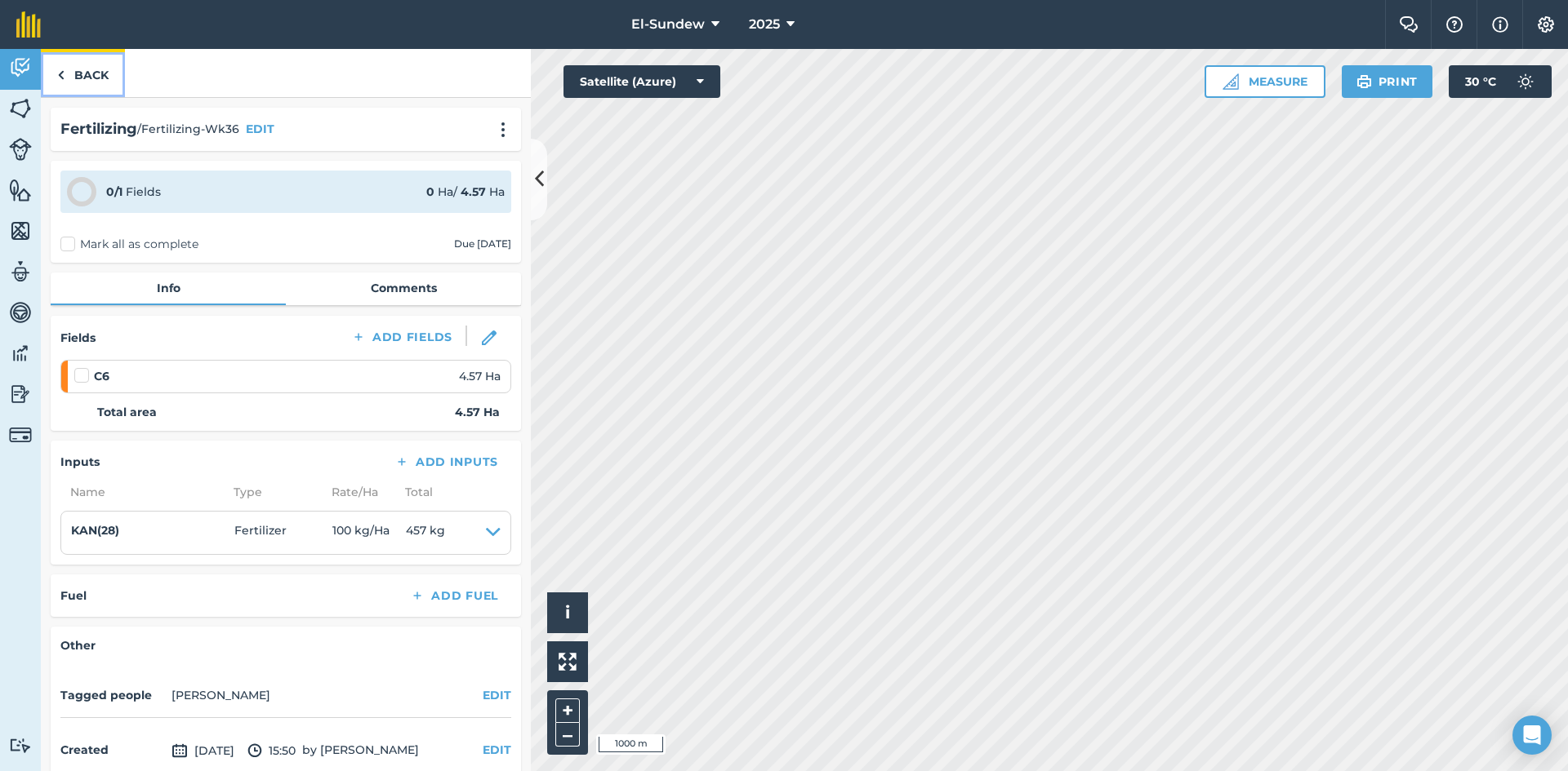
click at [87, 65] on link "Back" at bounding box center [83, 73] width 84 height 48
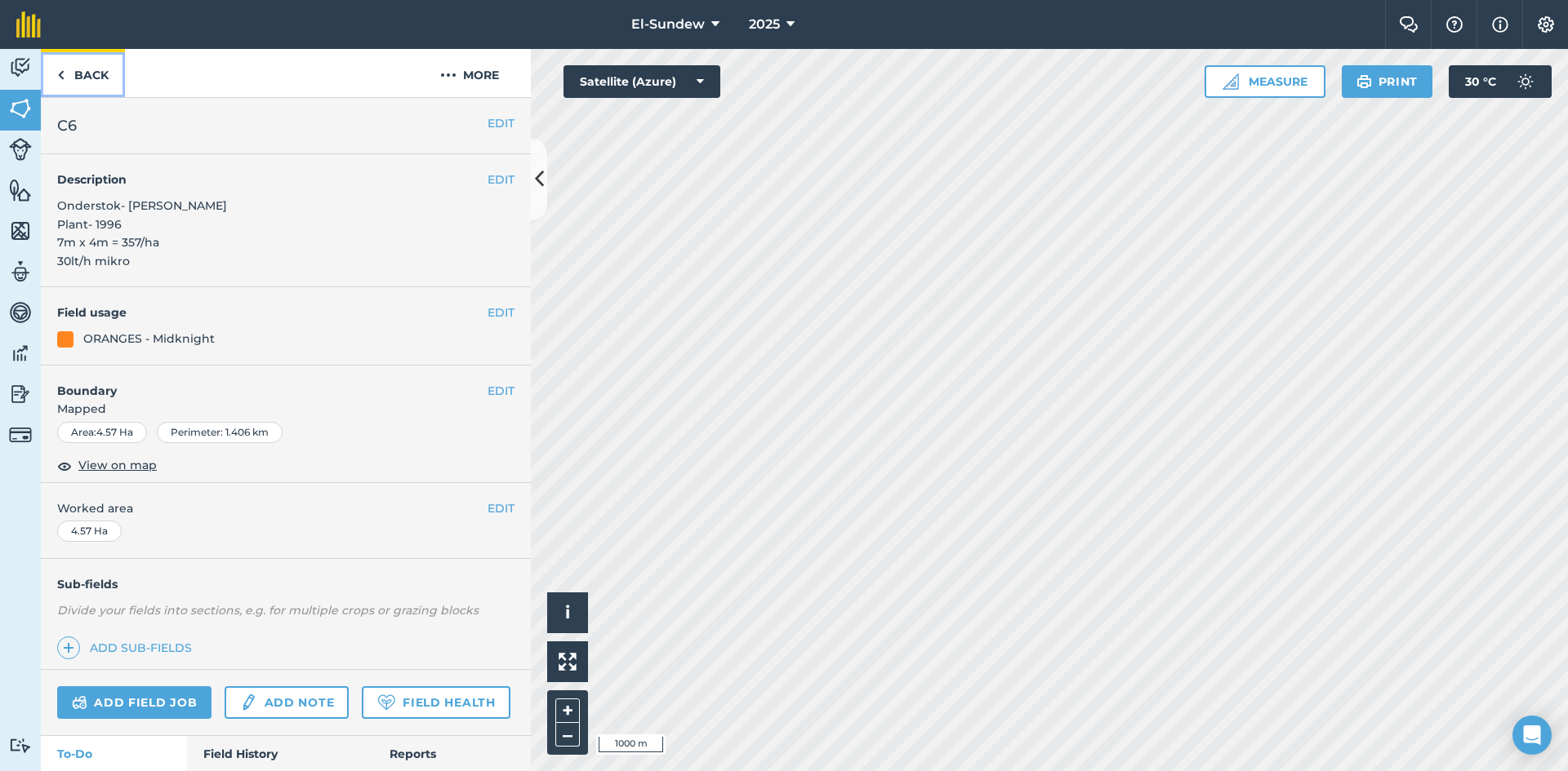
click at [97, 78] on link "Back" at bounding box center [83, 73] width 84 height 48
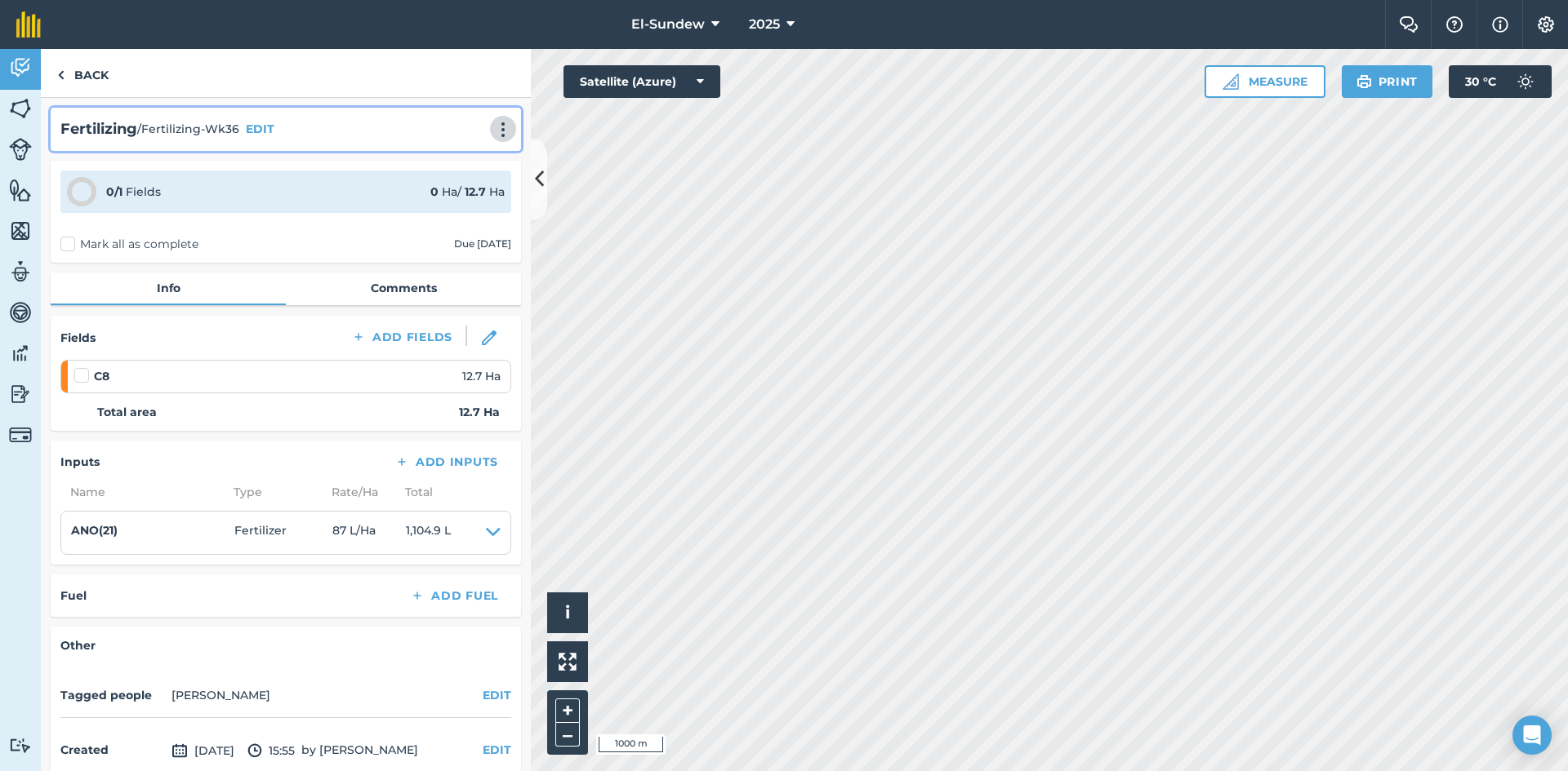
click at [493, 121] on img at bounding box center [503, 130] width 19 height 16
click at [440, 168] on link "Print" at bounding box center [469, 165] width 104 height 33
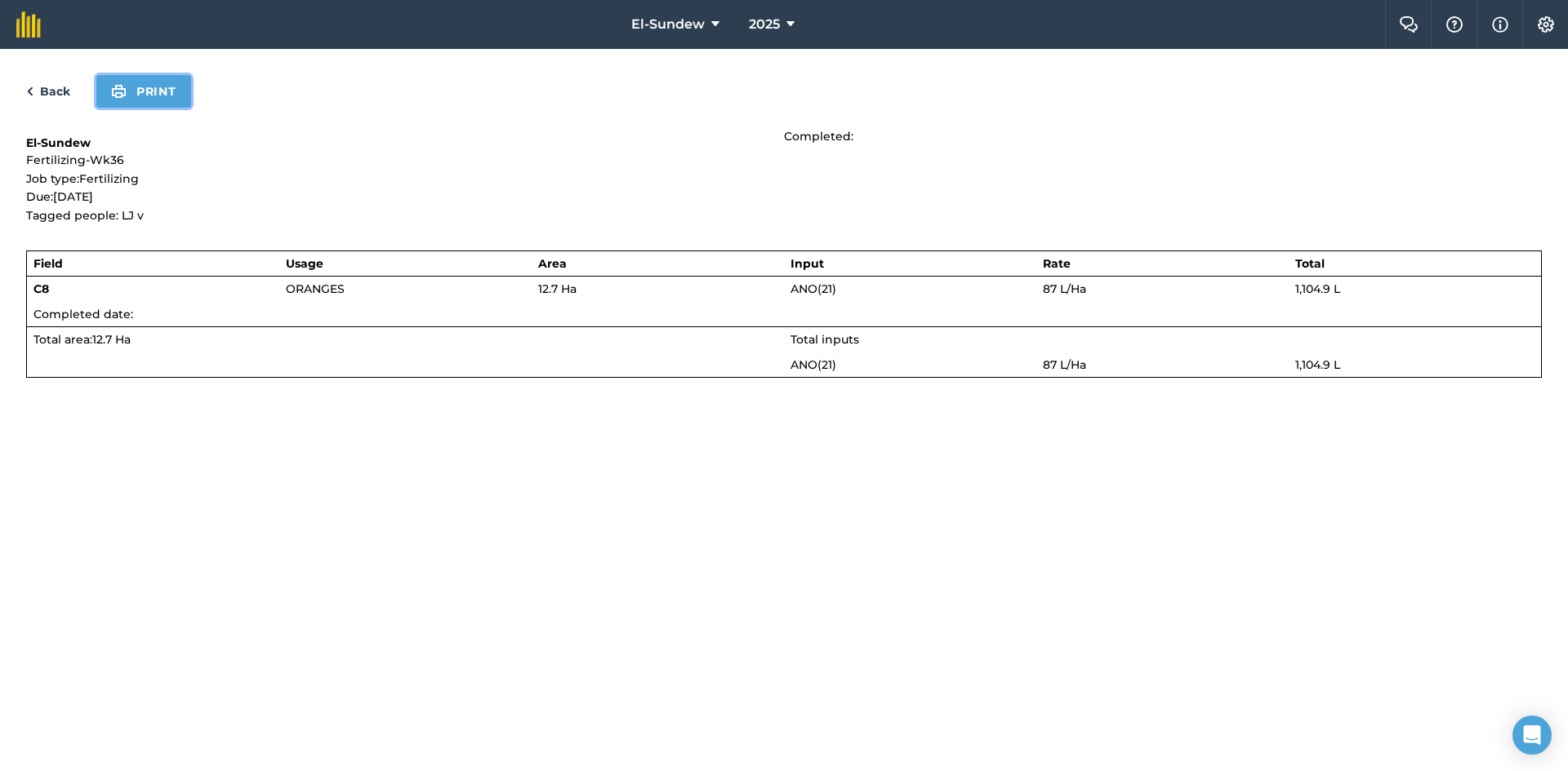
click at [161, 94] on button "Print" at bounding box center [143, 91] width 95 height 33
click at [45, 84] on link "Back" at bounding box center [48, 90] width 44 height 19
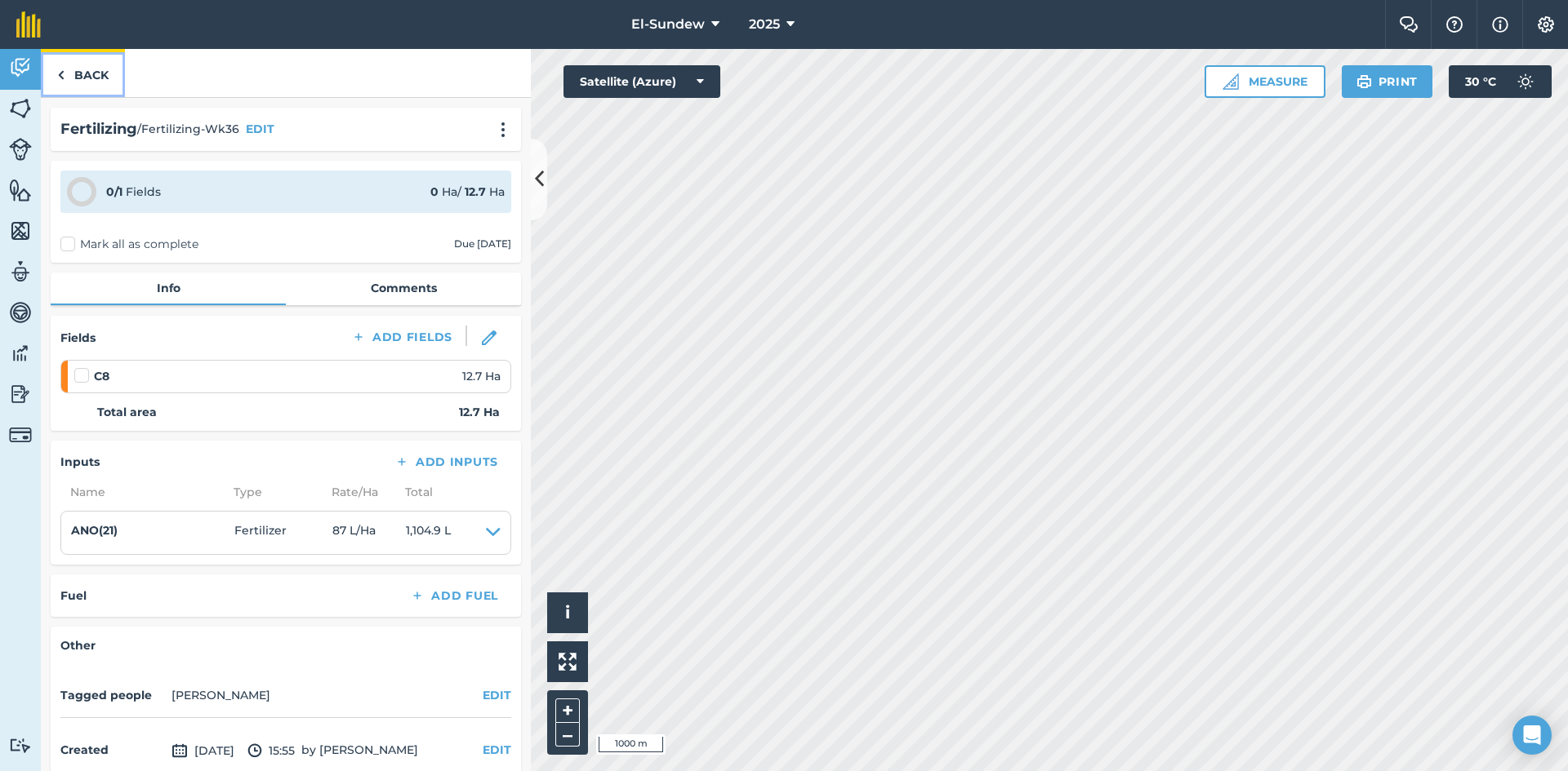
click at [69, 75] on link "Back" at bounding box center [83, 73] width 84 height 48
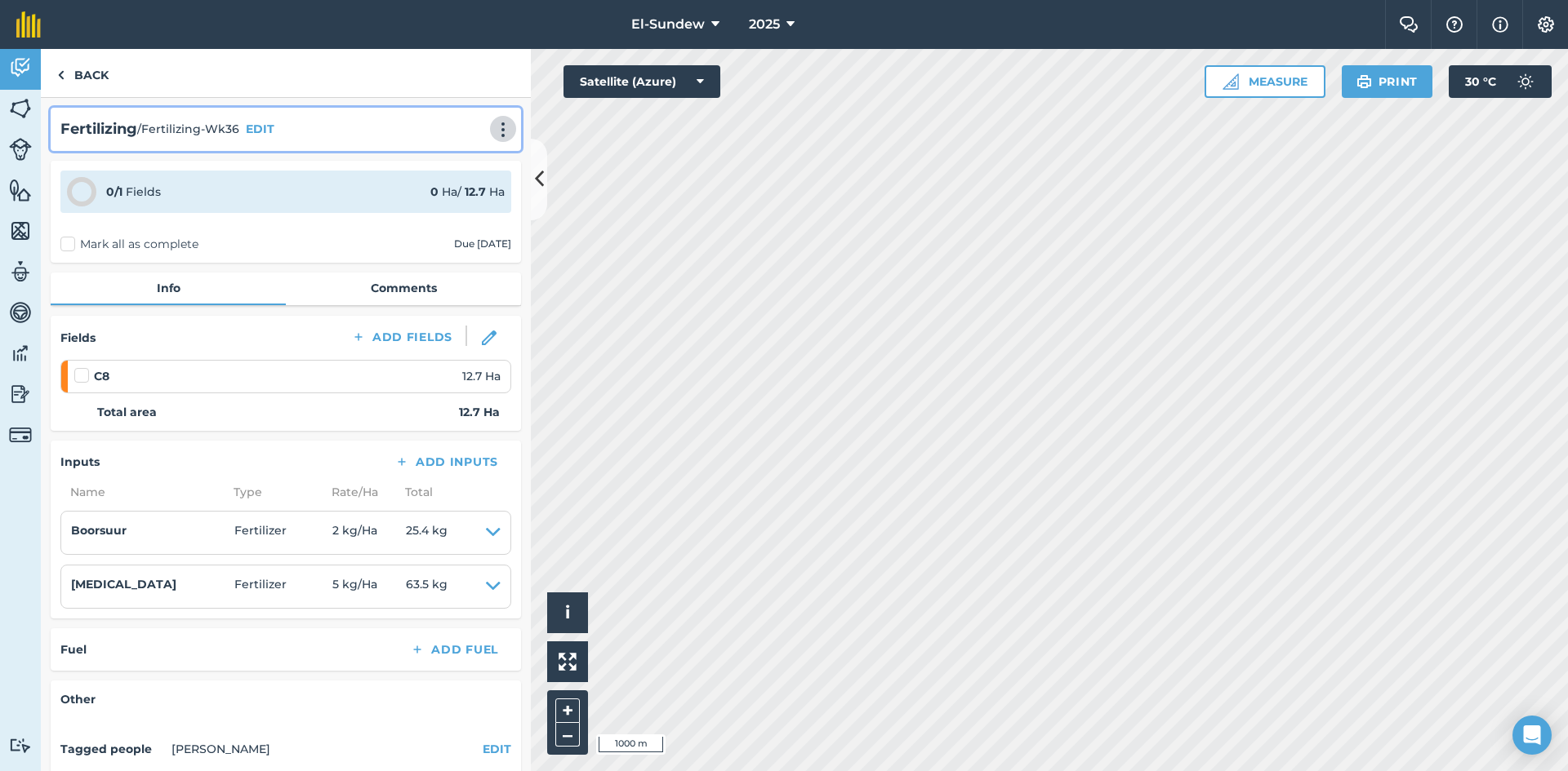
click at [493, 127] on img at bounding box center [503, 130] width 19 height 16
click at [444, 157] on link "Print" at bounding box center [469, 165] width 104 height 33
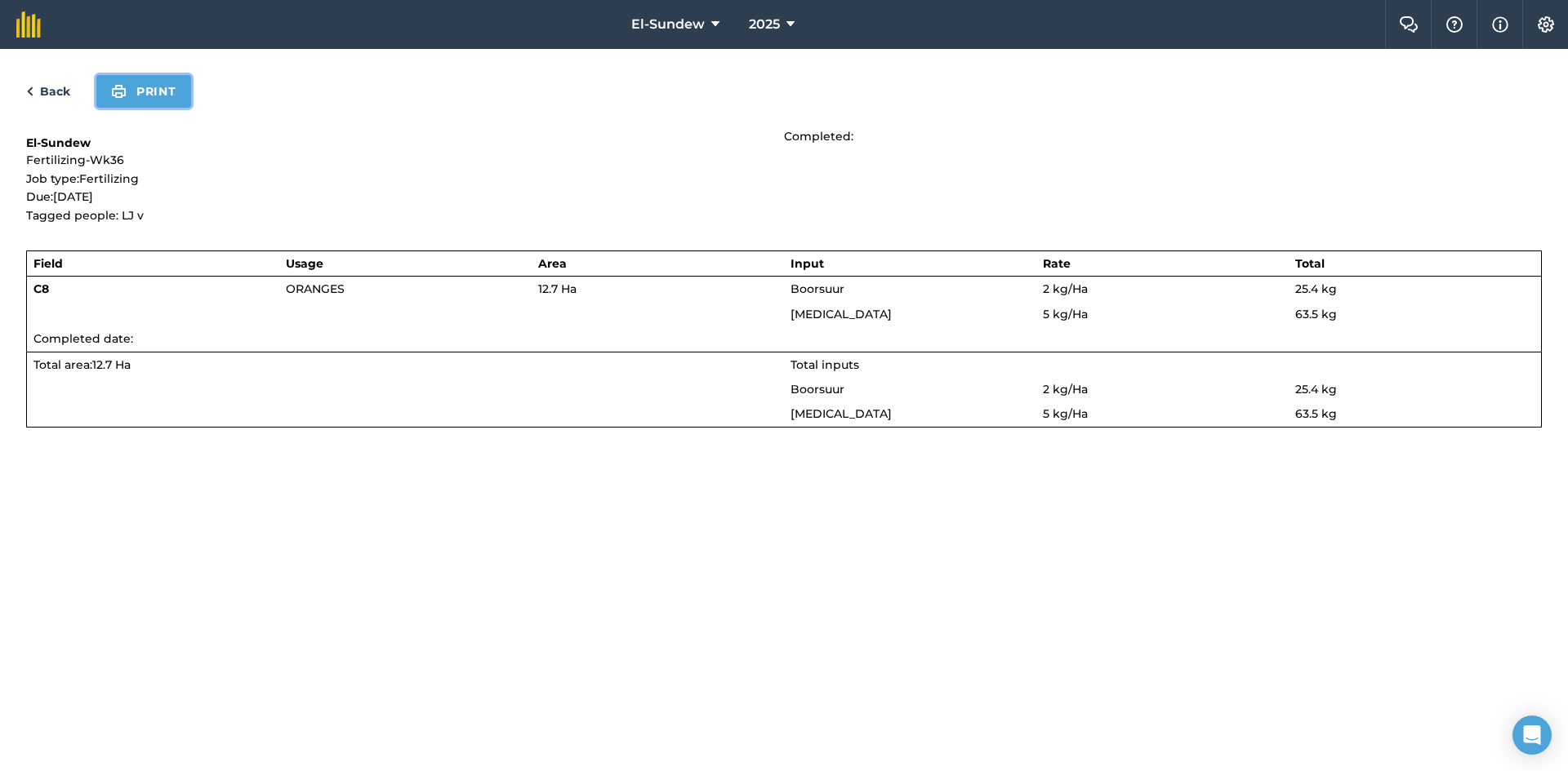
click at [150, 93] on button "Print" at bounding box center [143, 91] width 95 height 33
click at [69, 84] on link "Back" at bounding box center [48, 90] width 44 height 19
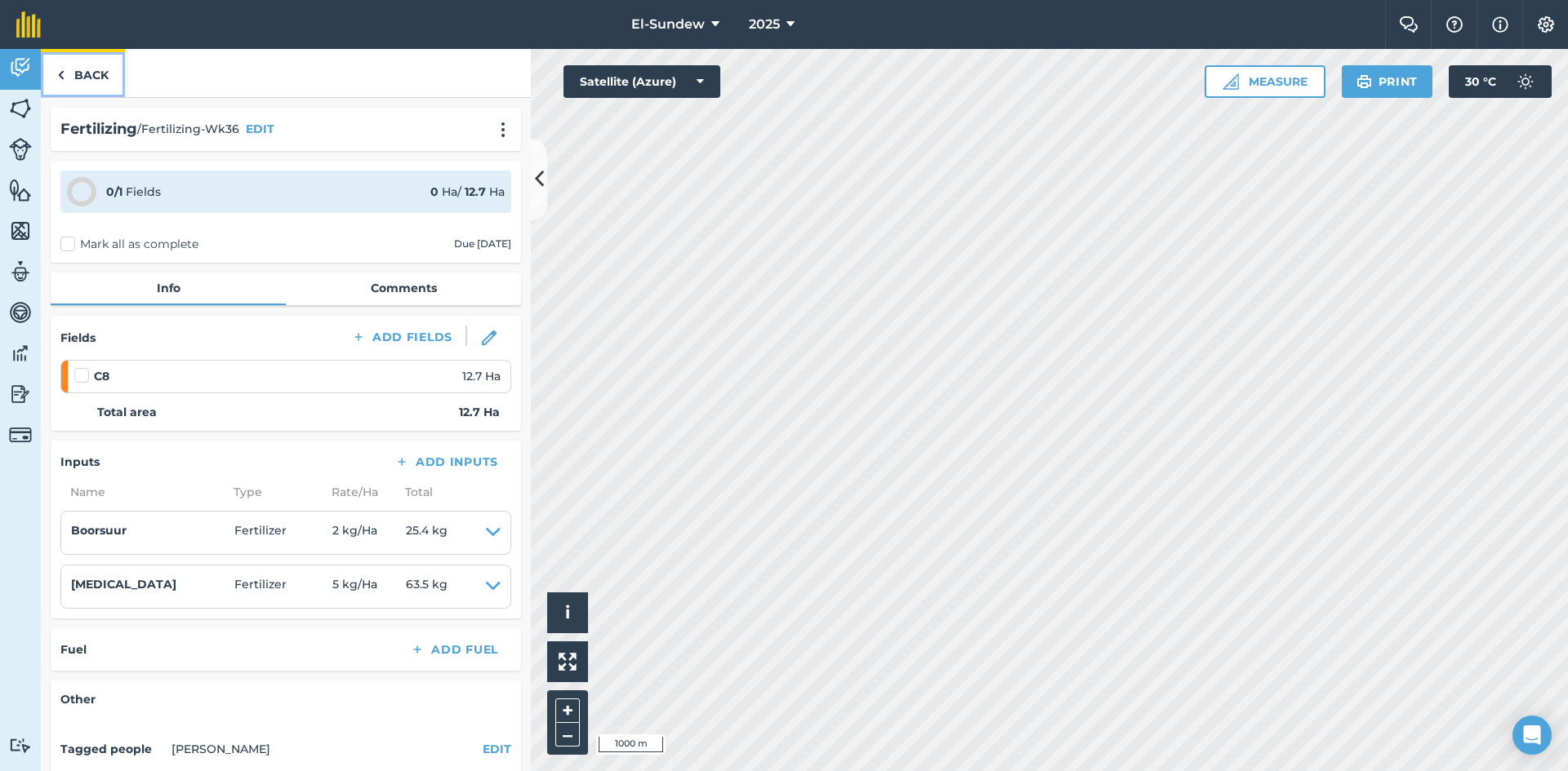
click at [85, 79] on link "Back" at bounding box center [83, 73] width 84 height 48
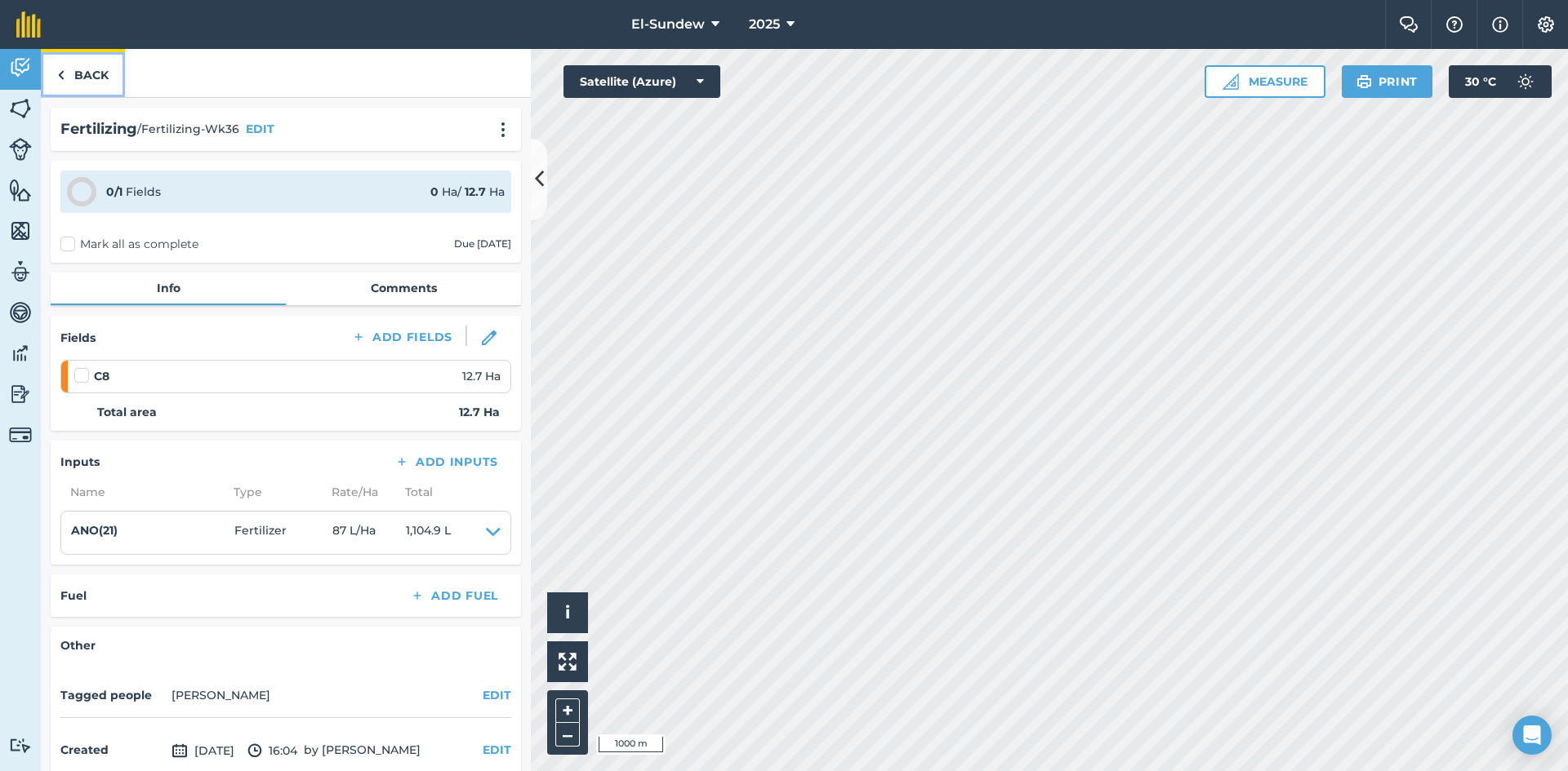
click at [95, 73] on link "Back" at bounding box center [83, 73] width 84 height 48
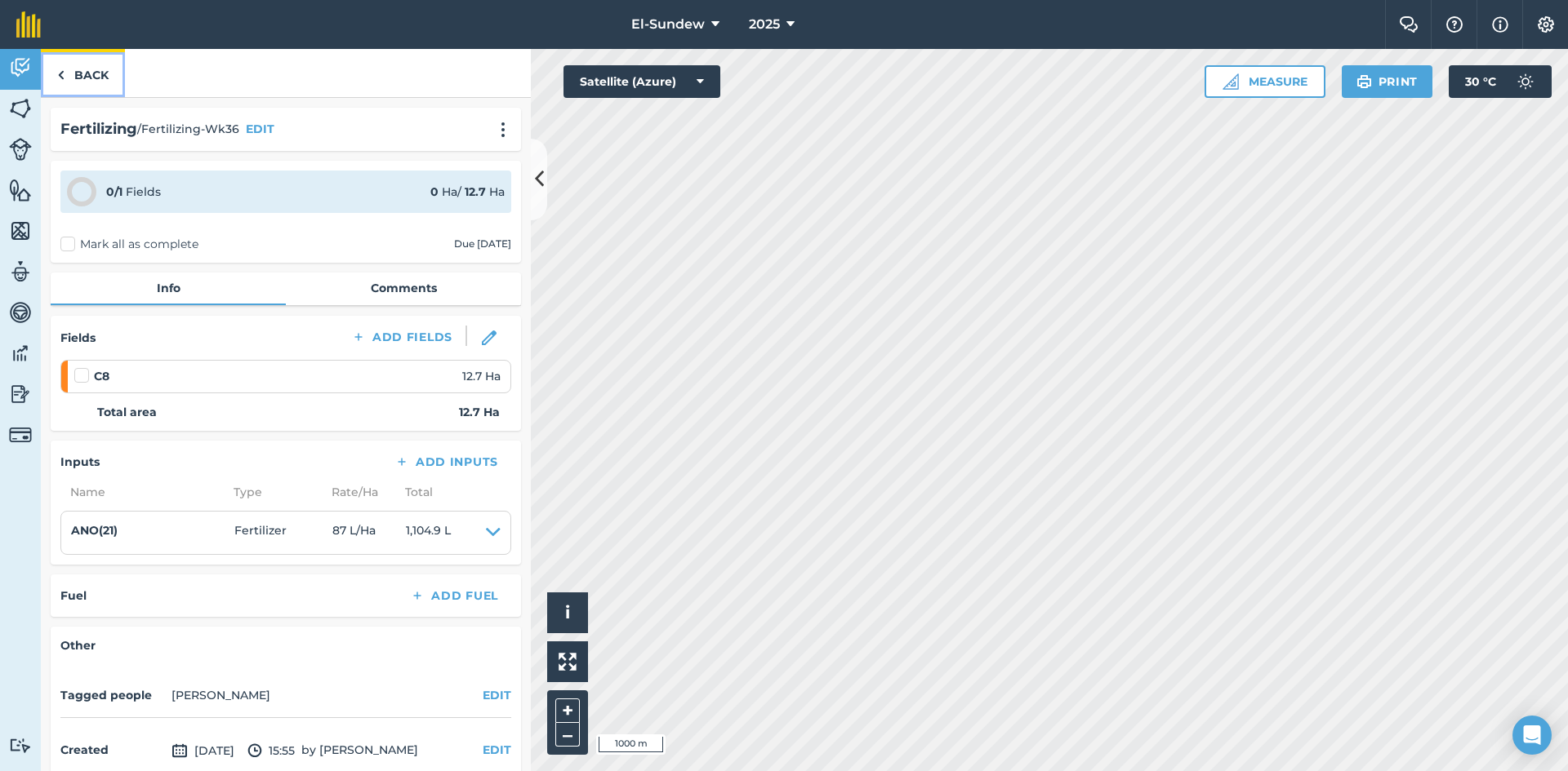
click at [106, 82] on link "Back" at bounding box center [83, 73] width 84 height 48
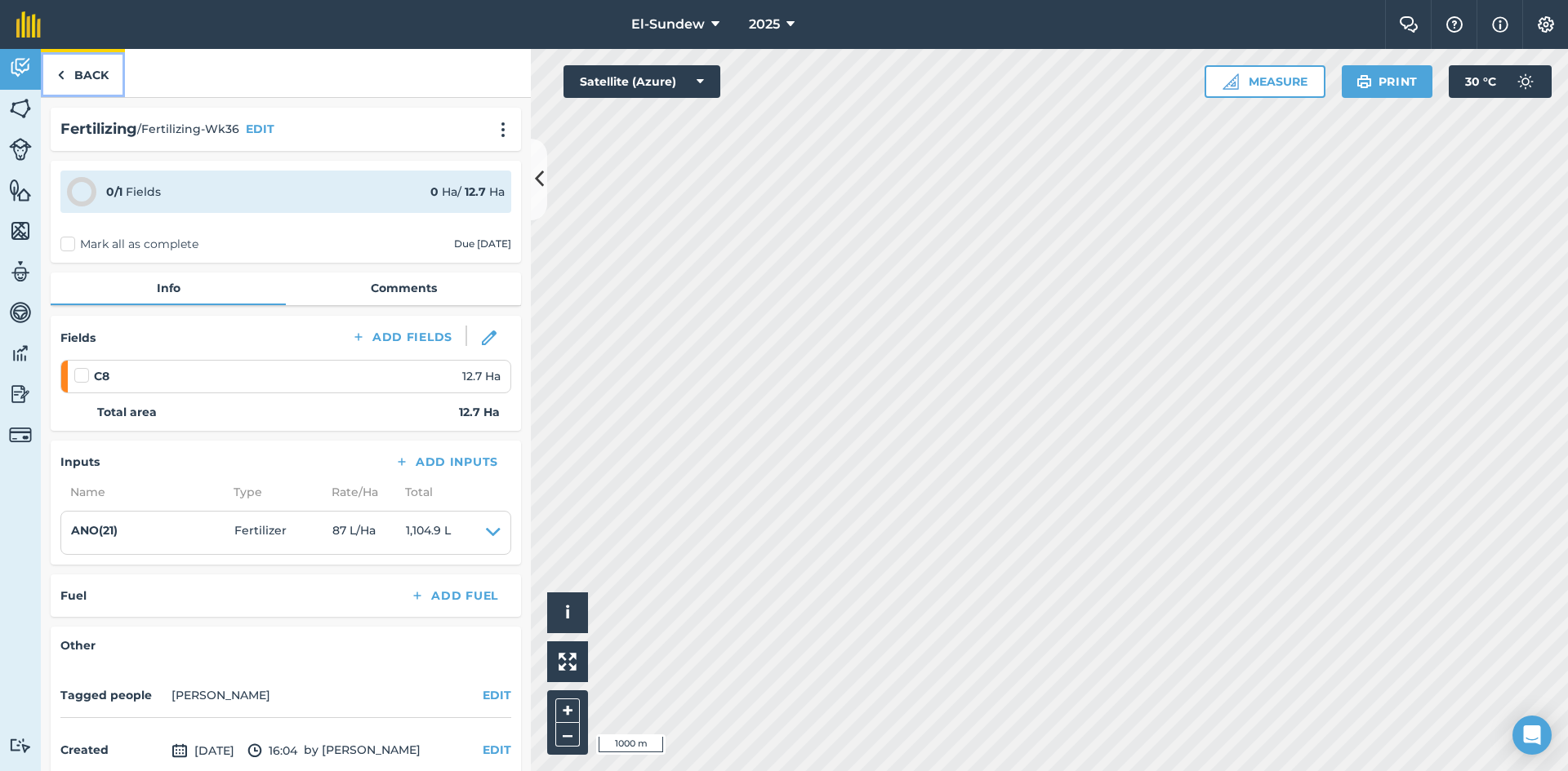
click at [91, 73] on link "Back" at bounding box center [83, 73] width 84 height 48
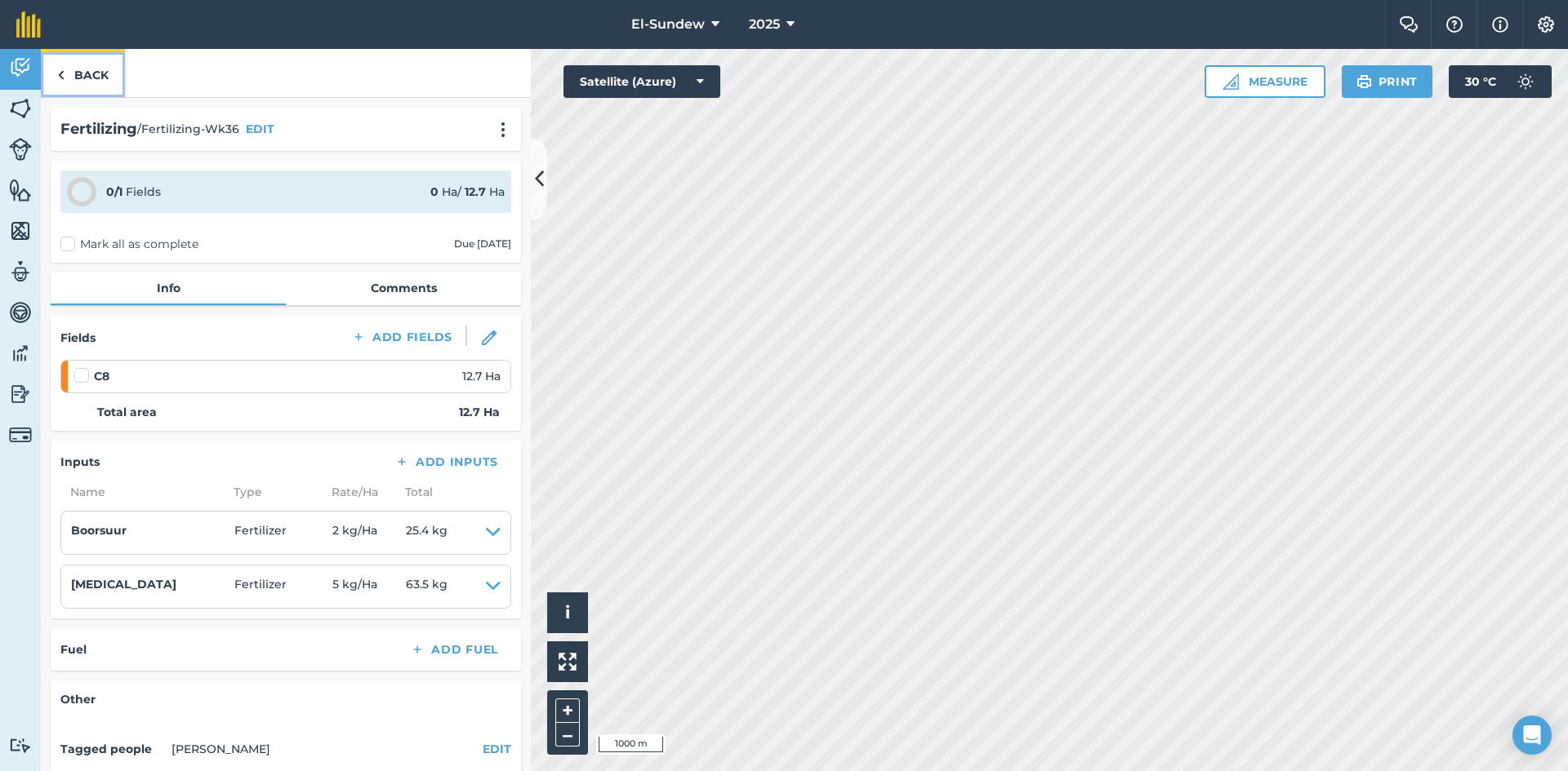
click at [85, 75] on link "Back" at bounding box center [83, 73] width 84 height 48
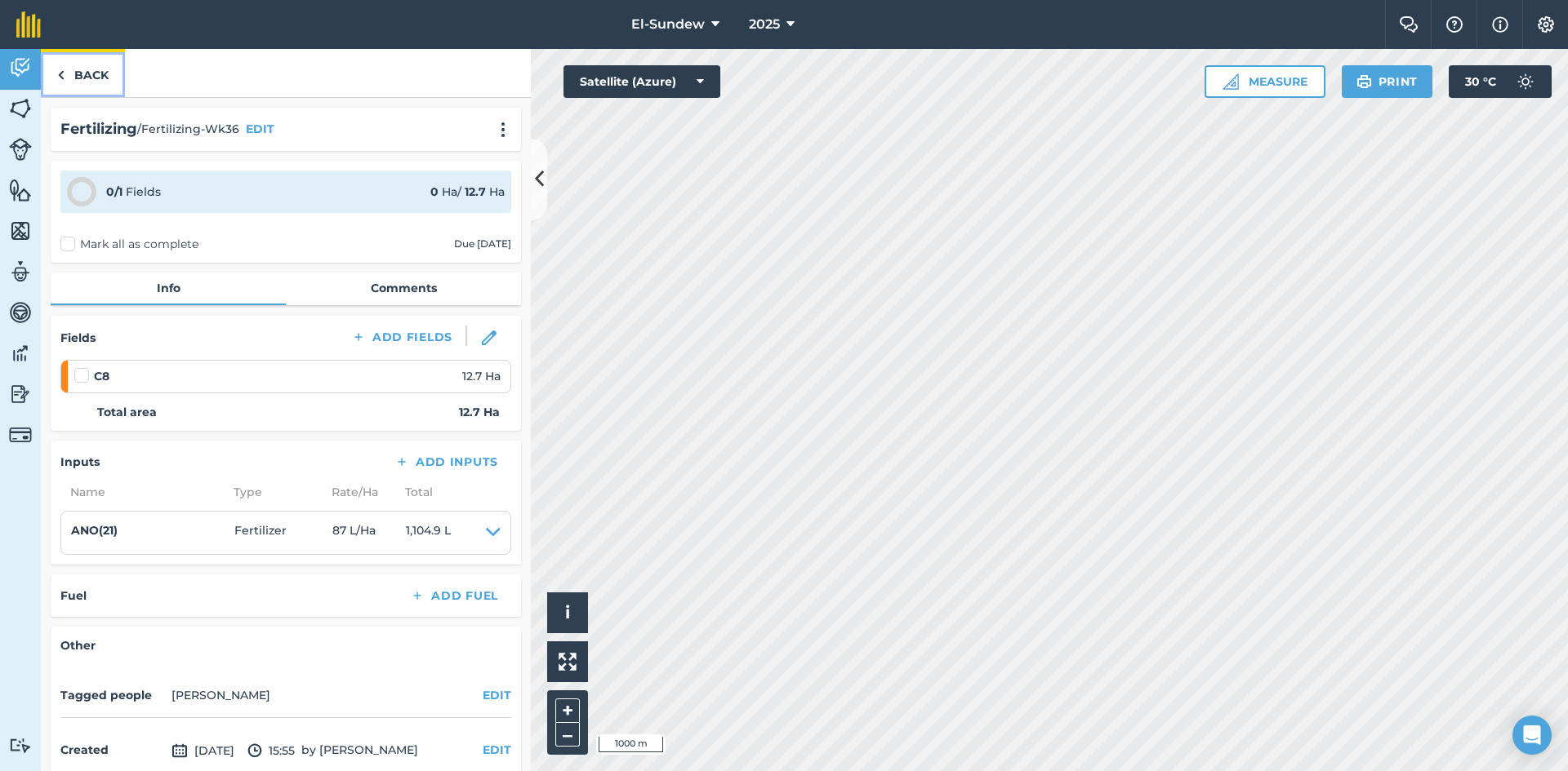
click at [73, 76] on link "Back" at bounding box center [83, 73] width 84 height 48
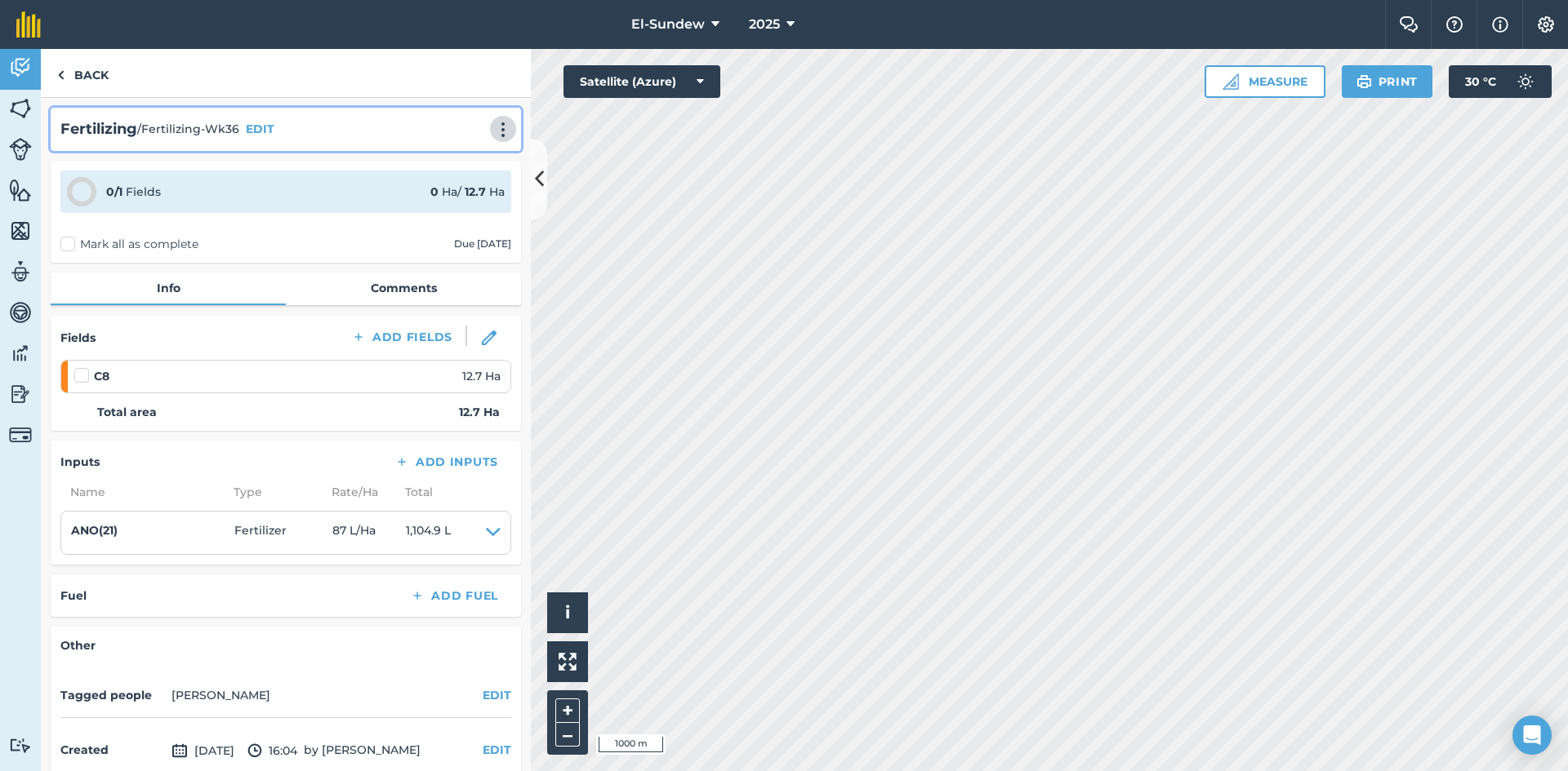
click at [493, 130] on img at bounding box center [503, 130] width 19 height 16
click at [449, 203] on link "Delete" at bounding box center [469, 205] width 104 height 33
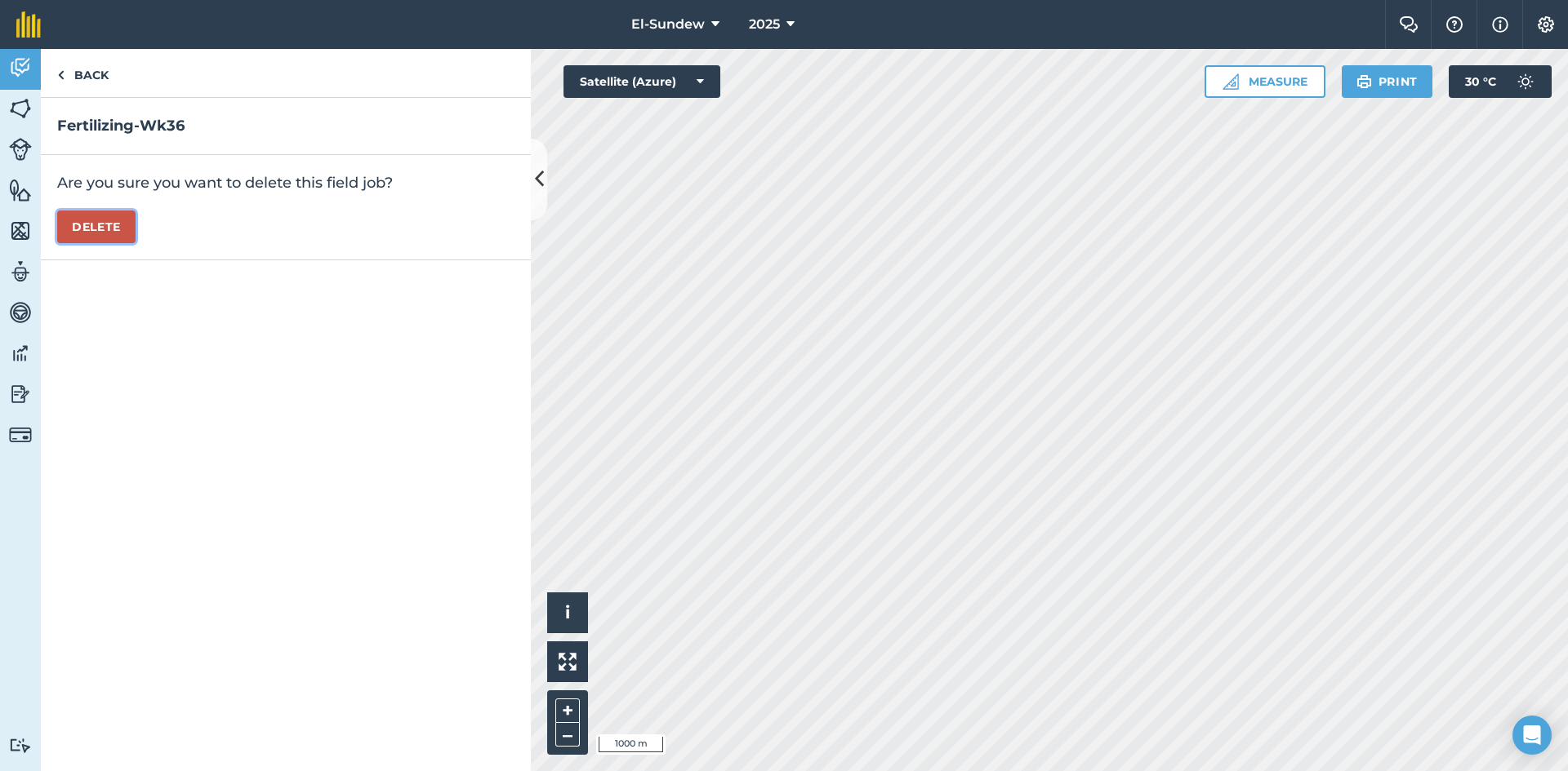
click at [108, 218] on button "Delete" at bounding box center [97, 227] width 79 height 33
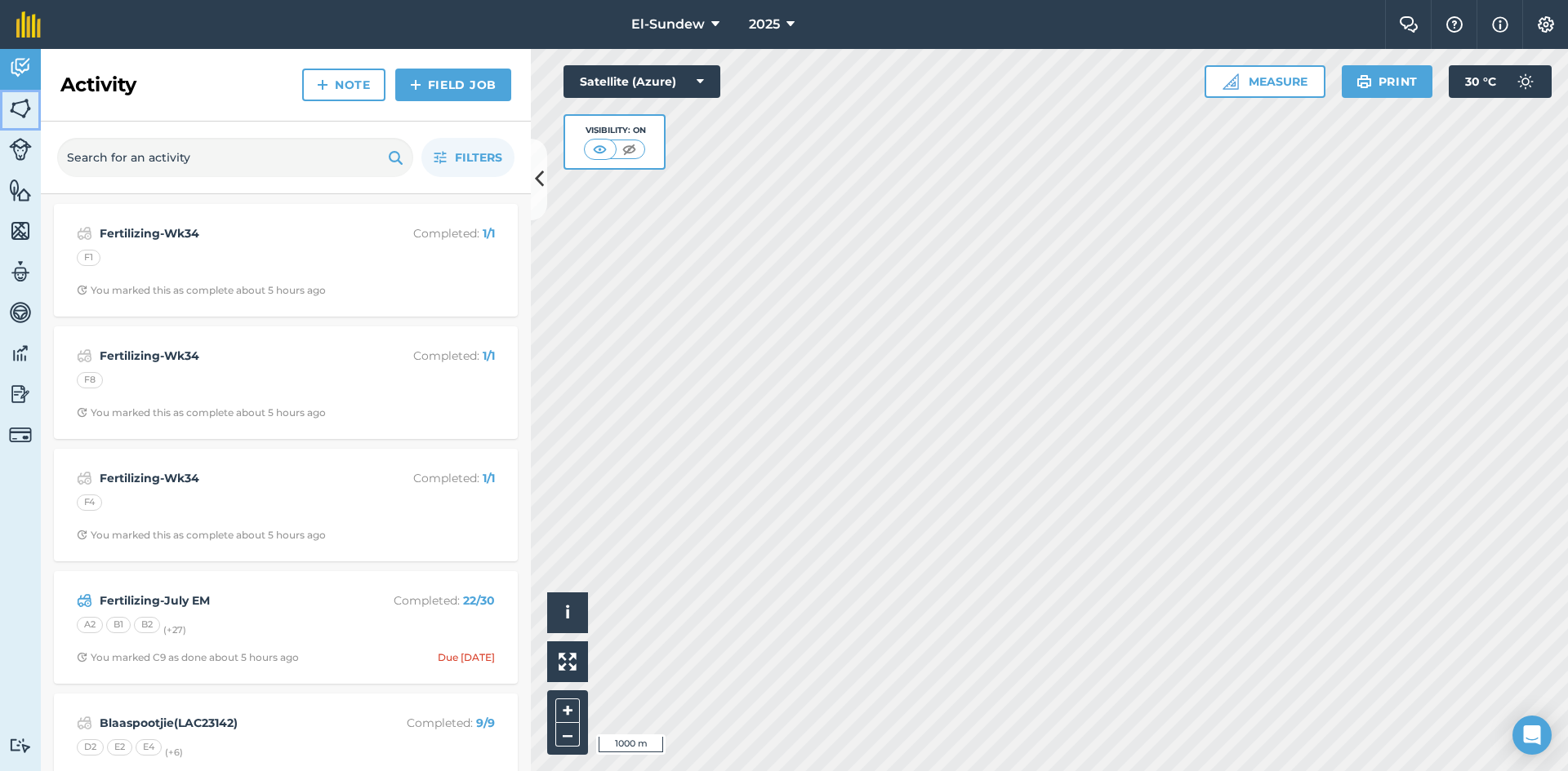
click at [29, 116] on img at bounding box center [20, 108] width 23 height 25
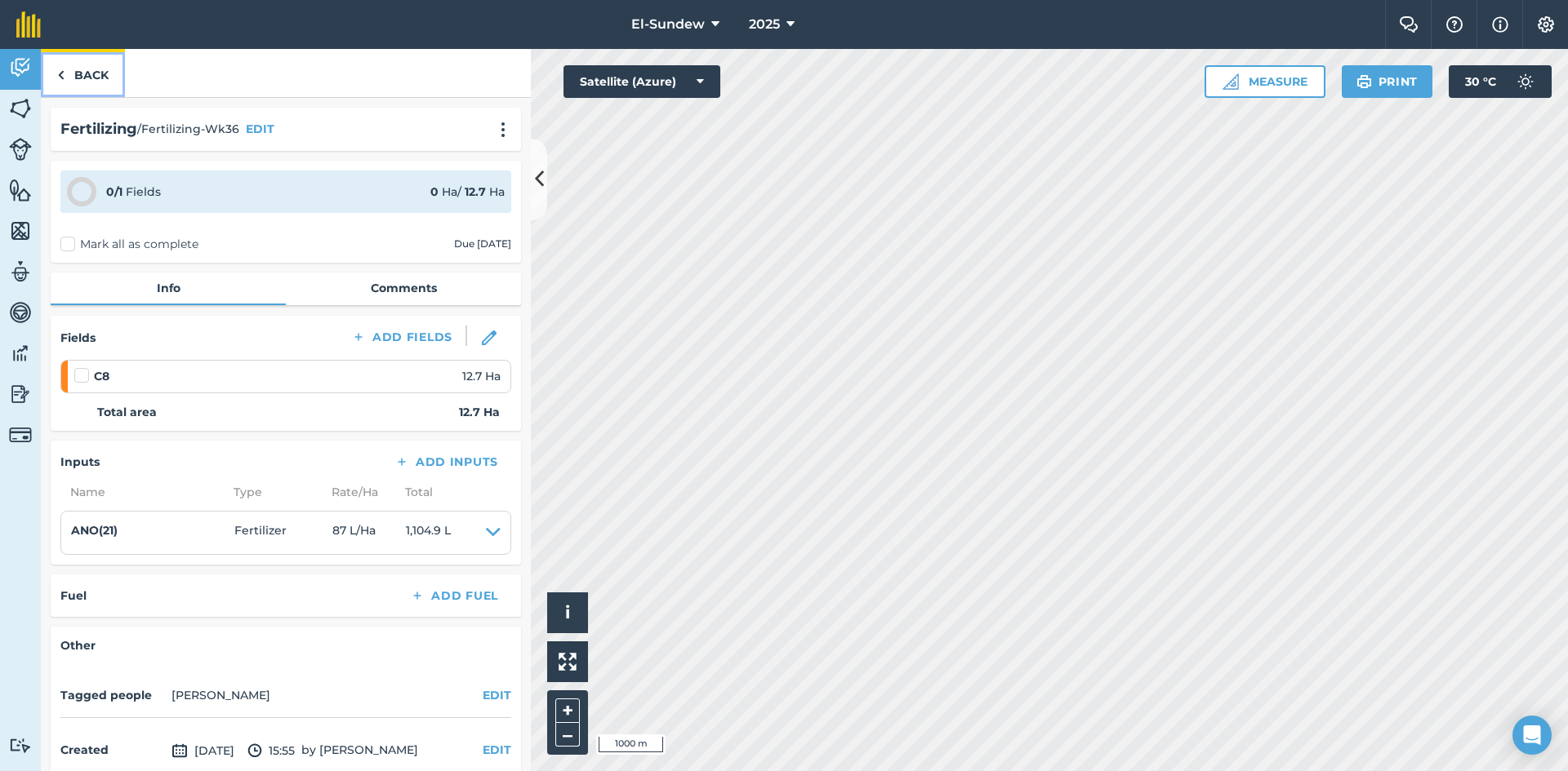
click at [89, 73] on link "Back" at bounding box center [83, 73] width 84 height 48
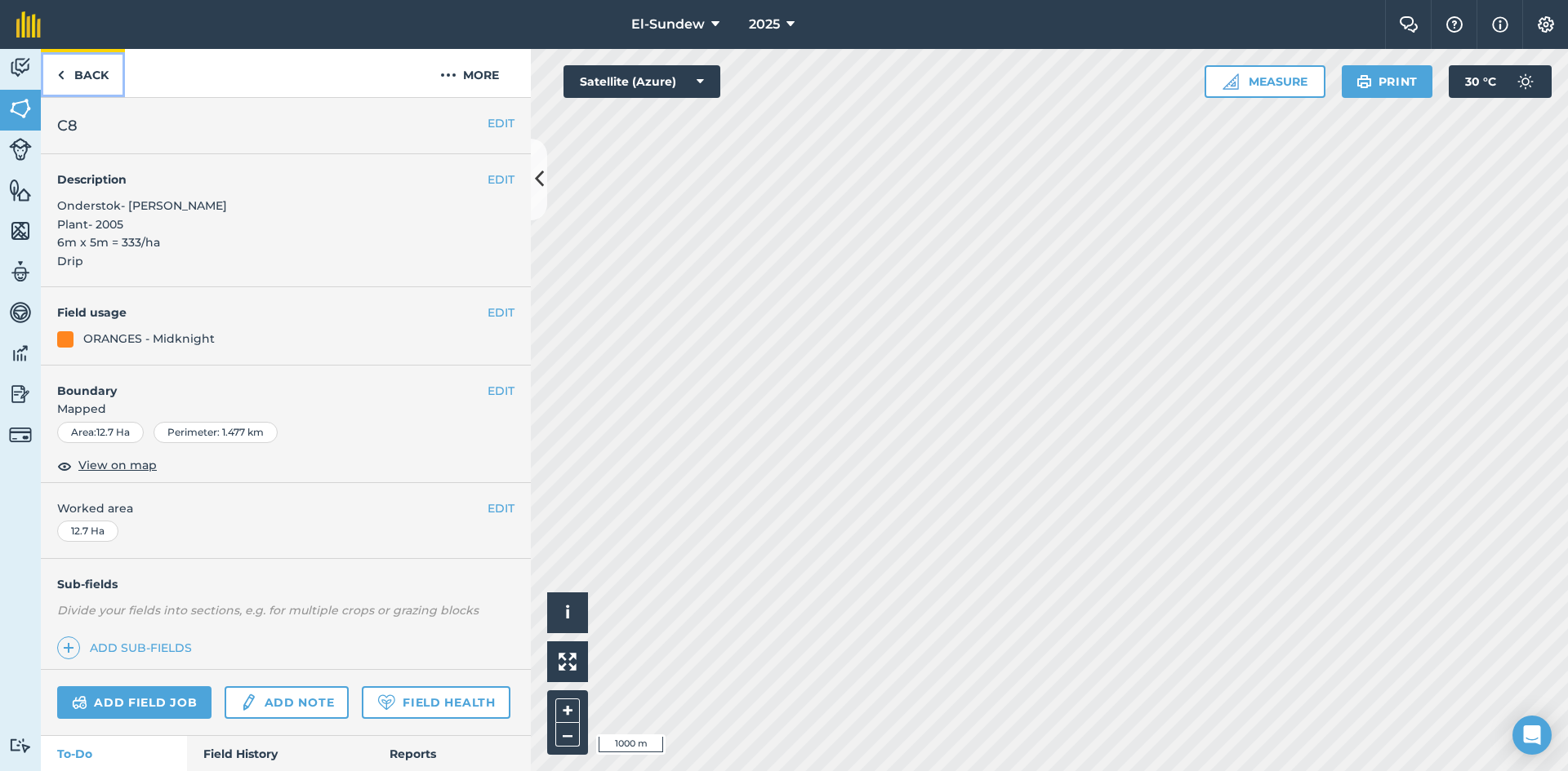
click at [101, 70] on link "Back" at bounding box center [83, 73] width 84 height 48
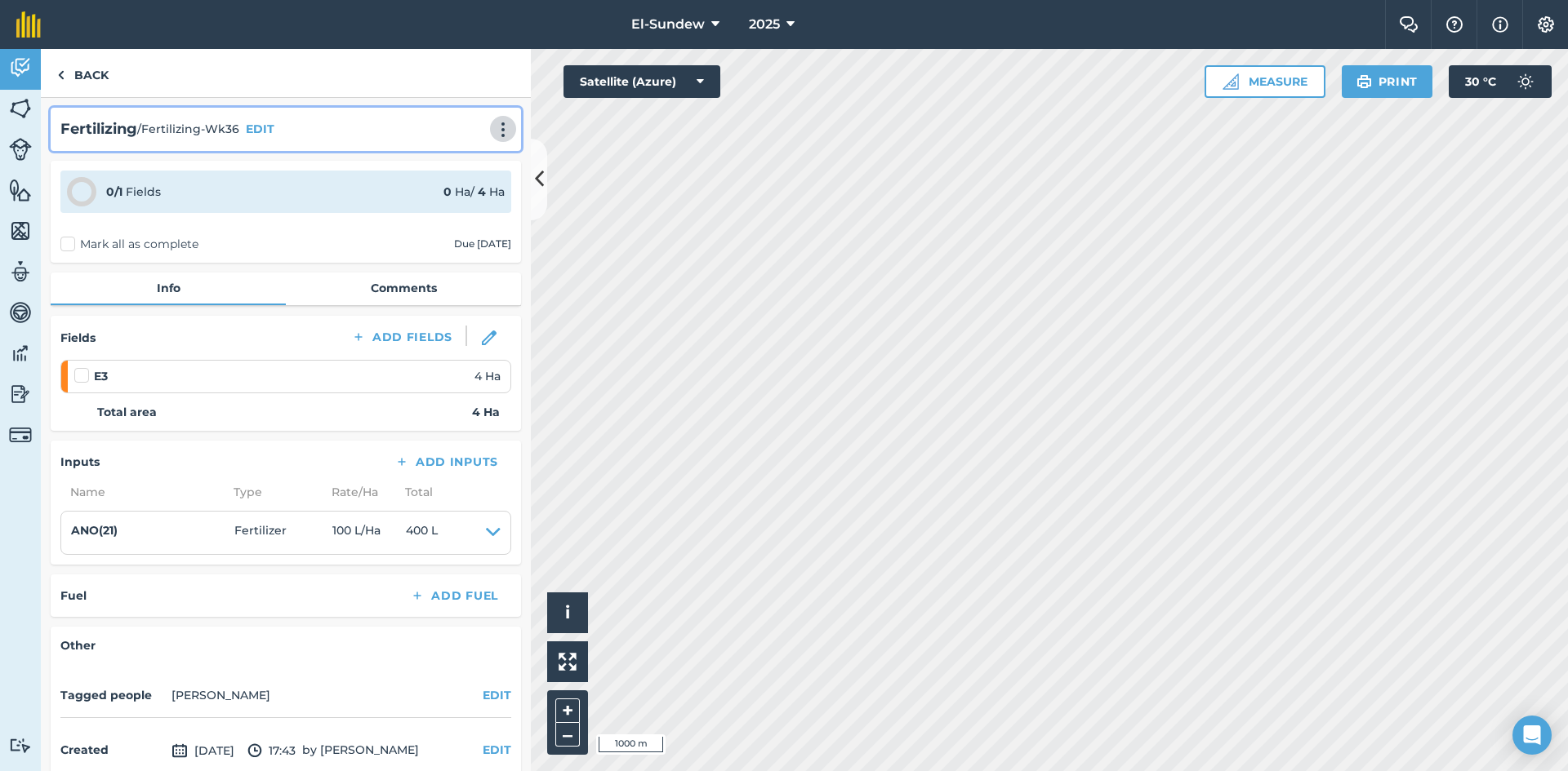
click at [496, 120] on button at bounding box center [503, 128] width 16 height 19
click at [450, 169] on link "Print" at bounding box center [469, 165] width 104 height 33
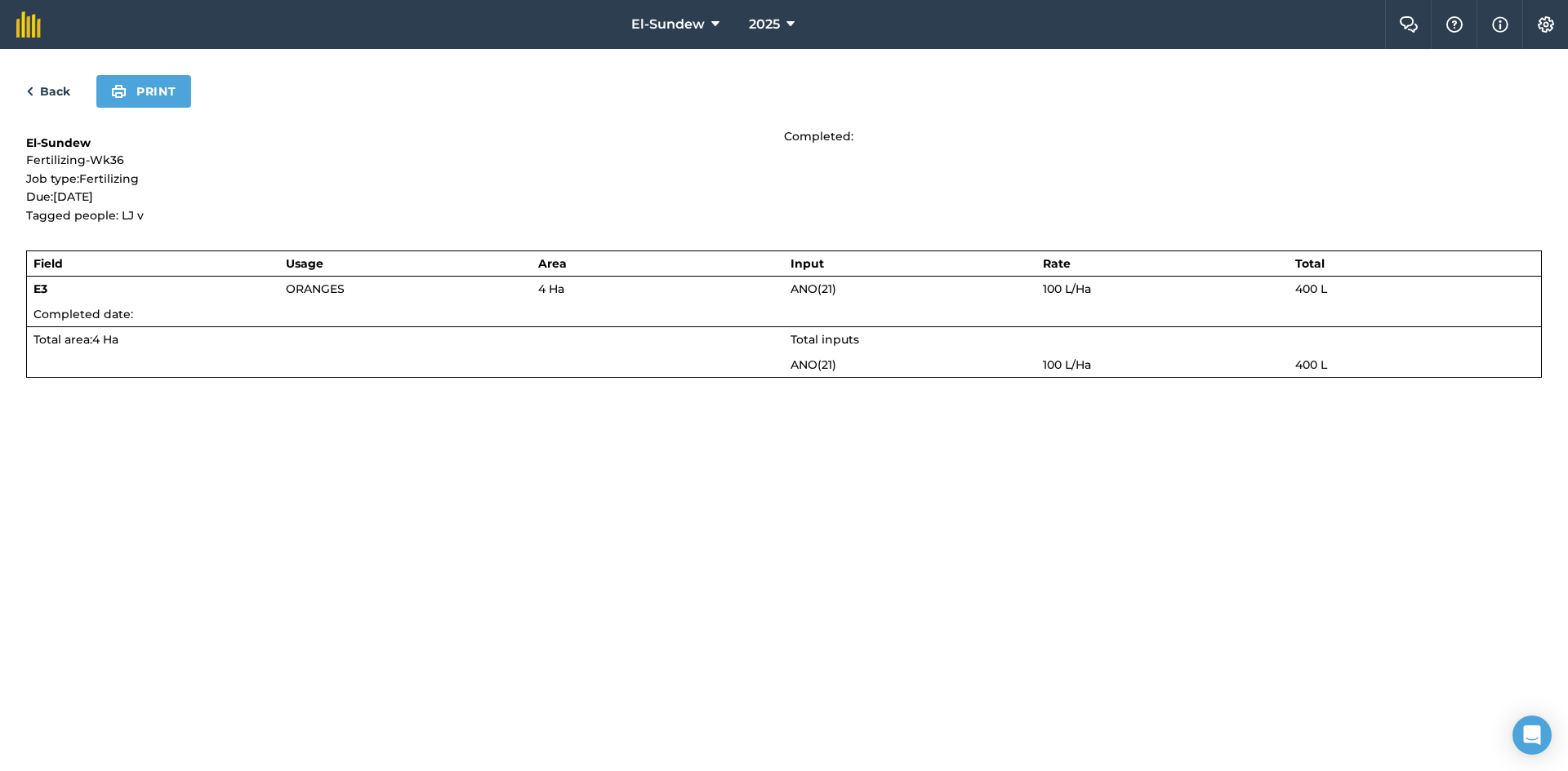
click at [153, 73] on div "Back Print El-Sundew Fertilizing-Wk36 Job type: Fertilizing Due: [DATE] Tagged …" at bounding box center [784, 410] width 1568 height 723
click at [150, 80] on button "Print" at bounding box center [143, 91] width 95 height 33
click at [39, 92] on link "Back" at bounding box center [48, 90] width 44 height 19
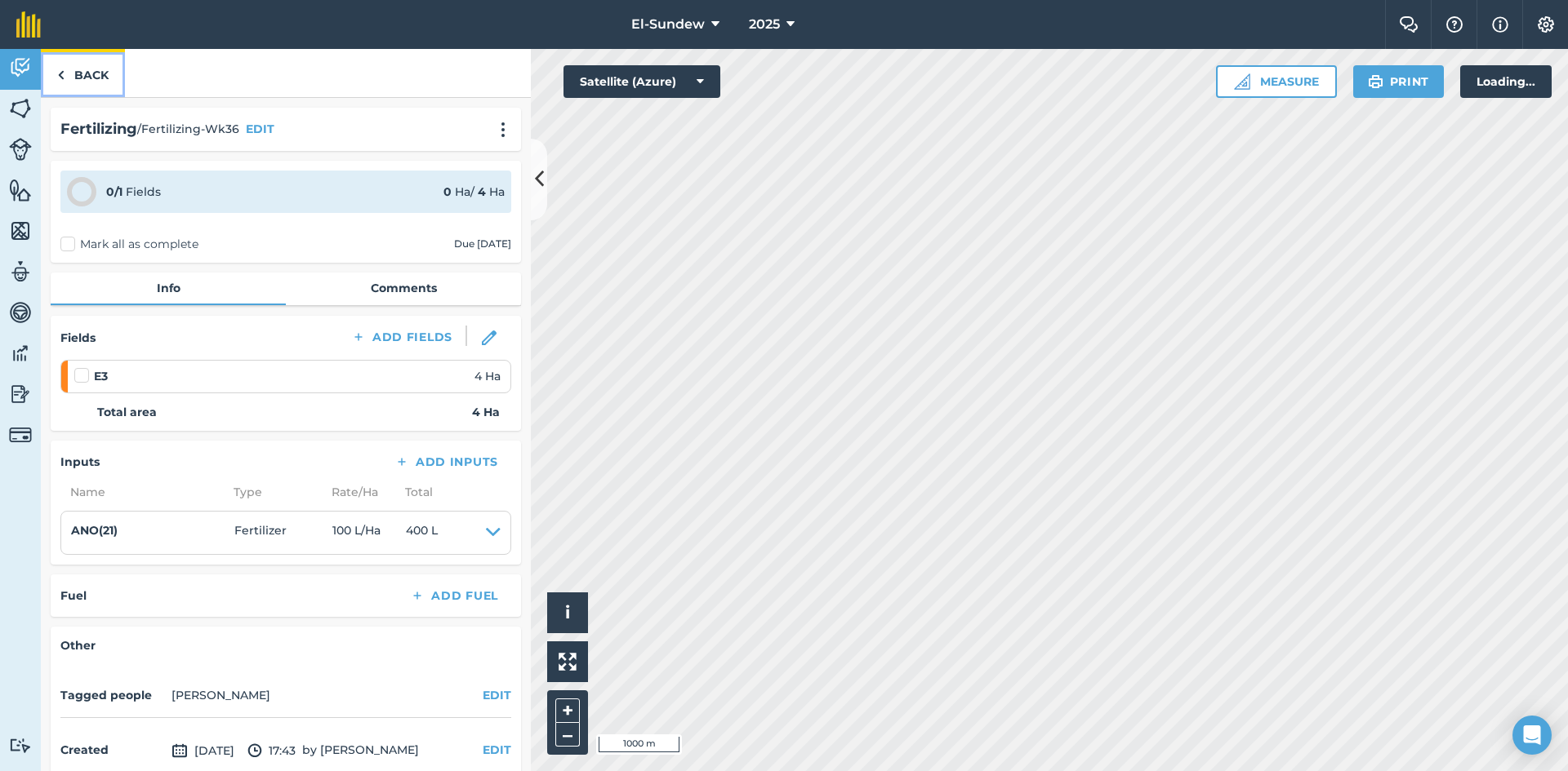
click at [65, 78] on link "Back" at bounding box center [83, 73] width 84 height 48
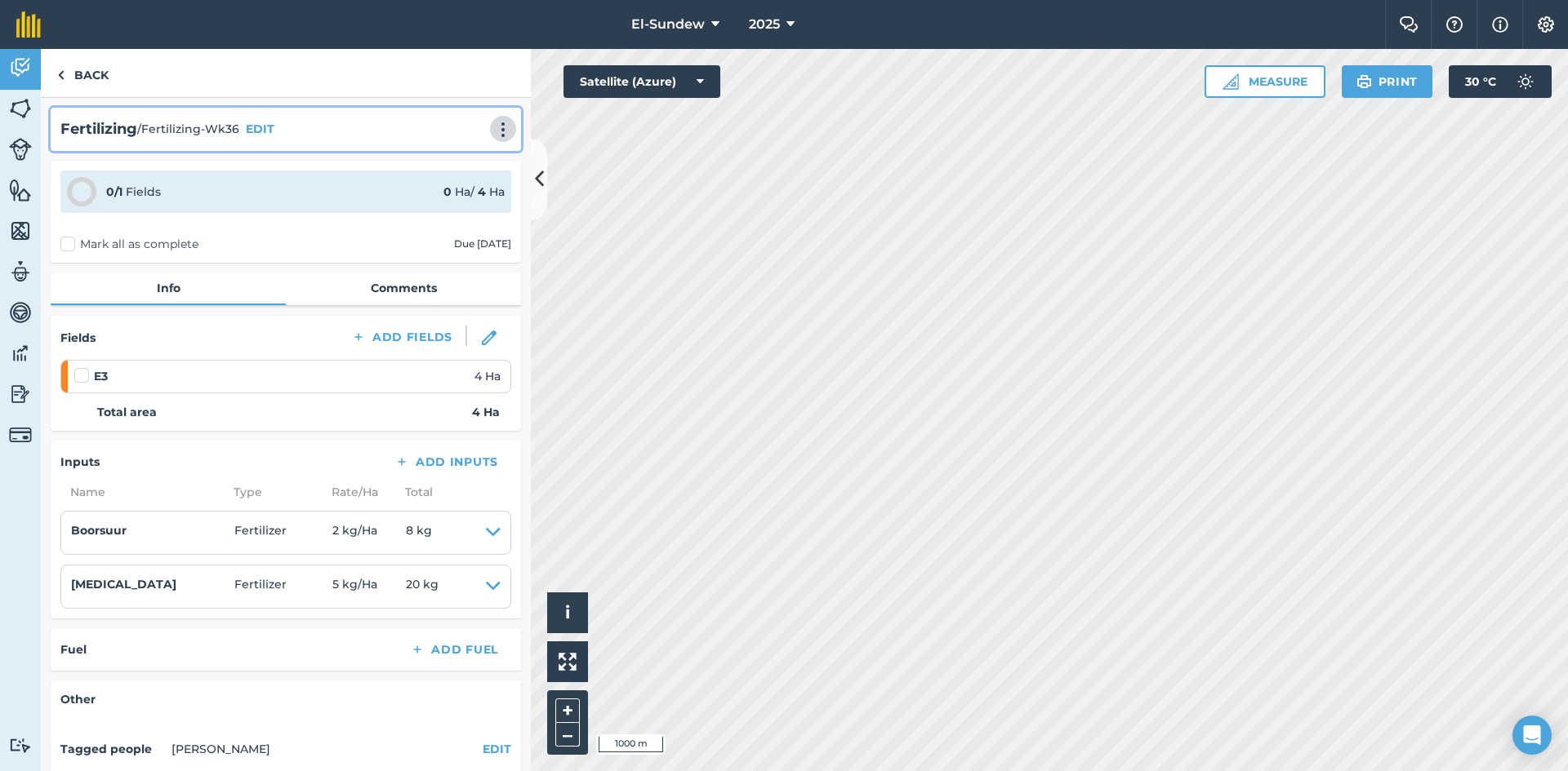
click at [493, 134] on img at bounding box center [503, 130] width 19 height 16
click at [453, 173] on link "Print" at bounding box center [469, 165] width 104 height 33
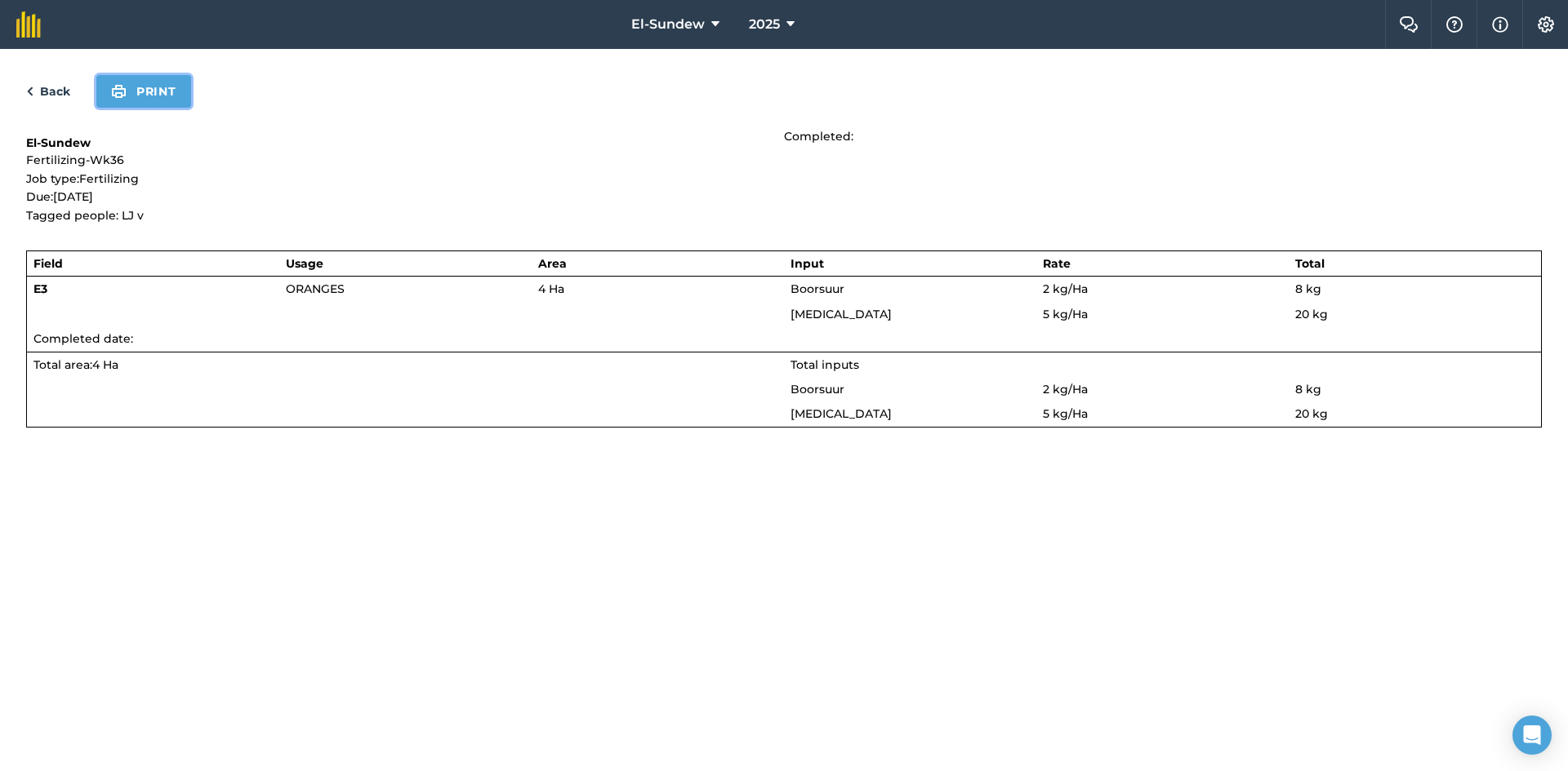
click at [143, 107] on button "Print" at bounding box center [143, 91] width 95 height 33
click at [50, 90] on link "Back" at bounding box center [48, 90] width 44 height 19
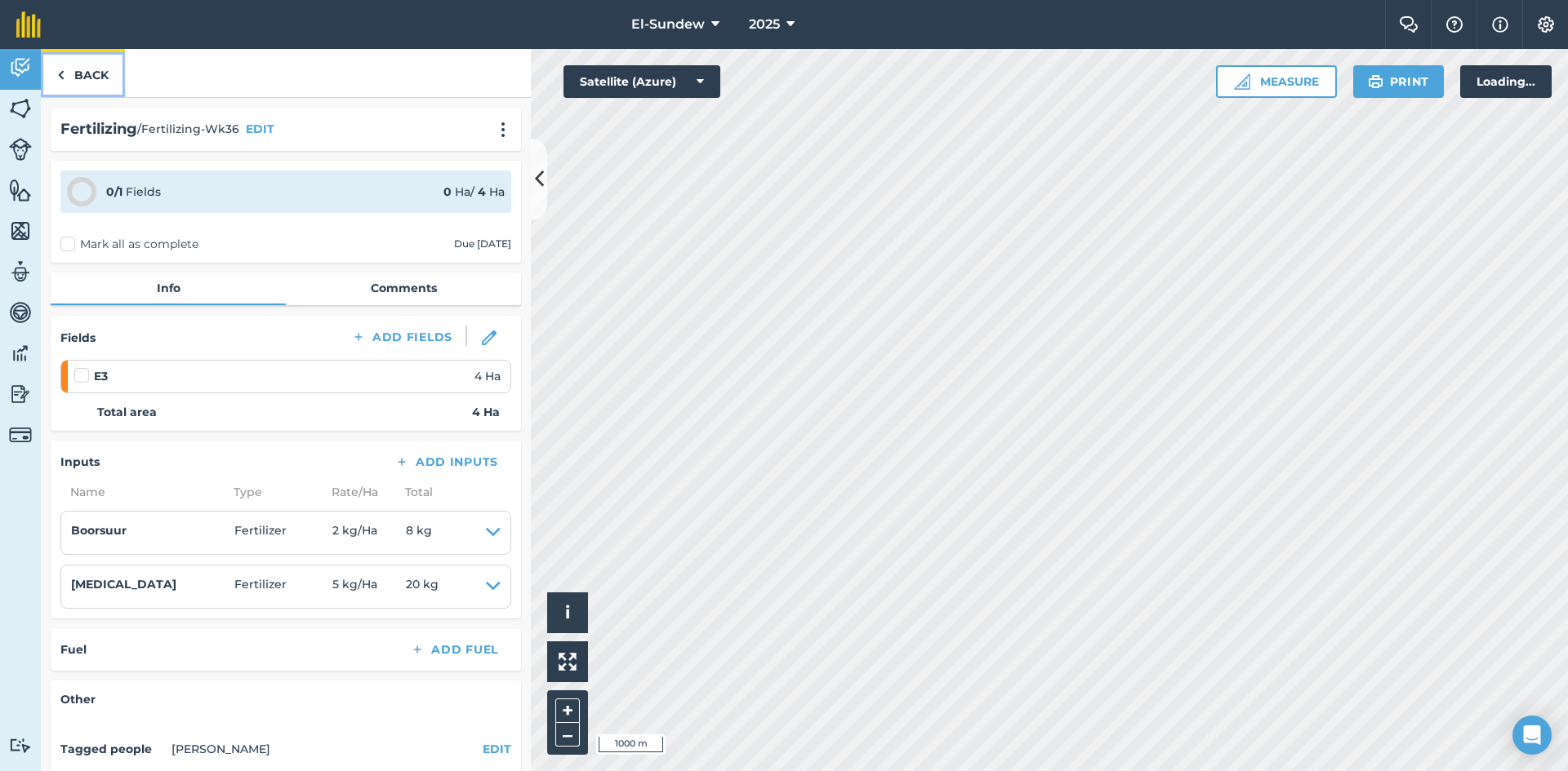
click at [75, 80] on link "Back" at bounding box center [83, 73] width 84 height 48
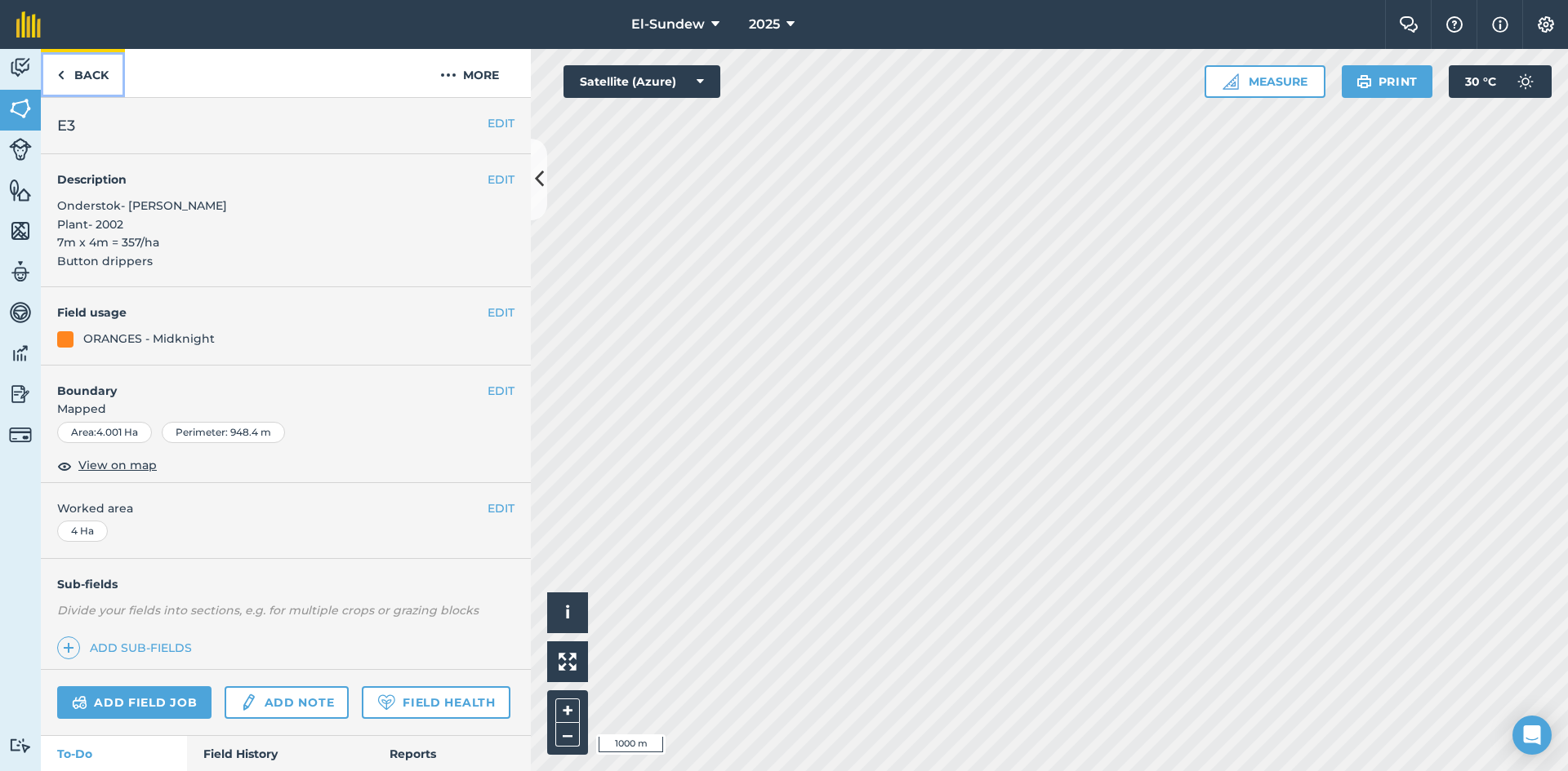
click at [88, 84] on link "Back" at bounding box center [83, 73] width 84 height 48
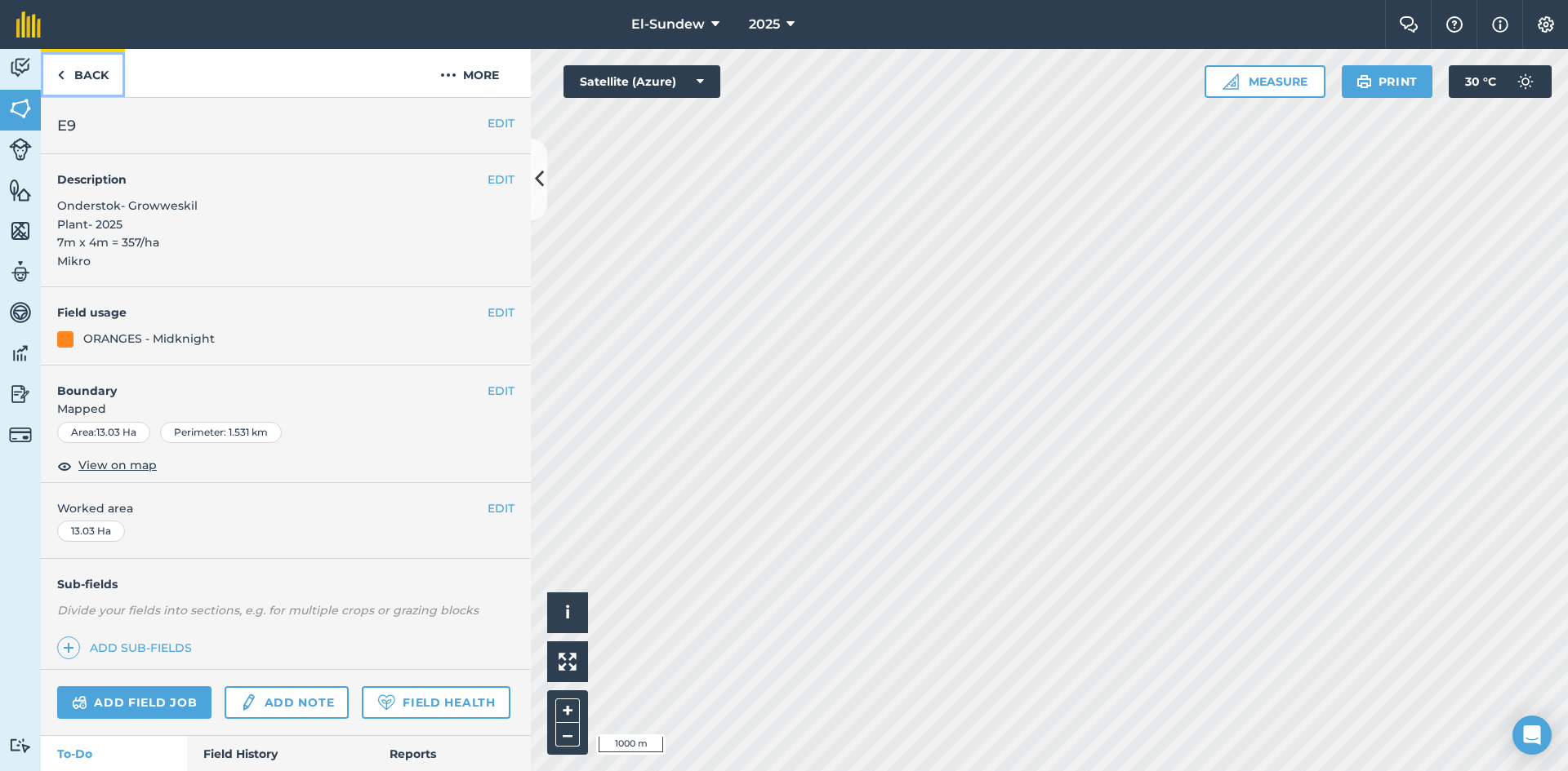
click at [107, 69] on link "Back" at bounding box center [83, 73] width 84 height 48
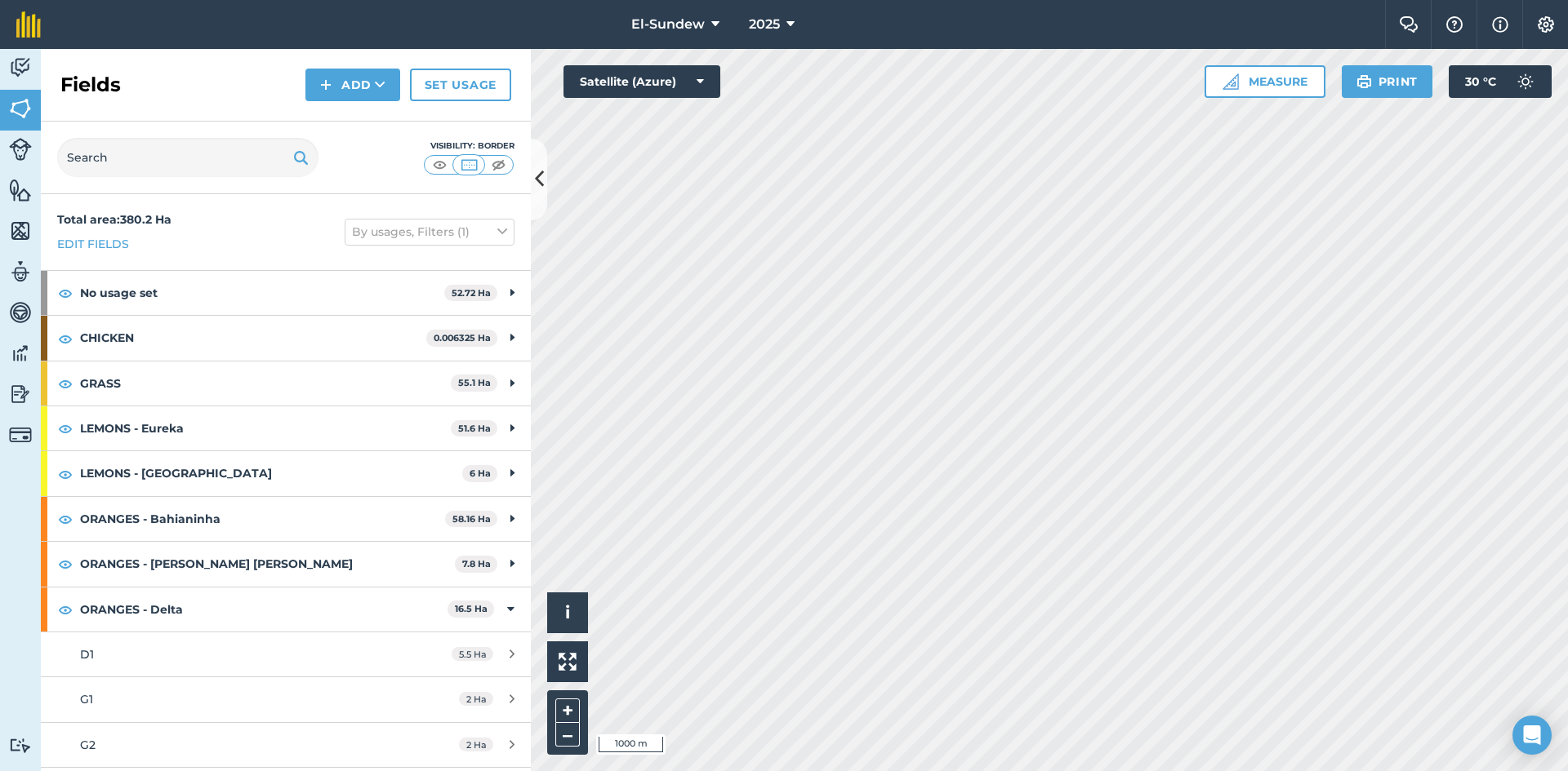
click at [222, 633] on link "D1 5.5 Ha" at bounding box center [286, 655] width 490 height 44
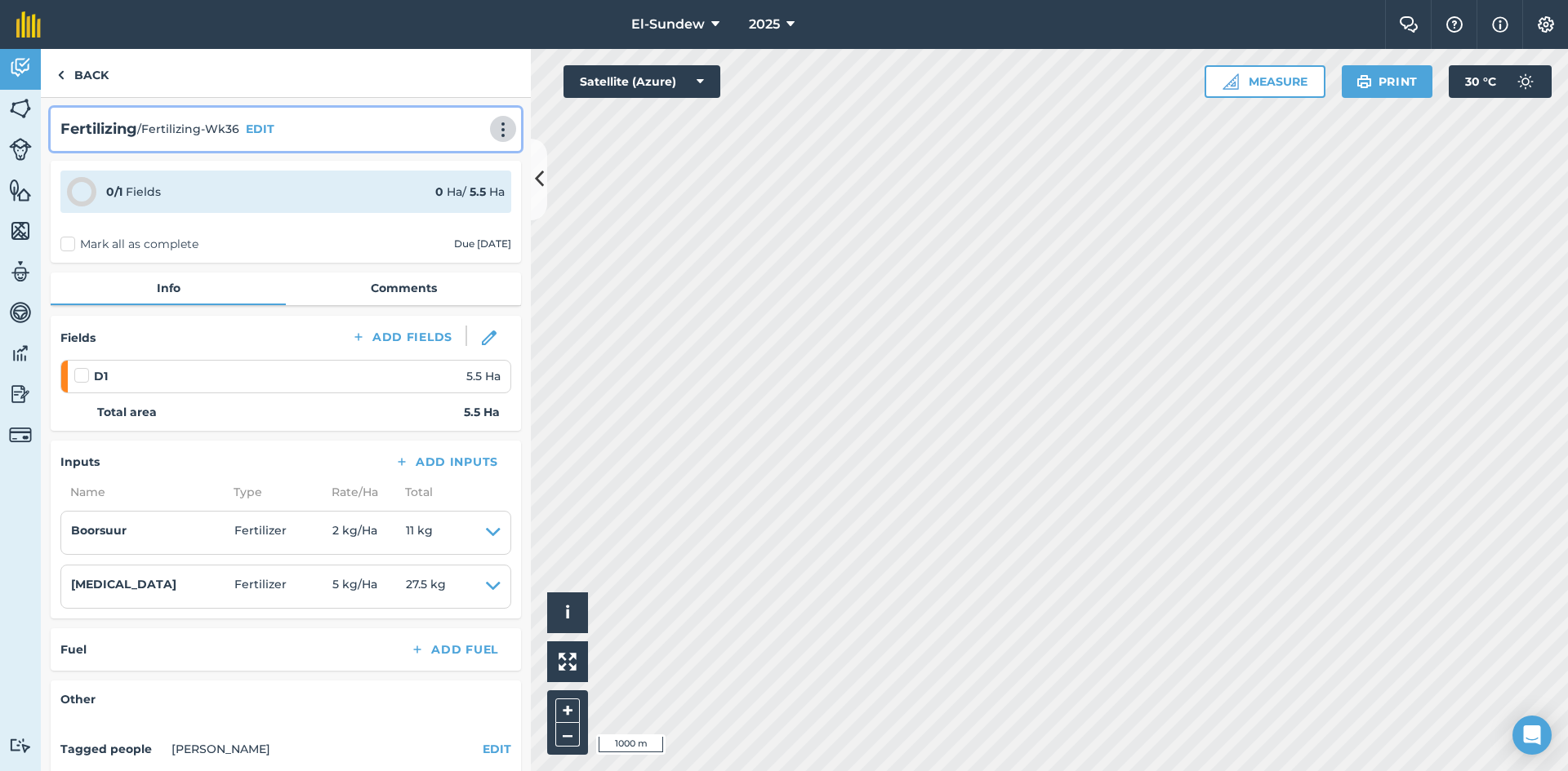
click at [499, 136] on img at bounding box center [503, 130] width 19 height 16
click at [443, 168] on link "Print" at bounding box center [469, 165] width 104 height 33
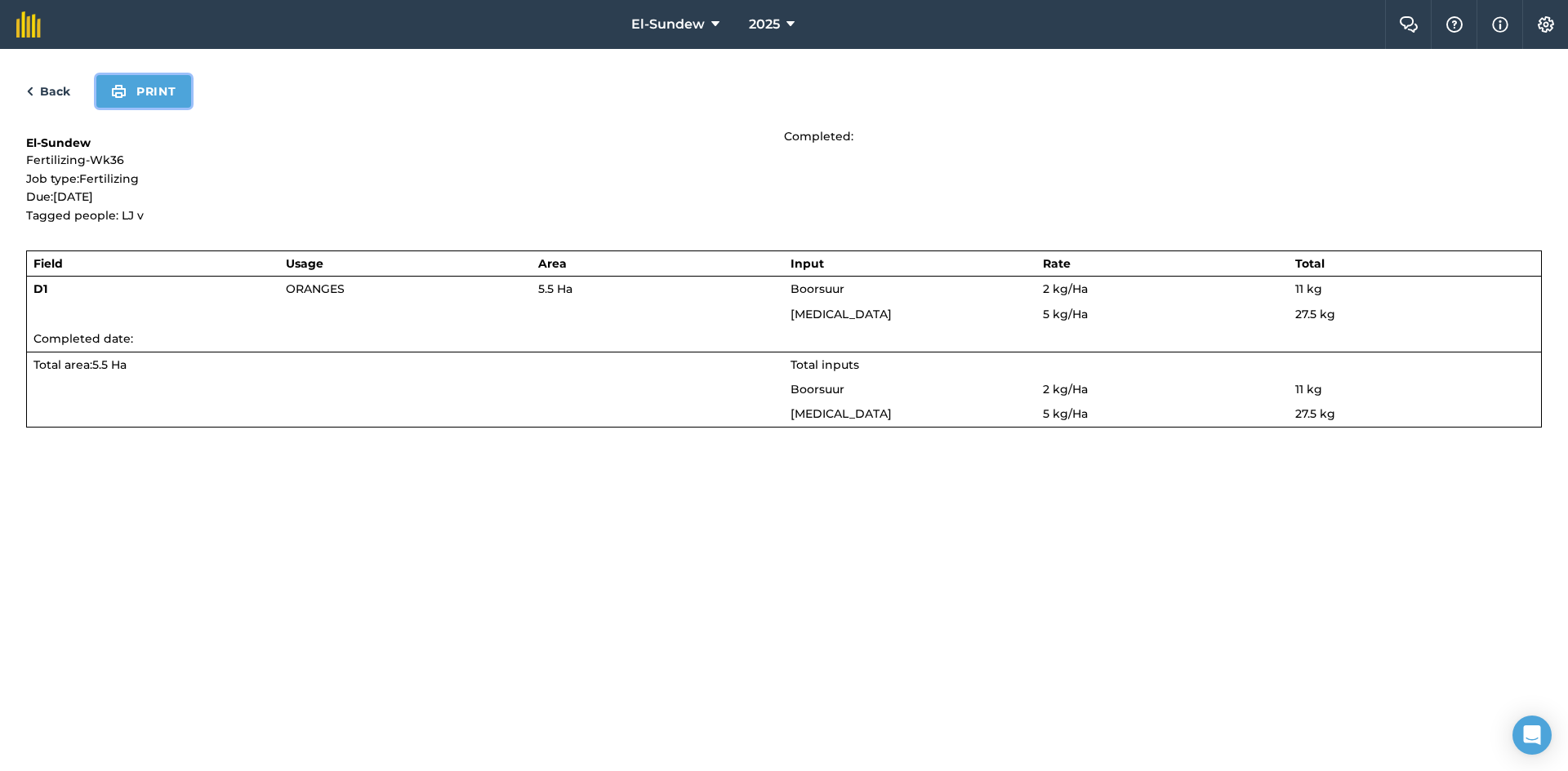
click at [156, 90] on button "Print" at bounding box center [143, 91] width 95 height 33
click at [42, 96] on link "Back" at bounding box center [48, 90] width 44 height 19
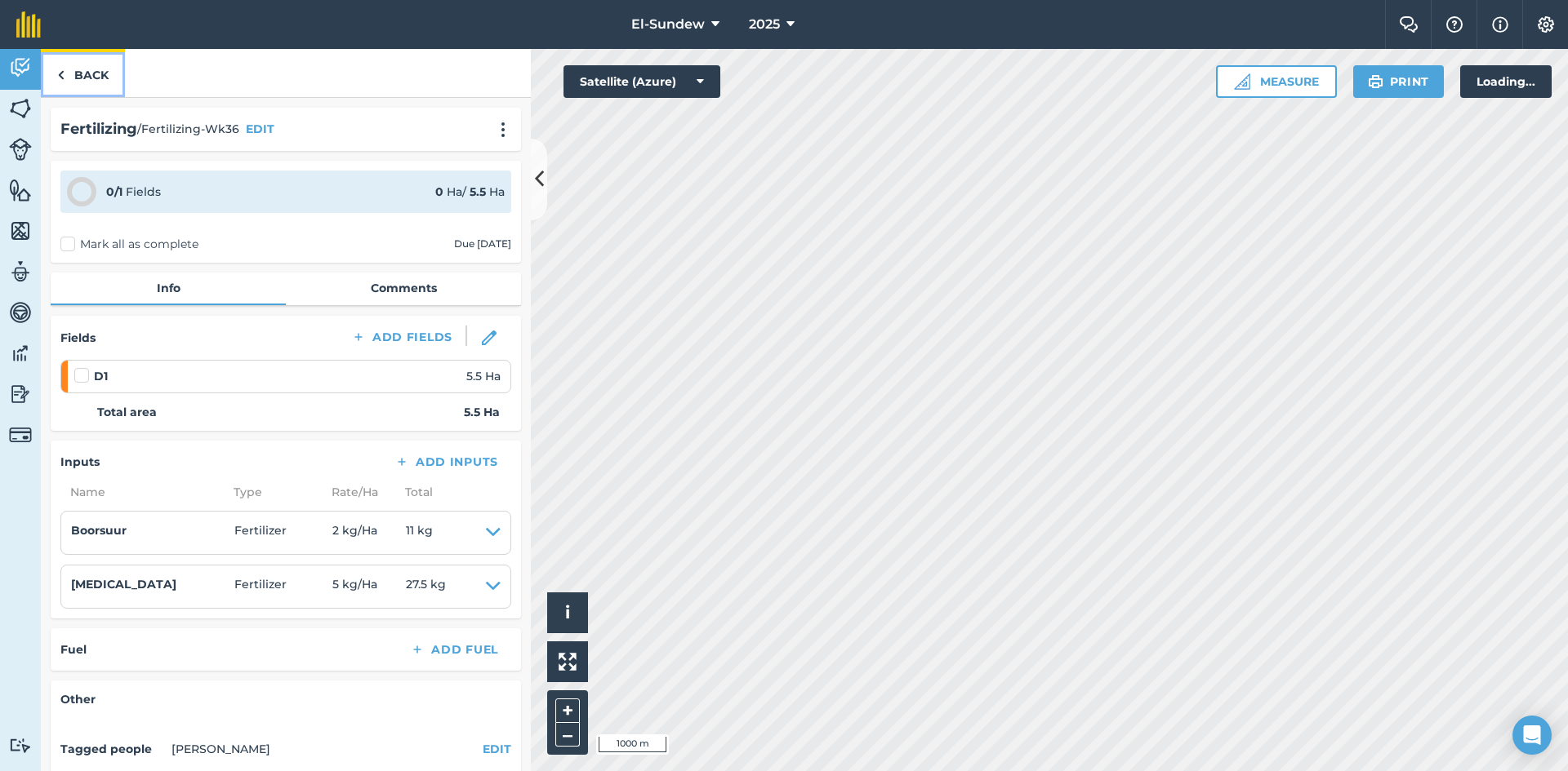
click at [90, 65] on link "Back" at bounding box center [83, 73] width 84 height 48
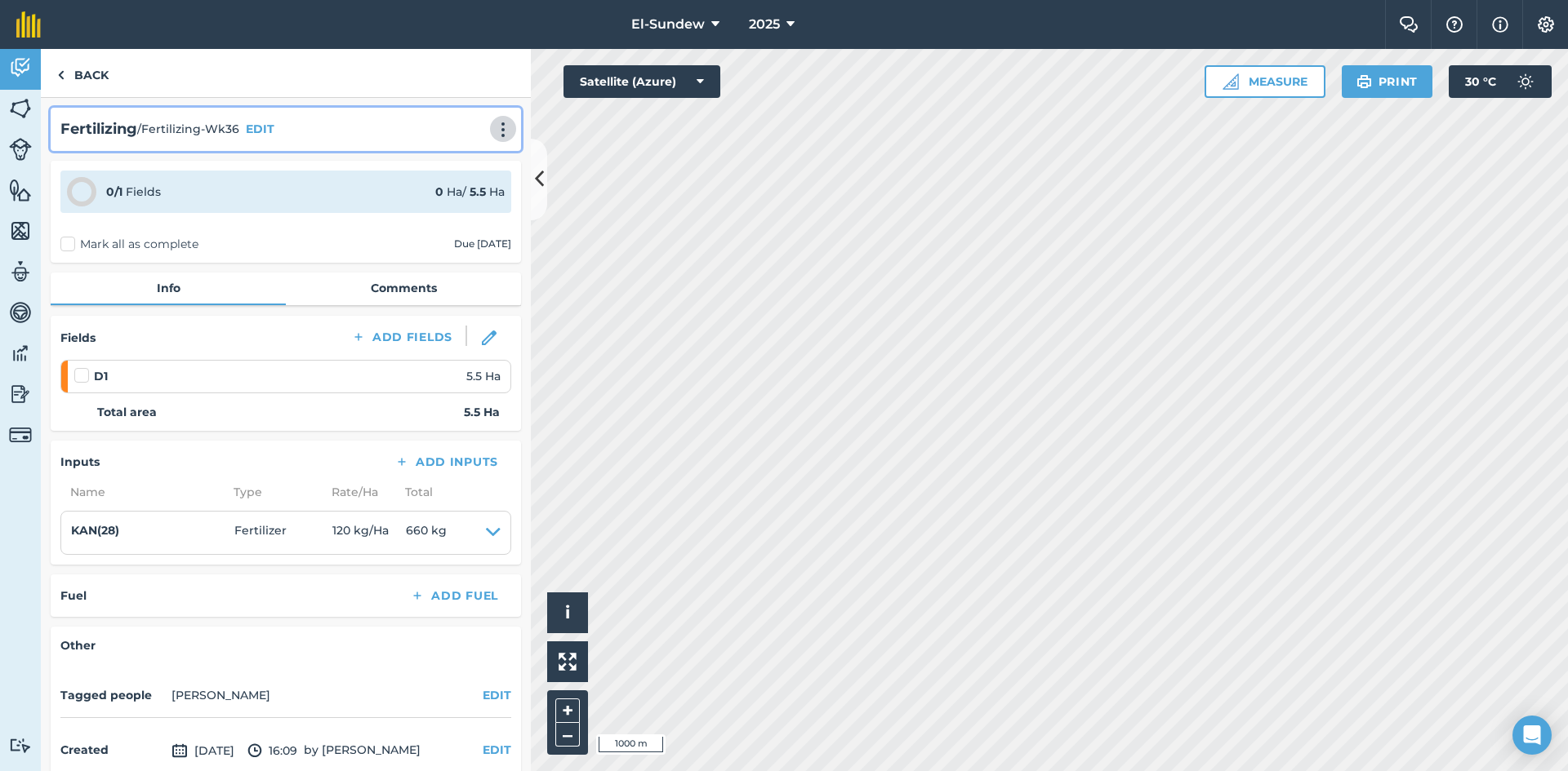
click at [495, 132] on img at bounding box center [503, 130] width 19 height 16
click at [457, 154] on link "Print" at bounding box center [469, 165] width 104 height 33
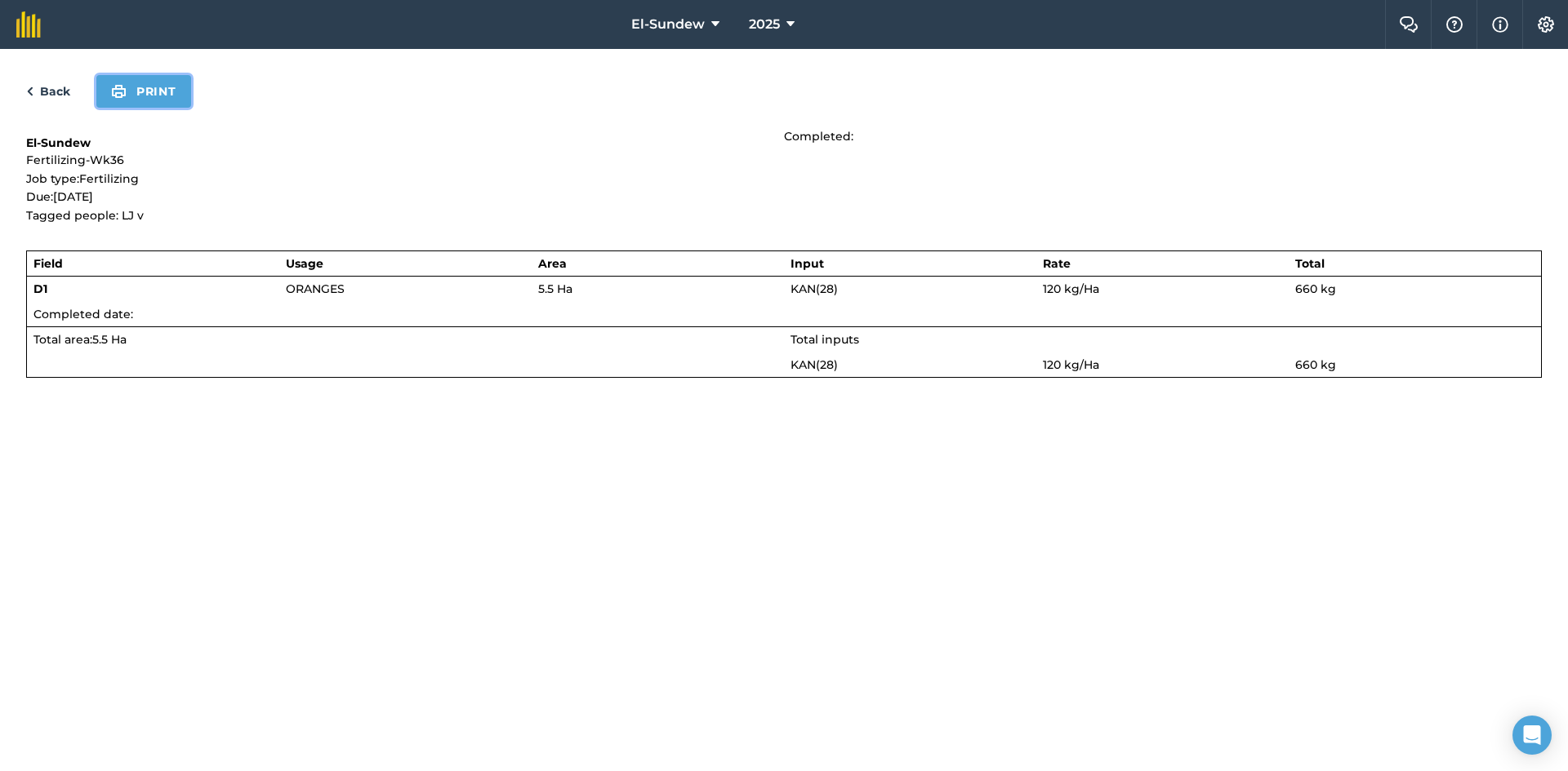
click at [159, 95] on button "Print" at bounding box center [143, 91] width 95 height 33
click at [45, 93] on link "Back" at bounding box center [48, 90] width 44 height 19
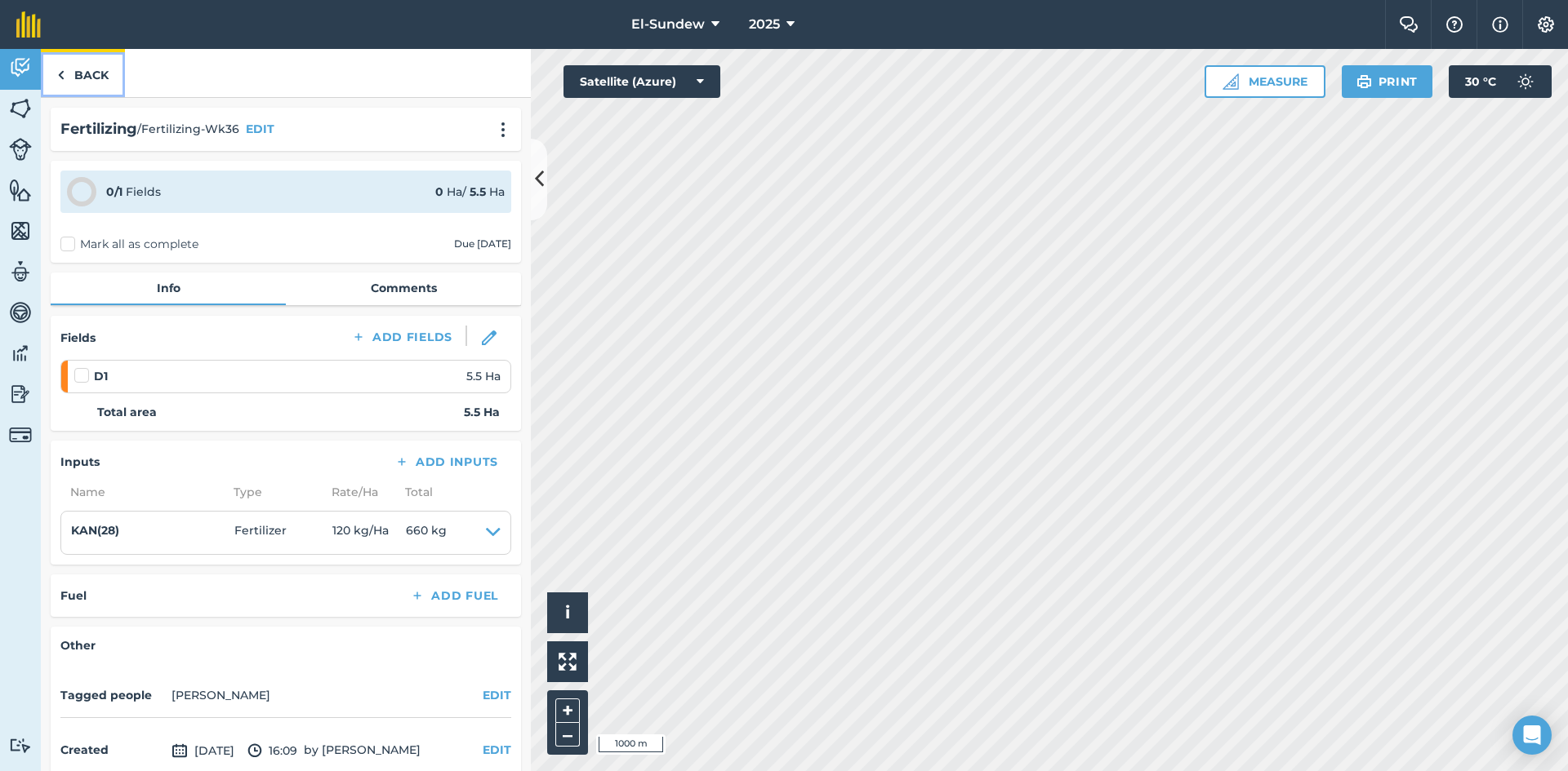
click at [89, 73] on link "Back" at bounding box center [83, 73] width 84 height 48
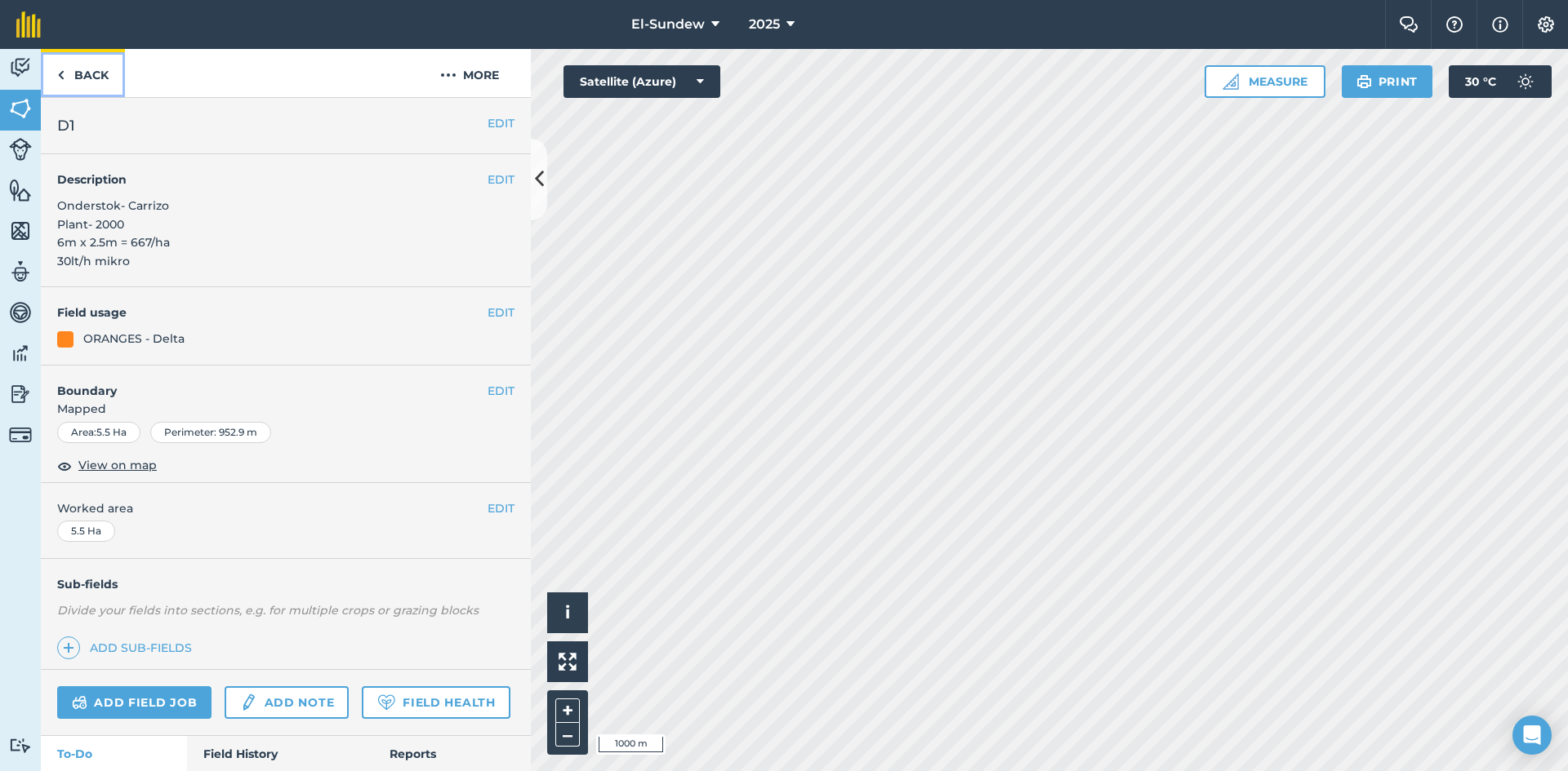
click at [89, 73] on link "Back" at bounding box center [83, 73] width 84 height 48
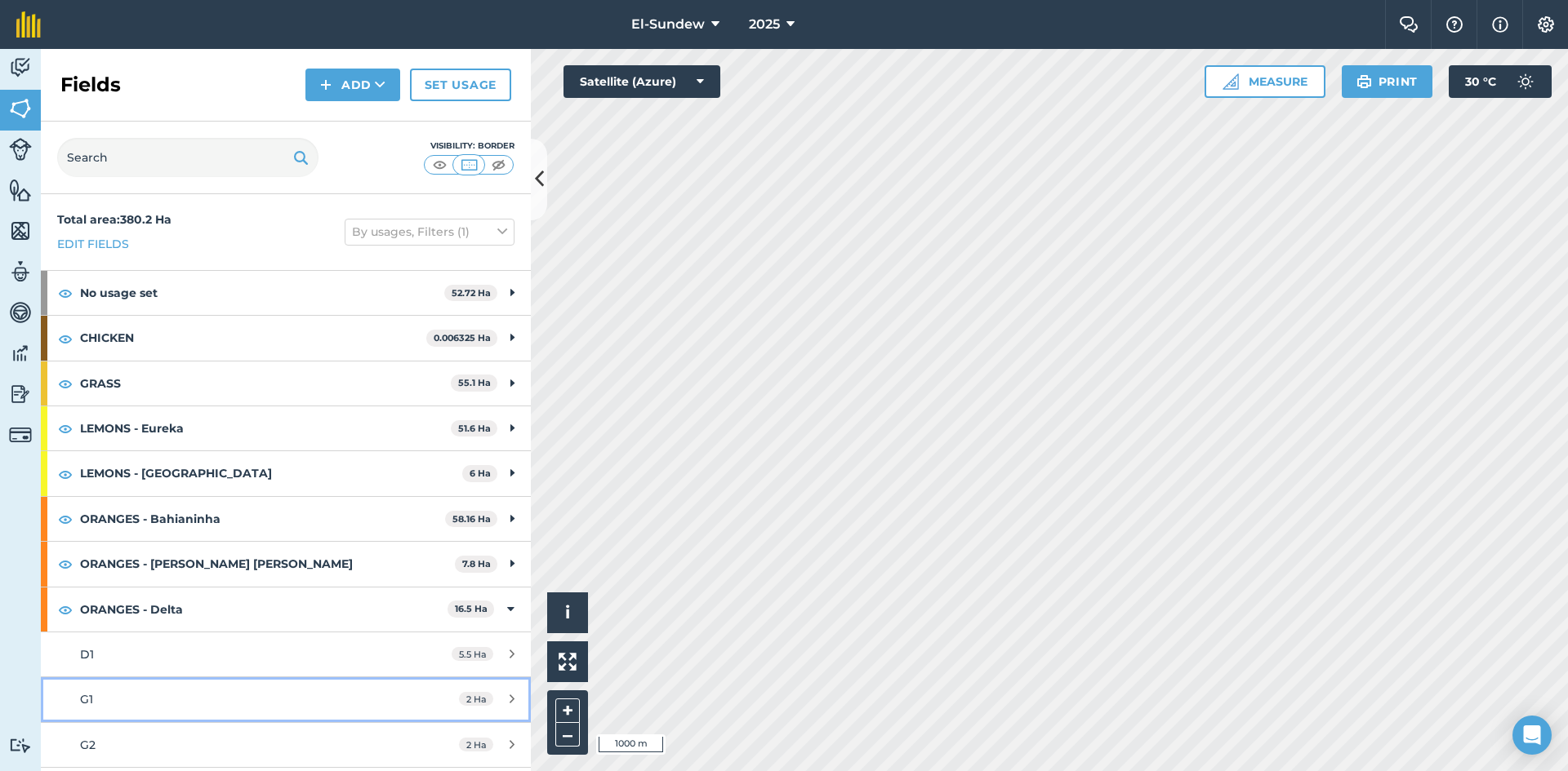
click at [238, 691] on div "G1" at bounding box center [234, 700] width 307 height 18
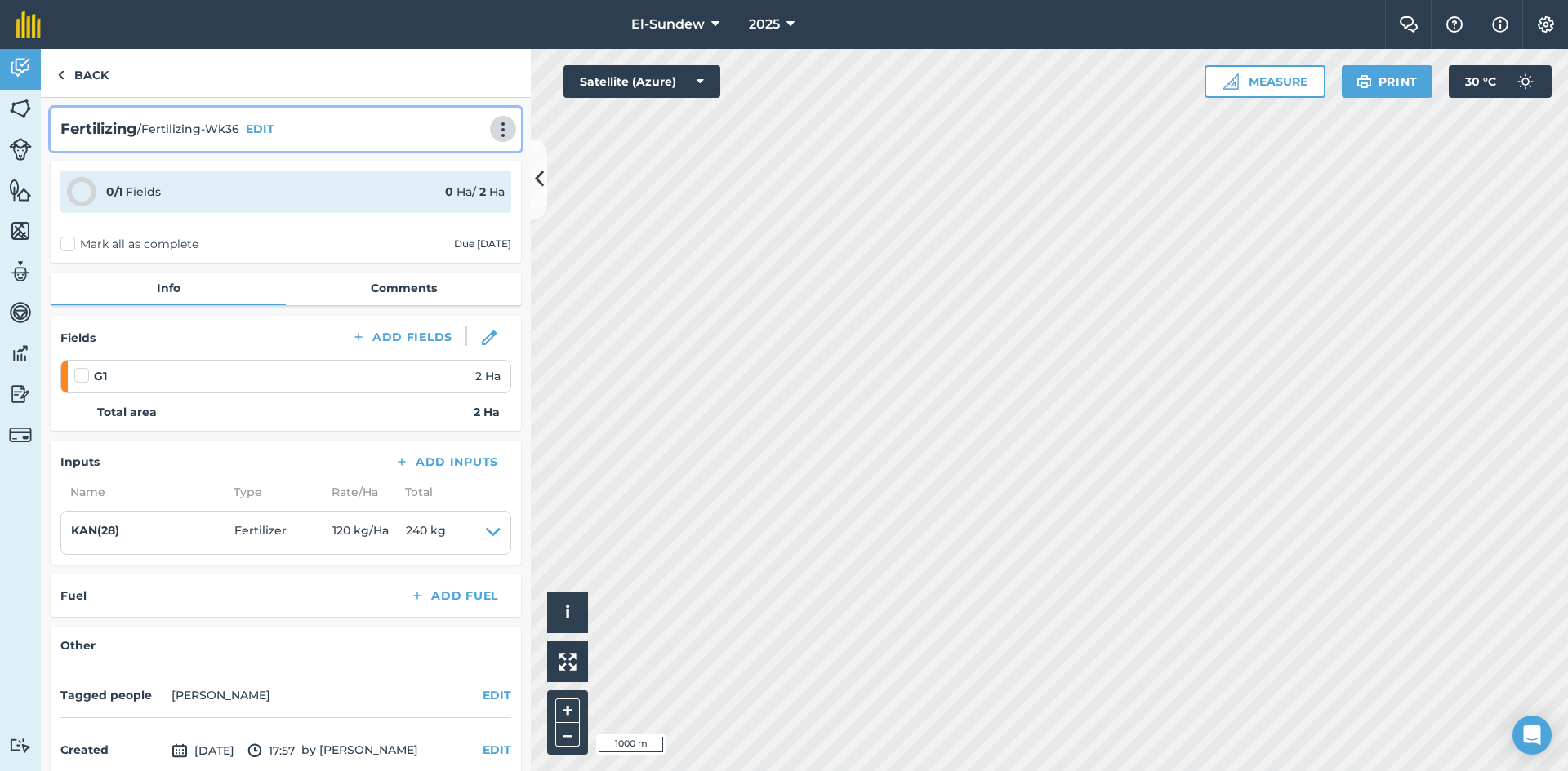
click at [493, 131] on img at bounding box center [503, 130] width 19 height 16
click at [440, 165] on link "Print" at bounding box center [469, 165] width 104 height 33
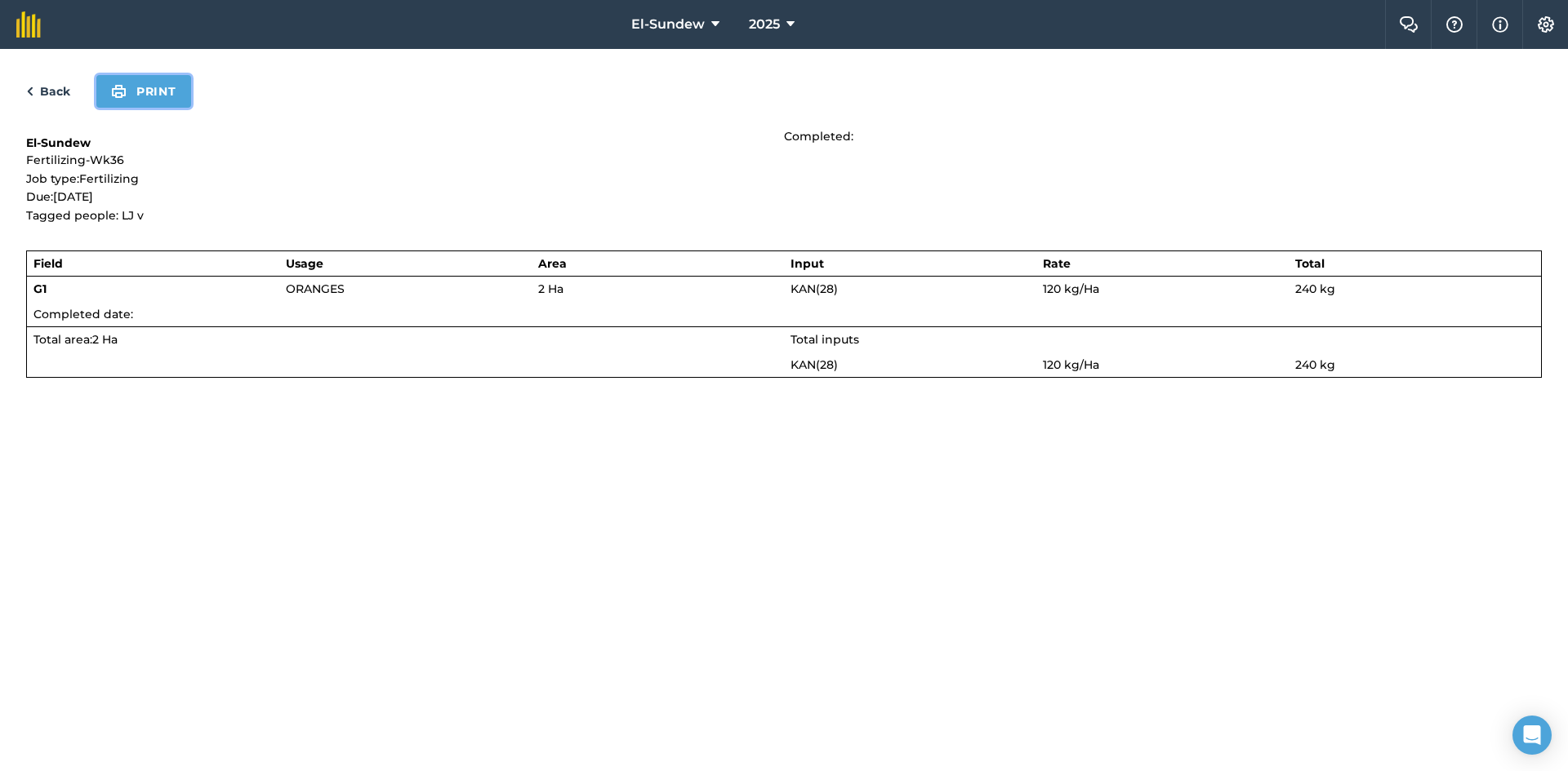
click at [142, 95] on button "Print" at bounding box center [143, 91] width 95 height 33
click at [58, 84] on link "Back" at bounding box center [48, 90] width 44 height 19
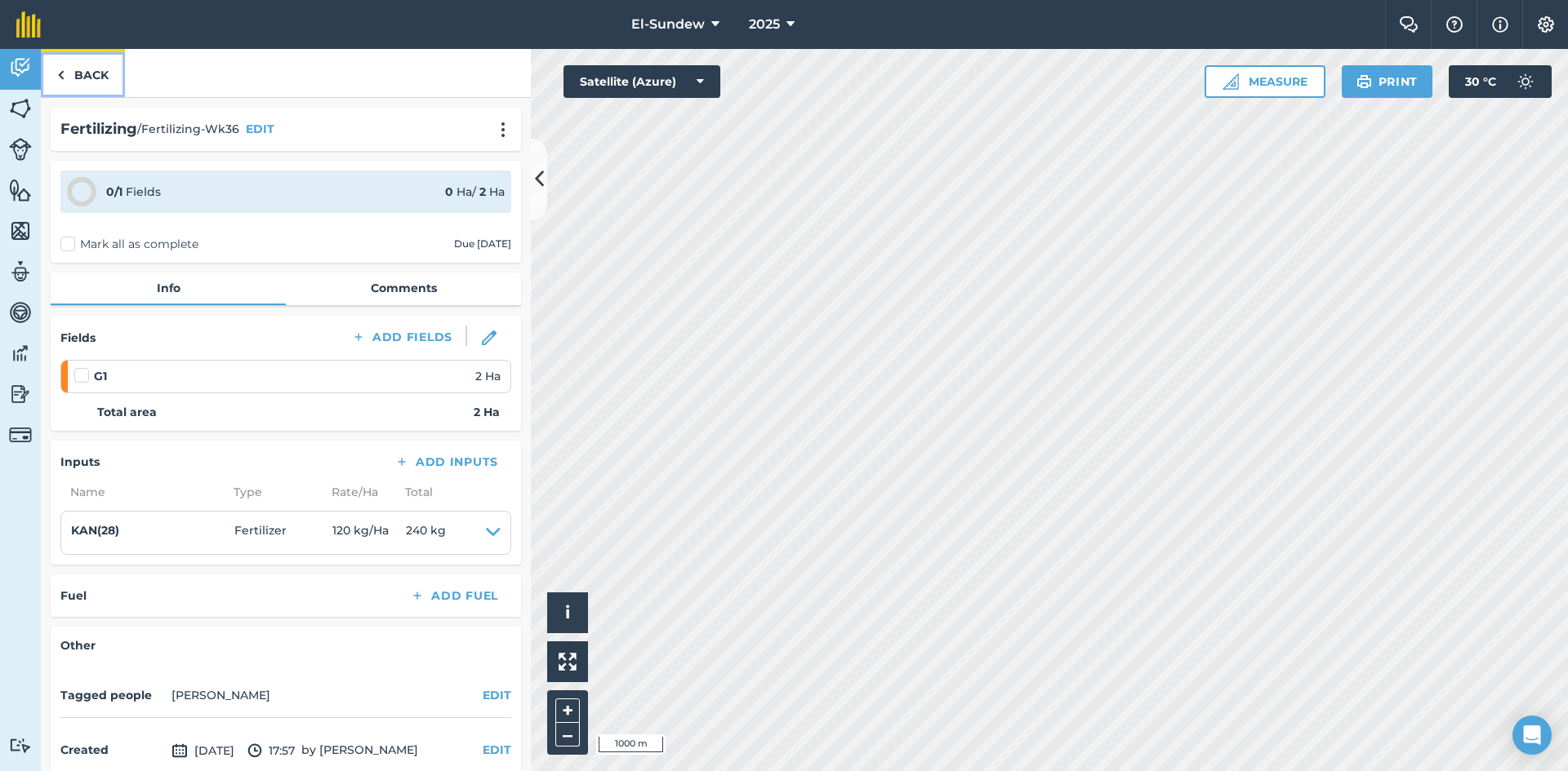
click at [84, 80] on link "Back" at bounding box center [83, 73] width 84 height 48
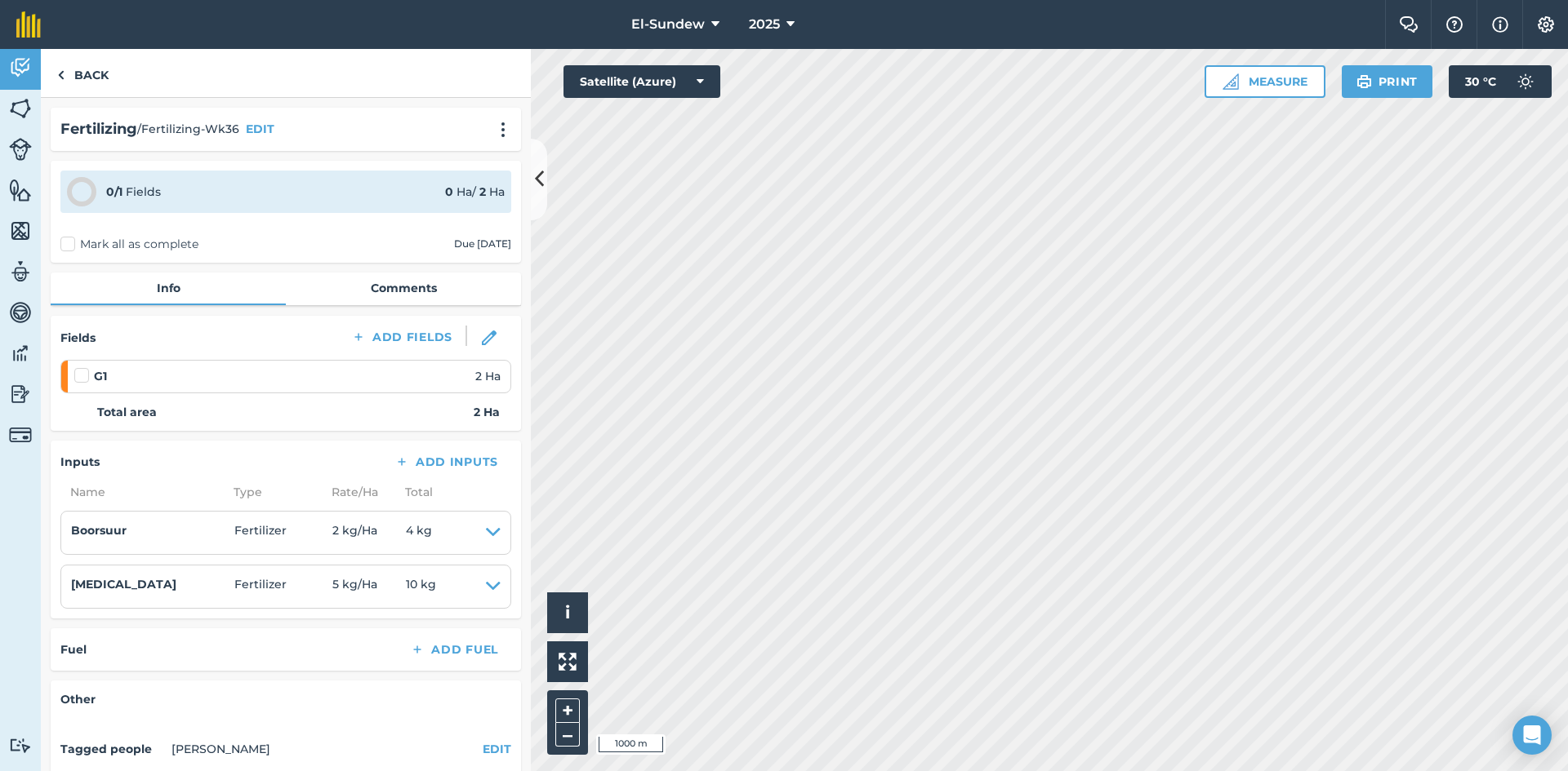
click at [500, 115] on div "Fertilizing / Fertilizing-Wk36 EDIT" at bounding box center [285, 129] width 471 height 43
click at [493, 134] on img at bounding box center [503, 130] width 19 height 16
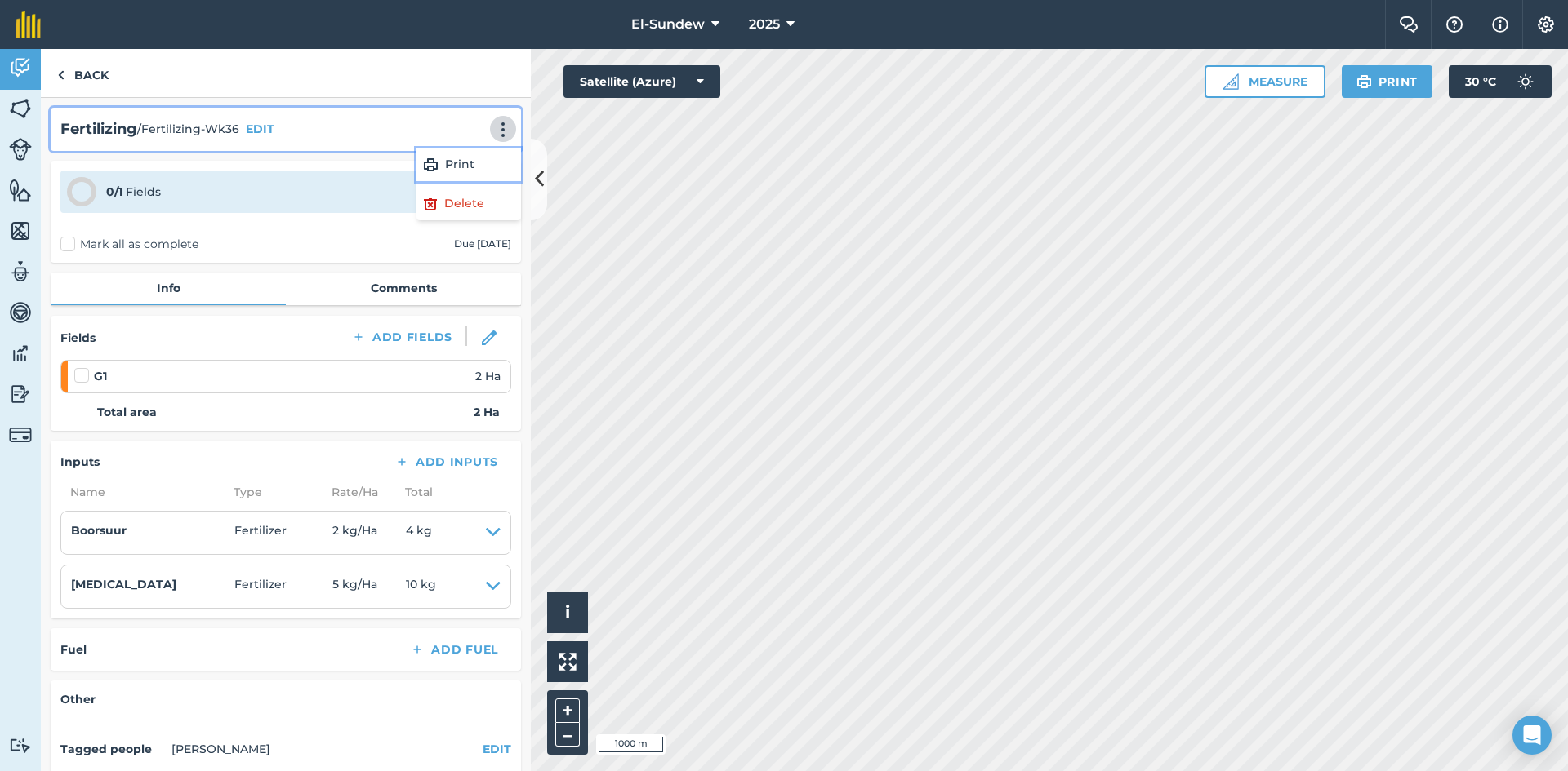
click at [441, 158] on link "Print" at bounding box center [469, 165] width 104 height 33
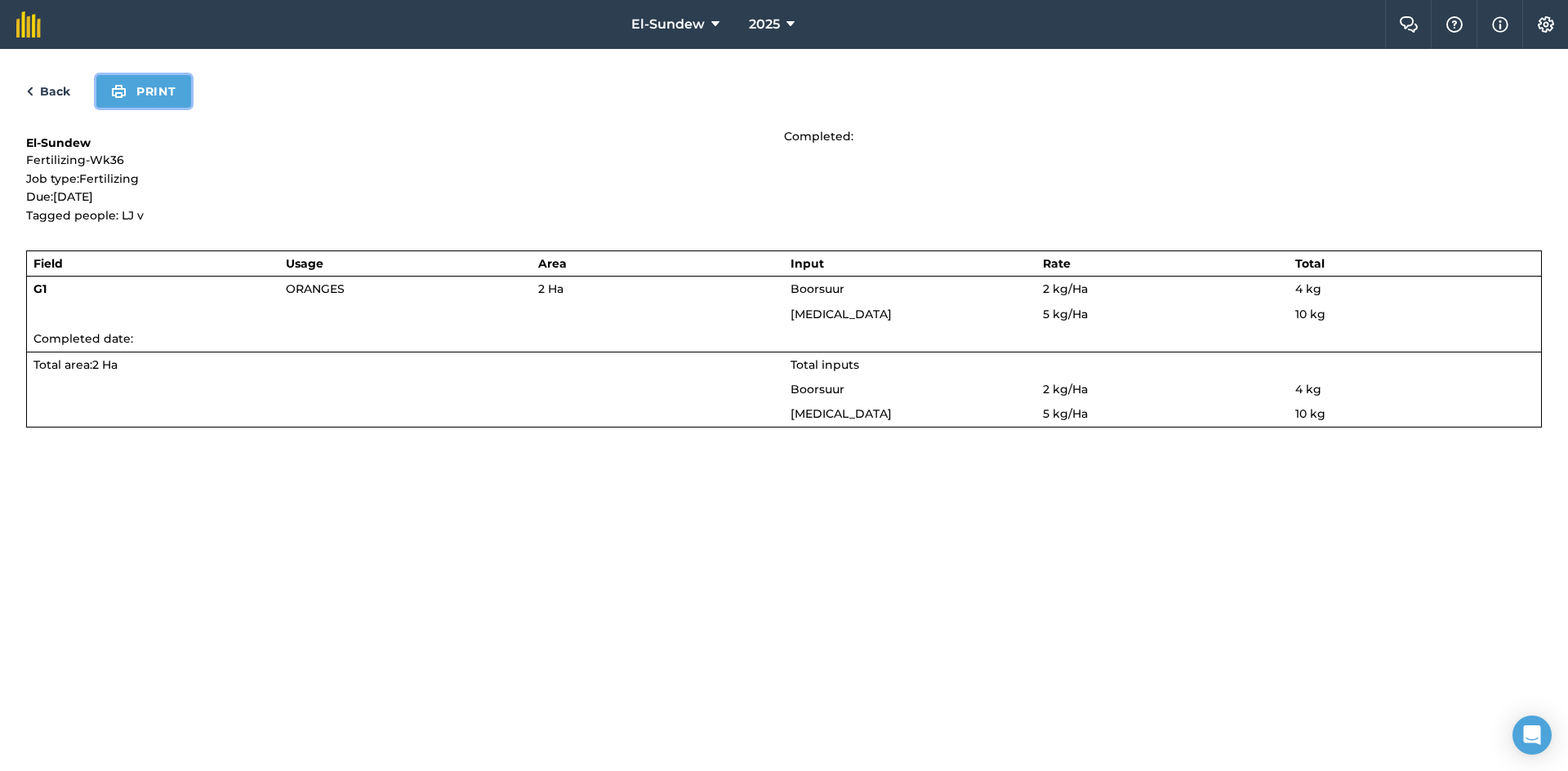
click at [157, 84] on button "Print" at bounding box center [143, 91] width 95 height 33
click at [61, 88] on link "Back" at bounding box center [48, 90] width 44 height 19
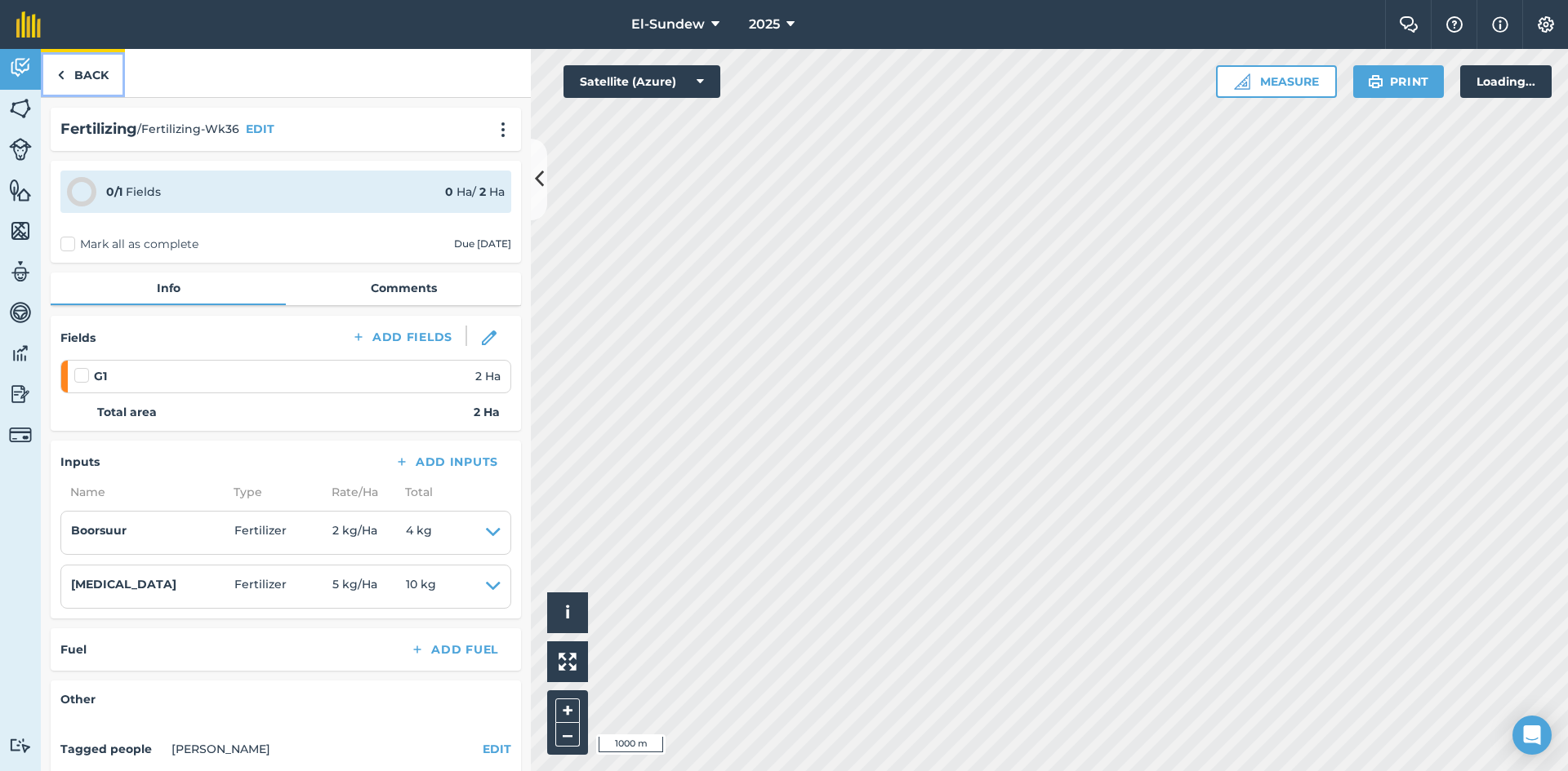
click at [79, 87] on link "Back" at bounding box center [83, 73] width 84 height 48
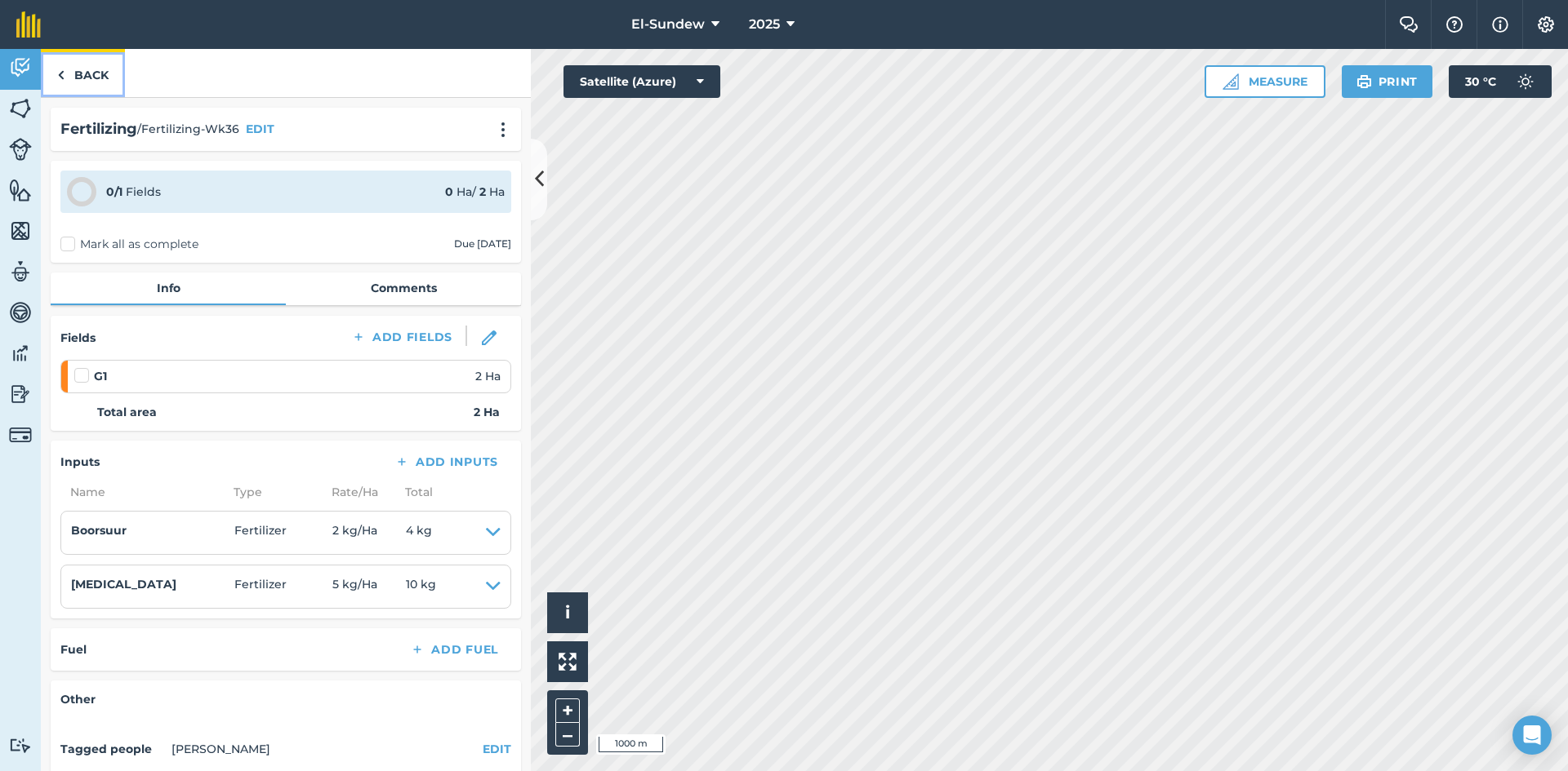
click at [103, 73] on link "Back" at bounding box center [83, 73] width 84 height 48
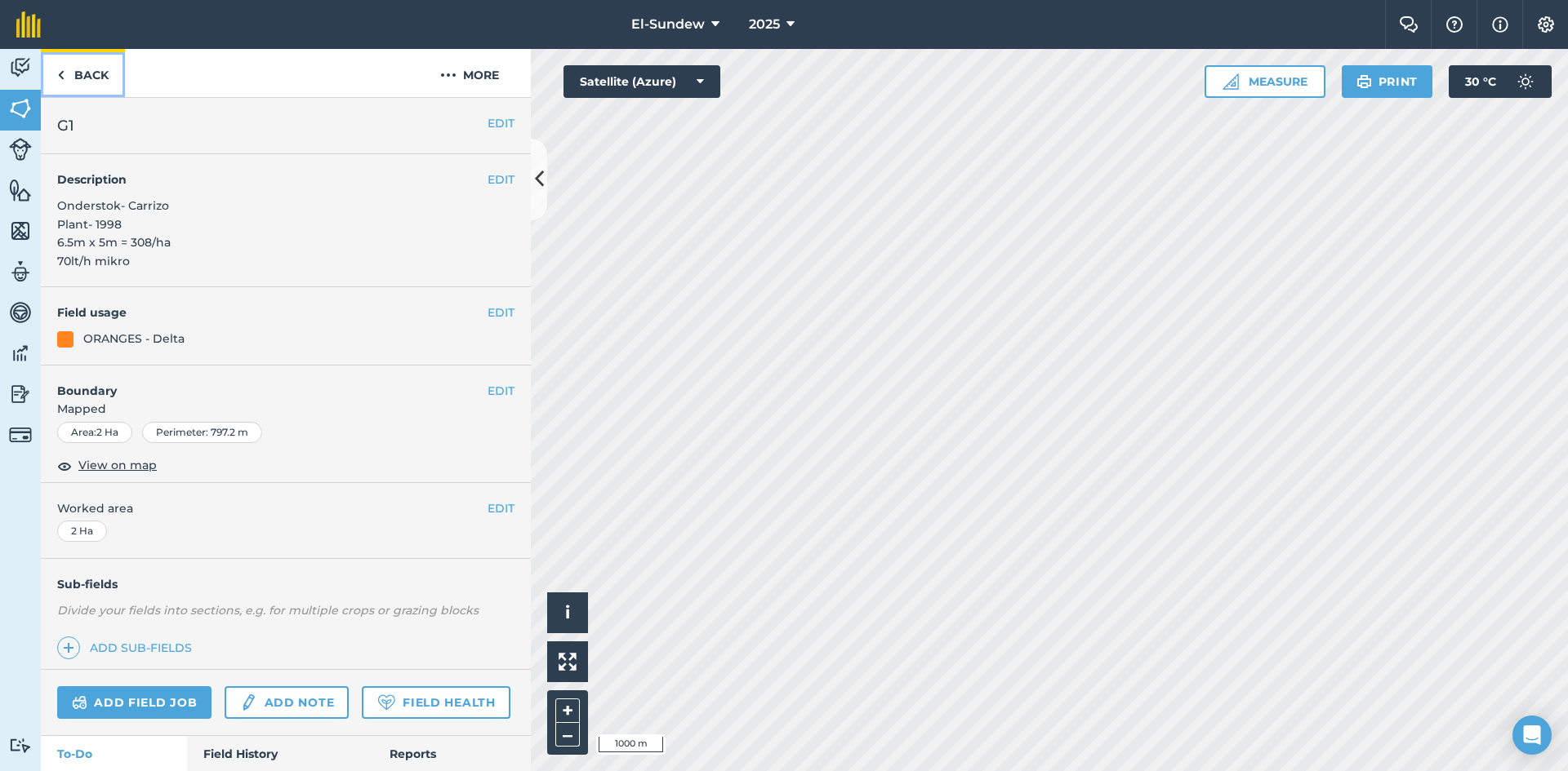
click at [103, 73] on link "Back" at bounding box center [83, 73] width 84 height 48
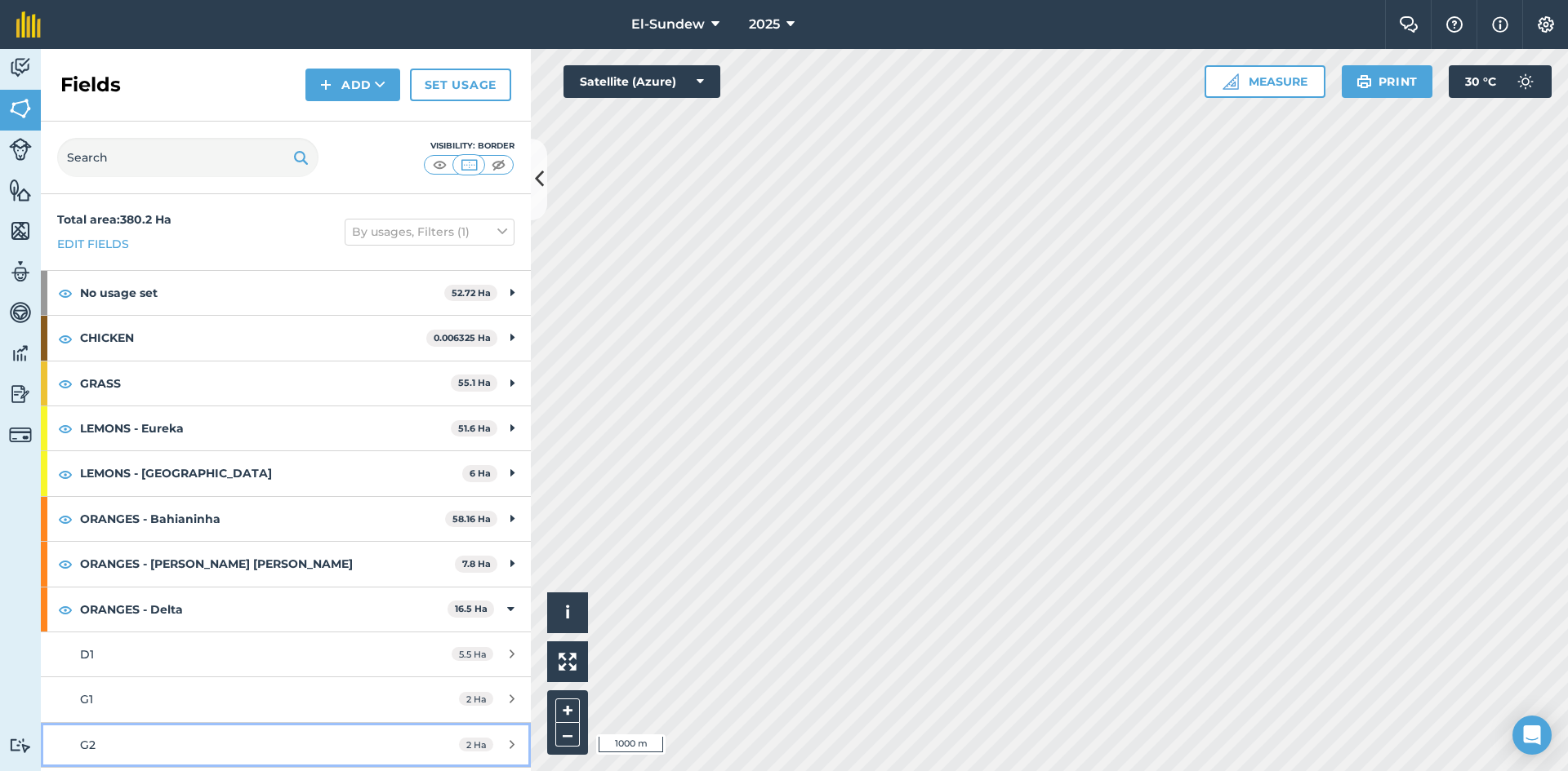
click at [185, 723] on link "G2 2 Ha" at bounding box center [286, 745] width 490 height 44
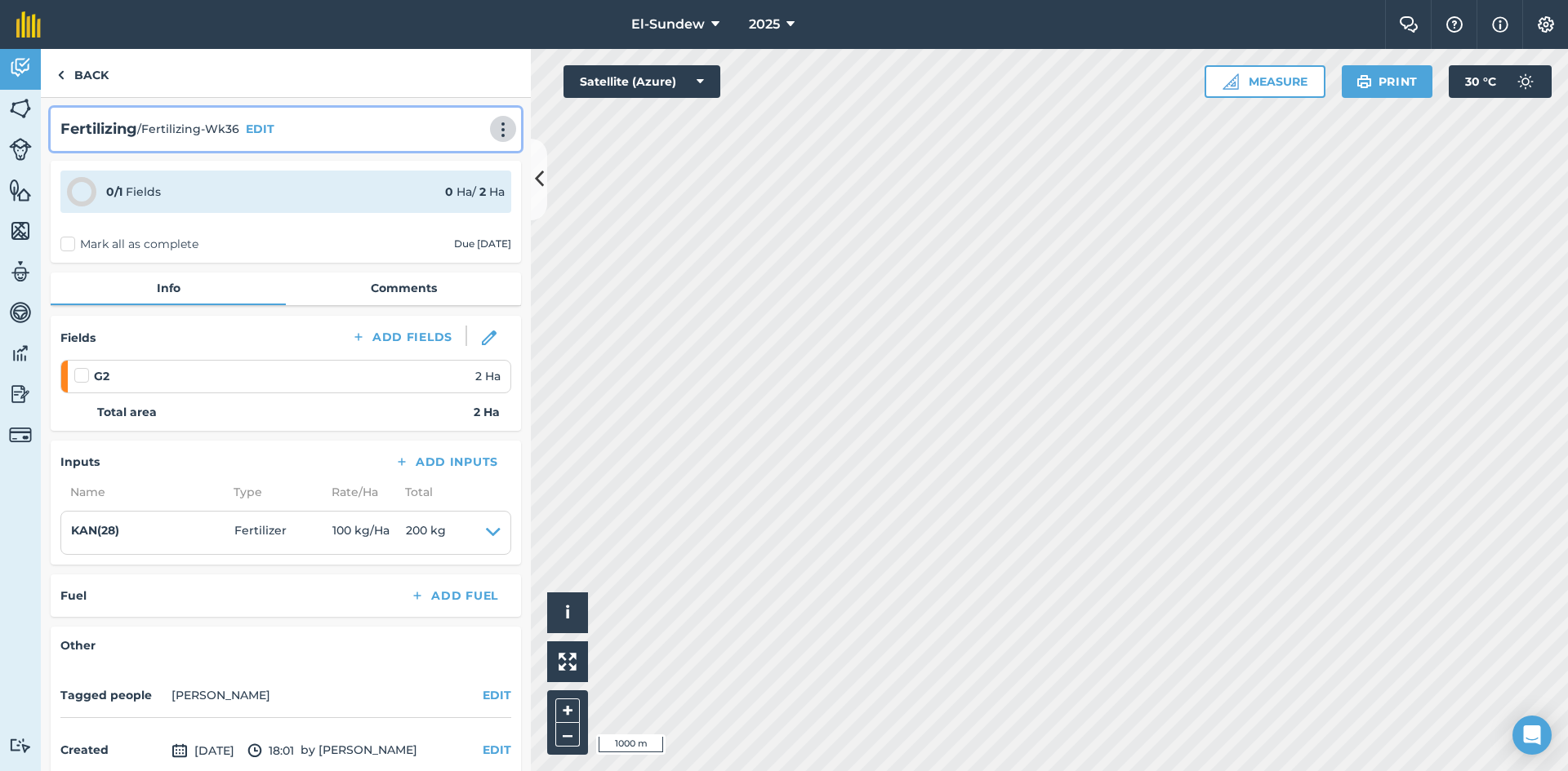
click at [495, 119] on button at bounding box center [503, 128] width 16 height 19
click at [440, 171] on link "Print" at bounding box center [469, 165] width 104 height 33
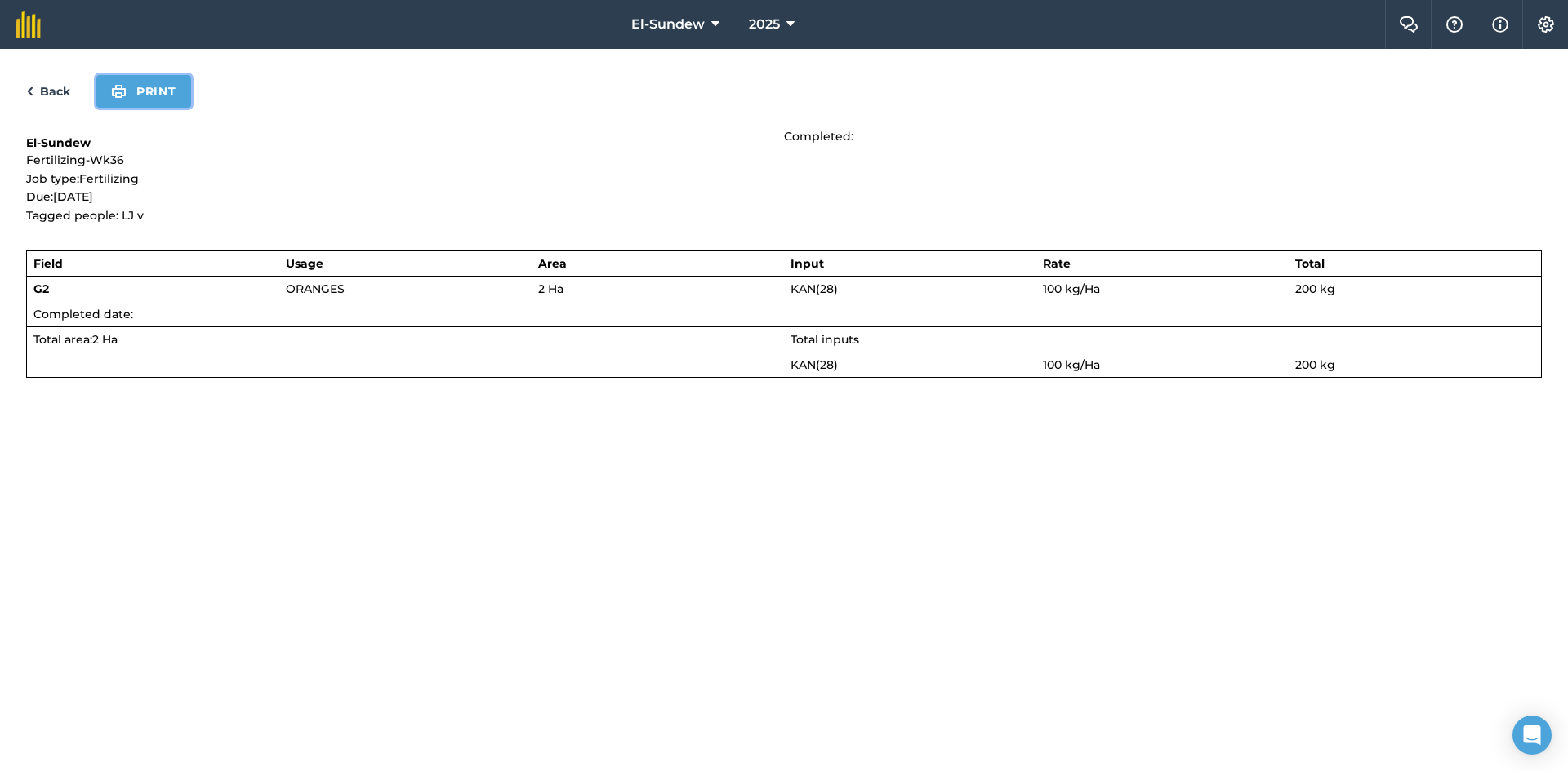
click at [180, 99] on button "Print" at bounding box center [143, 91] width 95 height 33
click at [45, 88] on link "Back" at bounding box center [48, 90] width 44 height 19
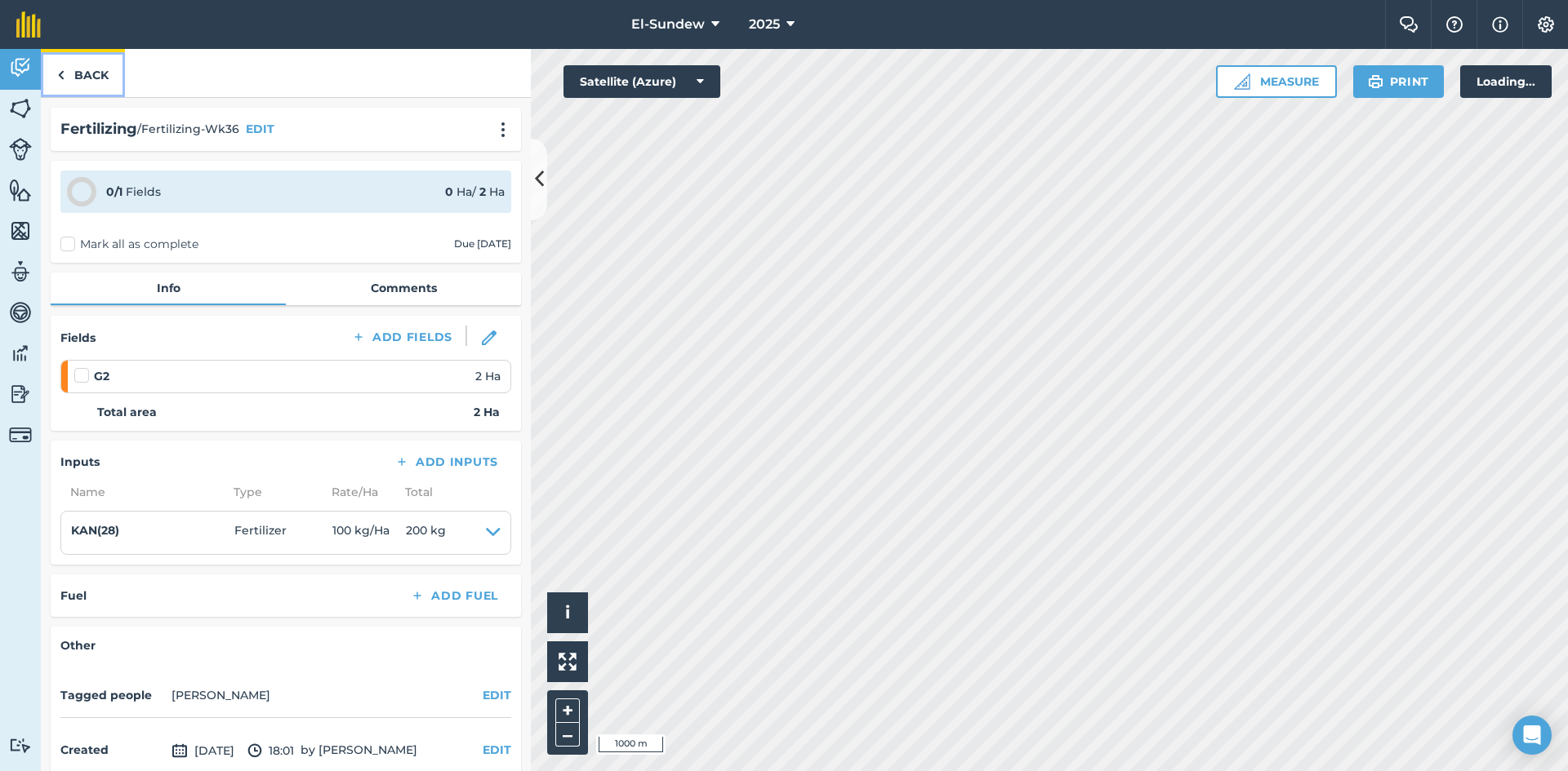
click at [77, 83] on link "Back" at bounding box center [83, 73] width 84 height 48
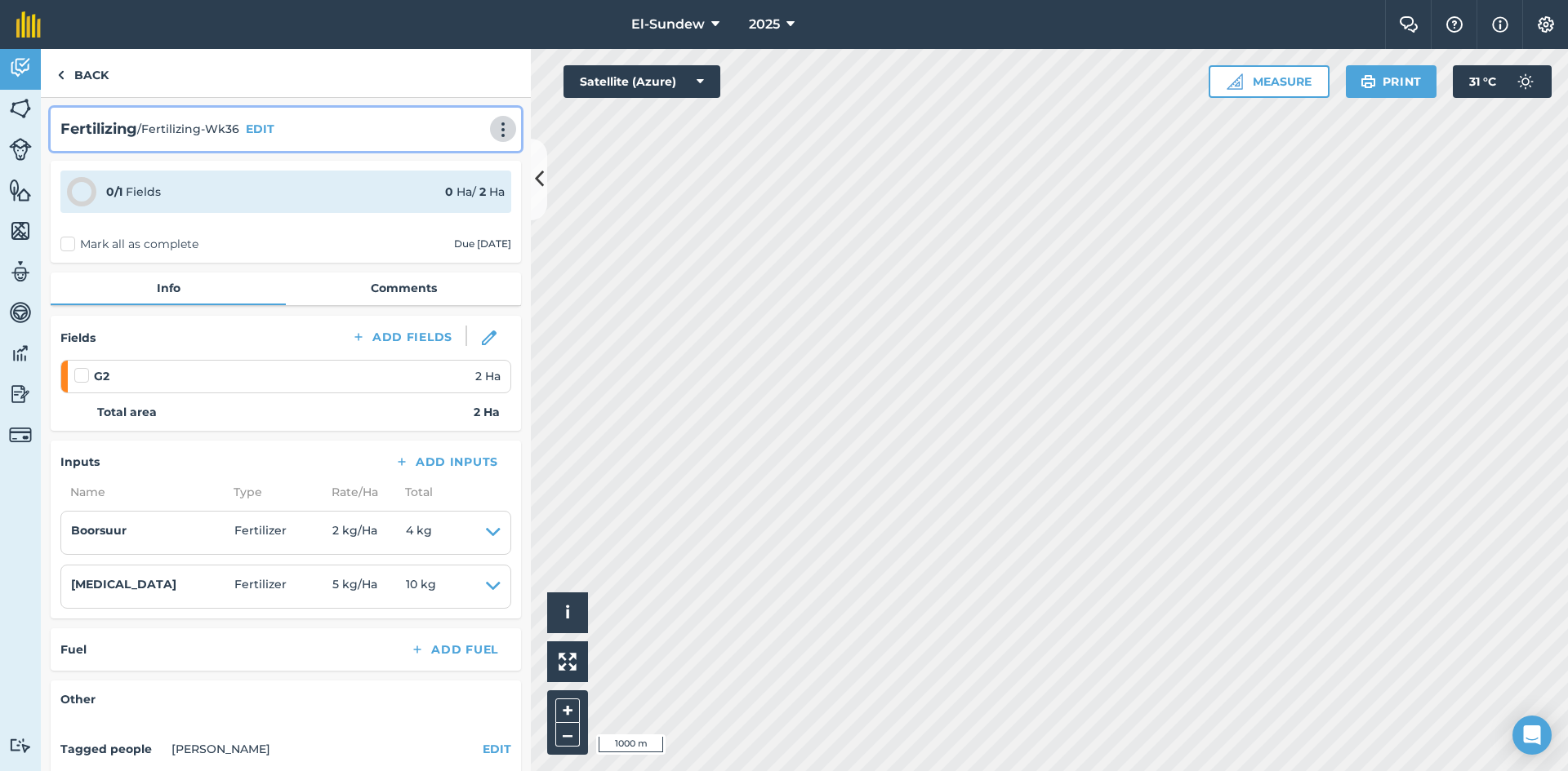
click at [493, 126] on img at bounding box center [503, 130] width 19 height 16
click at [472, 171] on link "Print" at bounding box center [469, 165] width 104 height 33
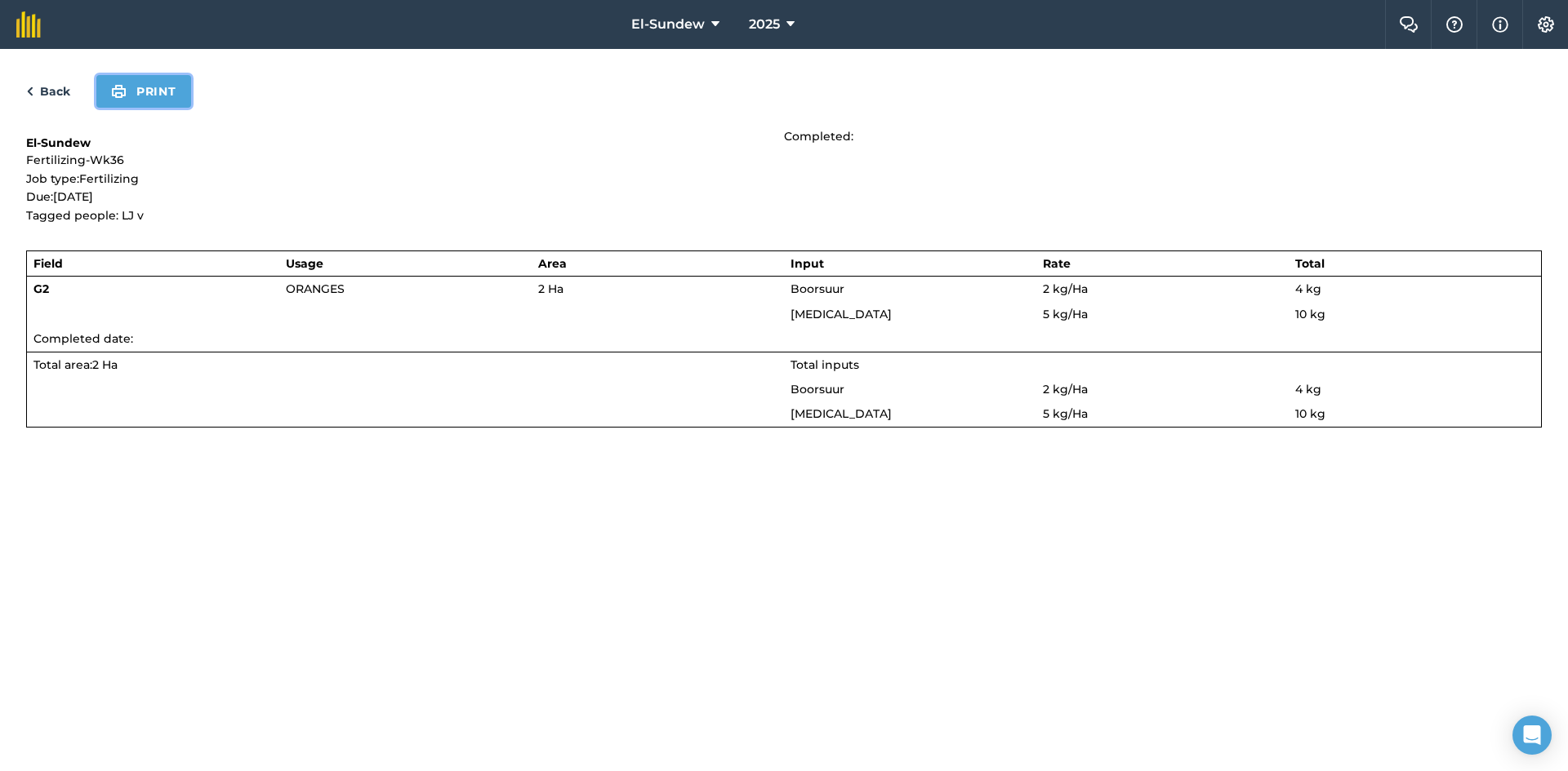
click at [141, 94] on button "Print" at bounding box center [143, 91] width 95 height 33
click at [39, 94] on link "Back" at bounding box center [48, 90] width 44 height 19
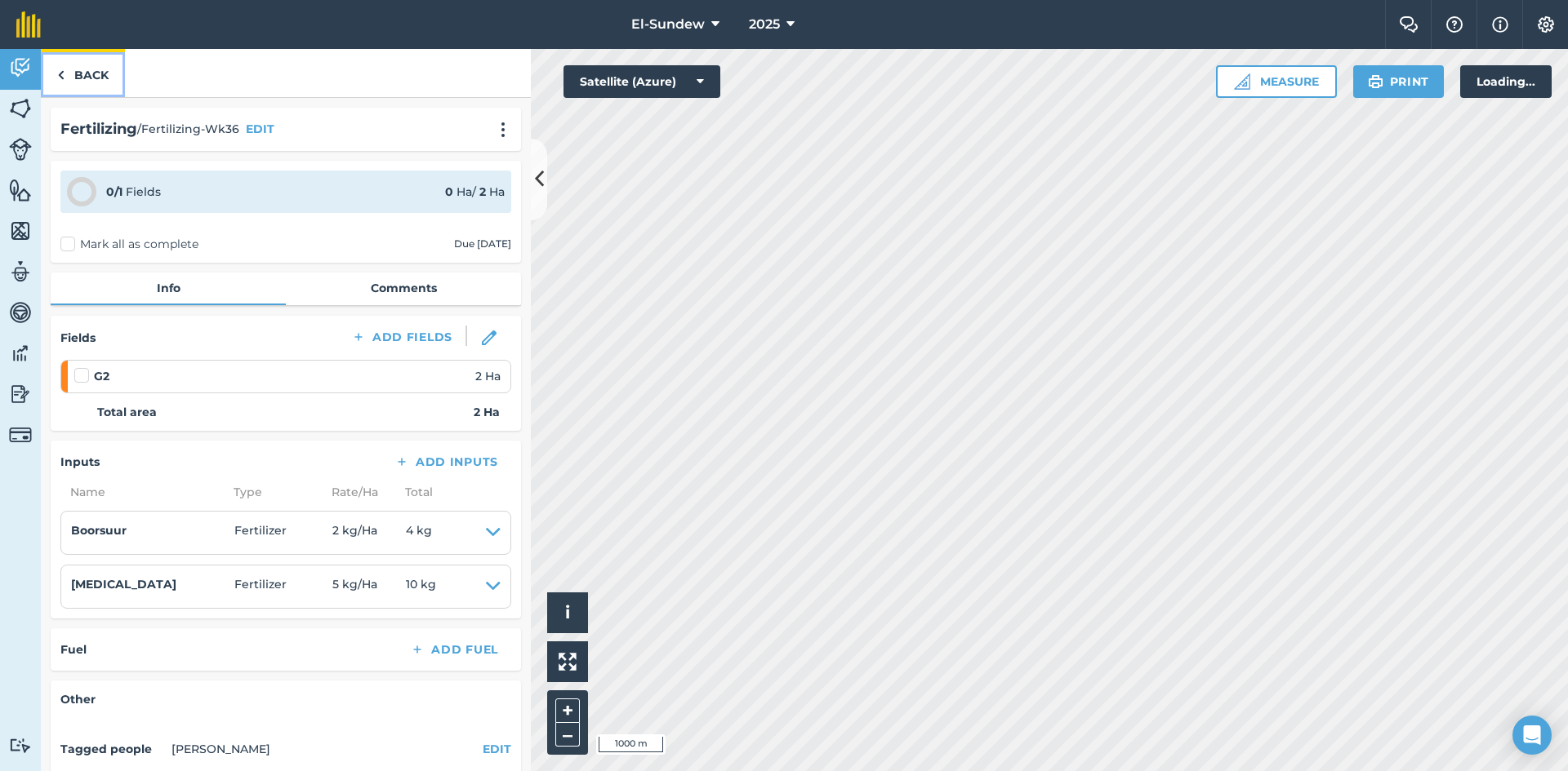
click at [73, 72] on link "Back" at bounding box center [83, 73] width 84 height 48
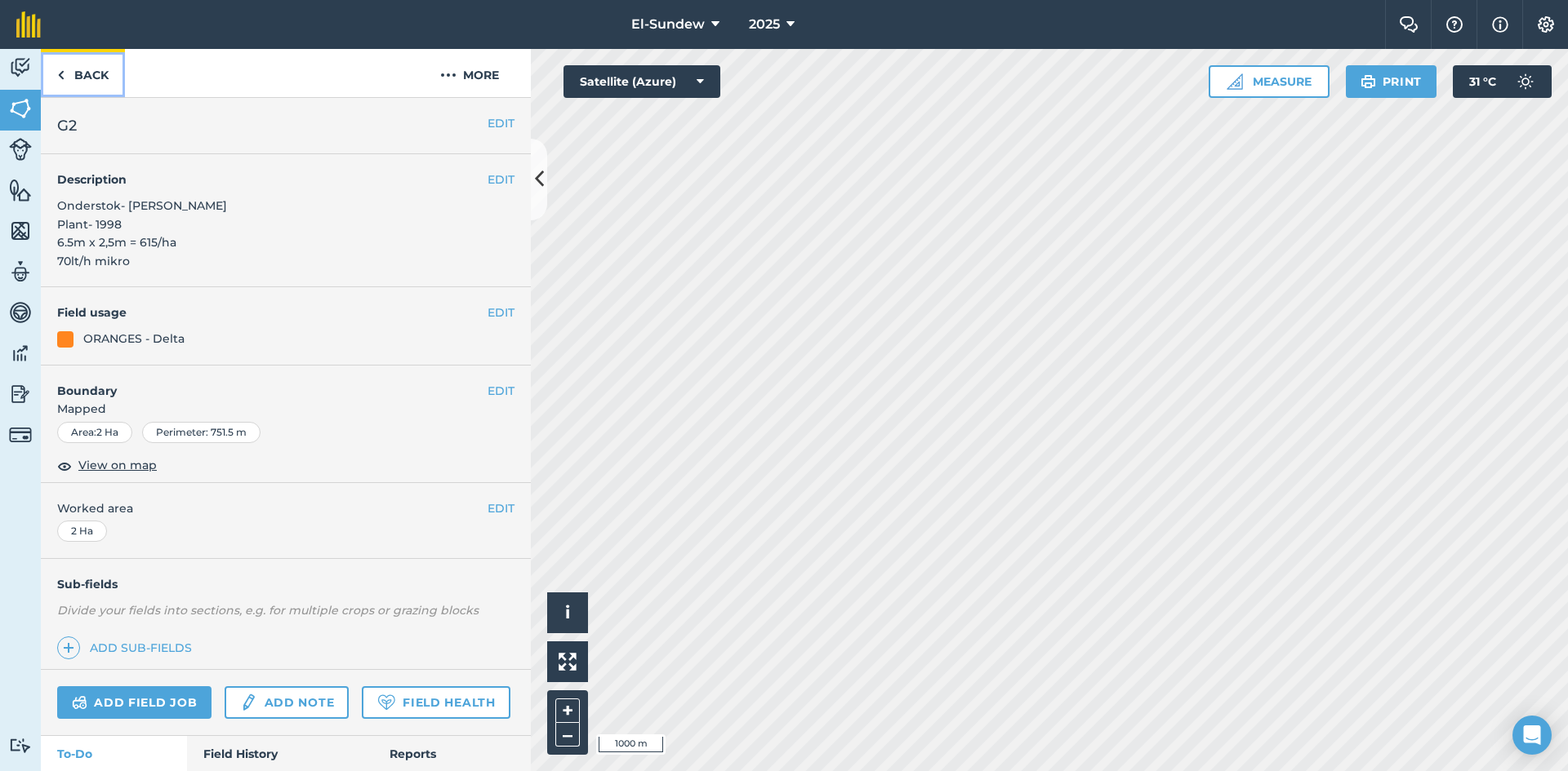
click at [73, 72] on link "Back" at bounding box center [83, 73] width 84 height 48
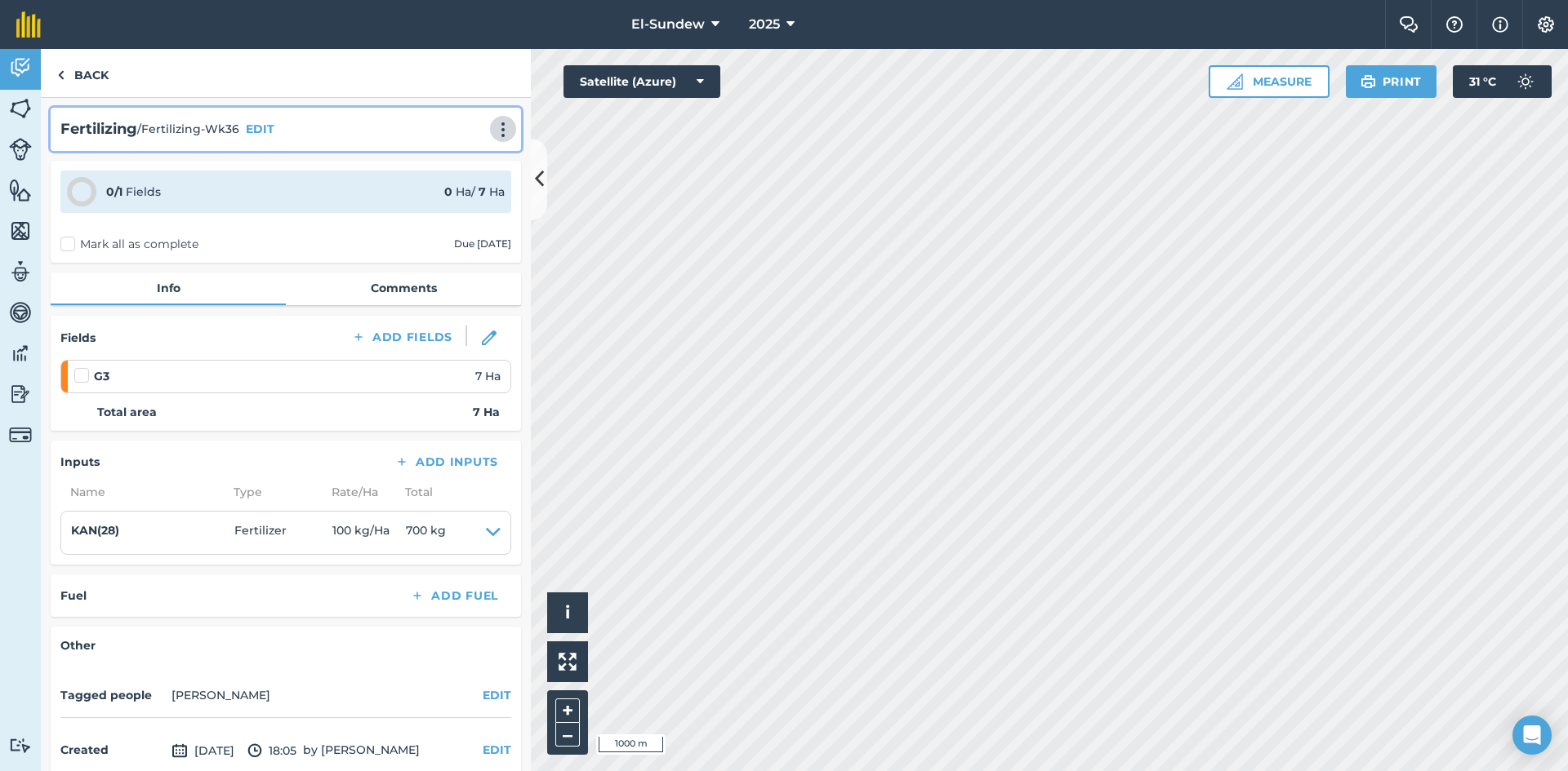
click at [493, 125] on img at bounding box center [503, 130] width 19 height 16
click at [459, 162] on link "Print" at bounding box center [469, 165] width 104 height 33
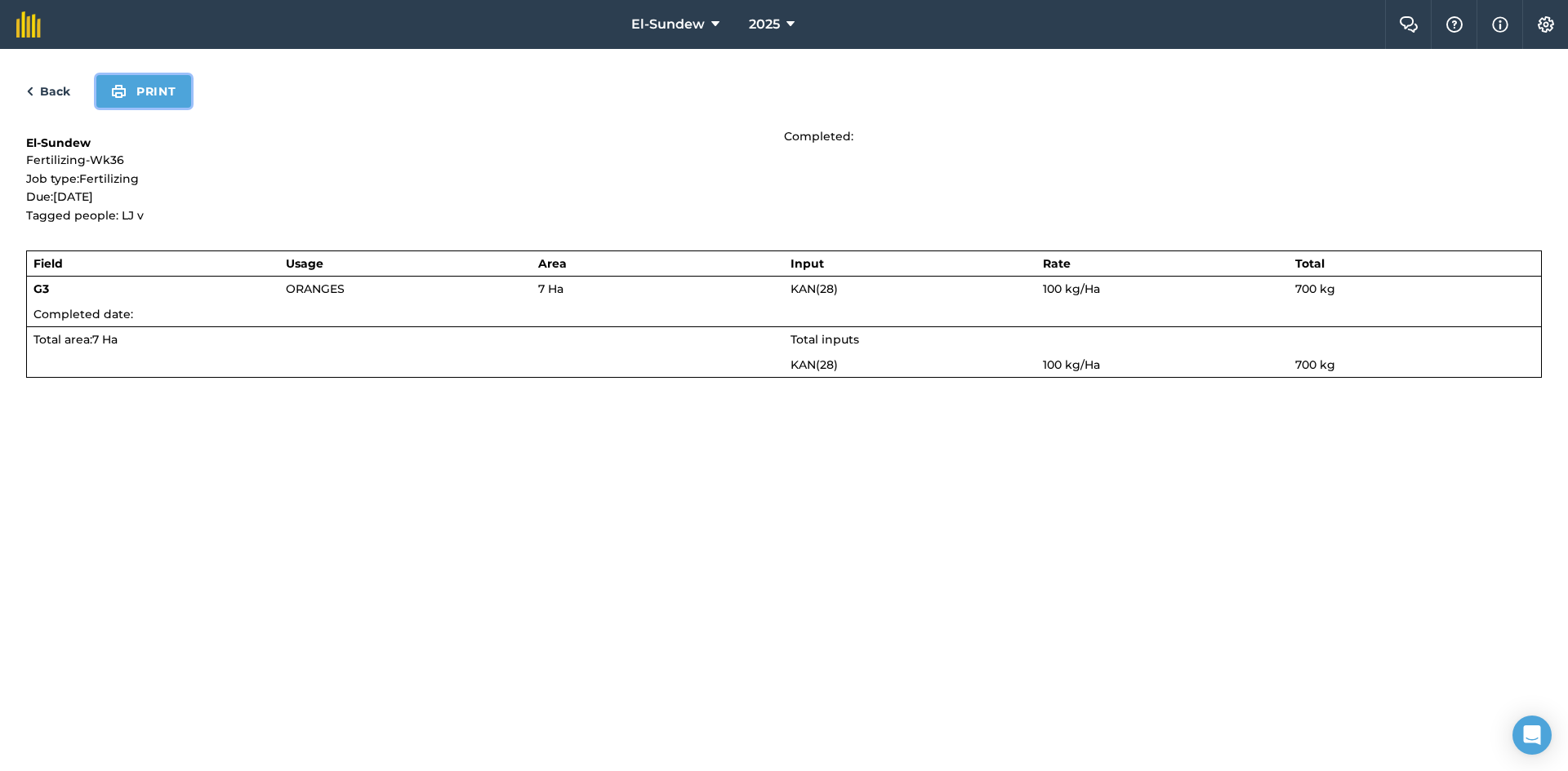
click at [167, 98] on button "Print" at bounding box center [143, 91] width 95 height 33
click at [50, 91] on link "Back" at bounding box center [48, 90] width 44 height 19
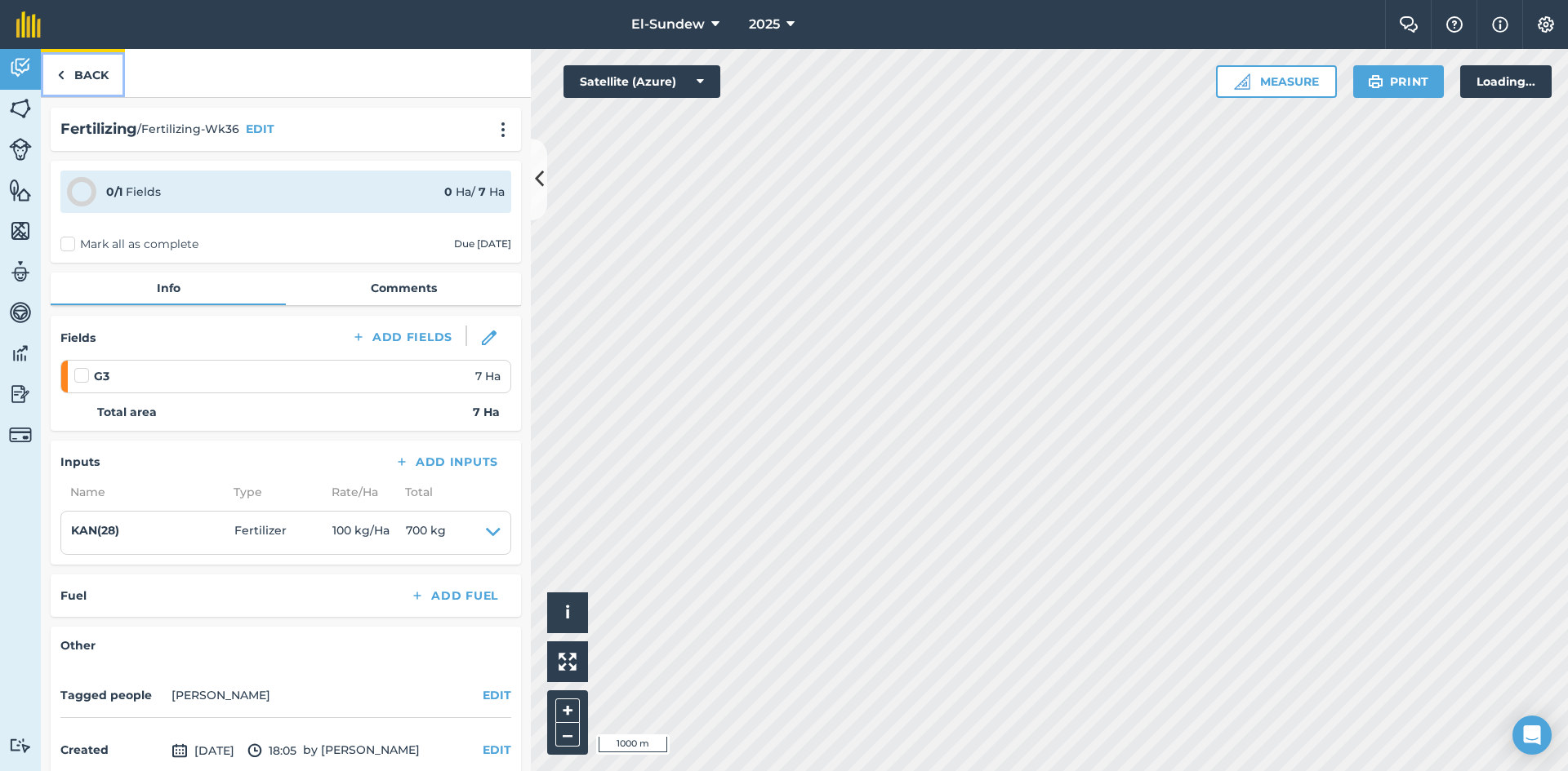
click at [72, 78] on link "Back" at bounding box center [83, 73] width 84 height 48
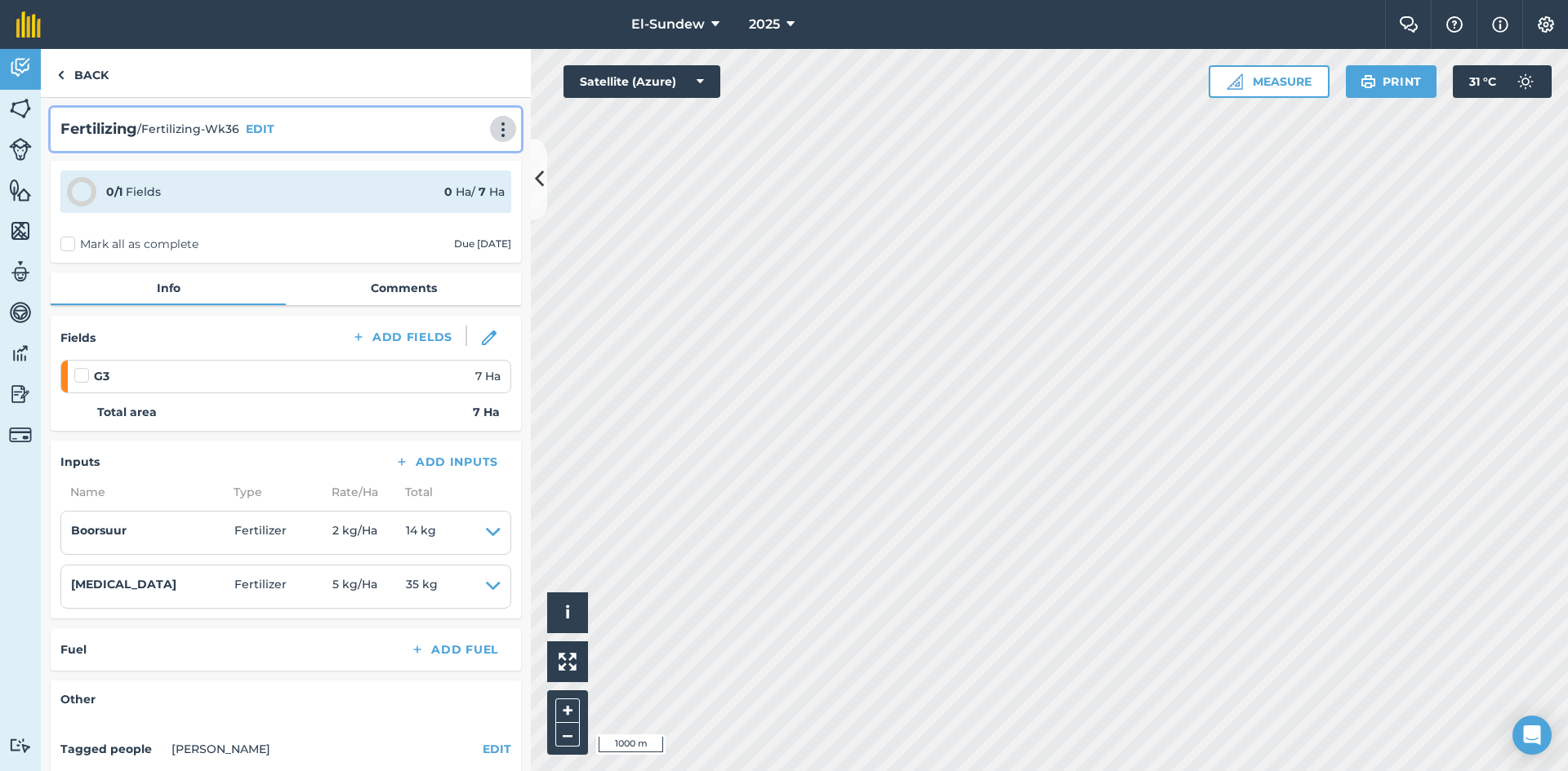
click at [493, 135] on img at bounding box center [503, 130] width 19 height 16
click at [460, 162] on link "Print" at bounding box center [469, 165] width 104 height 33
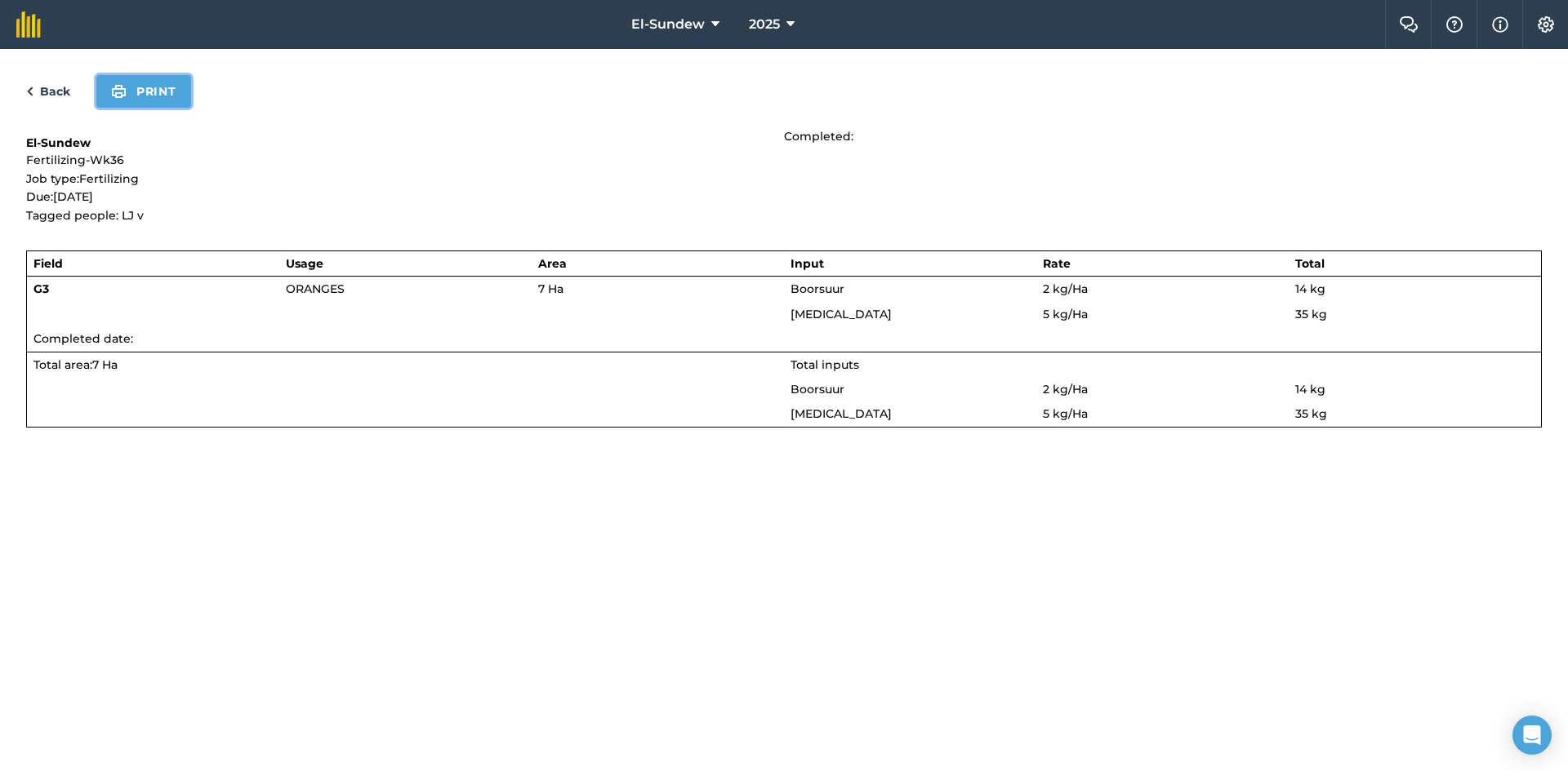
click at [160, 100] on button "Print" at bounding box center [143, 91] width 95 height 33
click at [48, 96] on link "Back" at bounding box center [48, 90] width 44 height 19
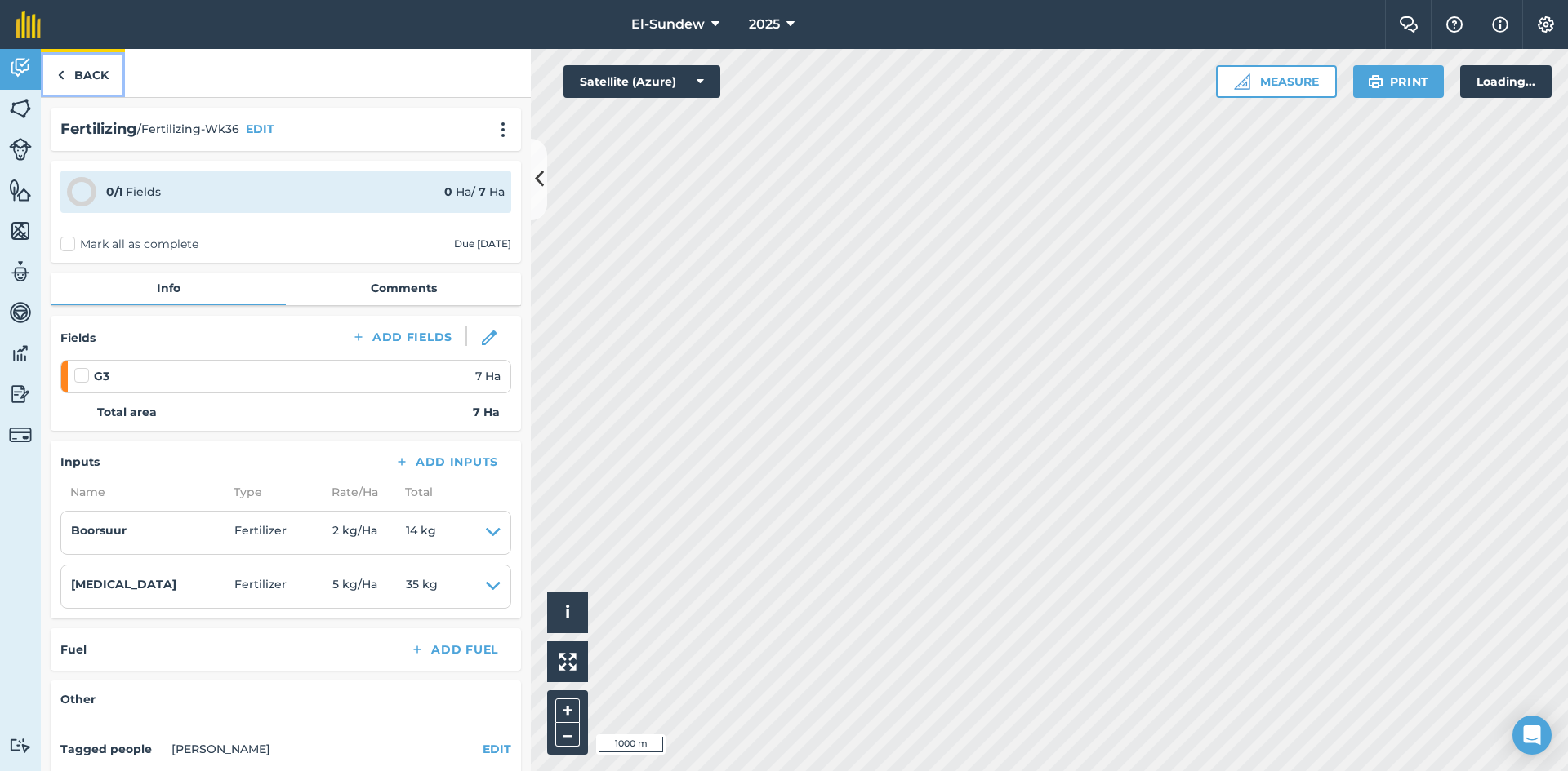
click at [80, 83] on link "Back" at bounding box center [83, 73] width 84 height 48
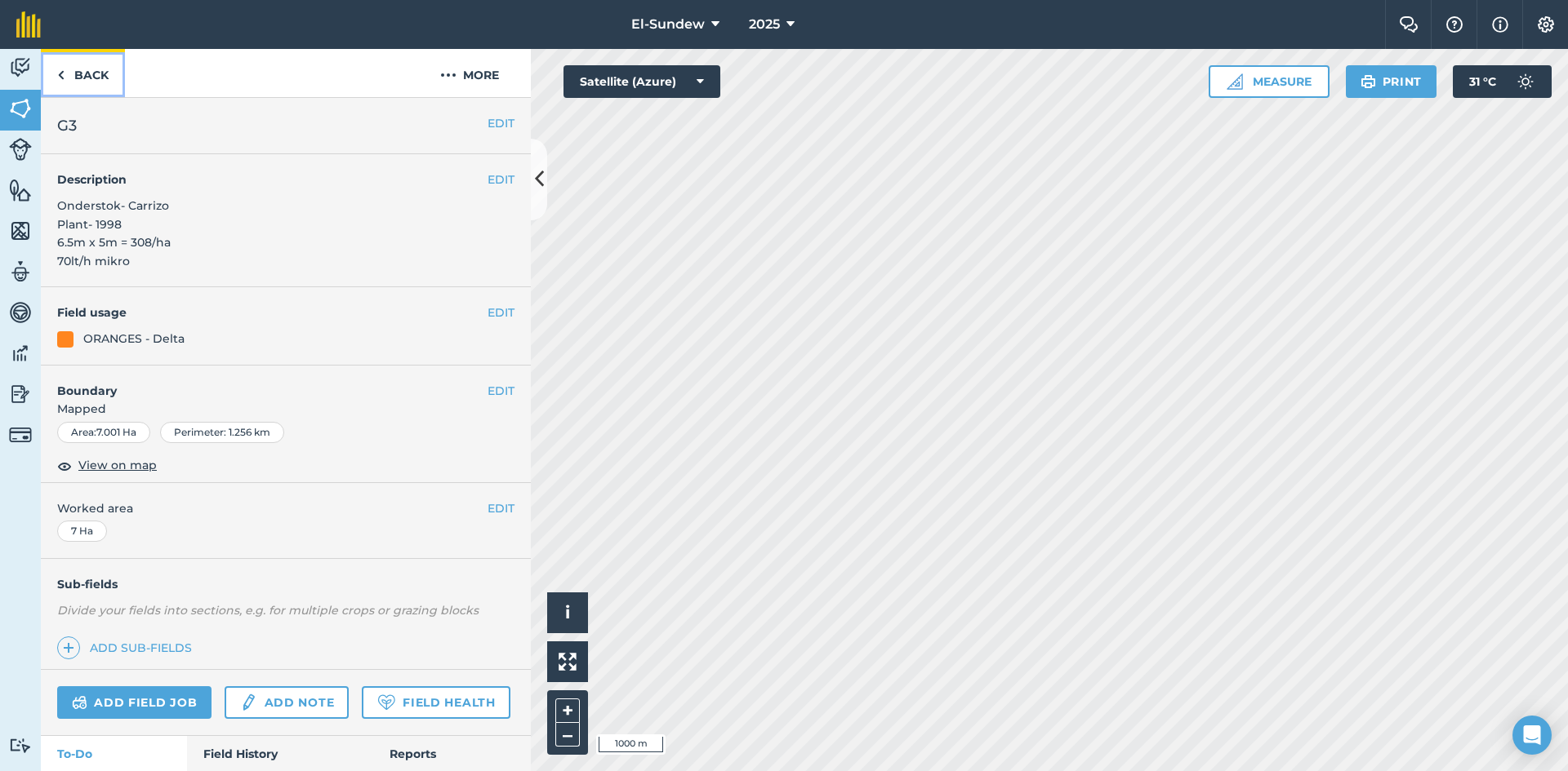
click at [96, 58] on link "Back" at bounding box center [83, 73] width 84 height 48
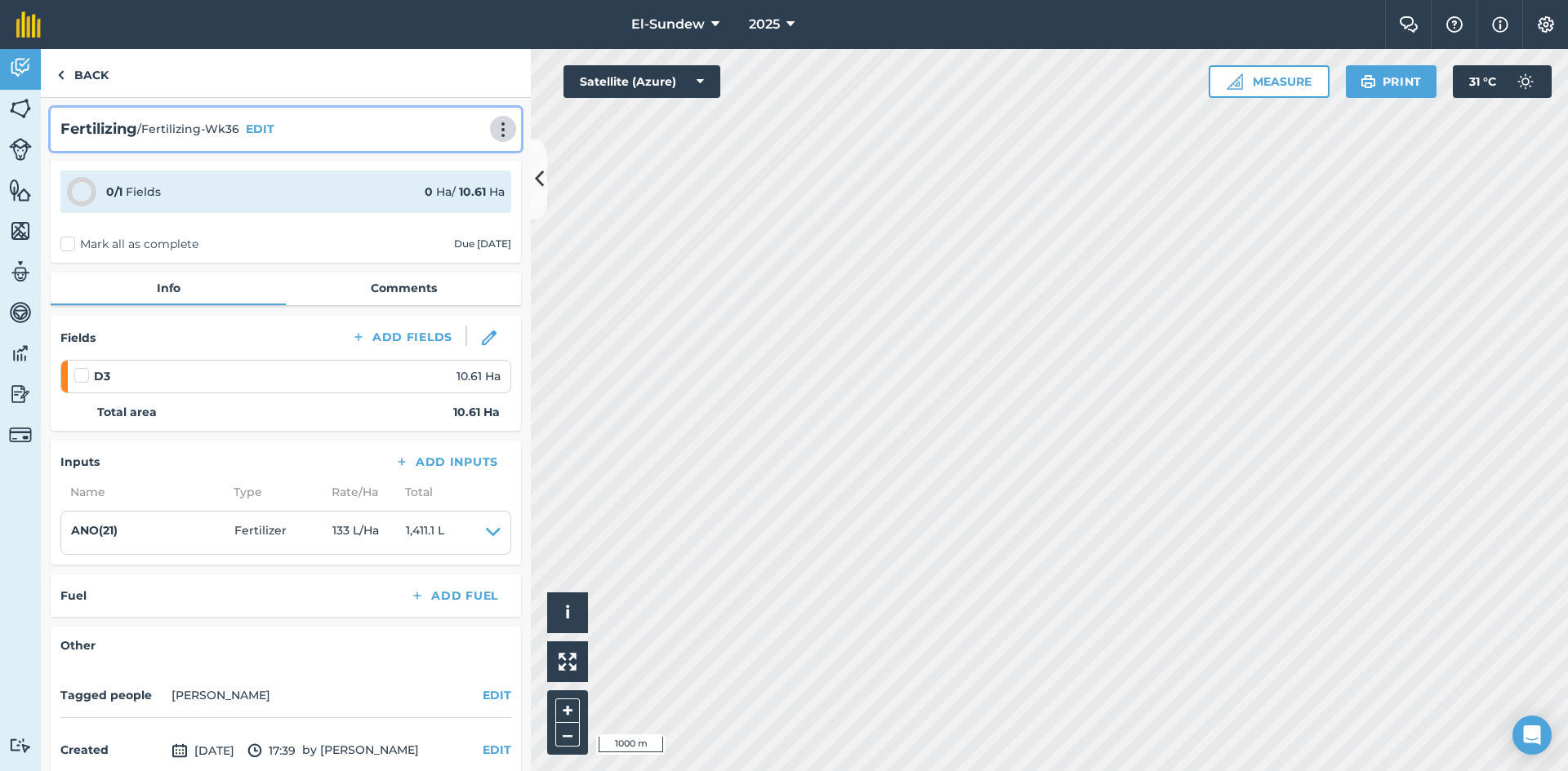
click at [493, 130] on img at bounding box center [503, 130] width 19 height 16
click at [453, 172] on link "Print" at bounding box center [469, 165] width 104 height 33
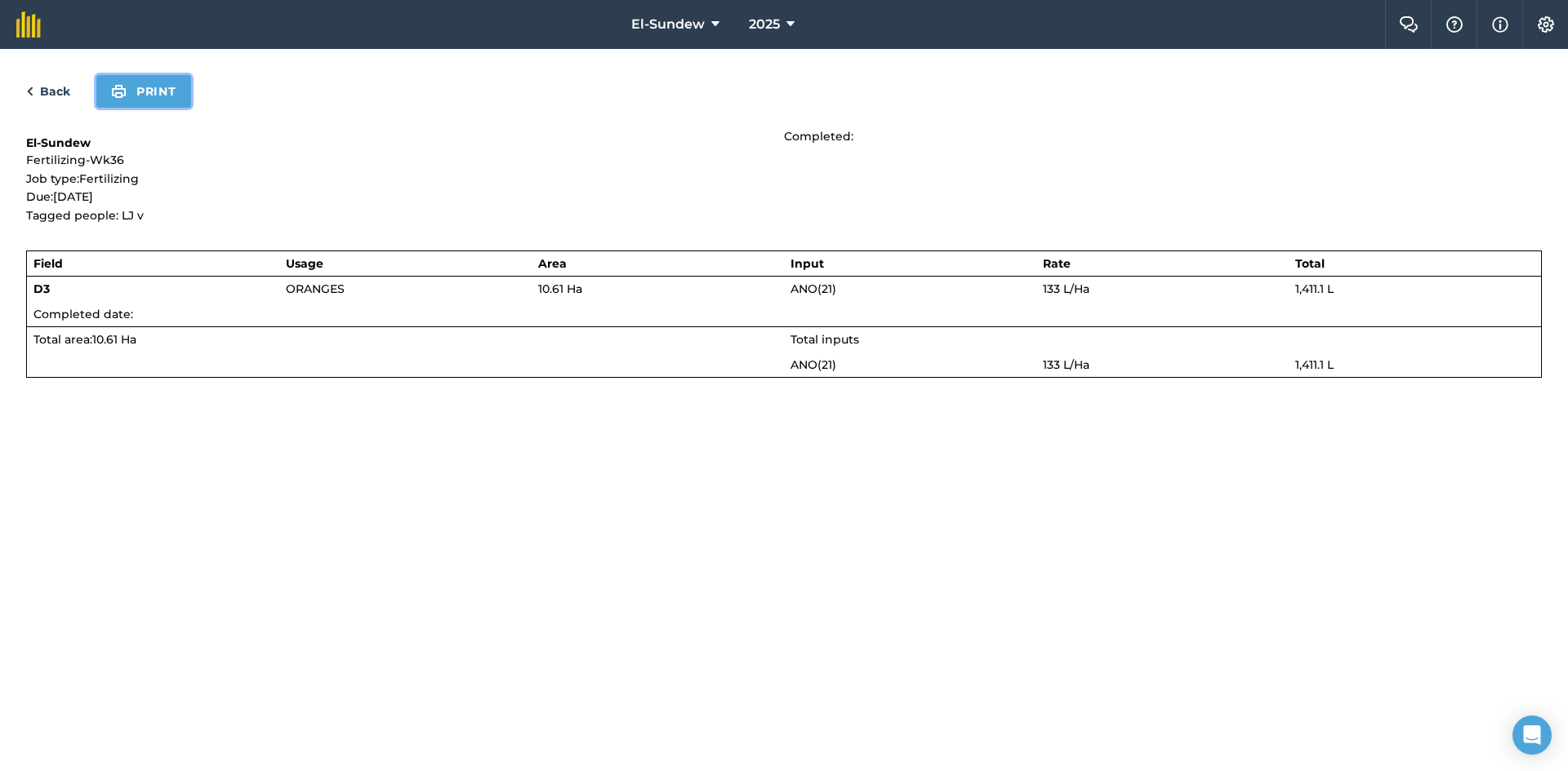
click at [157, 96] on button "Print" at bounding box center [143, 91] width 95 height 33
click at [54, 94] on link "Back" at bounding box center [48, 90] width 44 height 19
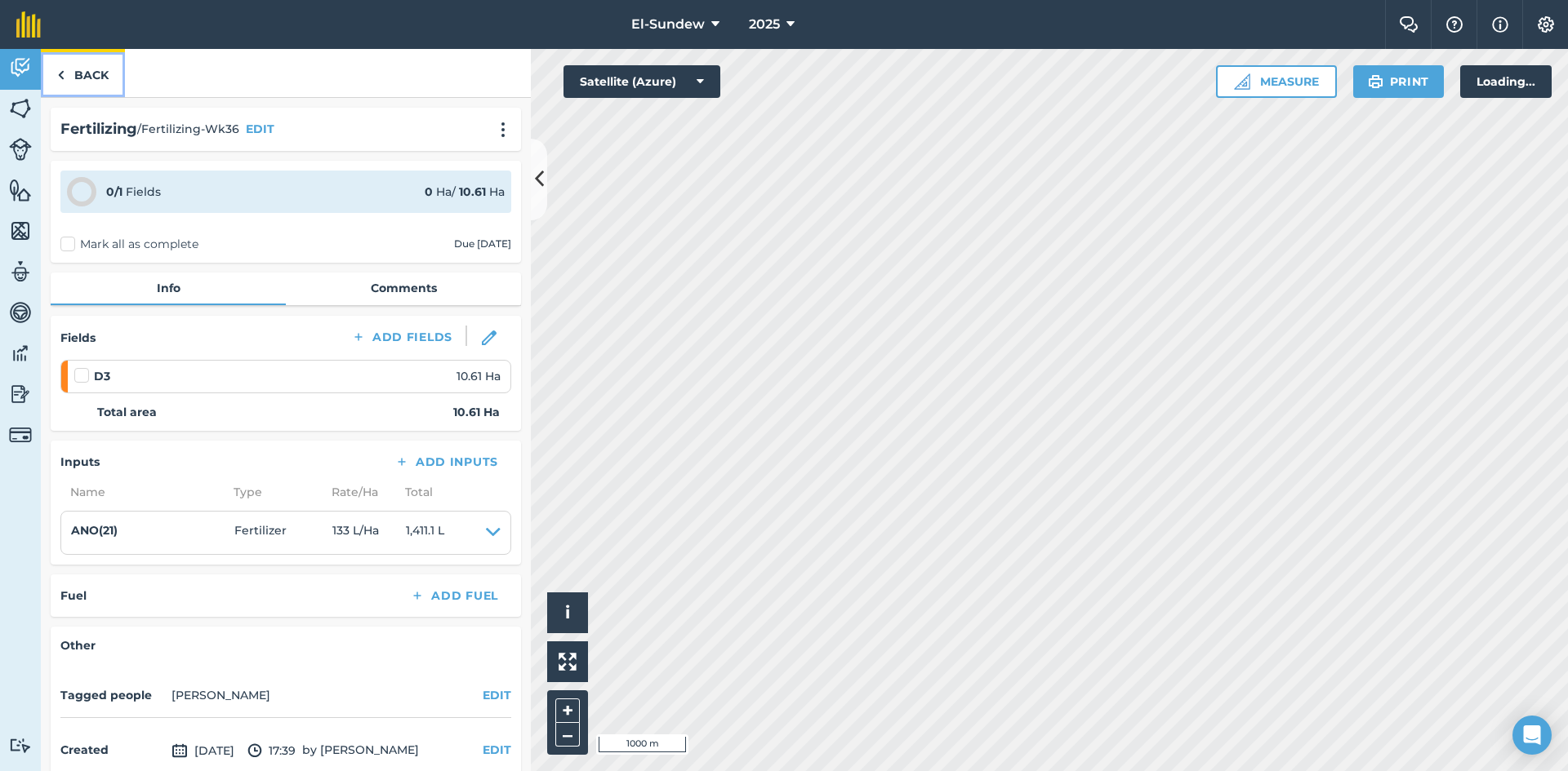
click at [75, 83] on link "Back" at bounding box center [83, 73] width 84 height 48
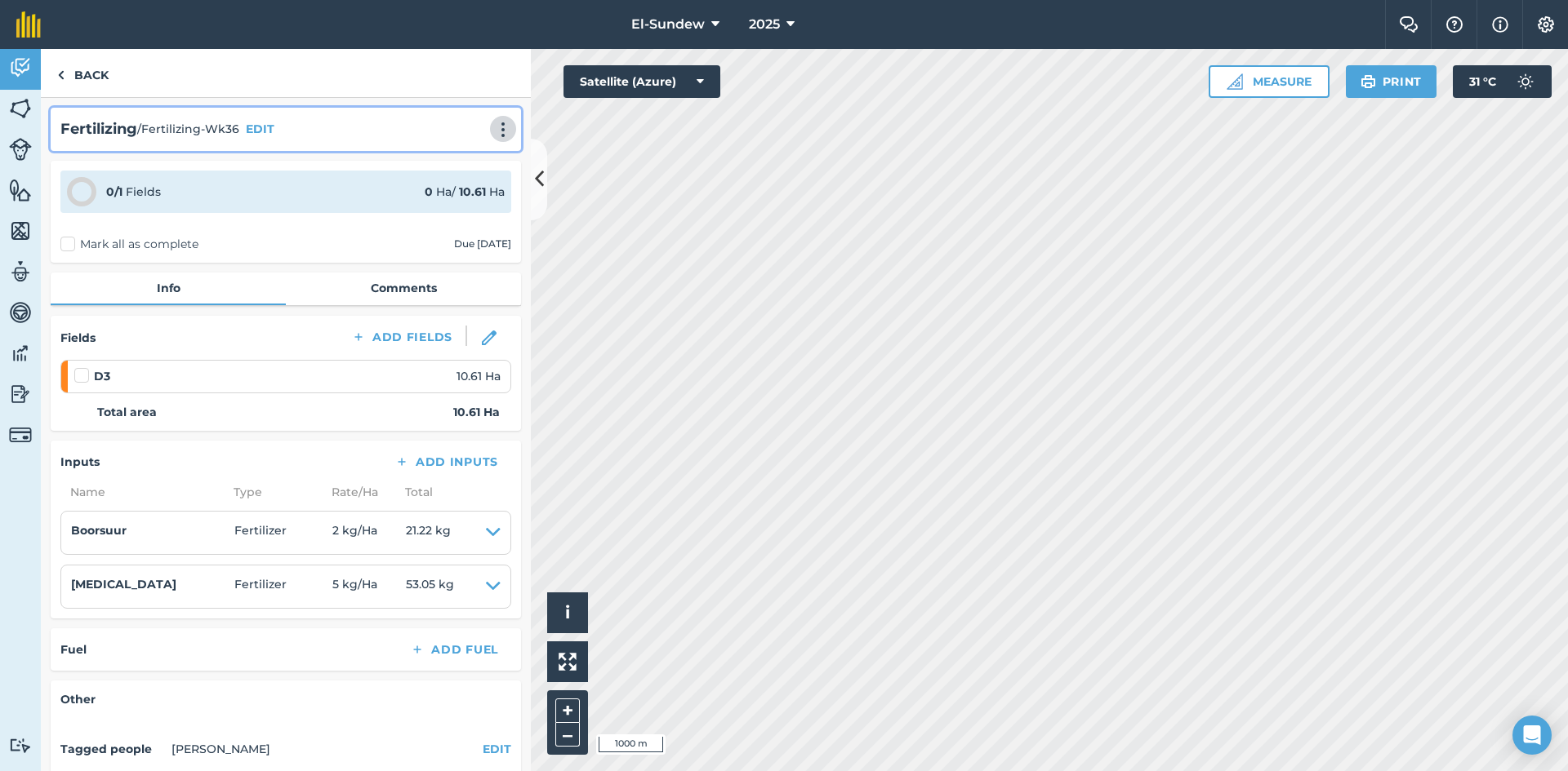
click at [493, 132] on img at bounding box center [503, 130] width 19 height 16
click at [444, 171] on link "Print" at bounding box center [469, 165] width 104 height 33
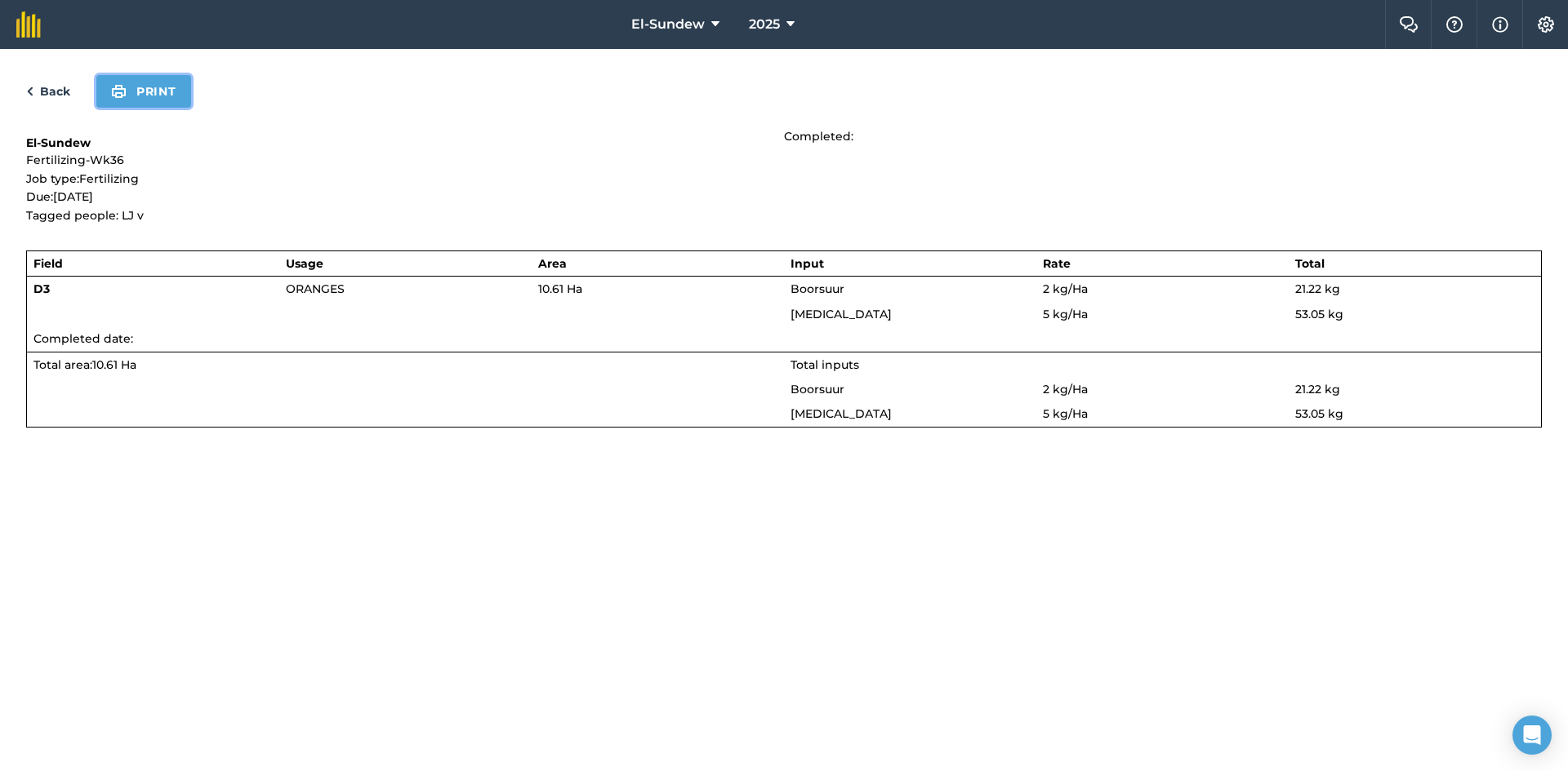
click at [157, 92] on button "Print" at bounding box center [143, 91] width 95 height 33
click at [49, 90] on link "Back" at bounding box center [48, 90] width 44 height 19
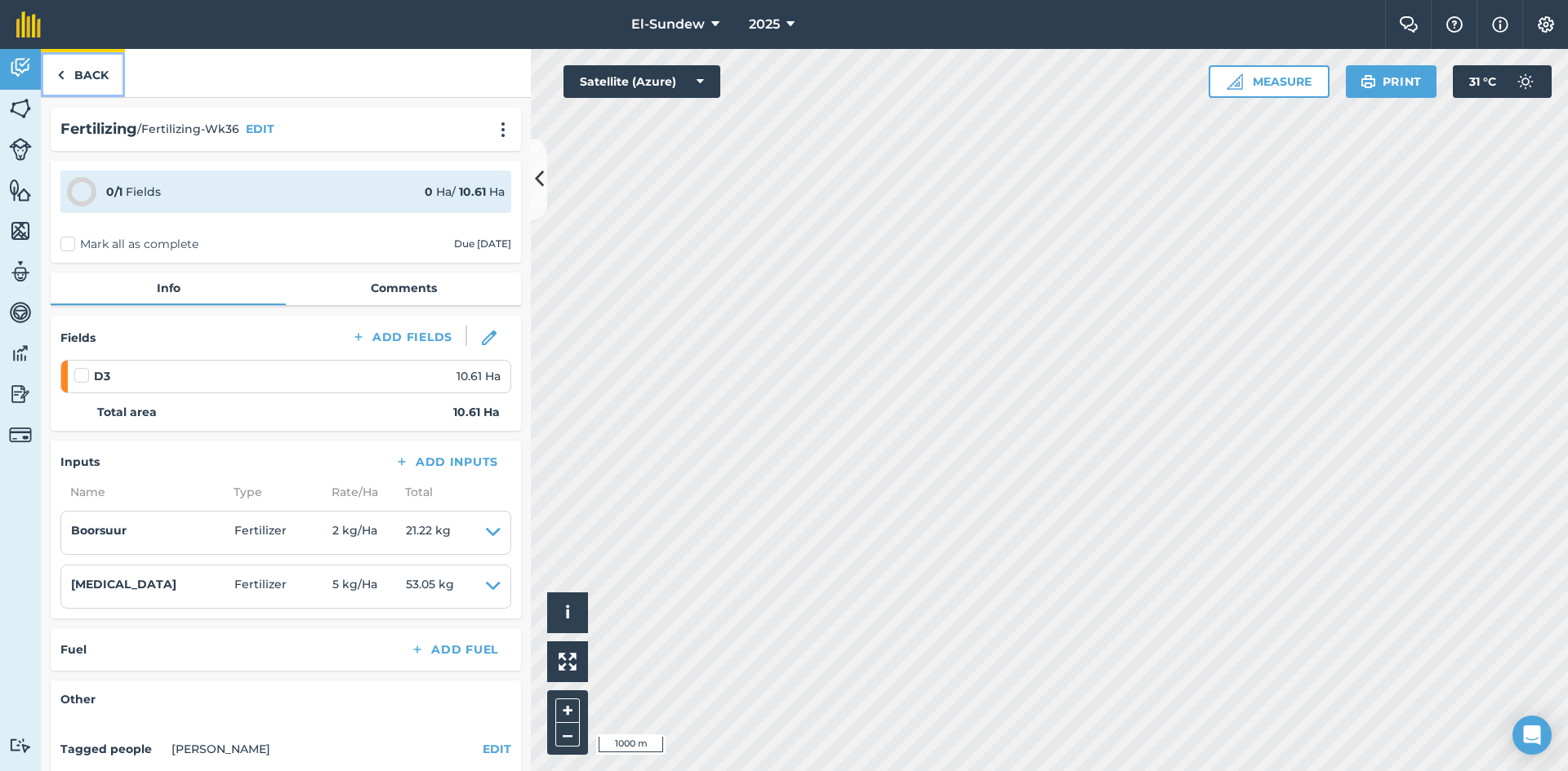
click at [94, 65] on link "Back" at bounding box center [83, 73] width 84 height 48
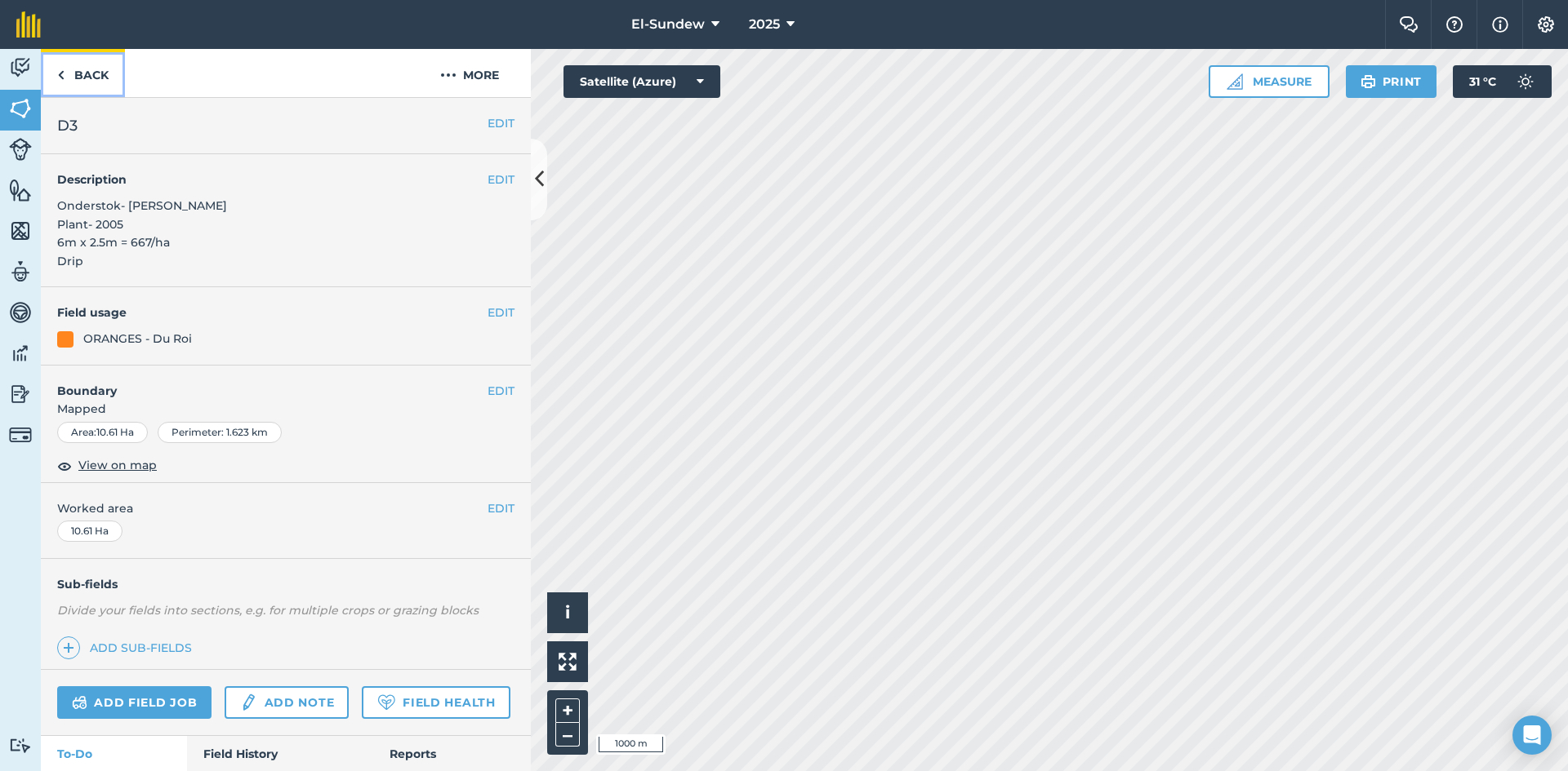
click at [90, 65] on link "Back" at bounding box center [83, 73] width 84 height 48
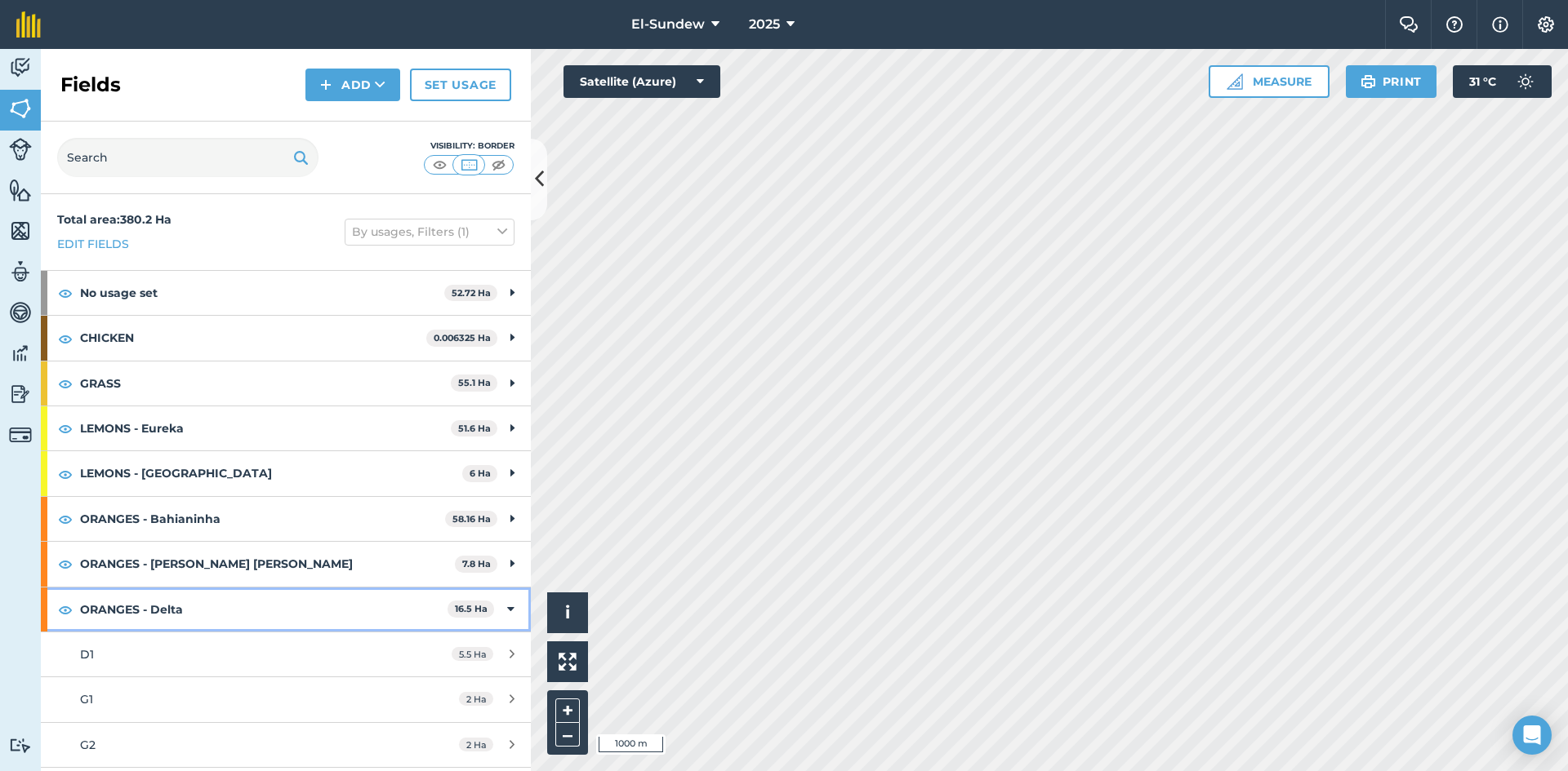
click at [265, 610] on strong "ORANGES - Delta" at bounding box center [264, 609] width 367 height 44
click at [200, 658] on strong "ORANGES - Du Roi" at bounding box center [262, 655] width 365 height 44
